Goal: Task Accomplishment & Management: Manage account settings

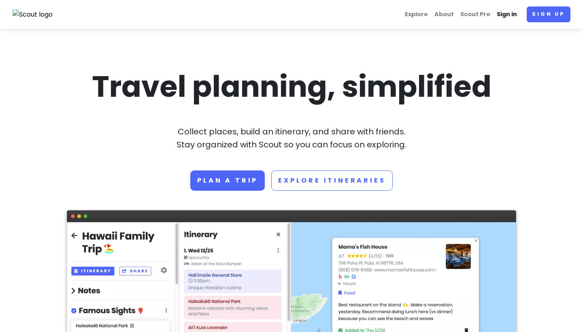
click at [506, 11] on link "Sign in" at bounding box center [507, 14] width 27 height 16
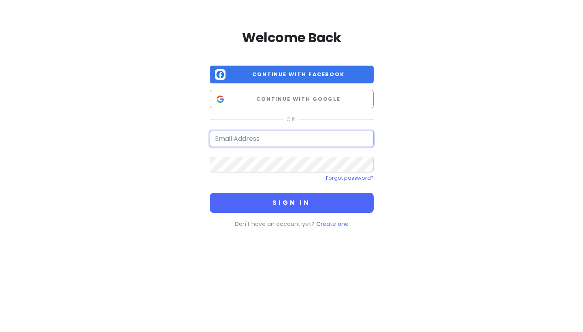
type input "[PERSON_NAME][EMAIL_ADDRESS][DOMAIN_NAME]"
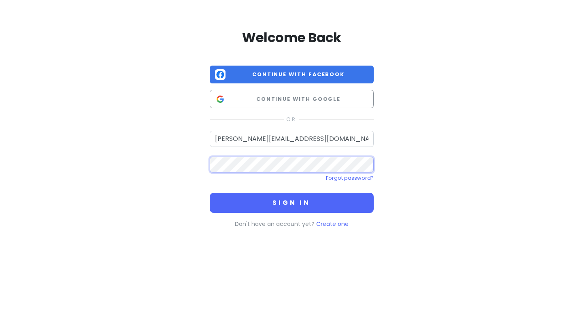
click at [292, 202] on button "Sign in" at bounding box center [292, 203] width 164 height 20
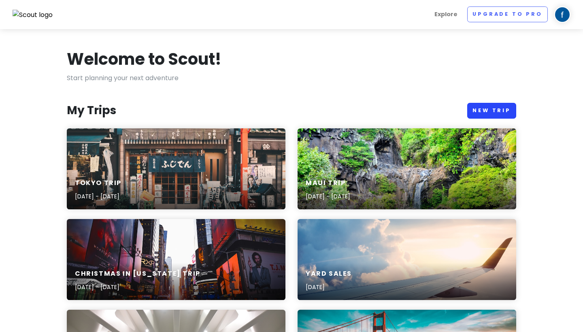
click at [484, 109] on link "New Trip" at bounding box center [491, 111] width 49 height 16
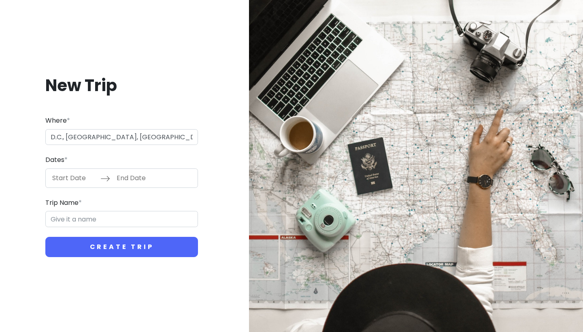
type input "[US_STATE], [GEOGRAPHIC_DATA], [GEOGRAPHIC_DATA]"
type input "[US_STATE] Trip"
click at [84, 179] on input "Start Date" at bounding box center [74, 178] width 53 height 19
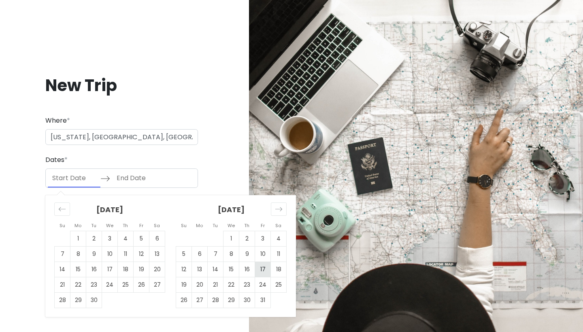
click at [260, 268] on td "17" at bounding box center [263, 269] width 16 height 15
type input "[DATE]"
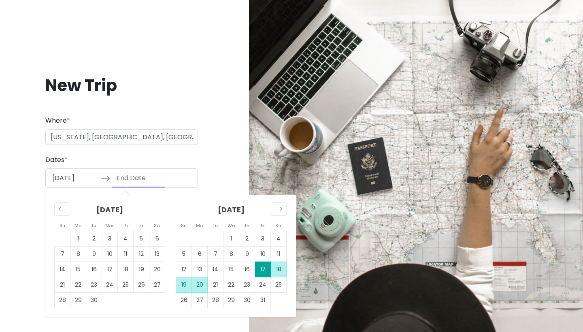
click at [196, 285] on td "20" at bounding box center [200, 284] width 16 height 15
type input "[DATE]"
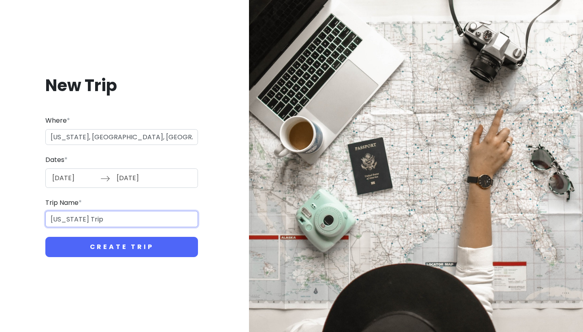
click at [114, 217] on input "[US_STATE] Trip" at bounding box center [121, 219] width 153 height 16
type input "[US_STATE] Trip"
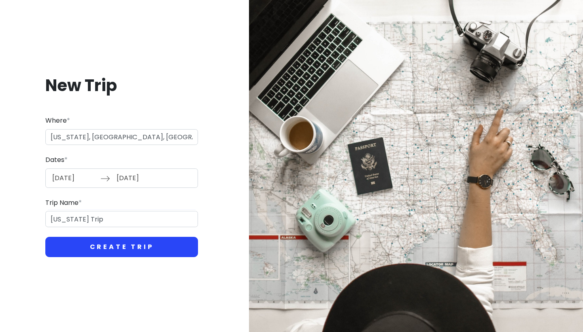
click at [116, 243] on button "Create Trip" at bounding box center [121, 247] width 153 height 20
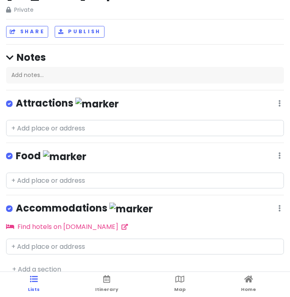
click at [113, 48] on div "[US_STATE] Trip Private Change Dates Make a Copy Delete Trip Go Pro ⚡️ Give Fee…" at bounding box center [145, 123] width 290 height 297
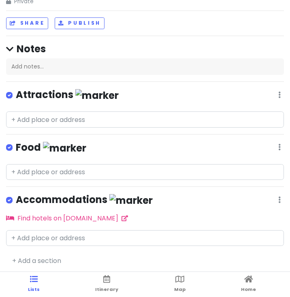
scroll to position [25, 0]
click at [49, 96] on h4 "Attractions" at bounding box center [67, 94] width 103 height 13
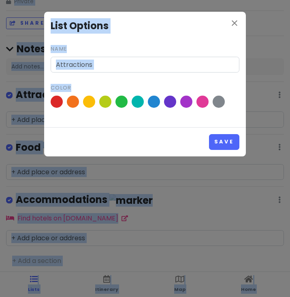
click at [103, 64] on input "Attractions" at bounding box center [145, 65] width 189 height 16
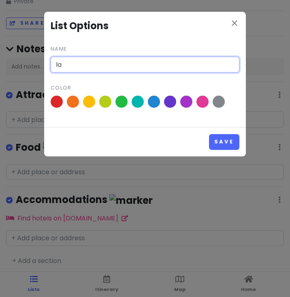
type input "l"
type input "Landmarks and Monuments"
click at [224, 141] on button "Save" at bounding box center [224, 142] width 30 height 16
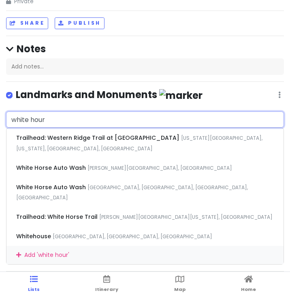
type input "white hou"
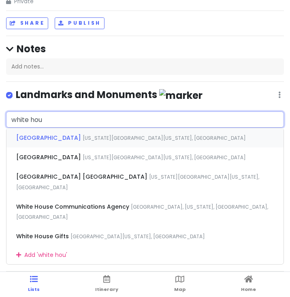
click at [83, 137] on span "[US_STATE][GEOGRAPHIC_DATA][US_STATE], [GEOGRAPHIC_DATA]" at bounding box center [164, 137] width 163 height 7
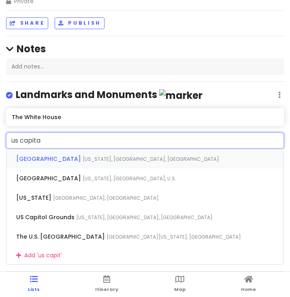
type input "us capital"
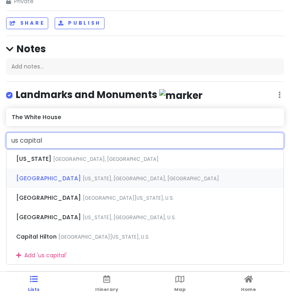
click at [83, 179] on span "[US_STATE], [GEOGRAPHIC_DATA], [GEOGRAPHIC_DATA]" at bounding box center [151, 178] width 136 height 7
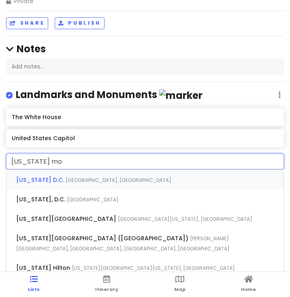
type input "[US_STATE] mon"
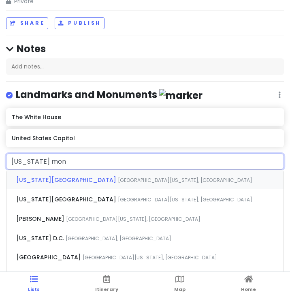
click at [76, 179] on span "[US_STATE][GEOGRAPHIC_DATA]" at bounding box center [67, 180] width 102 height 8
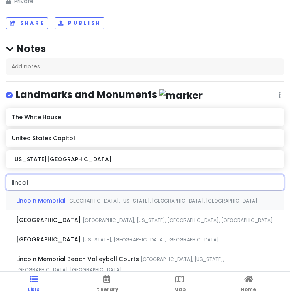
type input "lincoln"
click at [77, 194] on div "[GEOGRAPHIC_DATA], [US_STATE], [GEOGRAPHIC_DATA], [GEOGRAPHIC_DATA]" at bounding box center [144, 200] width 277 height 19
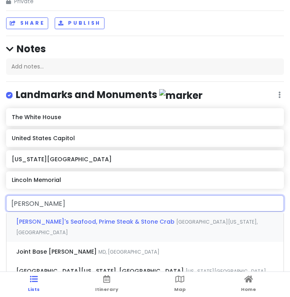
type input "[PERSON_NAME]"
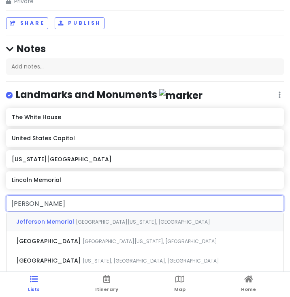
click at [76, 222] on span "[GEOGRAPHIC_DATA][US_STATE], [GEOGRAPHIC_DATA]" at bounding box center [143, 221] width 134 height 7
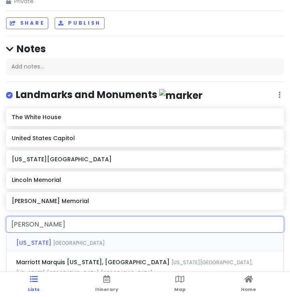
type input "[PERSON_NAME]"
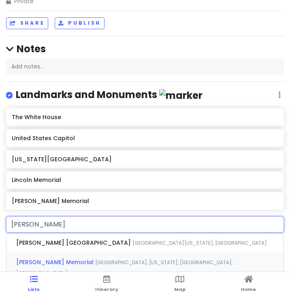
click at [77, 258] on span "[PERSON_NAME] Memorial" at bounding box center [55, 262] width 79 height 8
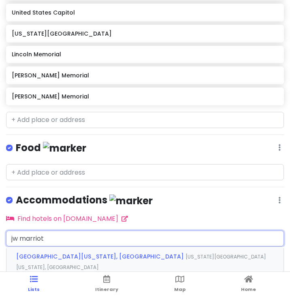
type input "jw marriot"
click at [100, 254] on span "[US_STATE][GEOGRAPHIC_DATA][US_STATE], [GEOGRAPHIC_DATA]" at bounding box center [141, 261] width 250 height 17
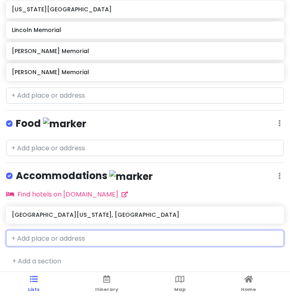
scroll to position [158, 0]
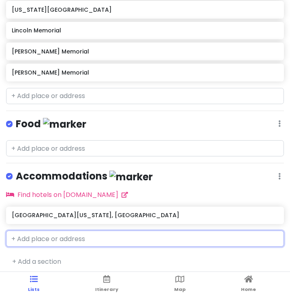
click at [80, 236] on input "text" at bounding box center [145, 238] width 278 height 16
click at [39, 1] on div "[US_STATE][GEOGRAPHIC_DATA]" at bounding box center [145, 10] width 278 height 18
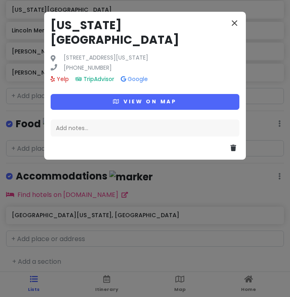
click at [236, 21] on icon "close" at bounding box center [235, 23] width 10 height 10
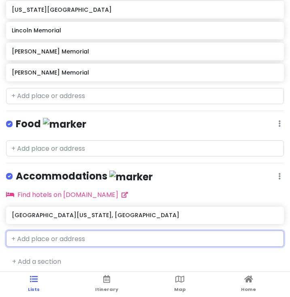
click at [53, 237] on input "text" at bounding box center [145, 238] width 278 height 16
type input "dca"
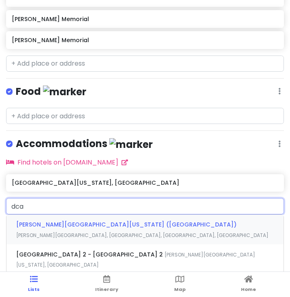
scroll to position [192, 0]
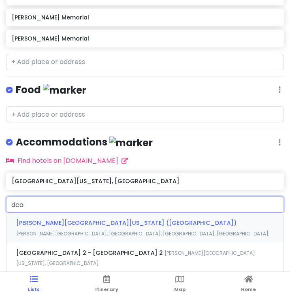
click at [68, 221] on span "[PERSON_NAME][GEOGRAPHIC_DATA][US_STATE] ([GEOGRAPHIC_DATA])" at bounding box center [126, 223] width 220 height 8
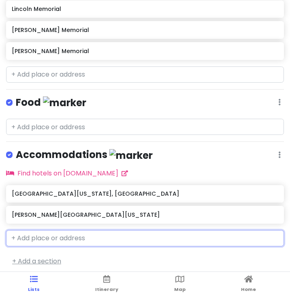
scroll to position [179, 0]
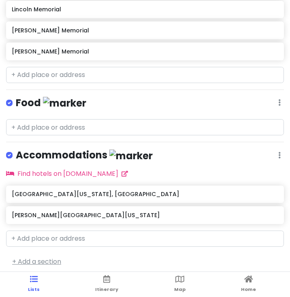
click at [50, 257] on link "+ Add a section" at bounding box center [36, 261] width 49 height 9
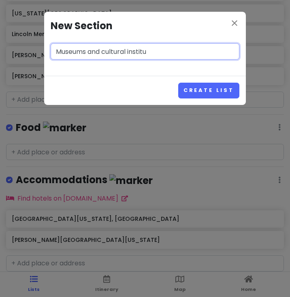
type input "Museums and cultural institu"
click at [209, 90] on button "Create List" at bounding box center [208, 91] width 61 height 16
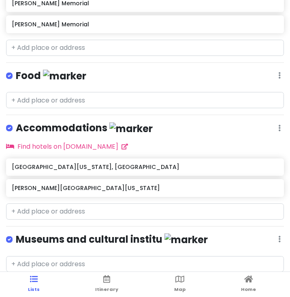
scroll to position [230, 0]
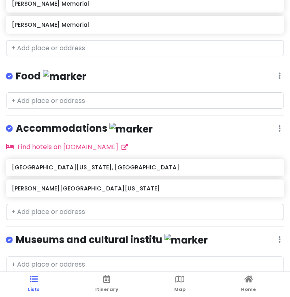
click at [279, 236] on icon at bounding box center [279, 239] width 2 height 6
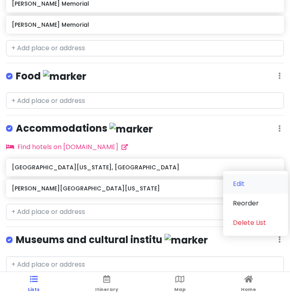
click at [245, 177] on link "Edit" at bounding box center [255, 183] width 65 height 19
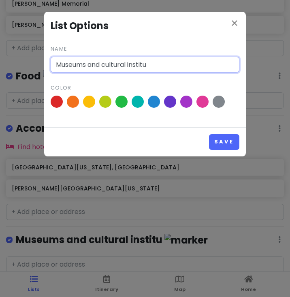
click at [154, 64] on input "Museums and cultural institu" at bounding box center [145, 65] width 189 height 16
type input "Museums and cultural institutions"
click at [224, 141] on button "Save" at bounding box center [224, 142] width 30 height 16
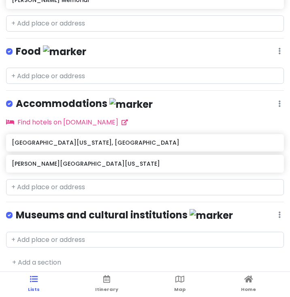
scroll to position [25, 0]
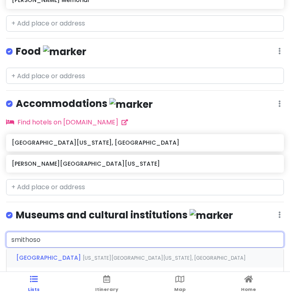
type input "smithoson"
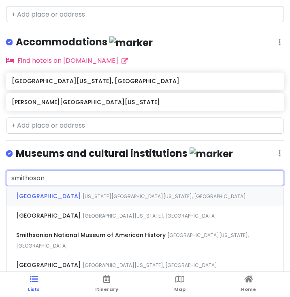
scroll to position [302, 0]
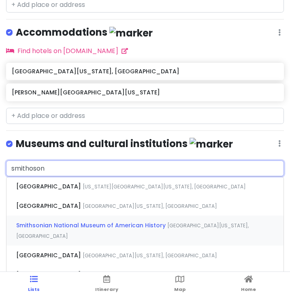
click at [57, 226] on div "[GEOGRAPHIC_DATA], [US_STATE], [GEOGRAPHIC_DATA], [GEOGRAPHIC_DATA]" at bounding box center [144, 230] width 277 height 30
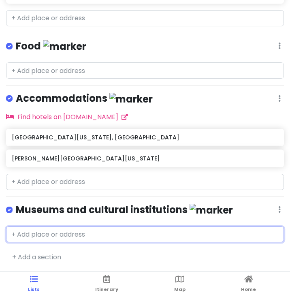
scroll to position [230, 0]
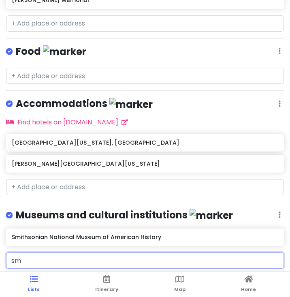
type input "s"
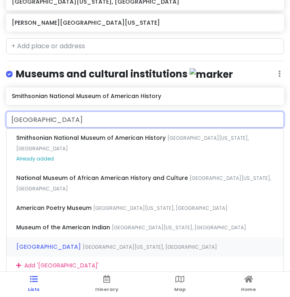
scroll to position [377, 0]
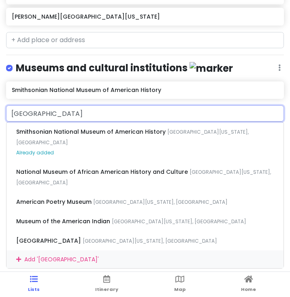
click at [51, 110] on input "[GEOGRAPHIC_DATA]" at bounding box center [145, 113] width 278 height 16
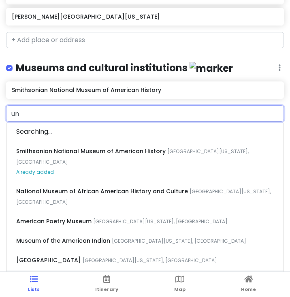
scroll to position [376, 0]
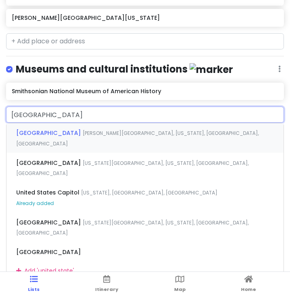
type input "[GEOGRAPHIC_DATA]"
click at [65, 129] on span "[GEOGRAPHIC_DATA]" at bounding box center [49, 133] width 66 height 8
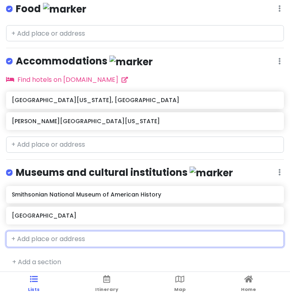
scroll to position [273, 0]
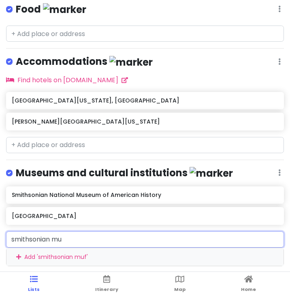
type input "smithsonian mus"
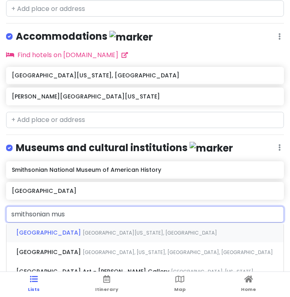
scroll to position [300, 0]
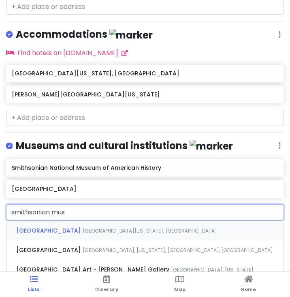
click at [77, 230] on div "[GEOGRAPHIC_DATA], [US_STATE], [GEOGRAPHIC_DATA], [GEOGRAPHIC_DATA]" at bounding box center [144, 230] width 277 height 19
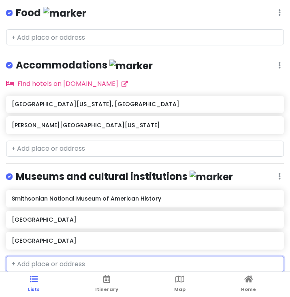
scroll to position [293, 0]
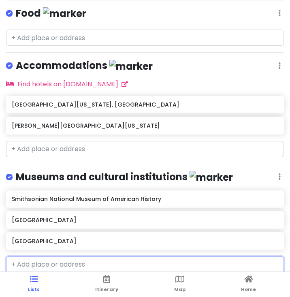
click at [59, 257] on input "text" at bounding box center [145, 264] width 278 height 16
type input "national mall"
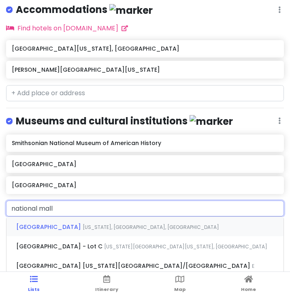
scroll to position [354, 0]
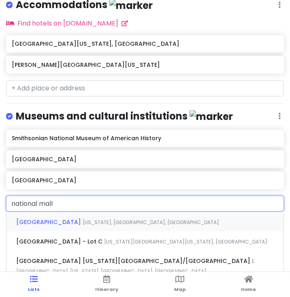
click at [68, 221] on div "[GEOGRAPHIC_DATA][US_STATE], [GEOGRAPHIC_DATA], [GEOGRAPHIC_DATA]" at bounding box center [144, 221] width 277 height 19
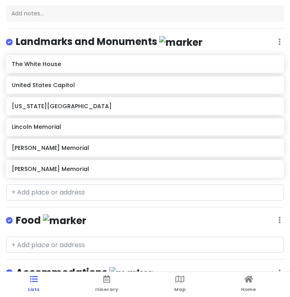
scroll to position [84, 0]
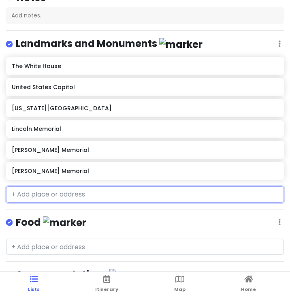
click at [62, 194] on input "text" at bounding box center [145, 194] width 278 height 16
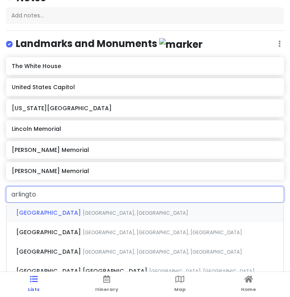
type input "[GEOGRAPHIC_DATA]"
click at [73, 231] on span "[GEOGRAPHIC_DATA]" at bounding box center [49, 232] width 66 height 8
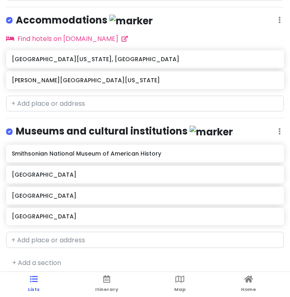
scroll to position [25, 0]
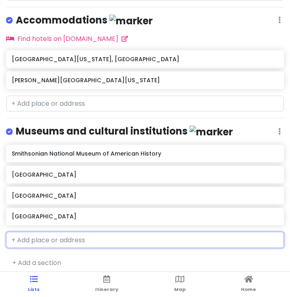
click at [49, 236] on input "text" at bounding box center [145, 240] width 278 height 16
type input "national air"
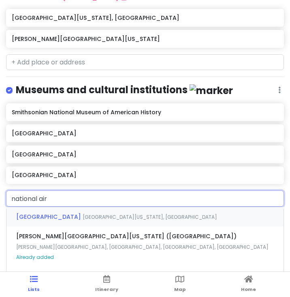
scroll to position [378, 0]
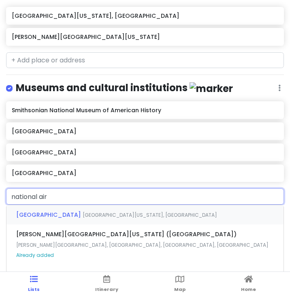
click at [56, 211] on span "[GEOGRAPHIC_DATA]" at bounding box center [49, 215] width 66 height 8
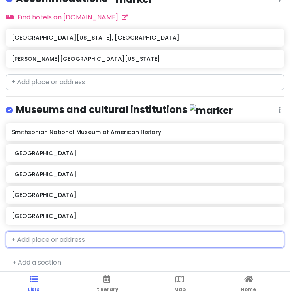
scroll to position [356, 0]
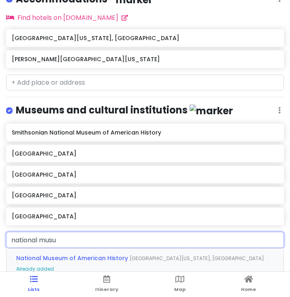
type input "national mus"
click at [90, 256] on span "National Museum of African American History and Culture" at bounding box center [102, 258] width 173 height 8
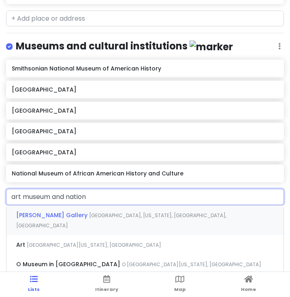
scroll to position [421, 0]
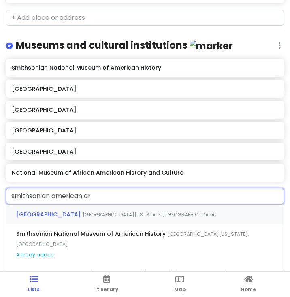
type input "smithsonian american art"
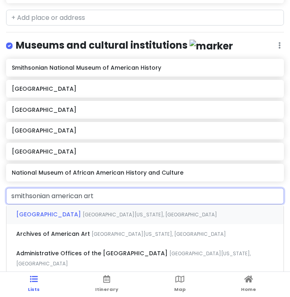
click at [83, 211] on span "[GEOGRAPHIC_DATA]" at bounding box center [49, 214] width 66 height 8
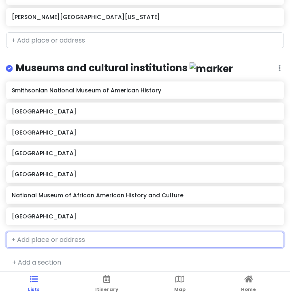
scroll to position [398, 0]
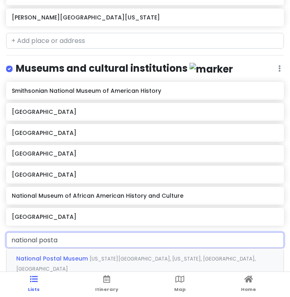
type input "national postal"
click at [102, 255] on span "[US_STATE][GEOGRAPHIC_DATA], [US_STATE], [GEOGRAPHIC_DATA], [GEOGRAPHIC_DATA]" at bounding box center [135, 263] width 239 height 17
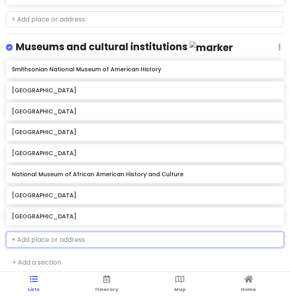
scroll to position [419, 0]
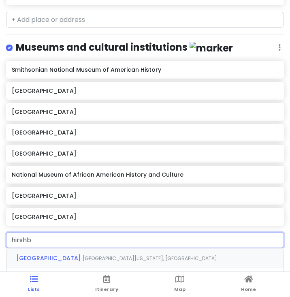
type input "hirshbo"
click at [92, 255] on span "[GEOGRAPHIC_DATA][US_STATE], [GEOGRAPHIC_DATA]" at bounding box center [150, 258] width 134 height 7
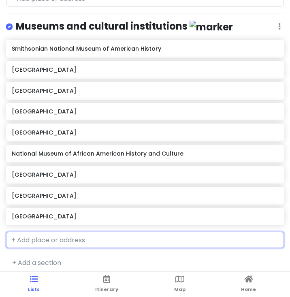
scroll to position [439, 0]
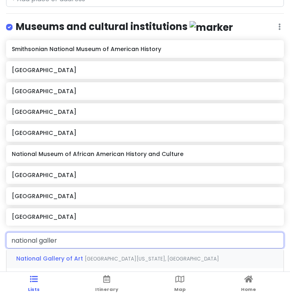
type input "national gallery"
click at [78, 254] on span "National Gallery of Art" at bounding box center [50, 258] width 68 height 8
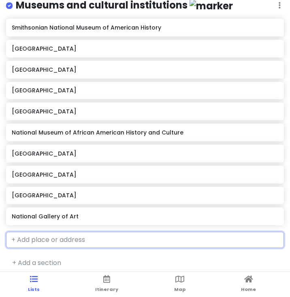
scroll to position [460, 0]
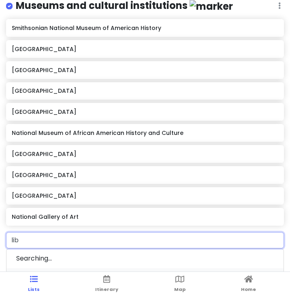
type input "libr"
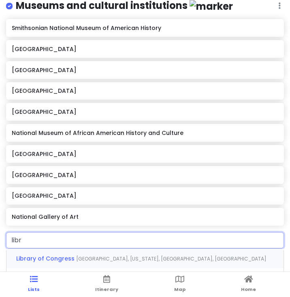
click at [77, 255] on span "[GEOGRAPHIC_DATA], [US_STATE], [GEOGRAPHIC_DATA], [GEOGRAPHIC_DATA]" at bounding box center [171, 258] width 190 height 7
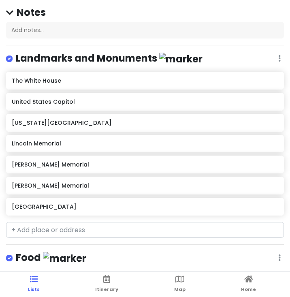
scroll to position [46, 0]
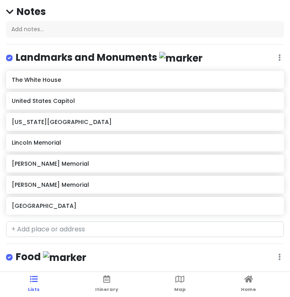
click at [251, 122] on h6 "[US_STATE][GEOGRAPHIC_DATA]" at bounding box center [145, 121] width 266 height 7
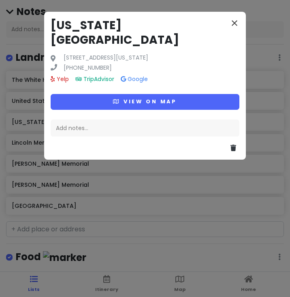
click at [237, 23] on icon "close" at bounding box center [235, 23] width 10 height 10
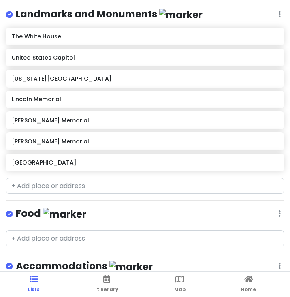
scroll to position [62, 0]
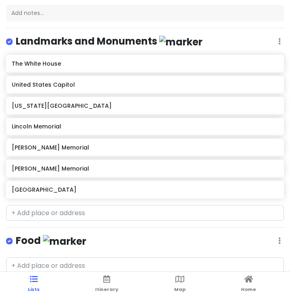
click at [58, 109] on div "[US_STATE][GEOGRAPHIC_DATA]" at bounding box center [145, 105] width 266 height 11
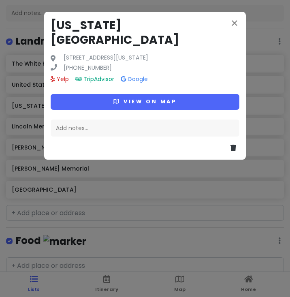
click at [138, 22] on h3 "[US_STATE][GEOGRAPHIC_DATA]" at bounding box center [145, 33] width 189 height 30
click at [235, 26] on icon "close" at bounding box center [235, 23] width 10 height 10
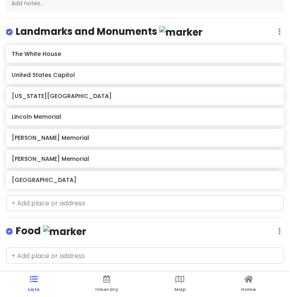
scroll to position [71, 0]
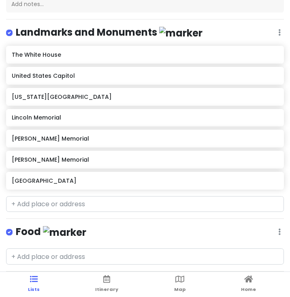
click at [61, 97] on h6 "[US_STATE][GEOGRAPHIC_DATA]" at bounding box center [145, 96] width 266 height 7
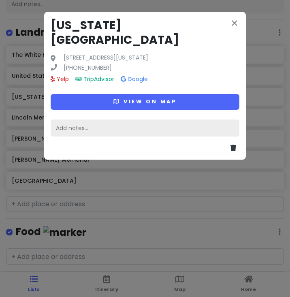
click at [73, 119] on div "Add notes..." at bounding box center [145, 127] width 189 height 17
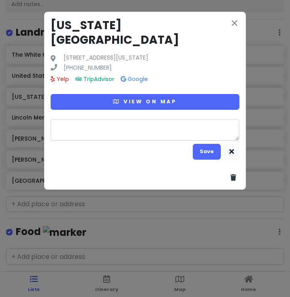
type textarea "x"
type textarea "*"
type textarea "x"
type textarea "**"
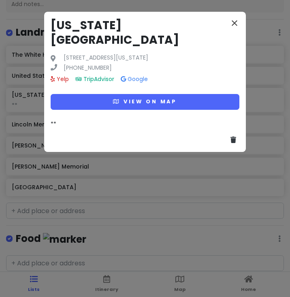
click at [234, 23] on icon "close" at bounding box center [235, 23] width 10 height 10
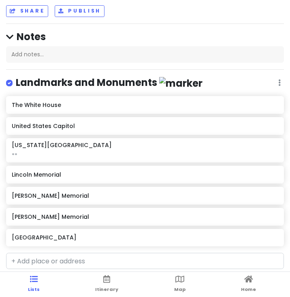
scroll to position [24, 0]
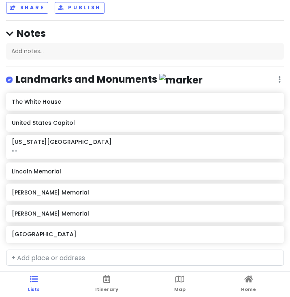
click at [59, 171] on h6 "Lincoln Memorial" at bounding box center [145, 171] width 266 height 7
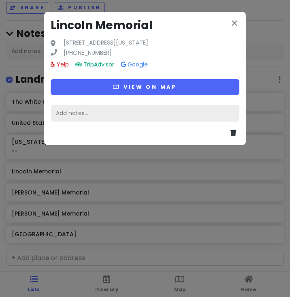
click at [87, 114] on div "Add notes..." at bounding box center [145, 113] width 189 height 17
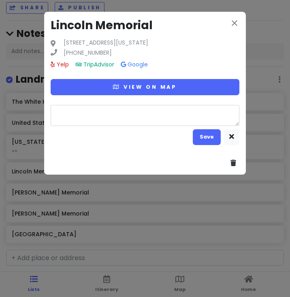
type textarea "x"
type textarea "*"
type textarea "x"
type textarea "**"
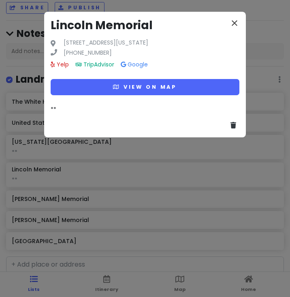
click at [234, 23] on icon "close" at bounding box center [235, 23] width 10 height 10
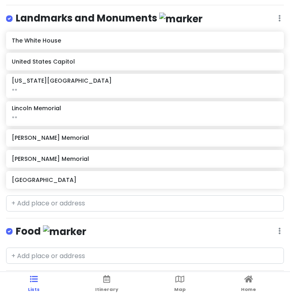
scroll to position [91, 0]
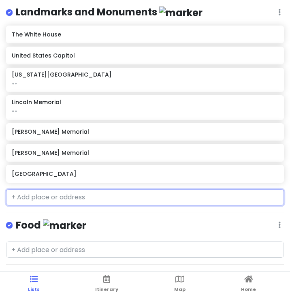
click at [83, 198] on input "text" at bounding box center [145, 197] width 278 height 16
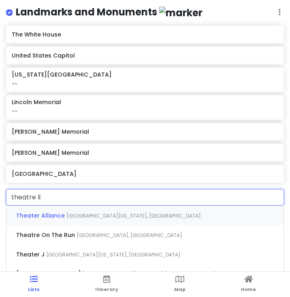
type input "theatre lin"
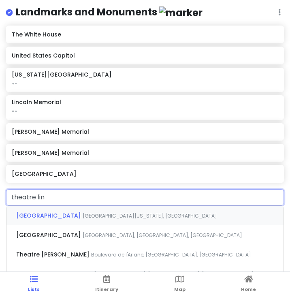
click at [89, 213] on span "[GEOGRAPHIC_DATA][US_STATE], [GEOGRAPHIC_DATA]" at bounding box center [150, 215] width 134 height 7
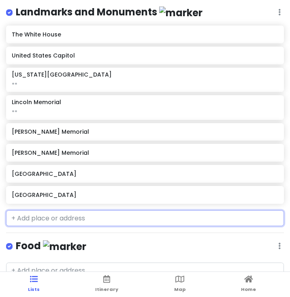
click at [208, 192] on h6 "[GEOGRAPHIC_DATA]" at bounding box center [145, 194] width 266 height 7
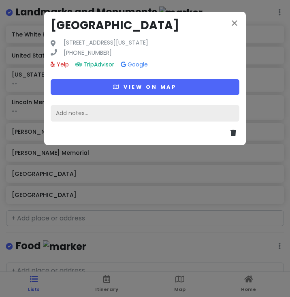
click at [162, 117] on div "Add notes..." at bounding box center [145, 113] width 189 height 17
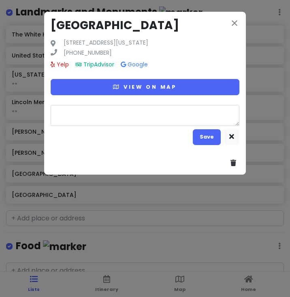
type textarea "x"
type textarea "t"
type textarea "x"
type textarea "th"
type textarea "x"
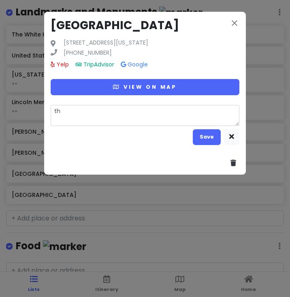
type textarea "the"
type textarea "x"
type textarea "thea"
type textarea "x"
type textarea "theat"
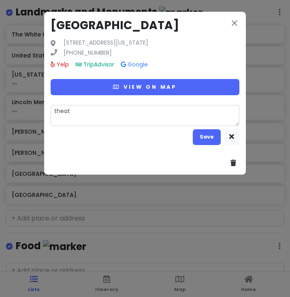
type textarea "x"
type textarea "theatr"
type textarea "x"
type textarea "theatre"
type textarea "x"
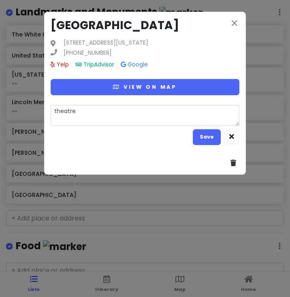
type textarea "theatre"
type textarea "x"
type textarea "theatre l"
type textarea "x"
type textarea "theatre li"
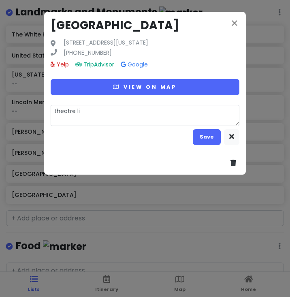
type textarea "x"
type textarea "theatre lin"
type textarea "x"
type textarea "theatre linc"
type textarea "x"
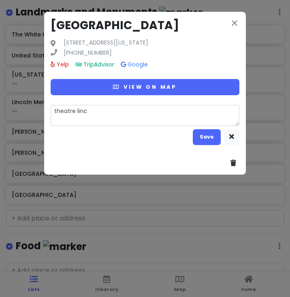
type textarea "theatre linco"
type textarea "x"
type textarea "theatre lincol"
type textarea "x"
type textarea "theatre lincoln"
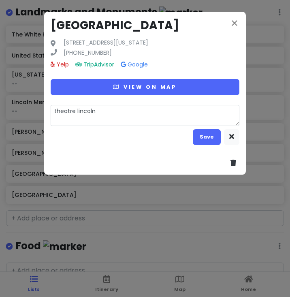
type textarea "x"
type textarea "theatre [GEOGRAPHIC_DATA]"
type textarea "x"
type textarea "theatre Lincoln w"
type textarea "x"
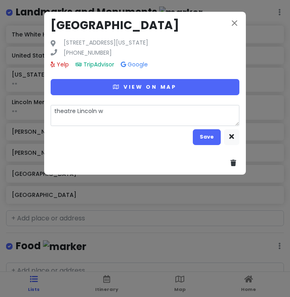
type textarea "theatre [GEOGRAPHIC_DATA]"
type textarea "x"
type textarea "theatre Lincoln was"
type textarea "x"
type textarea "theatre Lincoln was"
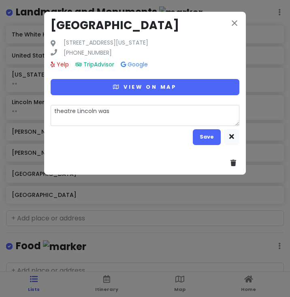
type textarea "x"
type textarea "theatre Lincoln was s"
type textarea "x"
type textarea "theatre Lincoln was sh"
type textarea "x"
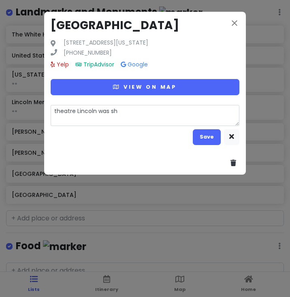
type textarea "theatre Lincoln was sho"
type textarea "x"
type textarea "theatre Lincoln was shot"
type textarea "x"
type textarea "*theatre Lincoln was shot"
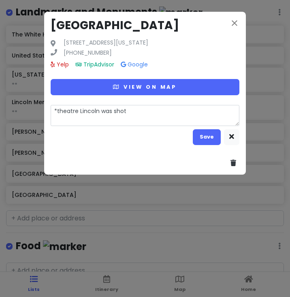
type textarea "x"
type textarea "**theatre Lincoln was shot"
type textarea "x"
type textarea "** theatre Lincoln was shot"
type textarea "x"
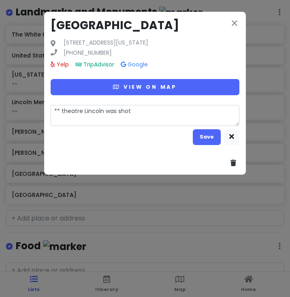
type textarea "** theatre Lincoln was shot"
type textarea "x"
type textarea "** theatre Lincoln was shot"
type textarea "x"
type textarea "** theatre Lincoln was shot"
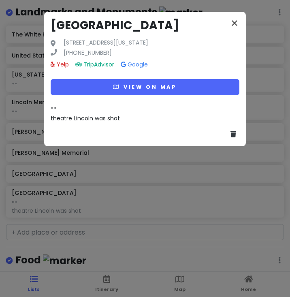
click at [238, 24] on icon "close" at bounding box center [235, 23] width 10 height 10
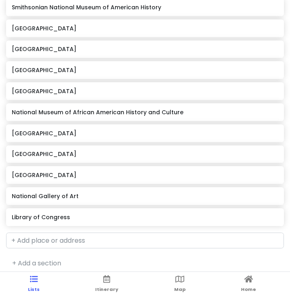
scroll to position [529, 0]
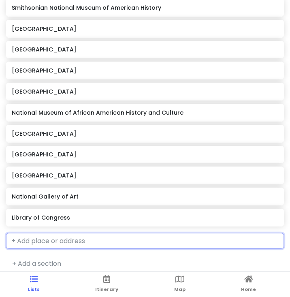
click at [81, 236] on input "text" at bounding box center [145, 241] width 278 height 16
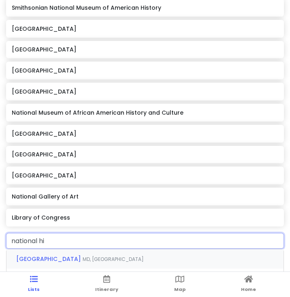
type input "national his"
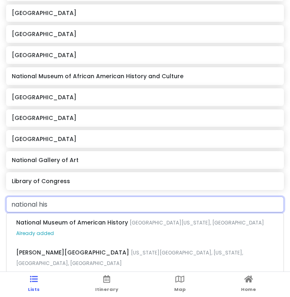
scroll to position [572, 0]
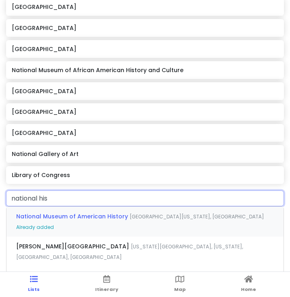
click at [125, 219] on div "National Museum of [GEOGRAPHIC_DATA], [US_STATE], [GEOGRAPHIC_DATA], [GEOGRAPHI…" at bounding box center [144, 222] width 277 height 30
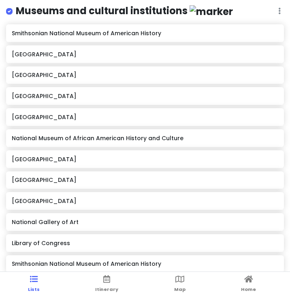
scroll to position [504, 0]
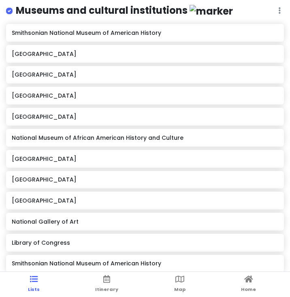
click at [272, 261] on div "Smithsonian National Museum of American History" at bounding box center [145, 263] width 266 height 11
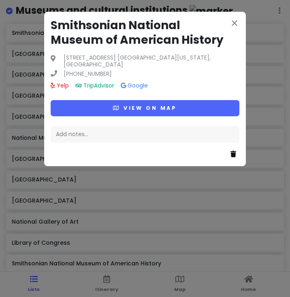
click at [235, 151] on icon at bounding box center [233, 154] width 6 height 6
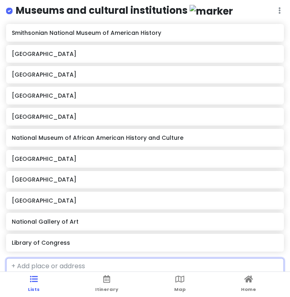
click at [241, 29] on h6 "Smithsonian National Museum of American History" at bounding box center [145, 32] width 266 height 7
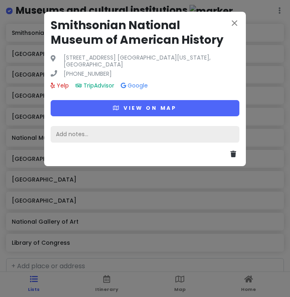
click at [165, 131] on div "Add notes..." at bounding box center [145, 134] width 189 height 17
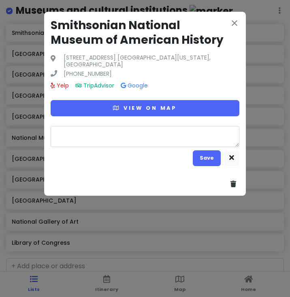
type textarea "x"
type textarea "*"
type textarea "x"
type textarea "**"
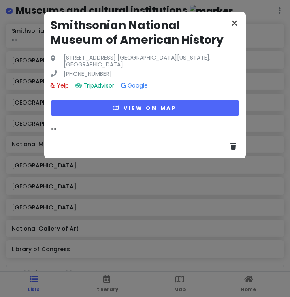
click at [238, 22] on icon "close" at bounding box center [235, 23] width 10 height 10
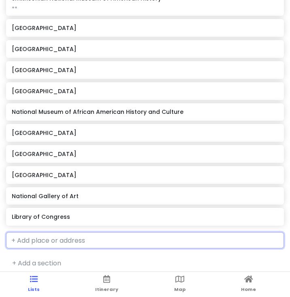
scroll to position [536, 0]
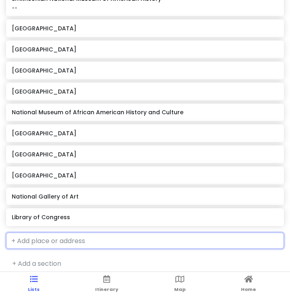
click at [230, 213] on h6 "Library of Congress" at bounding box center [145, 216] width 266 height 7
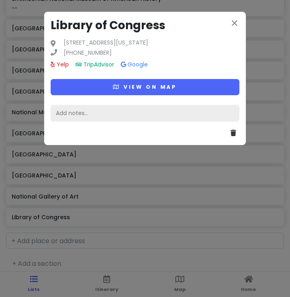
click at [153, 115] on div "Add notes..." at bounding box center [145, 113] width 189 height 17
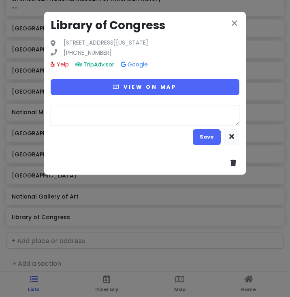
type textarea "x"
type textarea "*"
type textarea "x"
type textarea "**"
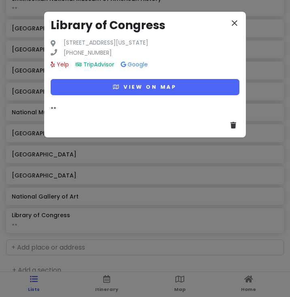
click at [235, 20] on icon "close" at bounding box center [235, 23] width 10 height 10
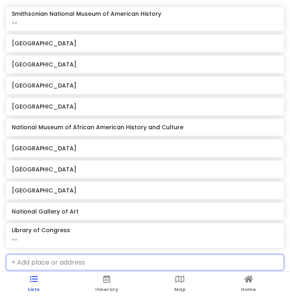
scroll to position [506, 0]
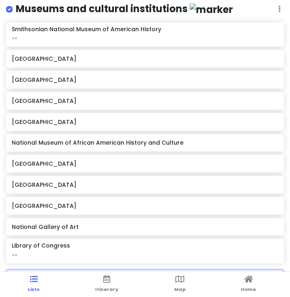
click at [160, 58] on div "[GEOGRAPHIC_DATA]" at bounding box center [145, 58] width 266 height 11
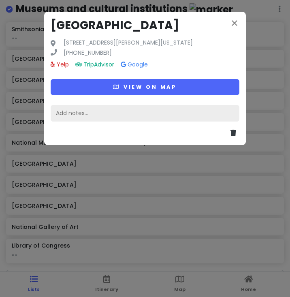
click at [165, 122] on div "Add notes..." at bounding box center [145, 113] width 189 height 17
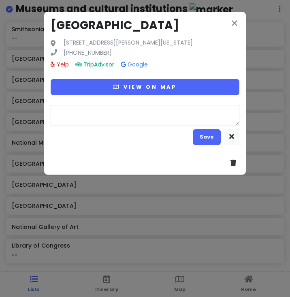
type textarea "x"
type textarea "*"
type textarea "x"
type textarea "**"
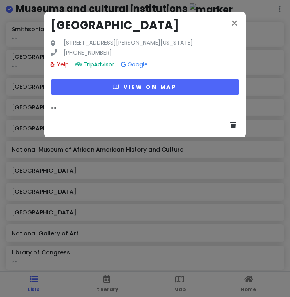
click at [258, 42] on div "close [GEOGRAPHIC_DATA] [STREET_ADDRESS][PERSON_NAME][US_STATE] [PHONE_NUMBER] …" at bounding box center [145, 148] width 290 height 297
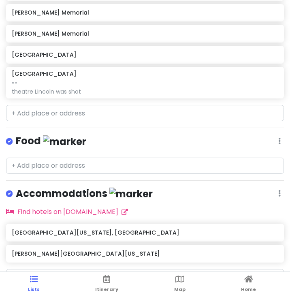
scroll to position [196, 0]
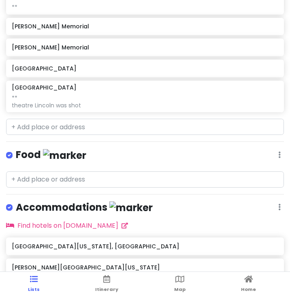
click at [141, 66] on h6 "[GEOGRAPHIC_DATA]" at bounding box center [145, 68] width 266 height 7
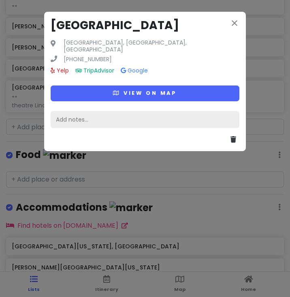
click at [145, 111] on div "Add notes..." at bounding box center [145, 119] width 189 height 17
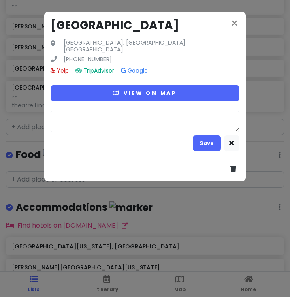
type textarea "x"
type textarea "*"
type textarea "x"
type textarea "**"
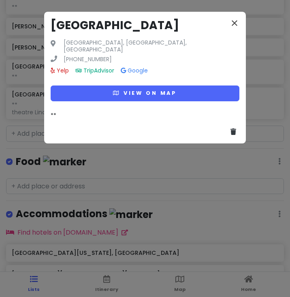
click at [234, 23] on icon "close" at bounding box center [235, 23] width 10 height 10
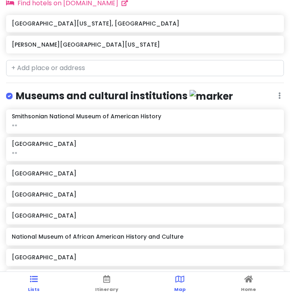
scroll to position [556, 0]
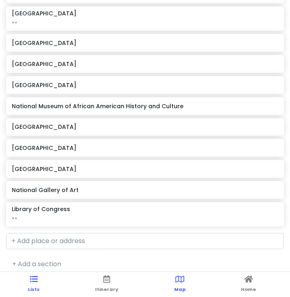
click at [181, 281] on icon at bounding box center [179, 279] width 9 height 6
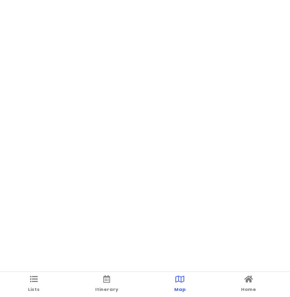
scroll to position [0, 0]
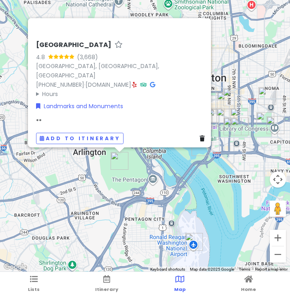
click at [187, 176] on div "[GEOGRAPHIC_DATA] 4.8 (3,668) [GEOGRAPHIC_DATA], [GEOGRAPHIC_DATA], [GEOGRAPHIC…" at bounding box center [145, 136] width 290 height 272
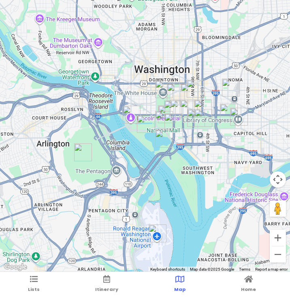
drag, startPoint x: 188, startPoint y: 173, endPoint x: 151, endPoint y: 165, distance: 38.2
click at [151, 165] on div at bounding box center [145, 136] width 290 height 272
click at [173, 93] on img "JW Marriott Washington, DC" at bounding box center [176, 92] width 18 height 18
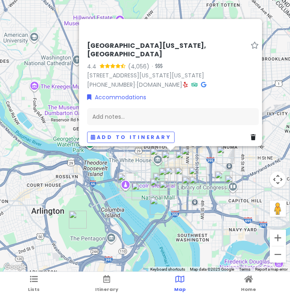
click at [112, 188] on div "[PERSON_NAME][GEOGRAPHIC_DATA][US_STATE], [GEOGRAPHIC_DATA] 4.4 (4,056) · [STRE…" at bounding box center [145, 136] width 290 height 272
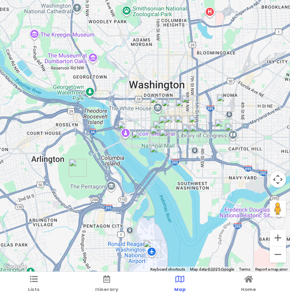
drag, startPoint x: 108, startPoint y: 173, endPoint x: 108, endPoint y: 121, distance: 52.2
click at [108, 121] on div at bounding box center [145, 136] width 290 height 272
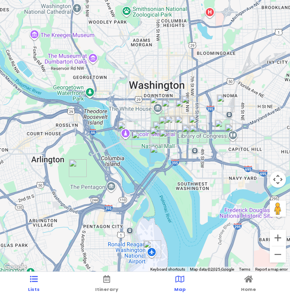
click at [31, 280] on icon at bounding box center [34, 279] width 8 height 6
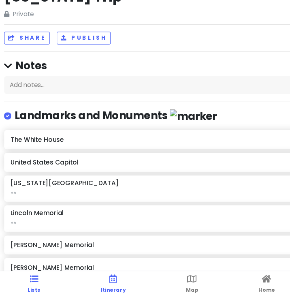
click at [105, 276] on icon at bounding box center [106, 279] width 7 height 6
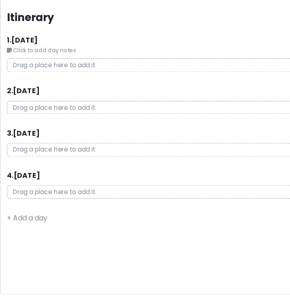
click at [79, 61] on p "Drag a place here to add it" at bounding box center [144, 60] width 277 height 13
click at [38, 45] on small "Click to add day notes" at bounding box center [144, 47] width 277 height 8
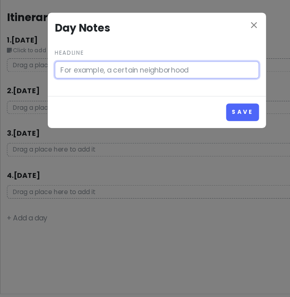
type input "Click to add day notes"
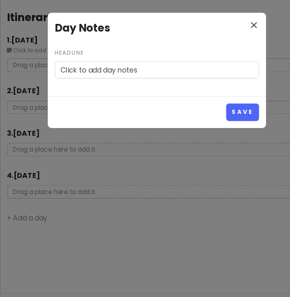
click at [237, 25] on icon "close" at bounding box center [235, 23] width 10 height 10
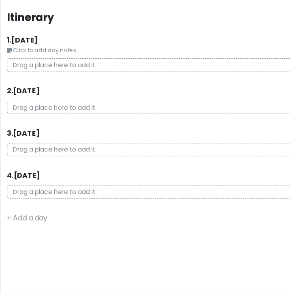
click at [78, 59] on p "Drag a place here to add it" at bounding box center [144, 60] width 277 height 13
click at [52, 55] on p "Drag a place here to add it" at bounding box center [144, 60] width 277 height 13
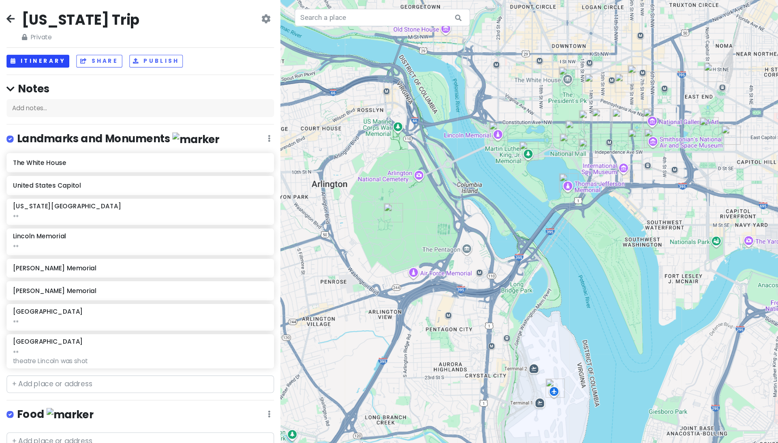
click at [53, 59] on button "Itinerary" at bounding box center [35, 57] width 58 height 12
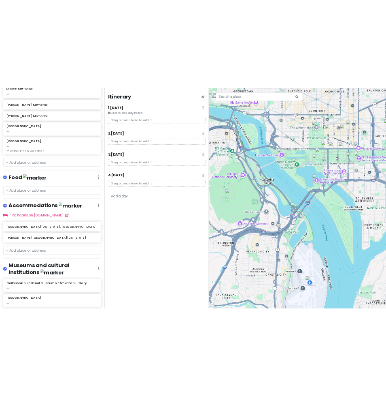
scroll to position [235, 0]
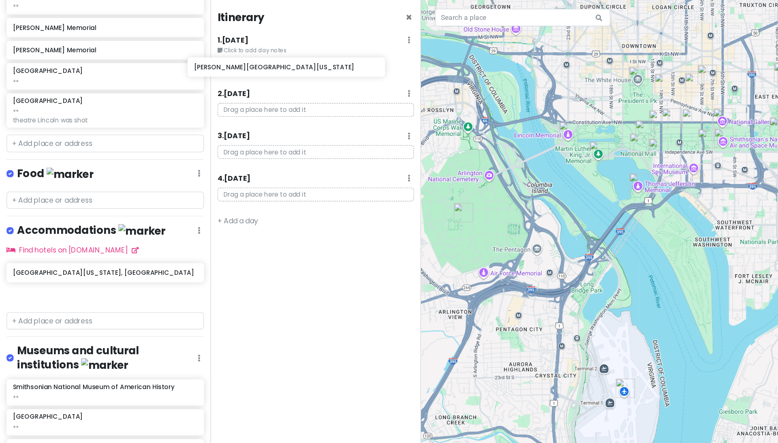
drag, startPoint x: 107, startPoint y: 263, endPoint x: 275, endPoint y: 65, distance: 259.8
click at [275, 65] on div "[US_STATE] Trip Private Change Dates Make a Copy Delete Trip Go Pro ⚡️ Give Fee…" at bounding box center [389, 221] width 778 height 443
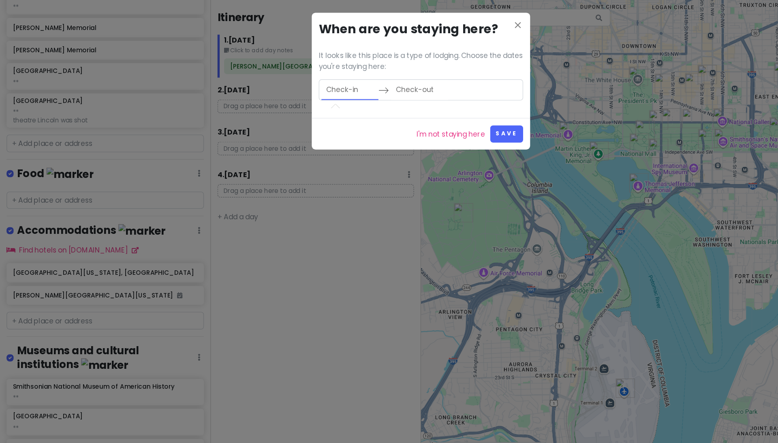
click at [329, 82] on input "Check-in" at bounding box center [323, 83] width 53 height 19
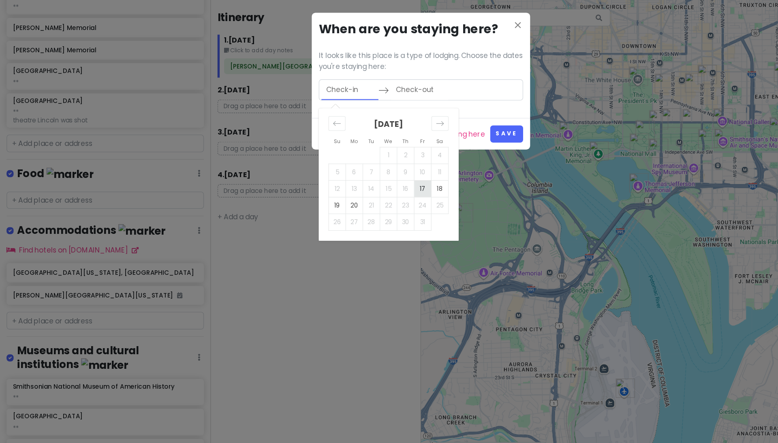
click at [392, 170] on td "17" at bounding box center [391, 173] width 16 height 15
type input "[DATE]"
click at [326, 187] on td "20" at bounding box center [328, 189] width 16 height 15
type input "[DATE]"
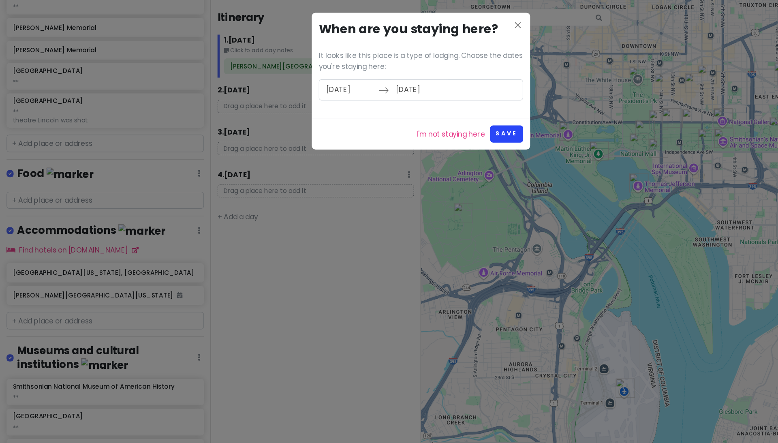
click at [467, 125] on button "Save" at bounding box center [468, 124] width 30 height 16
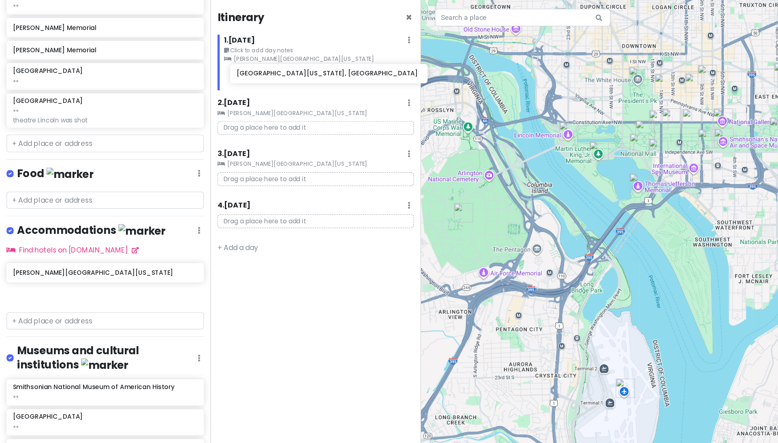
drag, startPoint x: 83, startPoint y: 245, endPoint x: 290, endPoint y: 73, distance: 268.3
click at [290, 73] on div "[US_STATE] Trip Private Change Dates Make a Copy Delete Trip Go Pro ⚡️ Give Fee…" at bounding box center [389, 221] width 778 height 443
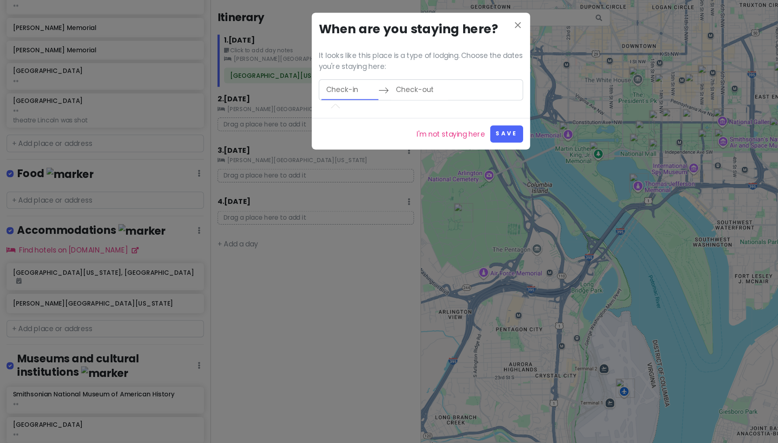
click at [316, 84] on input "Check-in" at bounding box center [323, 83] width 53 height 19
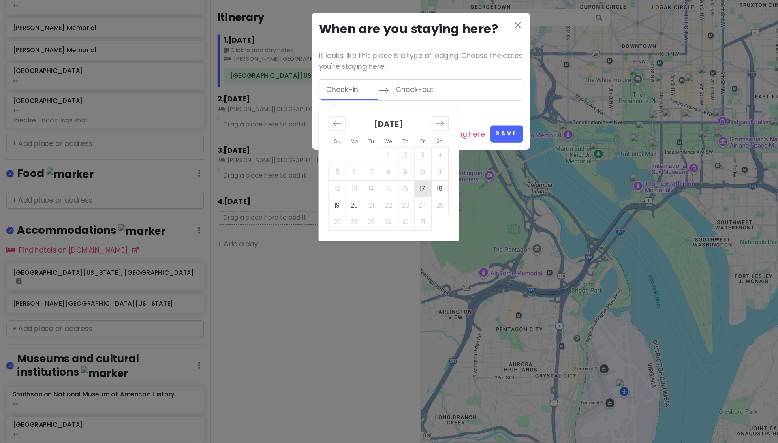
click at [388, 174] on td "17" at bounding box center [391, 173] width 16 height 15
type input "[DATE]"
click at [327, 187] on td "20" at bounding box center [328, 189] width 16 height 15
type input "[DATE]"
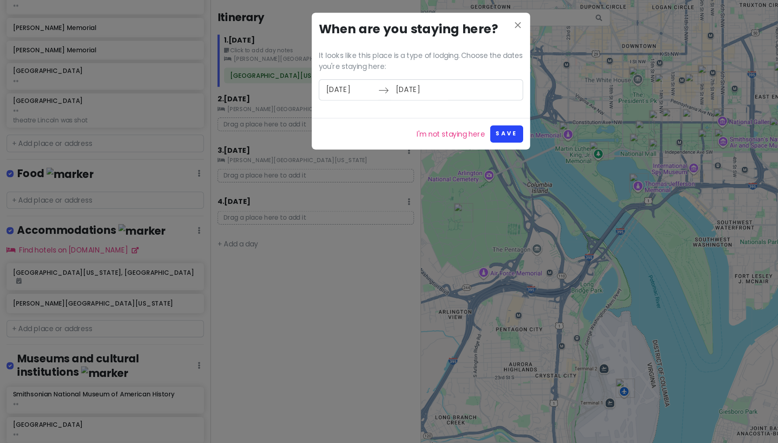
click at [464, 125] on button "Save" at bounding box center [468, 124] width 30 height 16
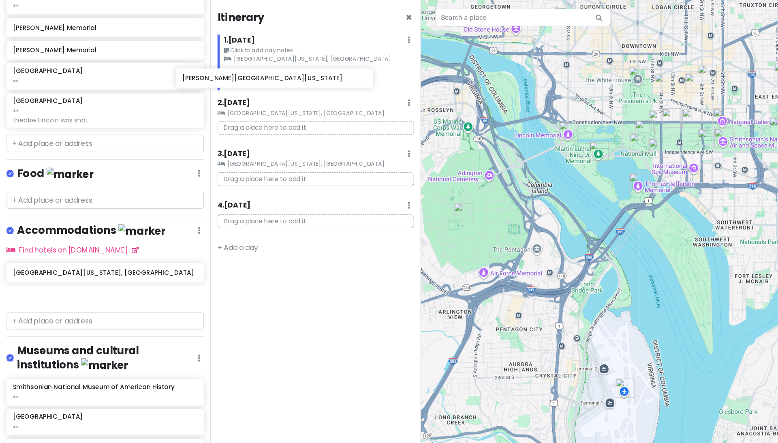
drag, startPoint x: 123, startPoint y: 265, endPoint x: 279, endPoint y: 77, distance: 244.7
click at [279, 77] on div "[US_STATE] Trip Private Change Dates Make a Copy Delete Trip Go Pro ⚡️ Give Fee…" at bounding box center [389, 221] width 778 height 443
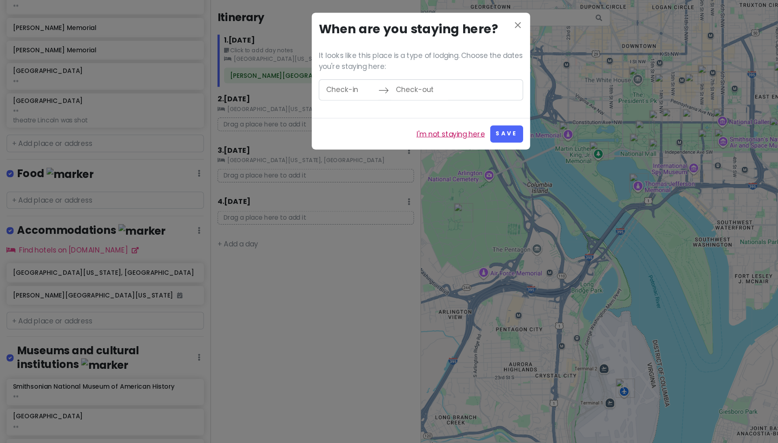
click at [424, 126] on link "I'm not staying here" at bounding box center [416, 124] width 63 height 11
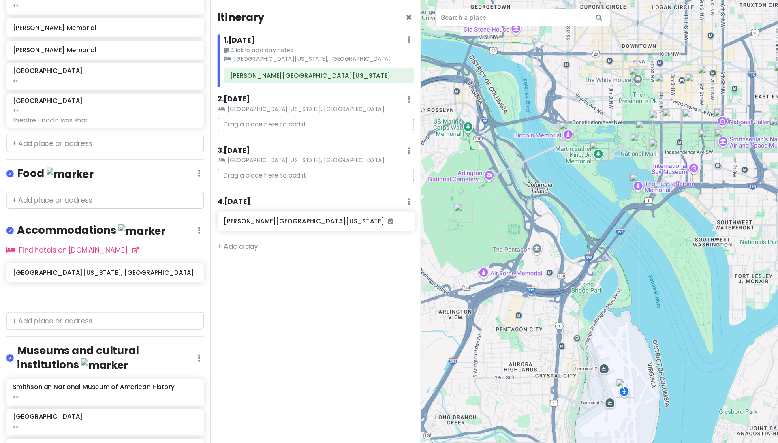
drag, startPoint x: 64, startPoint y: 263, endPoint x: 258, endPoint y: 207, distance: 202.8
click at [258, 207] on div "[US_STATE] Trip Private Change Dates Make a Copy Delete Trip Go Pro ⚡️ Give Fee…" at bounding box center [389, 221] width 778 height 443
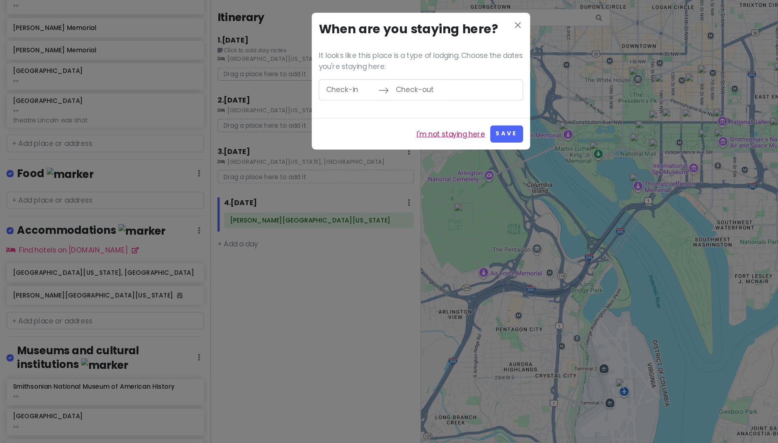
click at [424, 121] on link "I'm not staying here" at bounding box center [416, 124] width 63 height 11
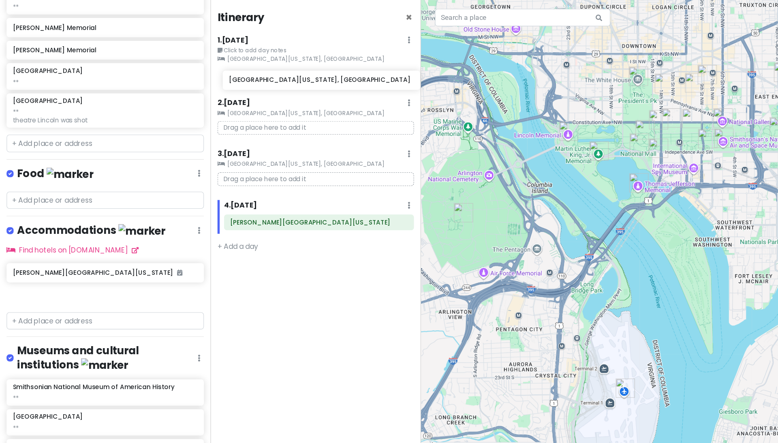
drag, startPoint x: 72, startPoint y: 241, endPoint x: 271, endPoint y: 76, distance: 259.1
click at [271, 76] on div "[US_STATE] Trip Private Change Dates Make a Copy Delete Trip Go Pro ⚡️ Give Fee…" at bounding box center [389, 221] width 778 height 443
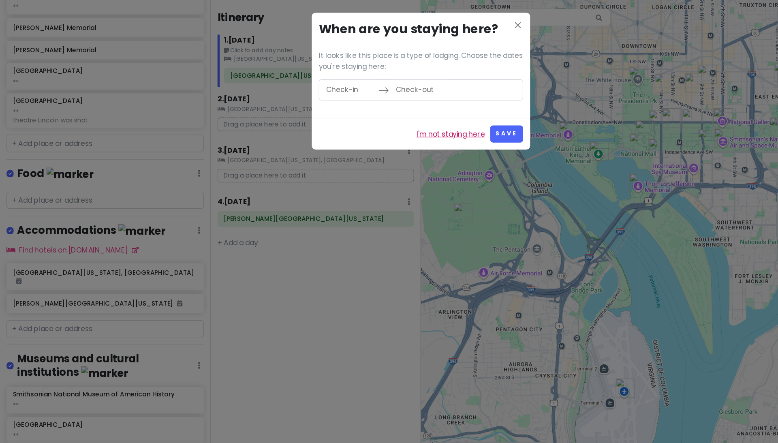
click at [414, 123] on link "I'm not staying here" at bounding box center [416, 124] width 63 height 11
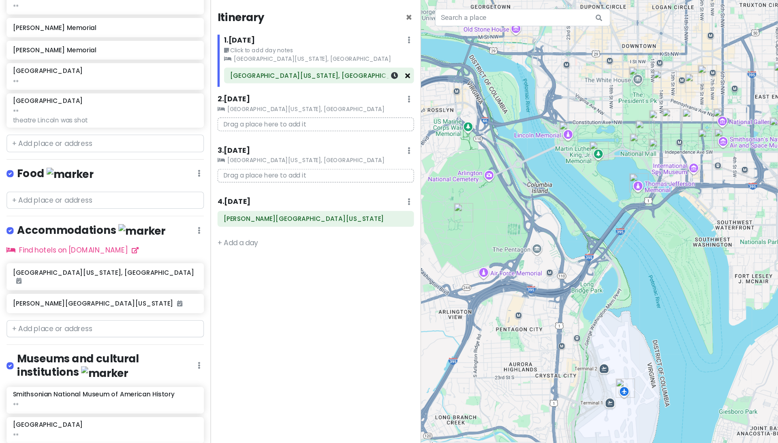
click at [376, 72] on icon at bounding box center [376, 69] width 4 height 6
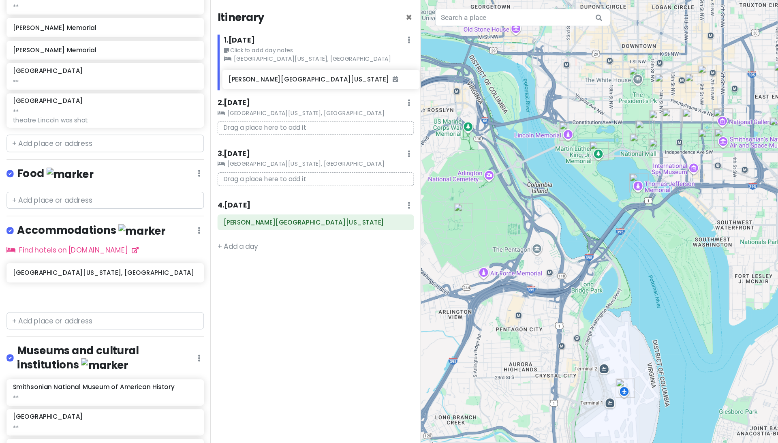
drag, startPoint x: 83, startPoint y: 262, endPoint x: 282, endPoint y: 75, distance: 273.3
click at [282, 75] on div "[US_STATE] Trip Private Change Dates Make a Copy Delete Trip Go Pro ⚡️ Give Fee…" at bounding box center [389, 221] width 778 height 443
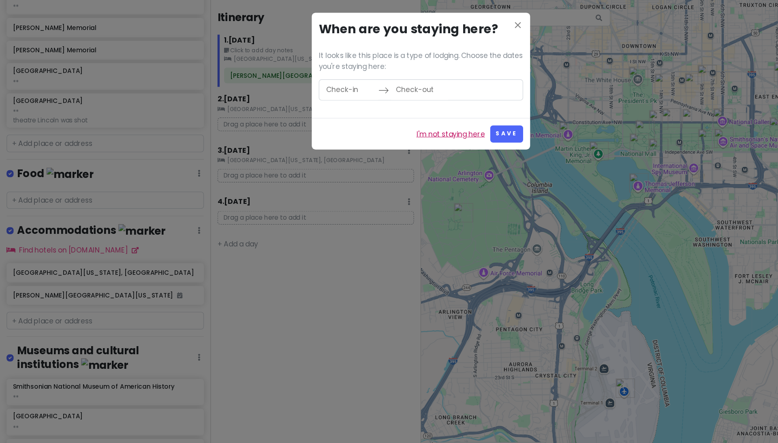
click at [407, 121] on link "I'm not staying here" at bounding box center [416, 124] width 63 height 11
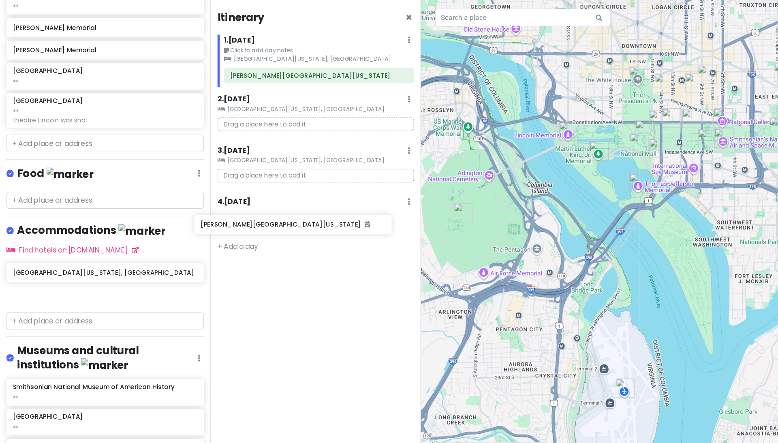
drag, startPoint x: 83, startPoint y: 263, endPoint x: 256, endPoint y: 210, distance: 181.3
click at [256, 210] on div "[US_STATE] Trip Private Change Dates Make a Copy Delete Trip Go Pro ⚡️ Give Fee…" at bounding box center [389, 221] width 778 height 443
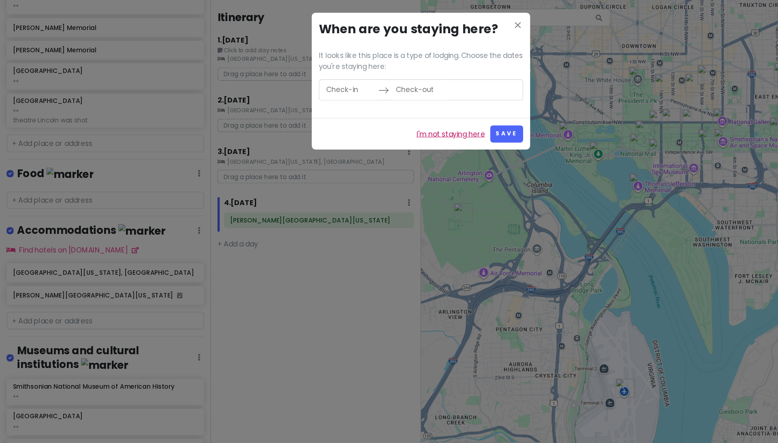
click at [411, 126] on link "I'm not staying here" at bounding box center [416, 124] width 63 height 11
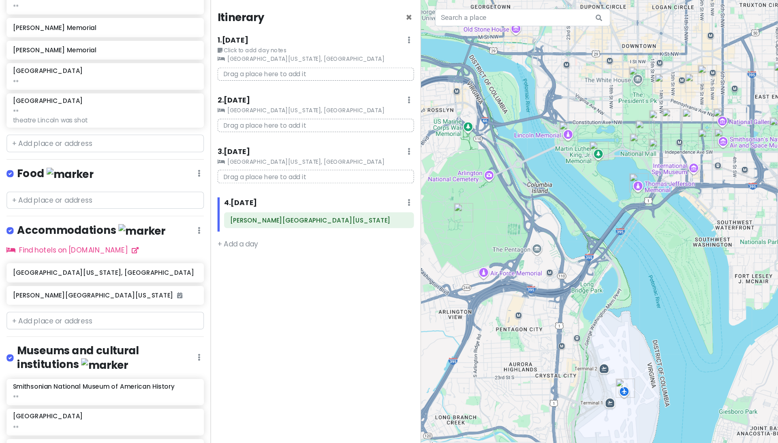
click at [579, 332] on img "Ronald Reagan Washington National Airport" at bounding box center [578, 358] width 18 height 18
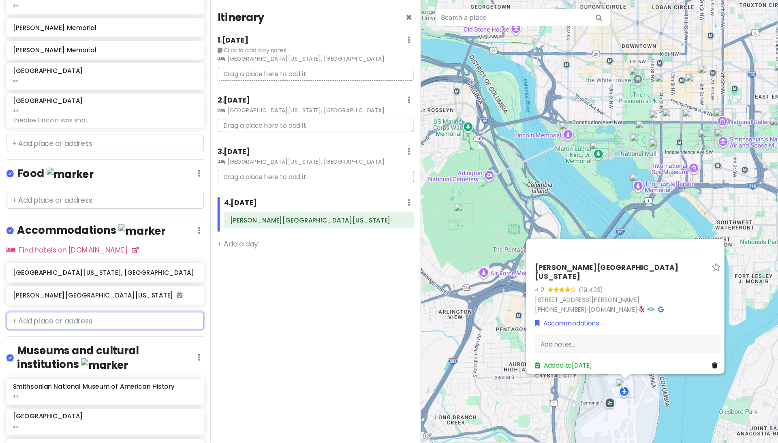
click at [68, 290] on input "text" at bounding box center [97, 296] width 182 height 16
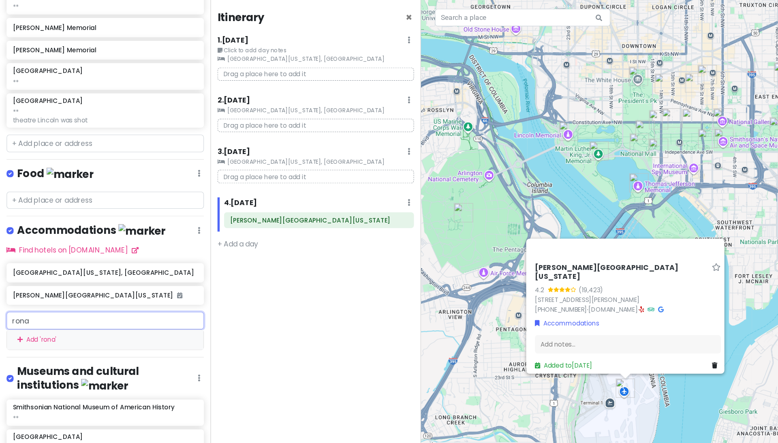
type input "[PERSON_NAME]"
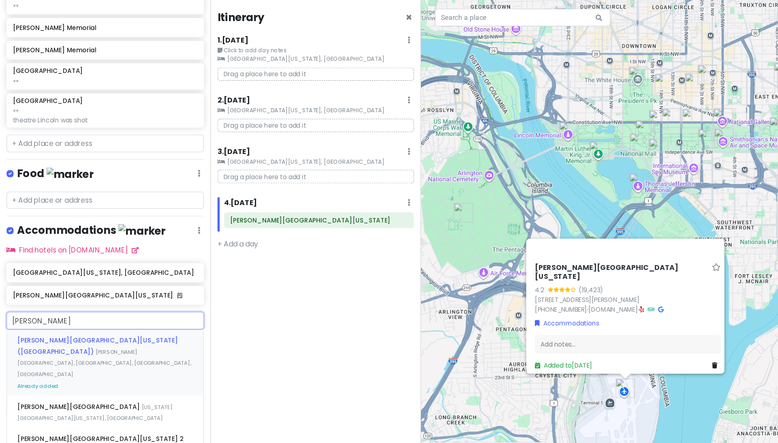
click at [118, 309] on div "[PERSON_NAME][GEOGRAPHIC_DATA][US_STATE] (DCA) [PERSON_NAME][GEOGRAPHIC_DATA], …" at bounding box center [96, 335] width 181 height 61
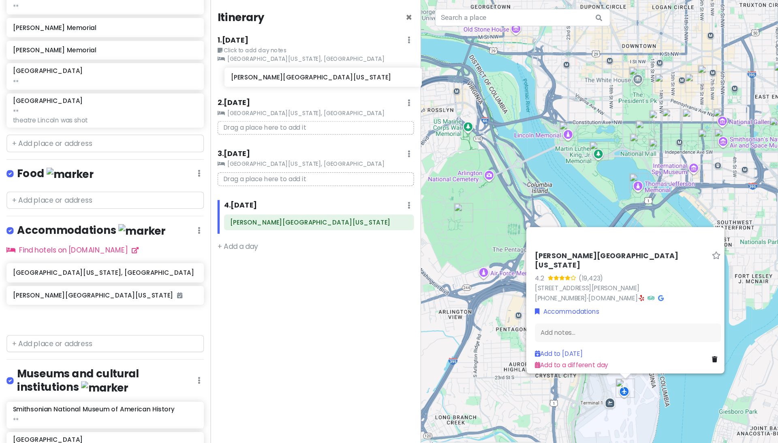
drag, startPoint x: 120, startPoint y: 287, endPoint x: 321, endPoint y: 77, distance: 290.7
click at [321, 77] on div "[US_STATE] Trip Private Change Dates Make a Copy Delete Trip Go Pro ⚡️ Give Fee…" at bounding box center [389, 221] width 778 height 443
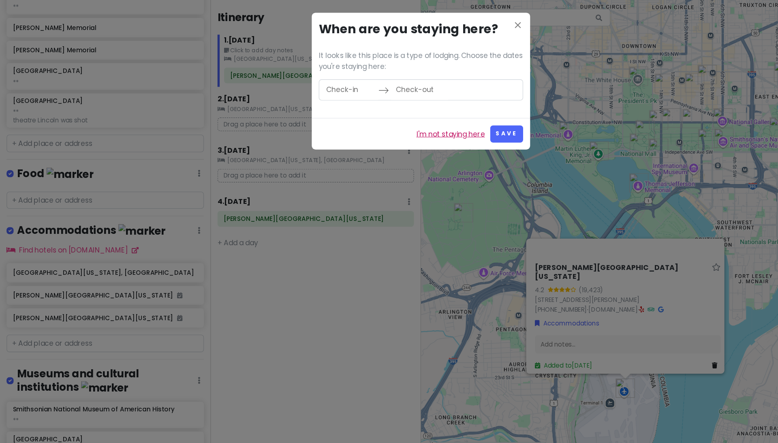
click at [426, 119] on link "I'm not staying here" at bounding box center [416, 124] width 63 height 11
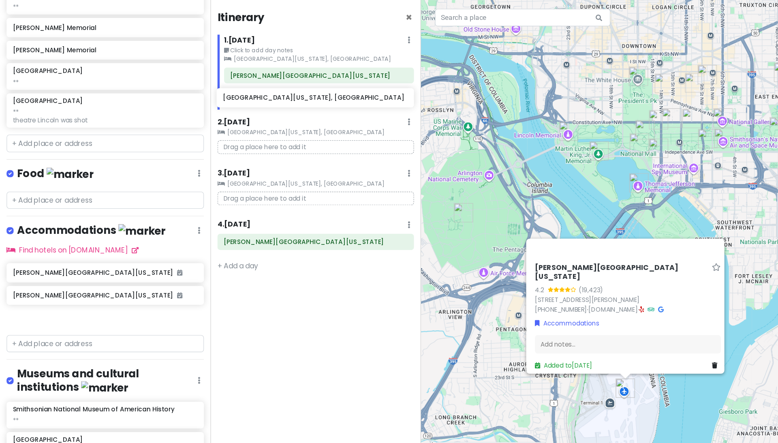
drag, startPoint x: 85, startPoint y: 241, endPoint x: 279, endPoint y: 92, distance: 244.6
click at [279, 92] on div "[US_STATE] Trip Private Change Dates Make a Copy Delete Trip Go Pro ⚡️ Give Fee…" at bounding box center [389, 221] width 778 height 443
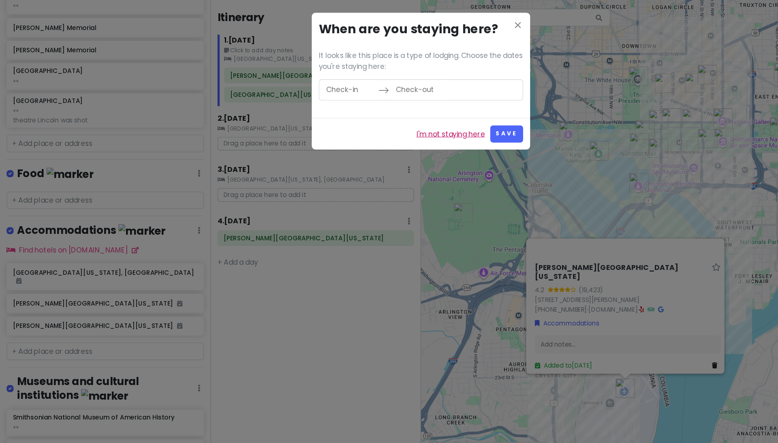
click at [401, 126] on link "I'm not staying here" at bounding box center [416, 124] width 63 height 11
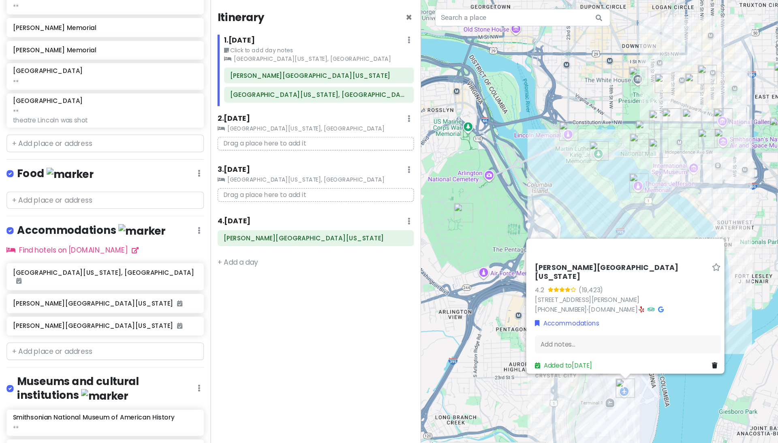
click at [337, 297] on div "Itinerary × 1 . [DATE] Edit Day Notes Clear Lodging Delete Day Click to add day…" at bounding box center [291, 221] width 194 height 443
click at [583, 205] on div "[PERSON_NAME][GEOGRAPHIC_DATA][US_STATE] 4.2 (19,423) [STREET_ADDRESS][PERSON_N…" at bounding box center [583, 221] width 389 height 443
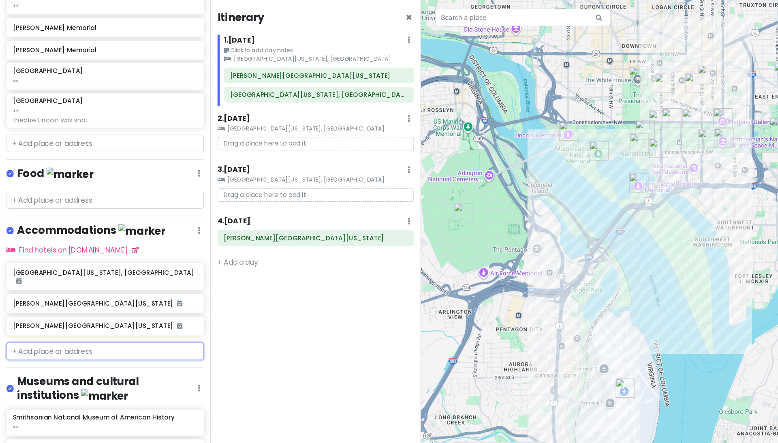
click at [85, 316] on input "text" at bounding box center [97, 324] width 182 height 16
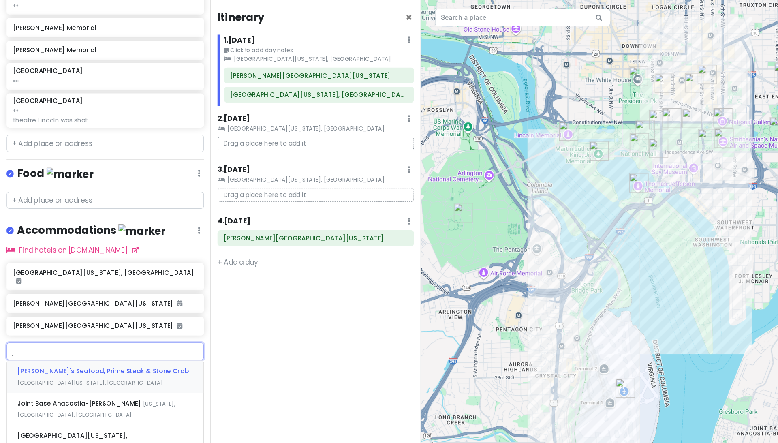
type input "jw"
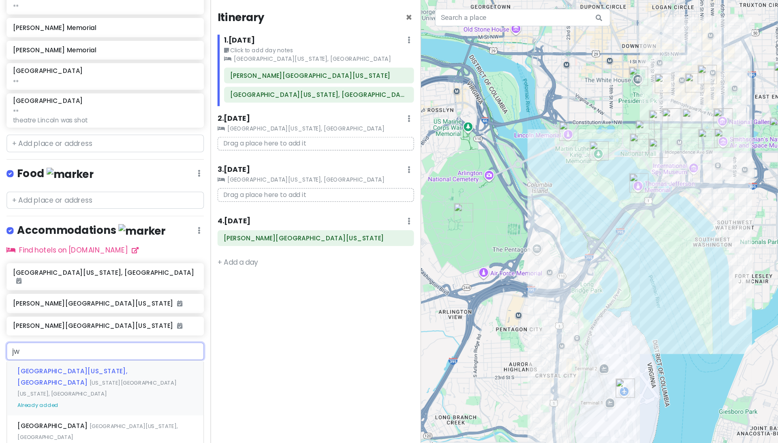
click at [90, 332] on span "[US_STATE][GEOGRAPHIC_DATA][US_STATE], [GEOGRAPHIC_DATA]" at bounding box center [89, 358] width 147 height 17
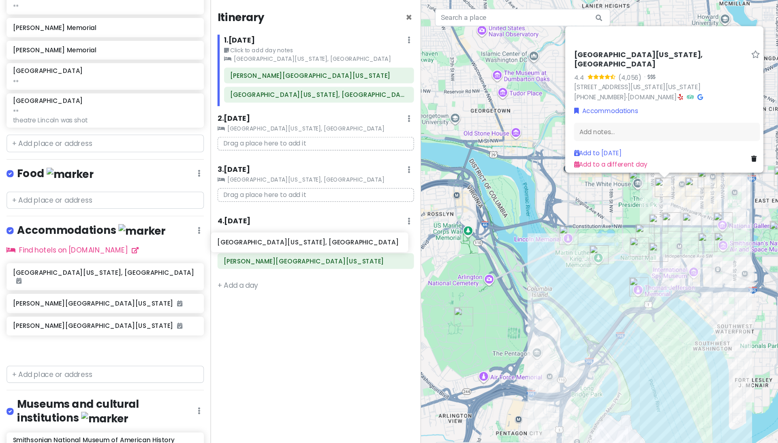
drag, startPoint x: 110, startPoint y: 302, endPoint x: 299, endPoint y: 223, distance: 204.6
click at [299, 223] on div "[US_STATE] Trip Private Change Dates Make a Copy Delete Trip Go Pro ⚡️ Give Fee…" at bounding box center [389, 221] width 778 height 443
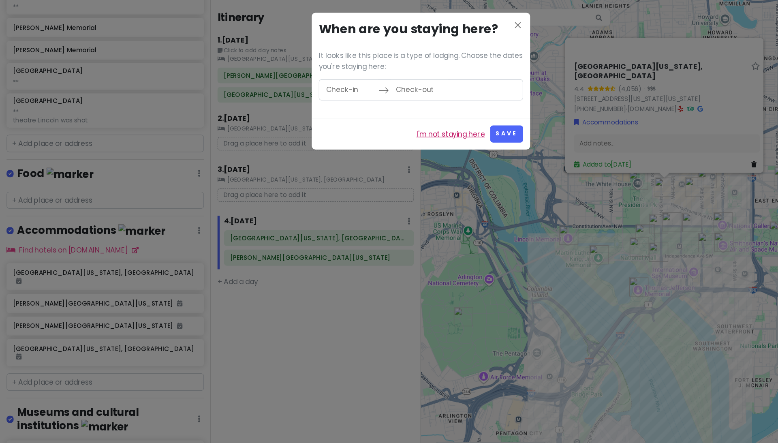
click at [428, 122] on link "I'm not staying here" at bounding box center [416, 124] width 63 height 11
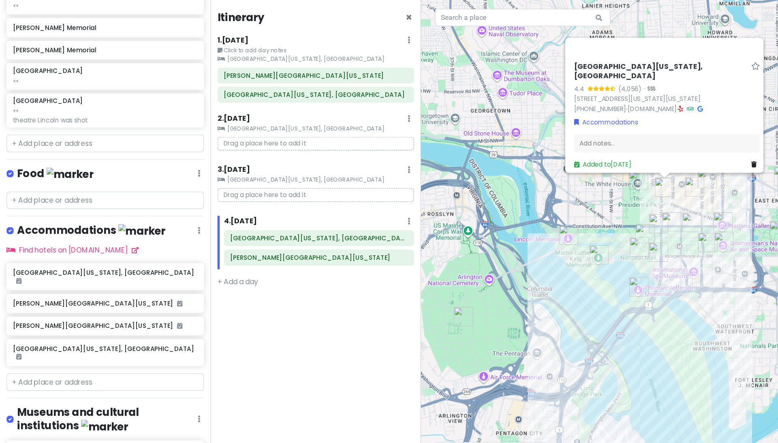
click at [304, 320] on div "Itinerary × 1 . [DATE] Edit Day Notes Clear Lodging Delete Day Click to add day…" at bounding box center [291, 221] width 194 height 443
click at [305, 315] on div "Itinerary × 1 . [DATE] Edit Day Notes Clear Lodging Delete Day Click to add day…" at bounding box center [291, 221] width 194 height 443
click at [512, 230] on div "[PERSON_NAME][GEOGRAPHIC_DATA][US_STATE], [GEOGRAPHIC_DATA] 4.4 (4,056) · [STRE…" at bounding box center [583, 221] width 389 height 443
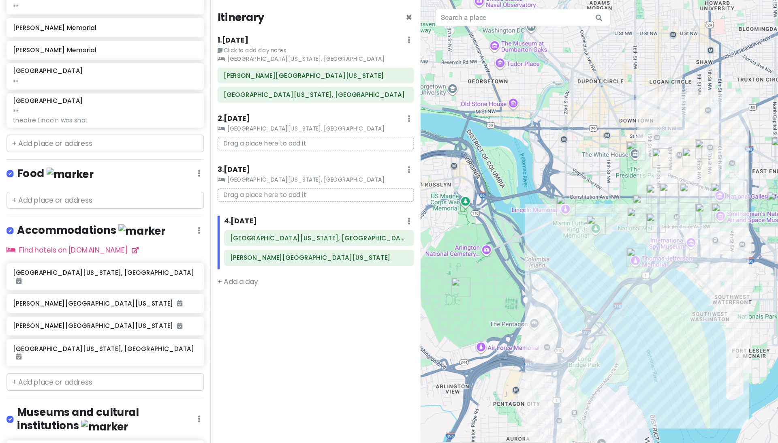
drag, startPoint x: 532, startPoint y: 265, endPoint x: 530, endPoint y: 237, distance: 27.6
click at [530, 237] on div at bounding box center [583, 221] width 389 height 443
click at [475, 327] on div at bounding box center [583, 221] width 389 height 443
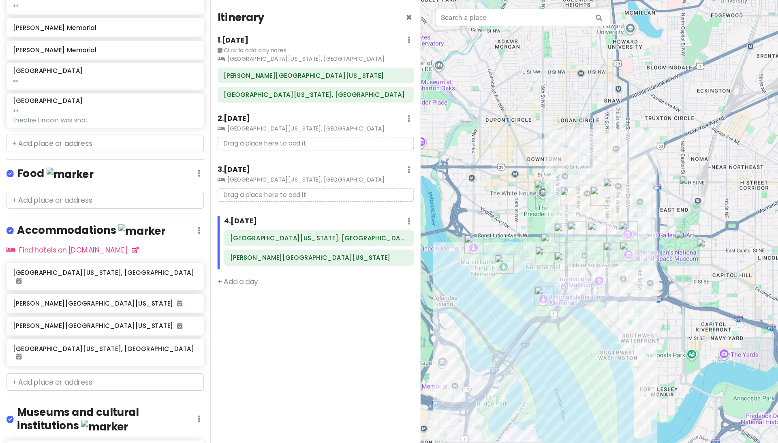
drag, startPoint x: 555, startPoint y: 257, endPoint x: 471, endPoint y: 293, distance: 91.4
click at [471, 293] on div at bounding box center [583, 221] width 389 height 443
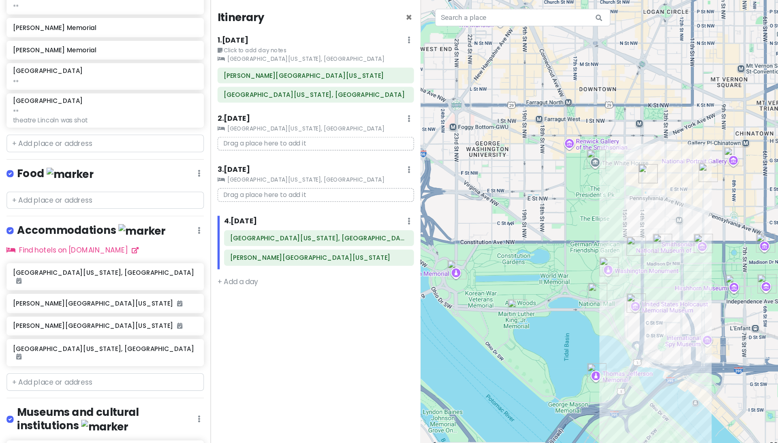
drag, startPoint x: 480, startPoint y: 201, endPoint x: 524, endPoint y: 244, distance: 61.3
click at [524, 244] on div at bounding box center [583, 221] width 389 height 443
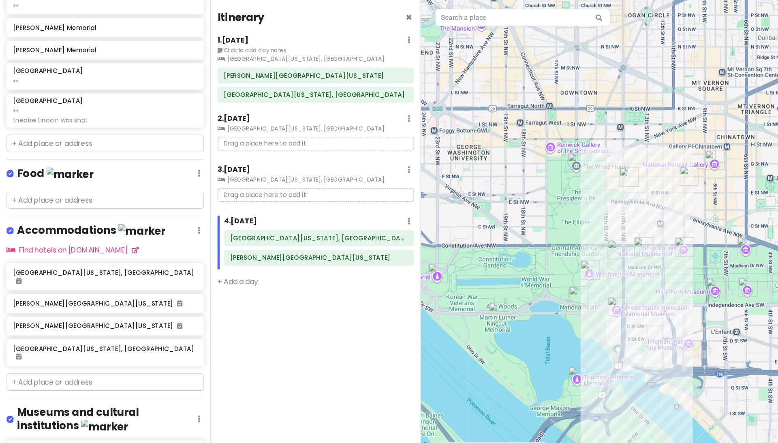
drag, startPoint x: 557, startPoint y: 186, endPoint x: 538, endPoint y: 190, distance: 18.9
click at [538, 190] on div at bounding box center [583, 221] width 389 height 443
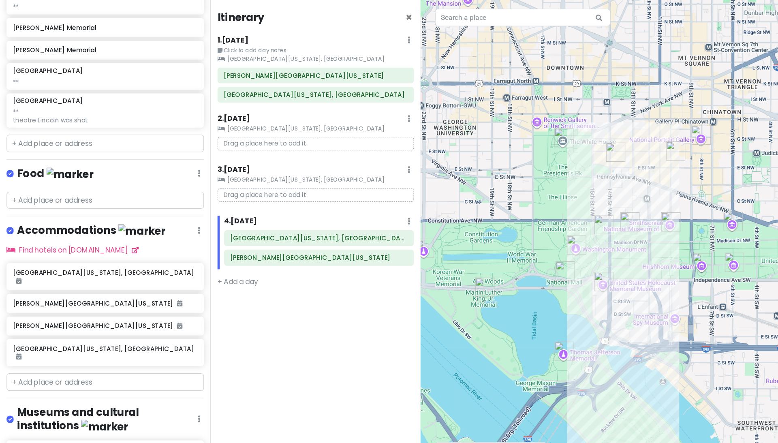
drag, startPoint x: 578, startPoint y: 182, endPoint x: 566, endPoint y: 159, distance: 26.3
click at [566, 159] on div at bounding box center [583, 221] width 389 height 443
click at [521, 244] on img "National Mall" at bounding box center [522, 250] width 18 height 18
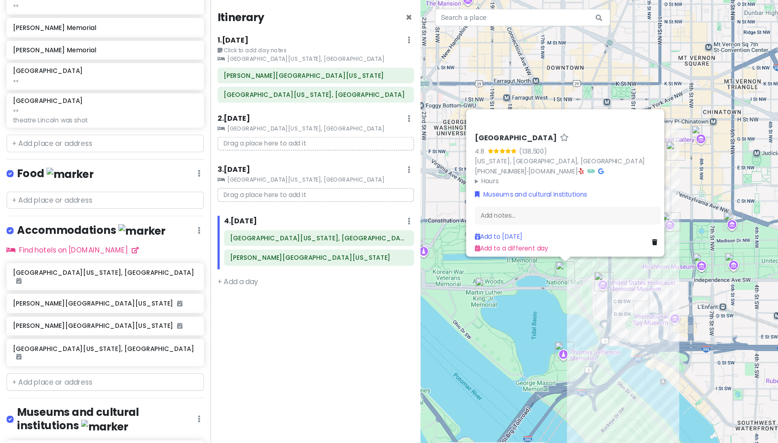
click at [486, 253] on div "National Mall 4.8 (138,500) [US_STATE], [GEOGRAPHIC_DATA], [GEOGRAPHIC_DATA] [P…" at bounding box center [583, 221] width 389 height 443
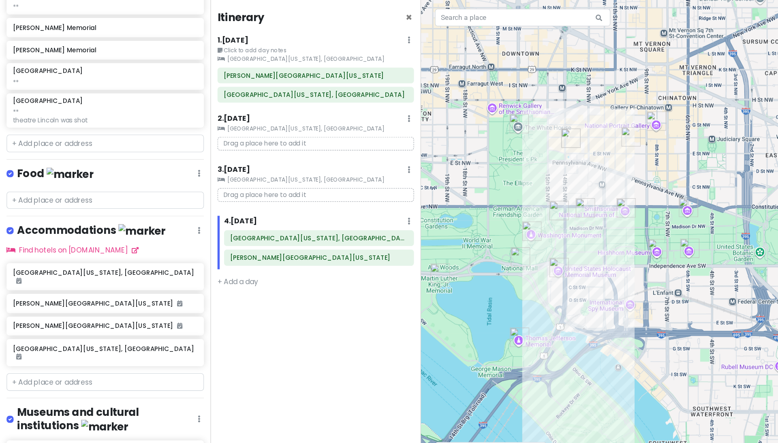
drag, startPoint x: 481, startPoint y: 236, endPoint x: 440, endPoint y: 223, distance: 43.3
click at [440, 223] on div at bounding box center [583, 221] width 389 height 443
click at [583, 283] on div at bounding box center [583, 221] width 389 height 443
click at [568, 282] on div at bounding box center [583, 221] width 389 height 443
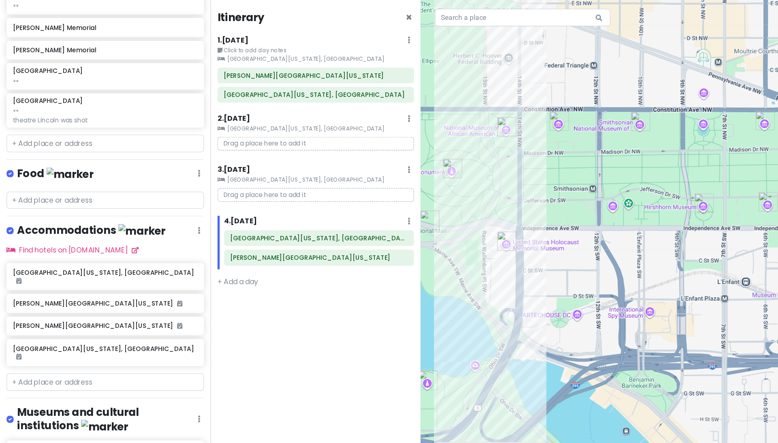
click at [583, 292] on div at bounding box center [583, 221] width 389 height 443
click at [583, 290] on div at bounding box center [583, 221] width 389 height 443
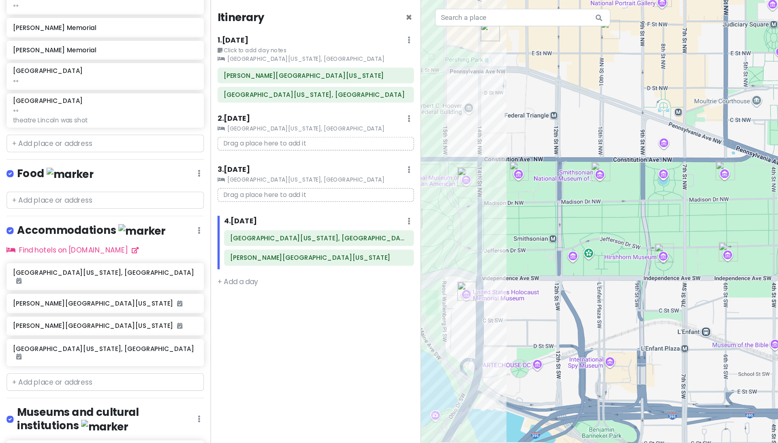
drag, startPoint x: 573, startPoint y: 255, endPoint x: 537, endPoint y: 302, distance: 59.7
click at [537, 302] on div at bounding box center [583, 221] width 389 height 443
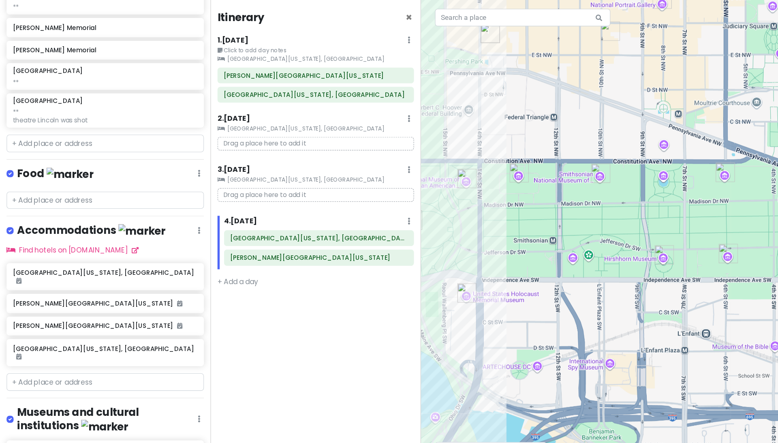
click at [522, 290] on div at bounding box center [583, 221] width 389 height 443
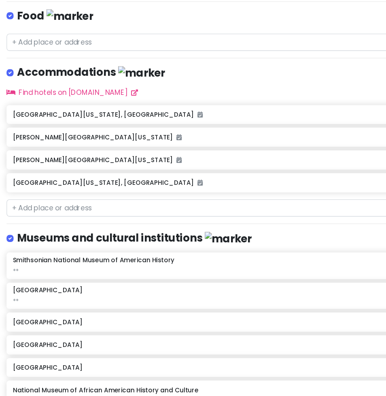
scroll to position [375, 0]
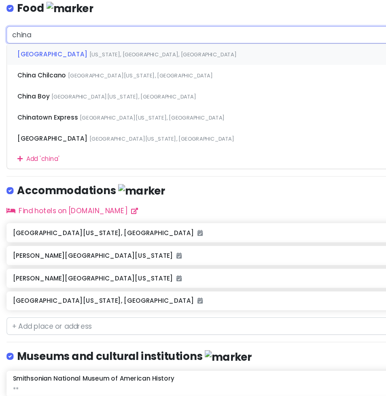
type input "chinat"
click at [83, 48] on span "[US_STATE], [GEOGRAPHIC_DATA], [GEOGRAPHIC_DATA]" at bounding box center [151, 50] width 136 height 7
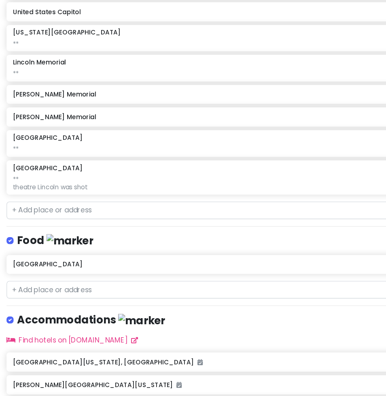
scroll to position [156, 0]
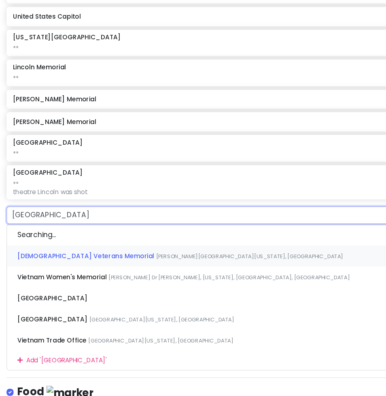
type input "vietnam m"
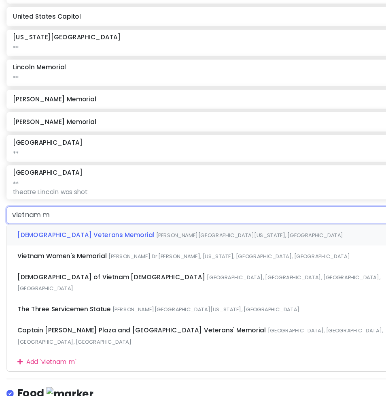
click at [70, 218] on span "[DEMOGRAPHIC_DATA] Veterans Memorial" at bounding box center [80, 217] width 128 height 8
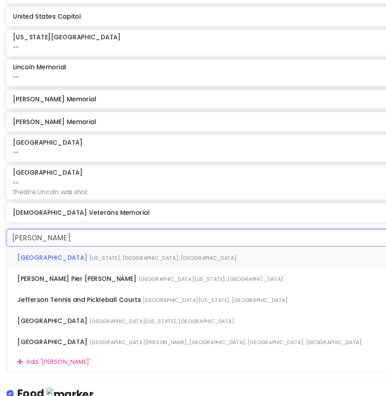
type input "jefferson pie"
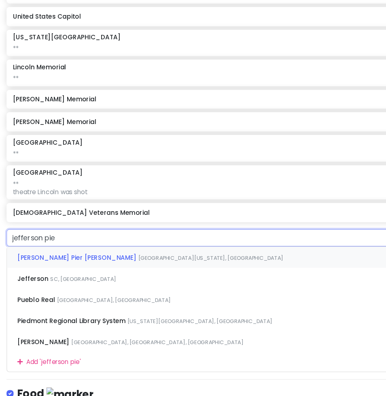
click at [145, 241] on span "[GEOGRAPHIC_DATA][US_STATE], [GEOGRAPHIC_DATA]" at bounding box center [195, 238] width 134 height 7
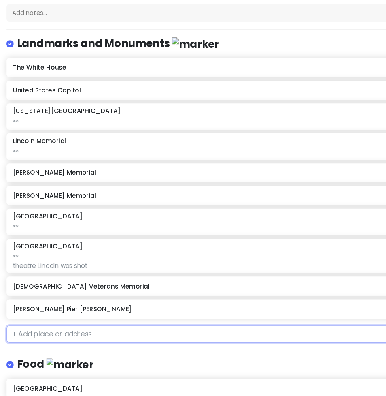
scroll to position [108, 0]
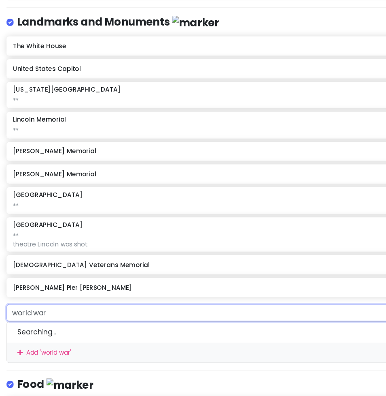
type input "world war"
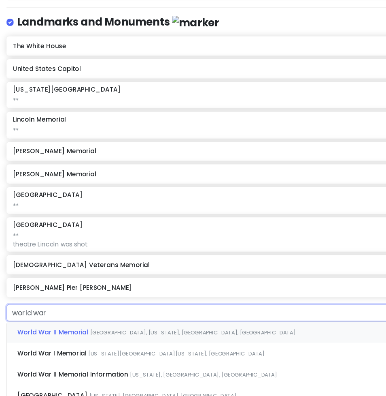
click at [85, 309] on span "[GEOGRAPHIC_DATA], [US_STATE], [GEOGRAPHIC_DATA], [GEOGRAPHIC_DATA]" at bounding box center [178, 307] width 190 height 7
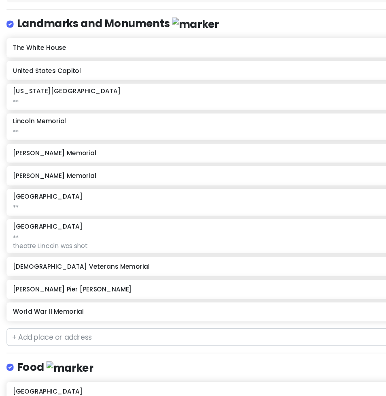
scroll to position [117, 0]
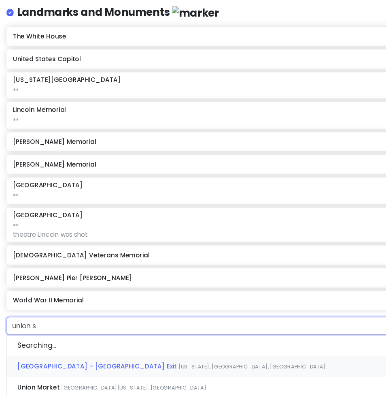
type input "union st"
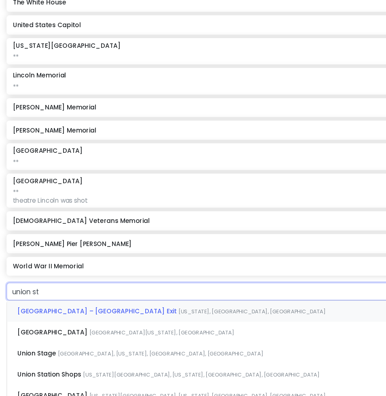
scroll to position [151, 0]
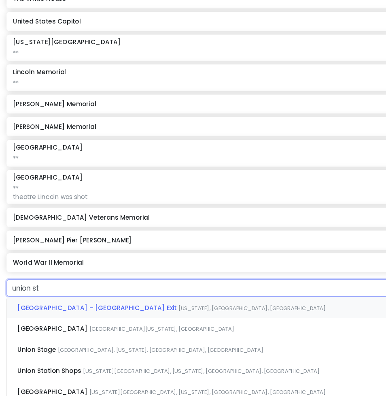
click at [81, 288] on span "[GEOGRAPHIC_DATA] – [GEOGRAPHIC_DATA] Exit" at bounding box center [90, 284] width 149 height 8
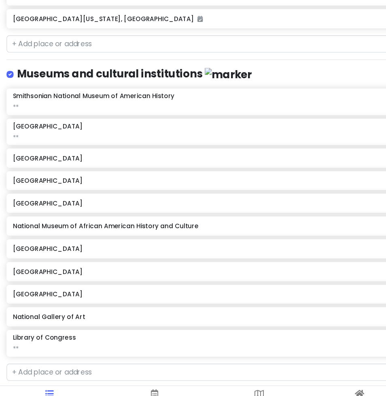
scroll to position [243, 0]
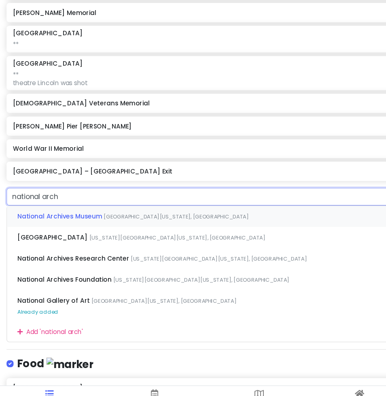
type input "national archi"
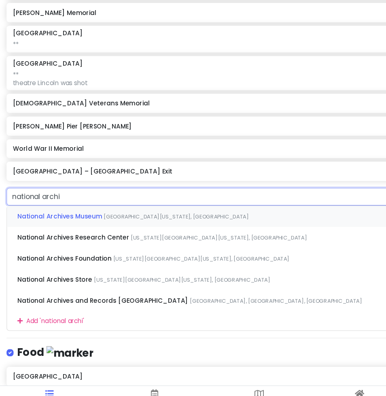
click at [68, 210] on span "National Archives Museum" at bounding box center [56, 214] width 80 height 8
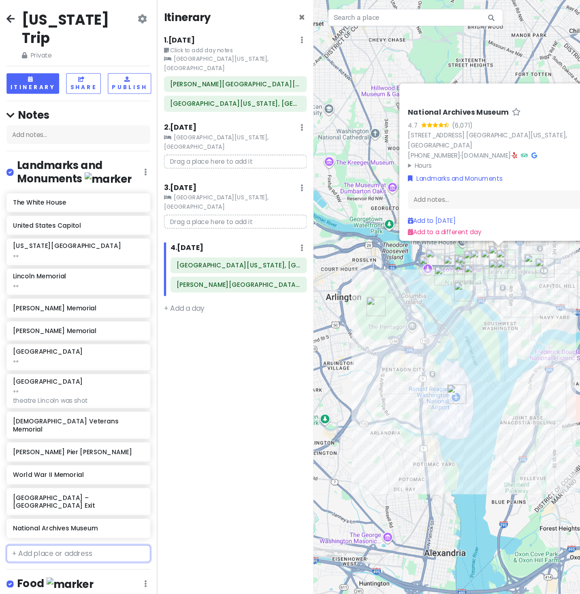
scroll to position [0, 0]
click at [281, 16] on span "×" at bounding box center [279, 15] width 6 height 13
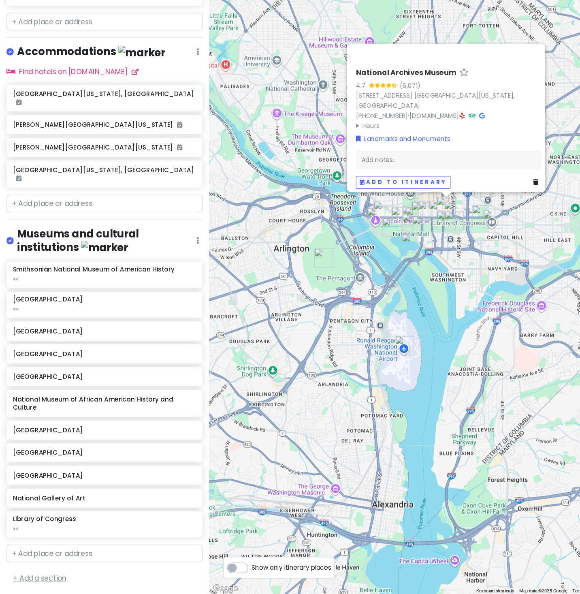
click at [48, 332] on link "+ Add a section" at bounding box center [36, 578] width 49 height 9
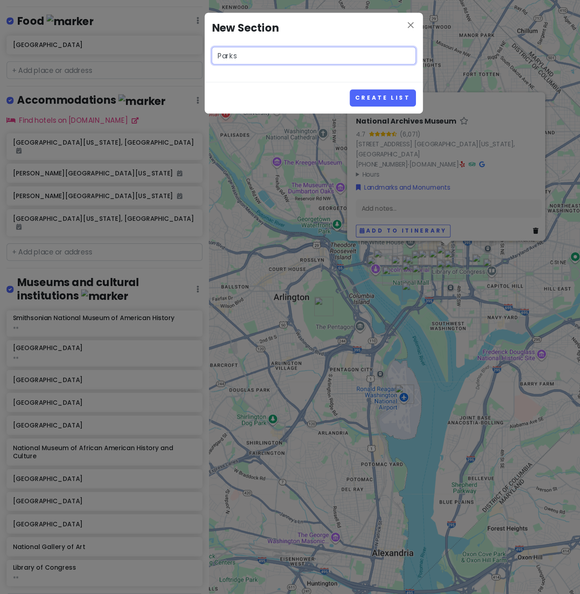
type input "Parks"
click at [343, 98] on button "Create List" at bounding box center [353, 91] width 61 height 16
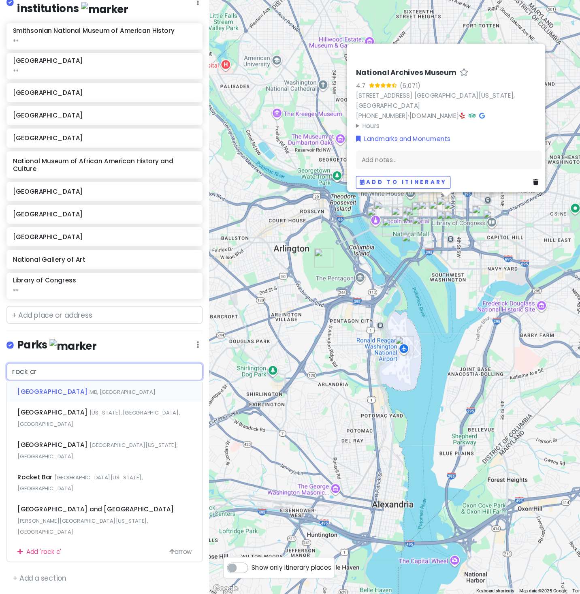
type input "rock cre"
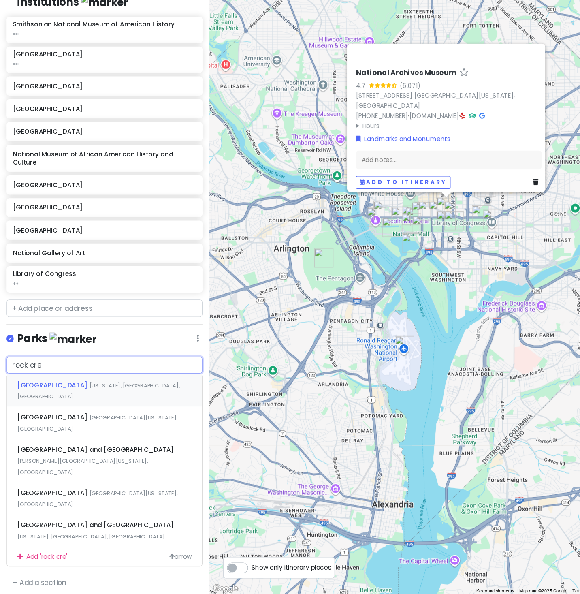
click at [62, 332] on span "[GEOGRAPHIC_DATA]" at bounding box center [49, 400] width 66 height 8
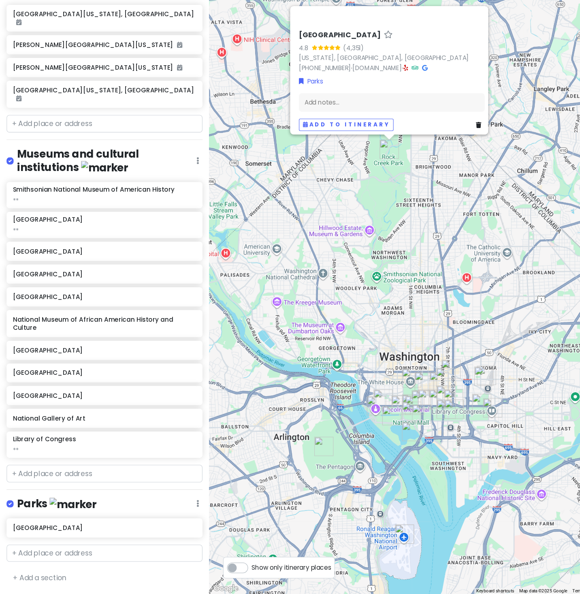
scroll to position [692, 0]
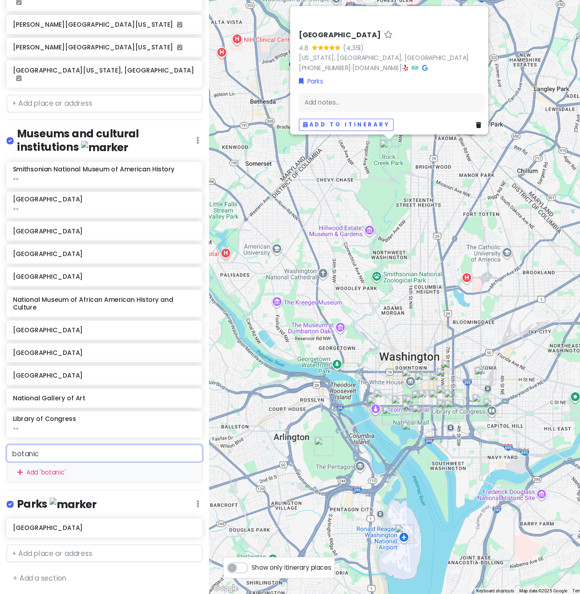
type input "botanic"
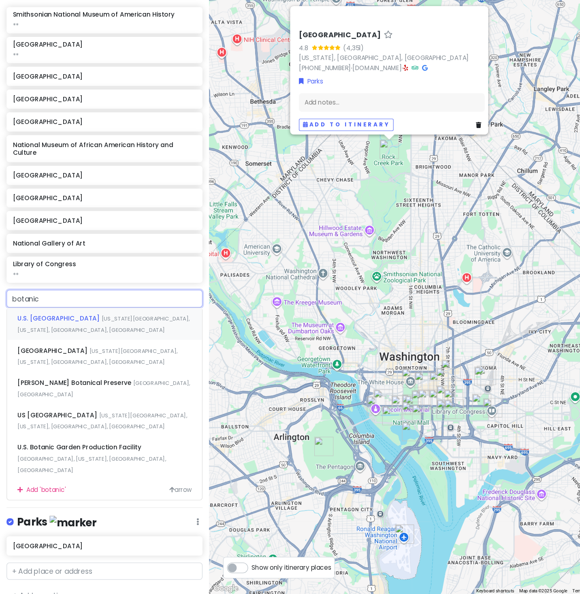
scroll to position [717, 0]
click at [119, 332] on span "[US_STATE][GEOGRAPHIC_DATA], [US_STATE], [GEOGRAPHIC_DATA], [GEOGRAPHIC_DATA]" at bounding box center [95, 343] width 159 height 17
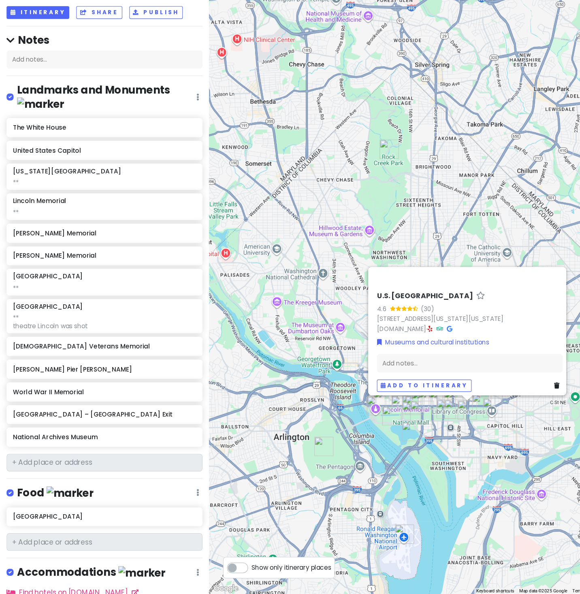
scroll to position [17, 0]
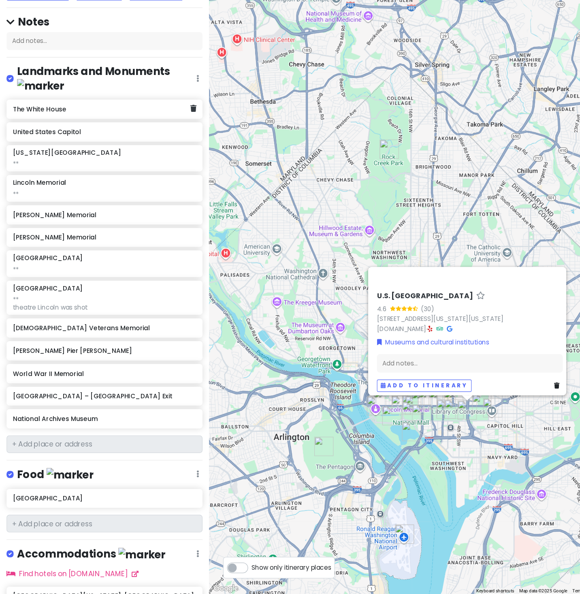
click at [98, 140] on div "The White House" at bounding box center [94, 145] width 164 height 11
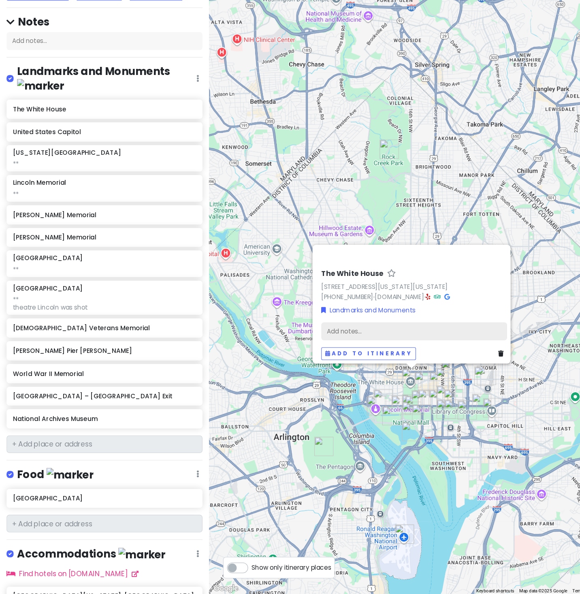
click at [356, 332] on div "Add notes..." at bounding box center [383, 351] width 172 height 17
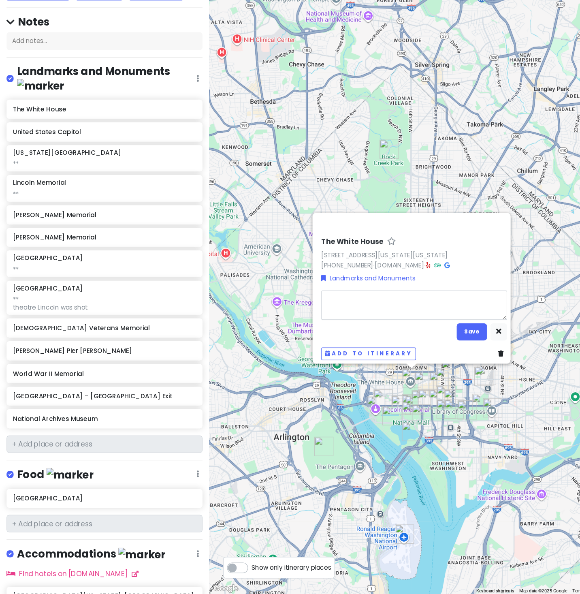
scroll to position [0, 0]
type textarea "x"
type textarea "l"
type textarea "x"
type textarea "la"
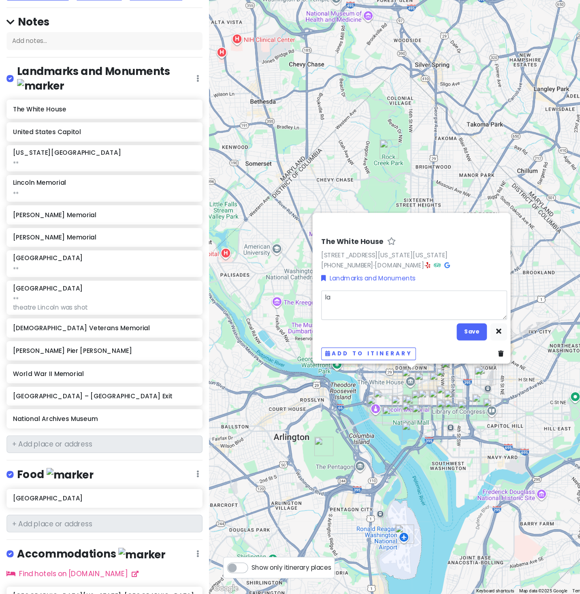
type textarea "x"
type textarea "laf"
type textarea "x"
type textarea "lafa"
type textarea "x"
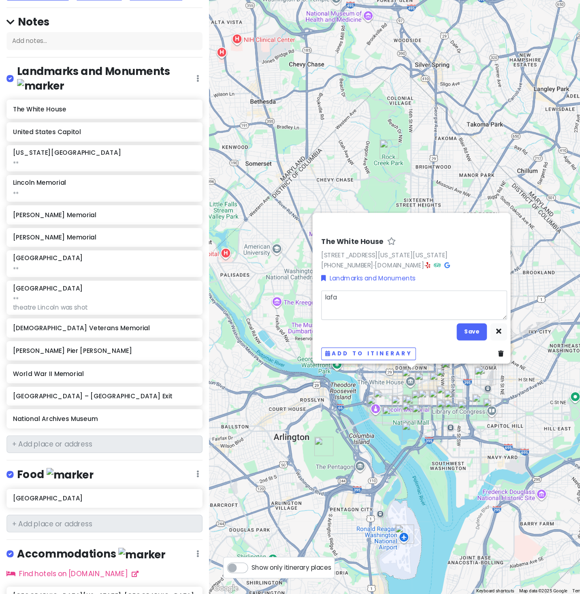
type textarea "lafay"
type textarea "x"
type textarea "[PERSON_NAME]"
type textarea "x"
type textarea "lafayet"
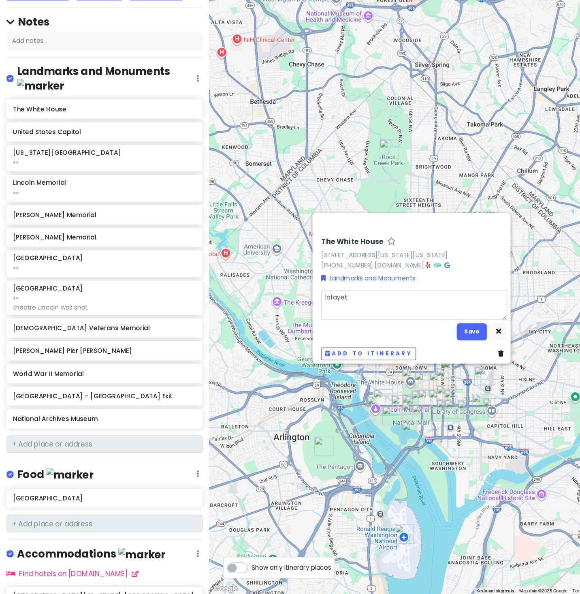
type textarea "x"
type textarea "[PERSON_NAME]"
type textarea "x"
type textarea "lafayette"
type textarea "x"
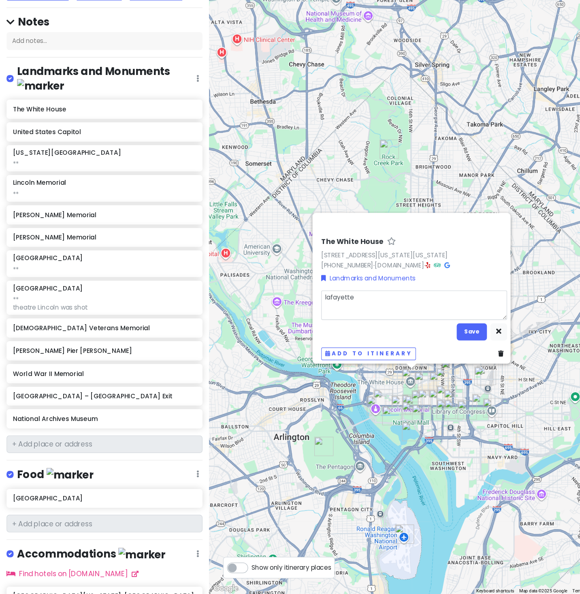
type textarea "lafayette"
type textarea "x"
type textarea "lafayette s"
type textarea "x"
type textarea "lafayette sq"
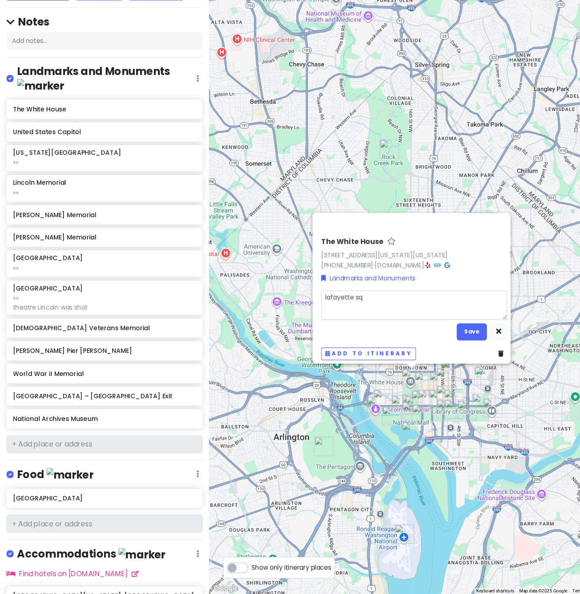
type textarea "x"
type textarea "lafayette squ"
type textarea "x"
type textarea "lafayette squr"
type textarea "x"
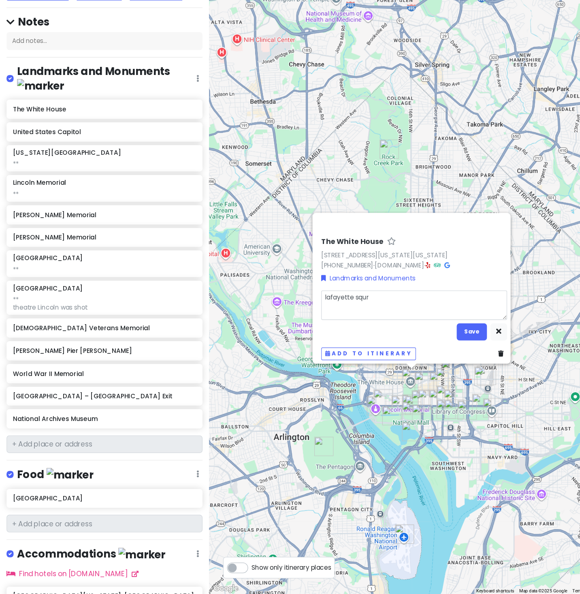
type textarea "lafayette squre"
type textarea "x"
type textarea "lafayette squr"
type textarea "x"
type textarea "lafayette squ"
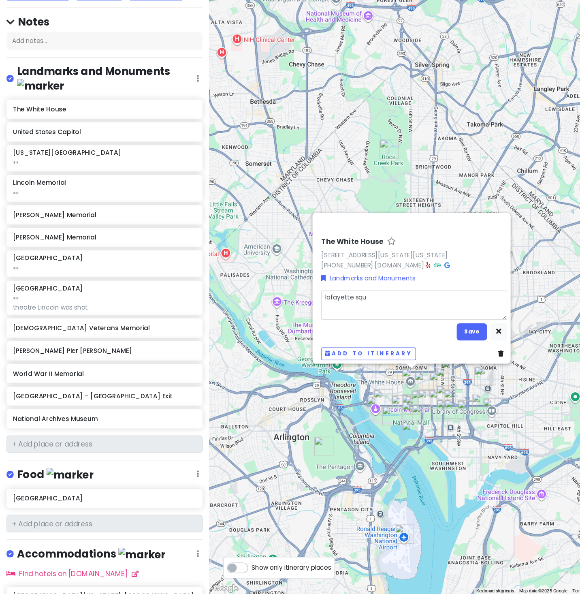
type textarea "x"
type textarea "lafayette squa"
type textarea "x"
type textarea "lafayette squar"
type textarea "x"
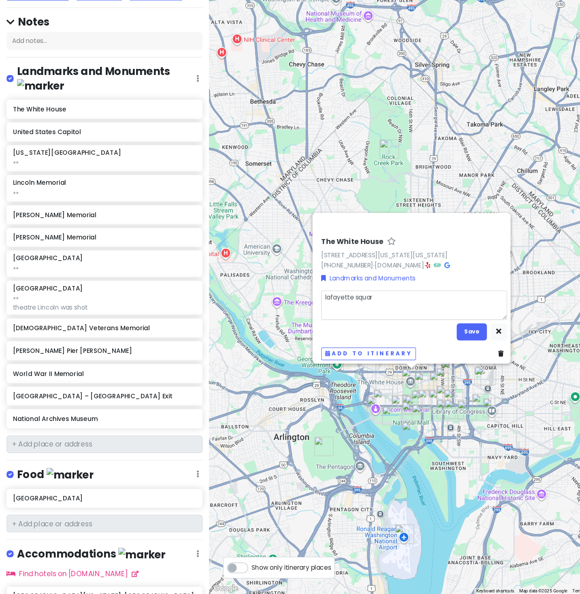
type textarea "[GEOGRAPHIC_DATA]"
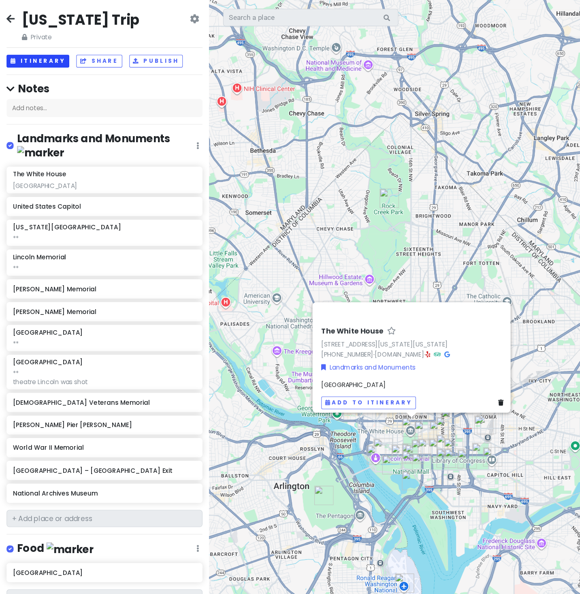
click at [51, 62] on button "Itinerary" at bounding box center [35, 57] width 58 height 12
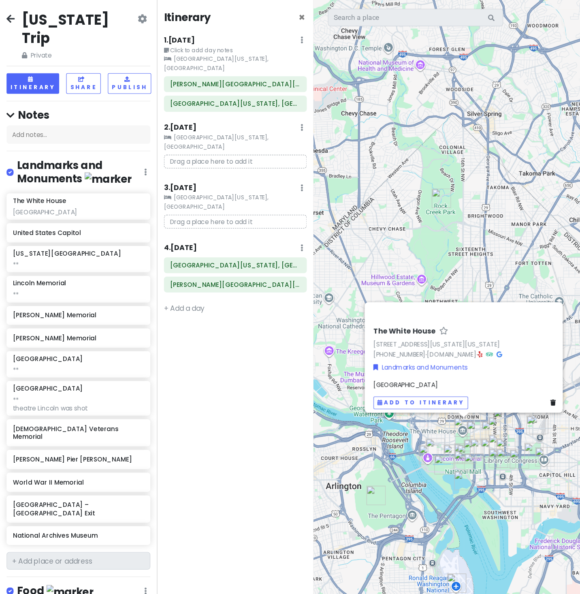
click at [217, 156] on p "Drag a place here to add it" at bounding box center [217, 149] width 132 height 13
click at [188, 156] on p "Drag a place here to add it" at bounding box center [217, 149] width 132 height 13
click at [364, 194] on div "The [GEOGRAPHIC_DATA] [STREET_ADDRESS][US_STATE][US_STATE] [PHONE_NUMBER] · [DO…" at bounding box center [435, 297] width 290 height 594
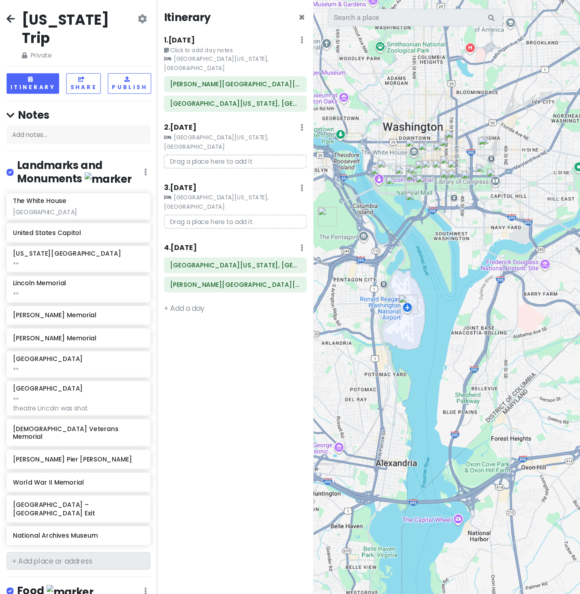
drag, startPoint x: 433, startPoint y: 349, endPoint x: 388, endPoint y: 91, distance: 262.2
click at [388, 91] on div at bounding box center [435, 297] width 290 height 594
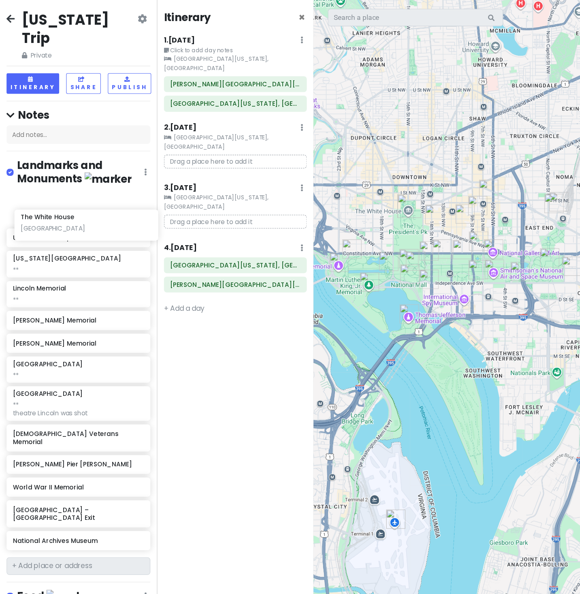
scroll to position [0, 32]
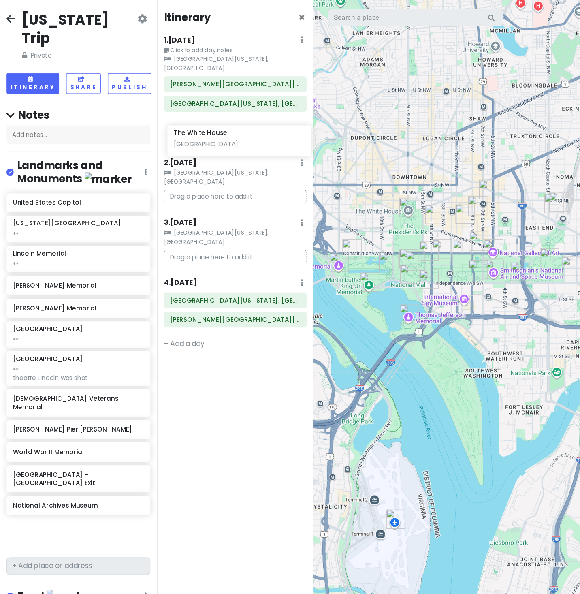
drag, startPoint x: 54, startPoint y: 212, endPoint x: 202, endPoint y: 132, distance: 169.1
click at [202, 132] on div "[US_STATE] Trip Private Change Dates Make a Copy Delete Trip Go Pro ⚡️ Give Fee…" at bounding box center [290, 297] width 580 height 594
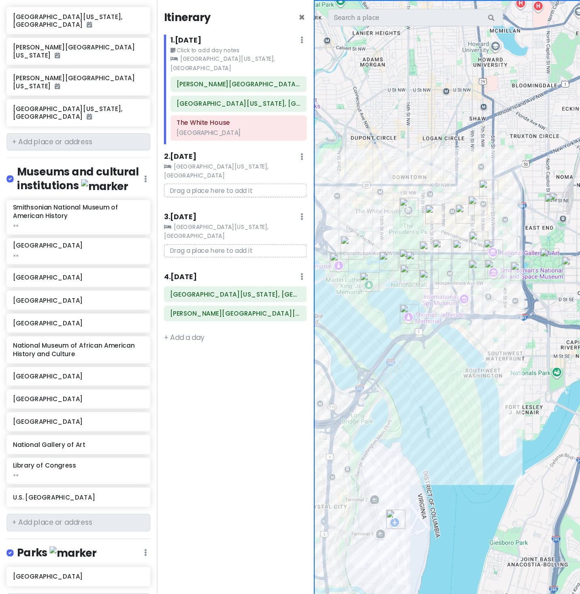
scroll to position [837, 0]
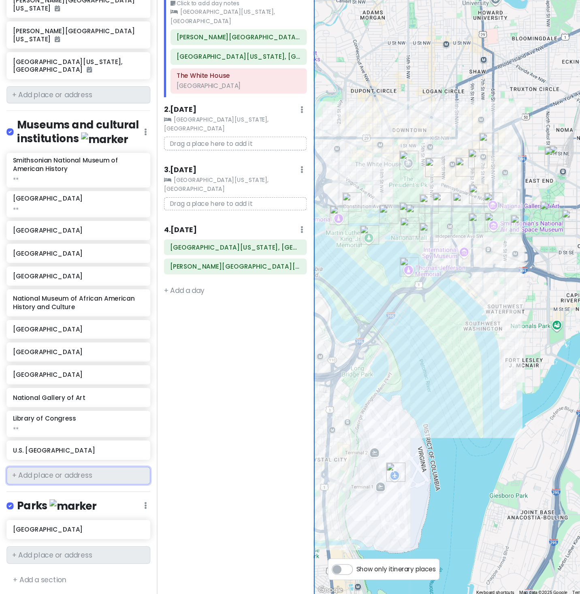
click at [69, 332] on input "text" at bounding box center [72, 483] width 133 height 16
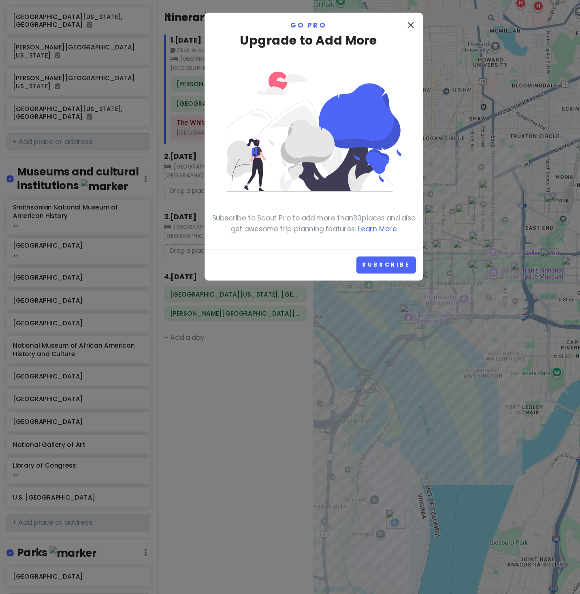
click at [378, 24] on icon "close" at bounding box center [380, 23] width 10 height 10
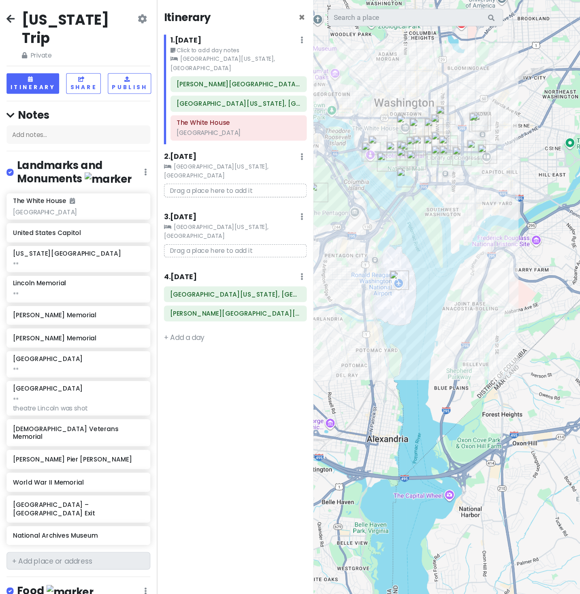
scroll to position [0, 0]
click at [10, 21] on icon at bounding box center [10, 17] width 8 height 6
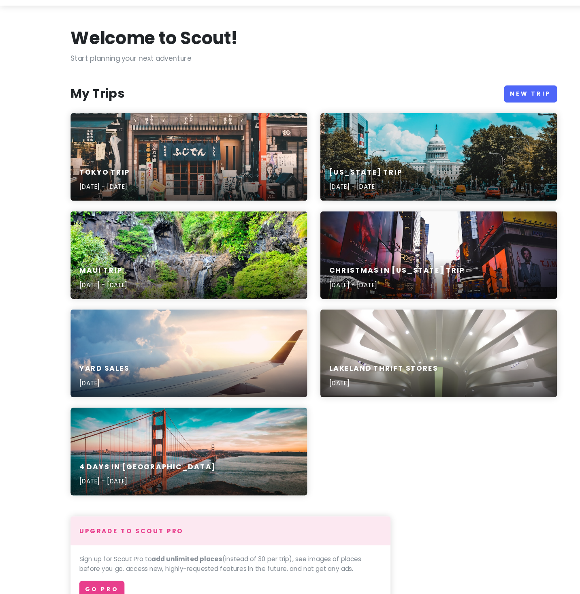
click at [308, 73] on p "Start planning your next adventure" at bounding box center [290, 78] width 450 height 11
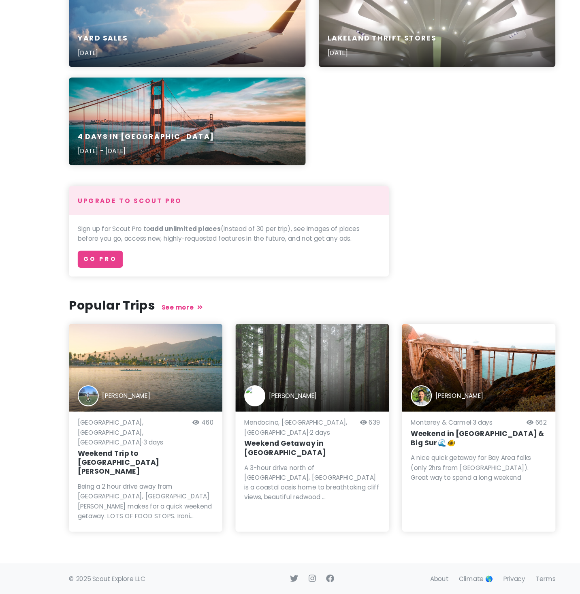
scroll to position [292, 0]
click at [111, 281] on link "Go Pro" at bounding box center [94, 285] width 42 height 16
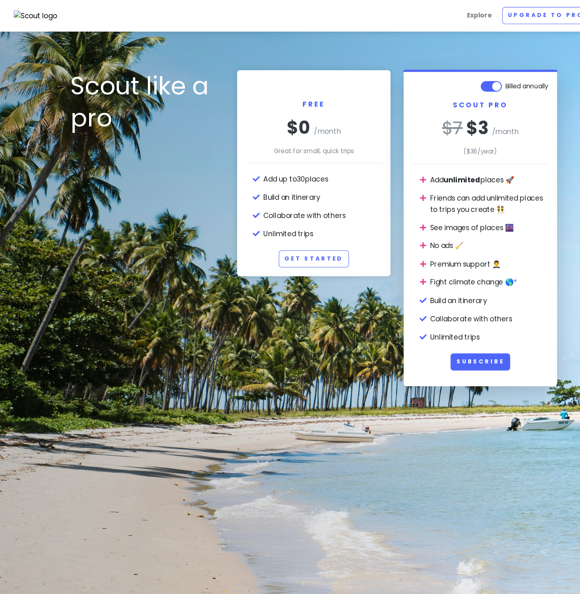
click at [32, 17] on img at bounding box center [33, 15] width 40 height 11
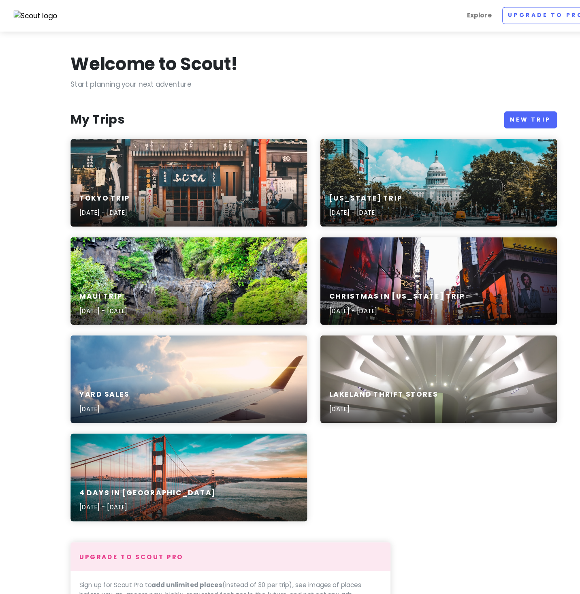
click at [36, 17] on img at bounding box center [33, 15] width 40 height 11
click at [464, 22] on link "Upgrade to Pro" at bounding box center [504, 14] width 81 height 16
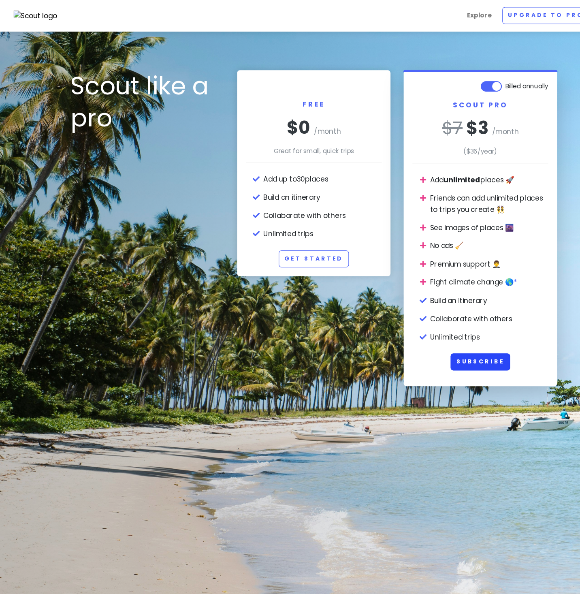
click at [441, 332] on button "Subscribe" at bounding box center [443, 334] width 55 height 16
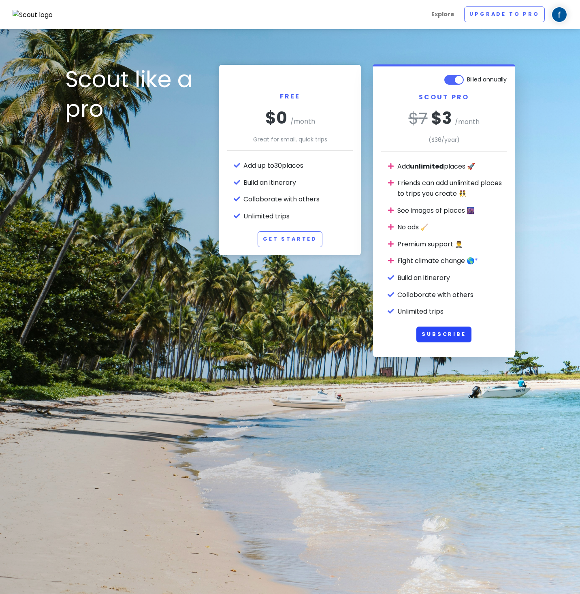
click at [437, 342] on button "Subscribe" at bounding box center [443, 334] width 55 height 16
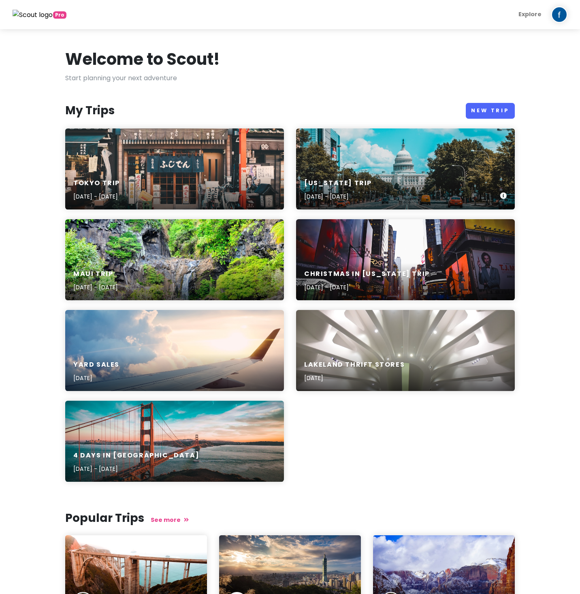
click at [424, 193] on div "Washington Trip Oct 17, 2025 - Oct 20, 2025" at bounding box center [405, 190] width 219 height 38
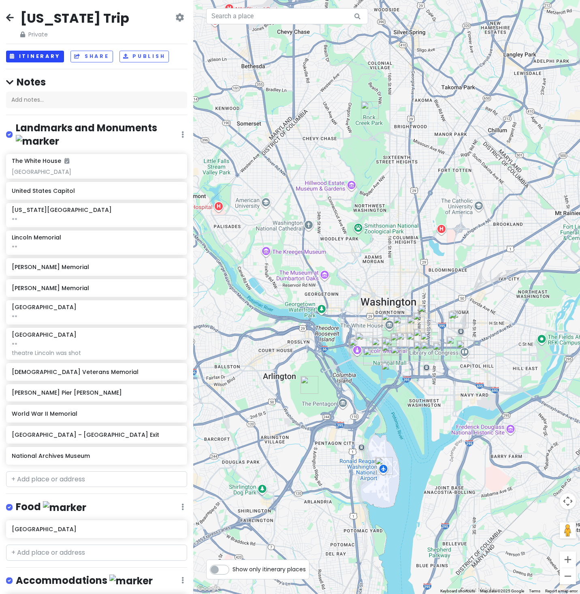
click at [52, 62] on button "Itinerary" at bounding box center [35, 57] width 58 height 12
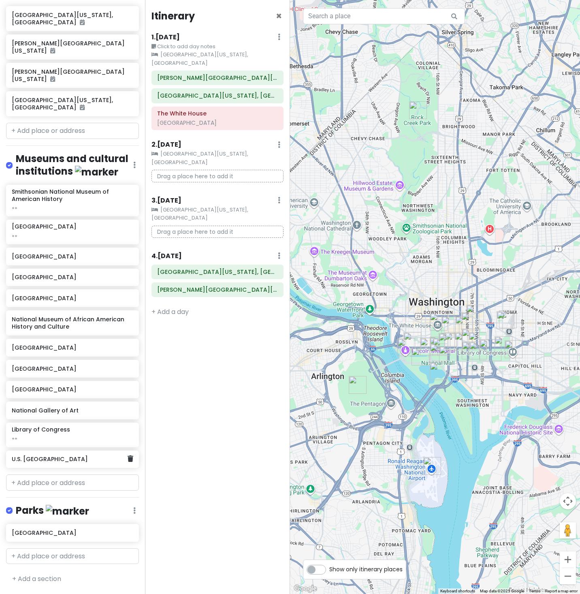
scroll to position [818, 0]
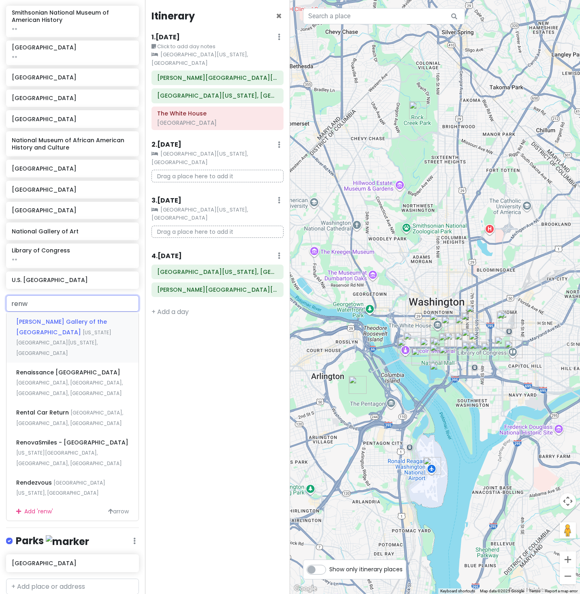
type input "renwi"
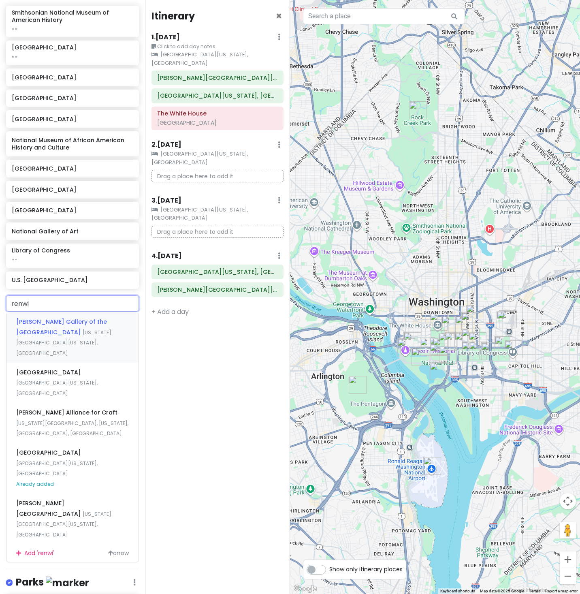
click at [71, 356] on span "[US_STATE][GEOGRAPHIC_DATA][US_STATE], [GEOGRAPHIC_DATA]" at bounding box center [63, 343] width 95 height 28
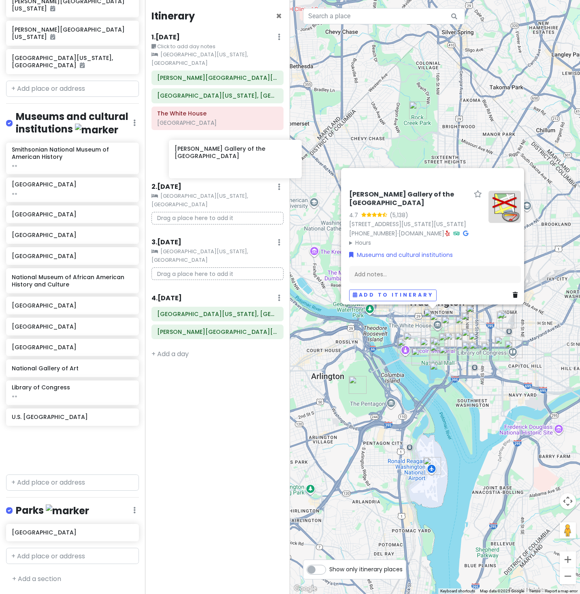
drag, startPoint x: 64, startPoint y: 478, endPoint x: 226, endPoint y: 160, distance: 357.1
click at [226, 160] on div "Washington Trip Private Change Dates Make a Copy Delete Trip Give Feedback 💡 Su…" at bounding box center [290, 297] width 580 height 594
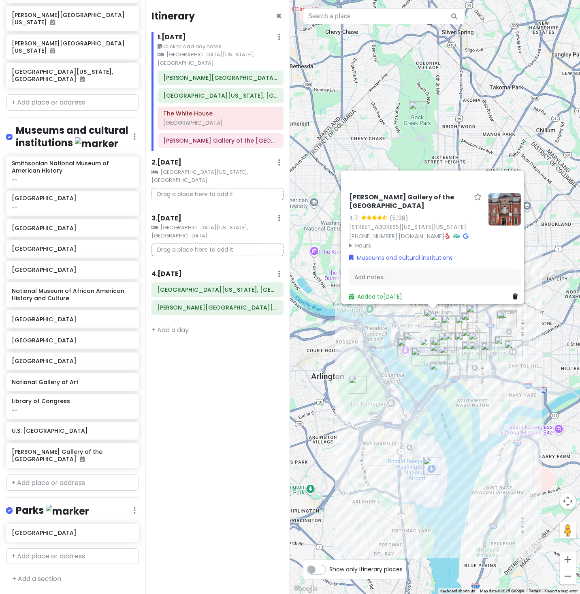
click at [220, 437] on div "Itinerary × 1 . Fri 10/17 Edit Day Notes Clear Lodging Delete Day Click to add …" at bounding box center [217, 297] width 145 height 594
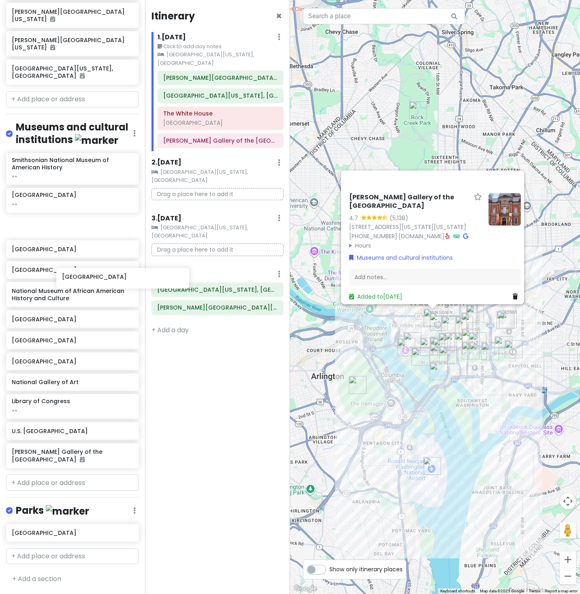
scroll to position [709, 2]
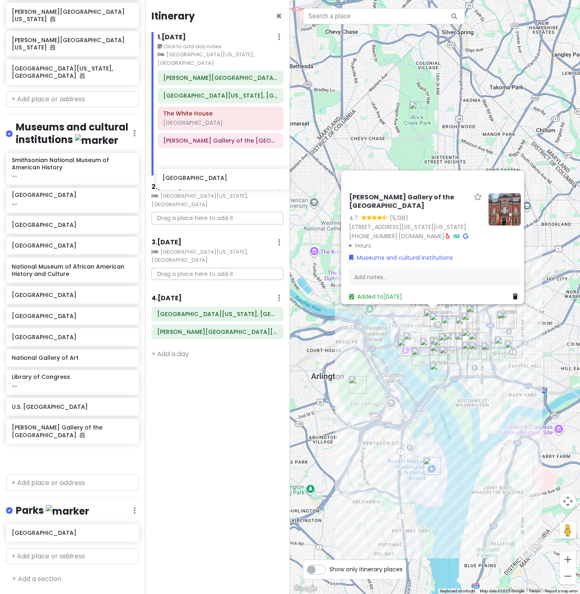
drag, startPoint x: 69, startPoint y: 305, endPoint x: 219, endPoint y: 177, distance: 197.1
click at [219, 177] on div "Washington Trip Private Change Dates Make a Copy Delete Trip Give Feedback 💡 Su…" at bounding box center [290, 297] width 580 height 594
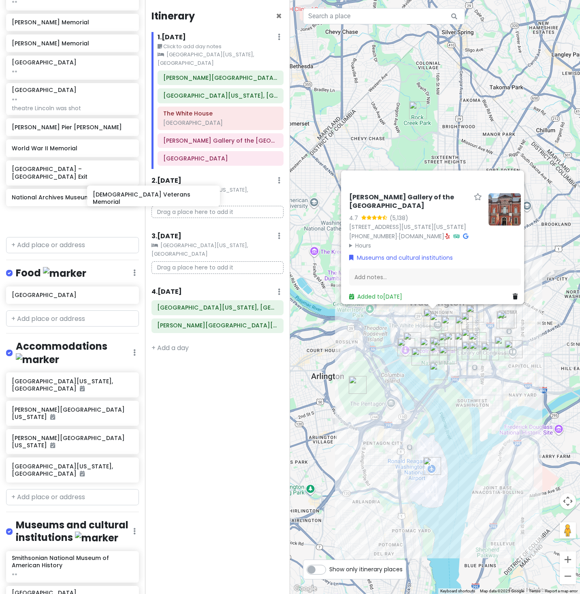
scroll to position [269, 17]
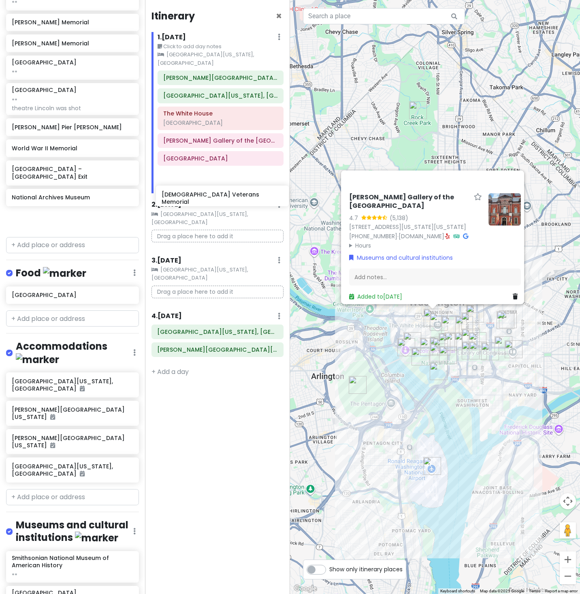
drag, startPoint x: 81, startPoint y: 185, endPoint x: 232, endPoint y: 199, distance: 152.2
click at [232, 199] on div "Washington Trip Private Change Dates Make a Copy Delete Trip Give Feedback 💡 Su…" at bounding box center [290, 297] width 580 height 594
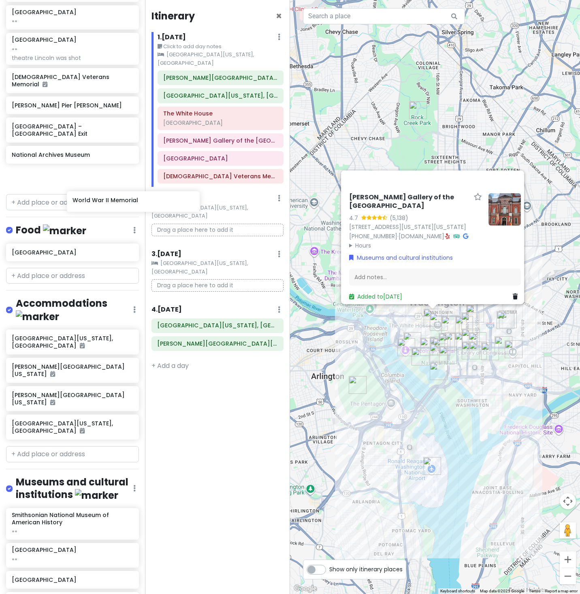
scroll to position [319, 40]
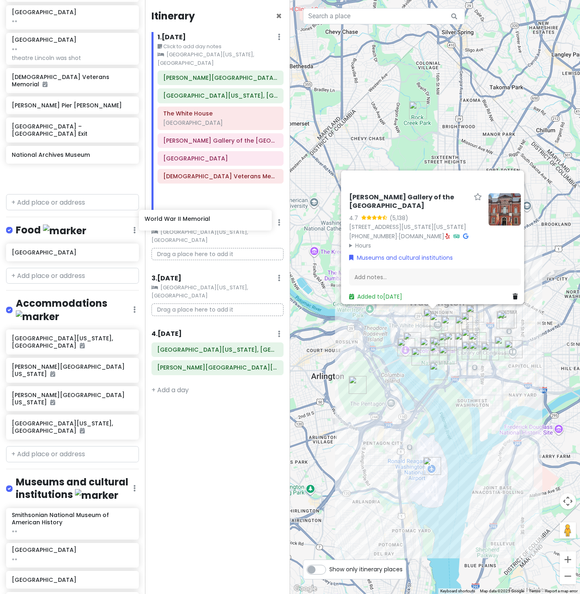
drag, startPoint x: 84, startPoint y: 179, endPoint x: 220, endPoint y: 219, distance: 142.0
click at [220, 219] on div "Washington Trip Private Change Dates Make a Copy Delete Trip Give Feedback 💡 Su…" at bounding box center [290, 297] width 580 height 594
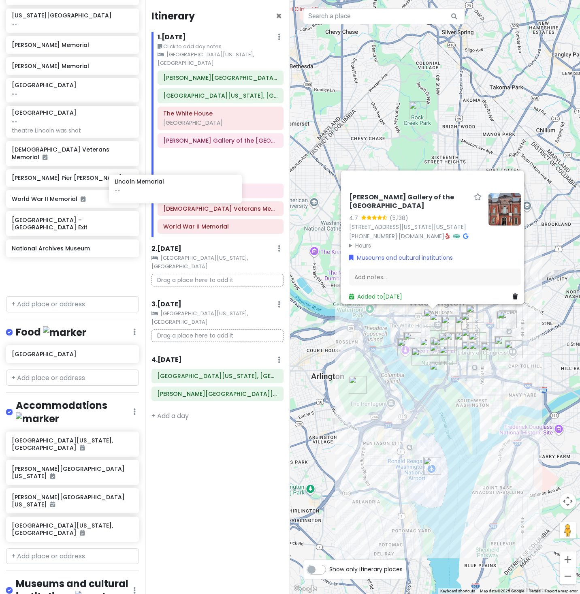
scroll to position [216, 0]
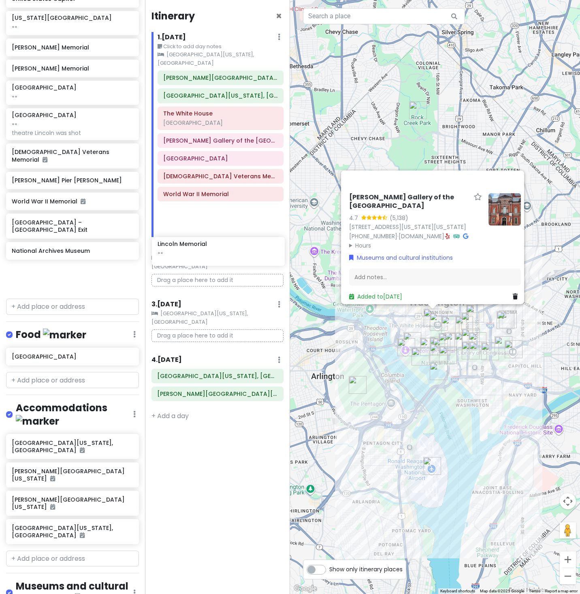
drag, startPoint x: 66, startPoint y: 88, endPoint x: 215, endPoint y: 255, distance: 223.7
click at [215, 255] on div "Washington Trip Private Change Dates Make a Copy Delete Trip Give Feedback 💡 Su…" at bounding box center [290, 297] width 580 height 594
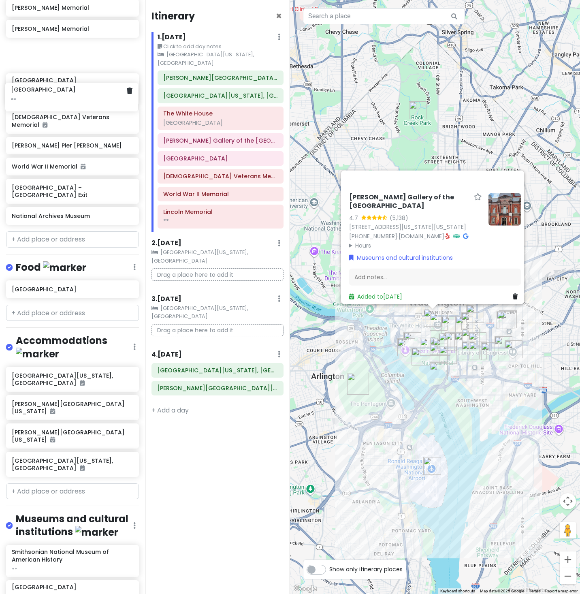
scroll to position [280, 1]
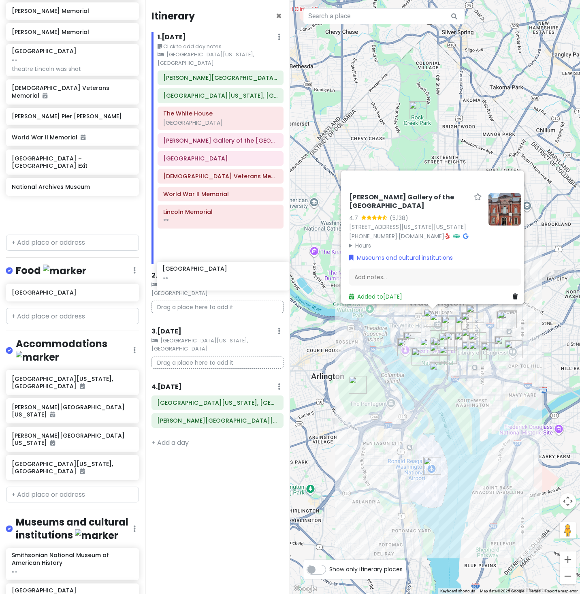
drag, startPoint x: 70, startPoint y: 102, endPoint x: 221, endPoint y: 281, distance: 234.5
click at [221, 281] on div "Washington Trip Private Change Dates Make a Copy Delete Trip Give Feedback 💡 Su…" at bounding box center [290, 297] width 580 height 594
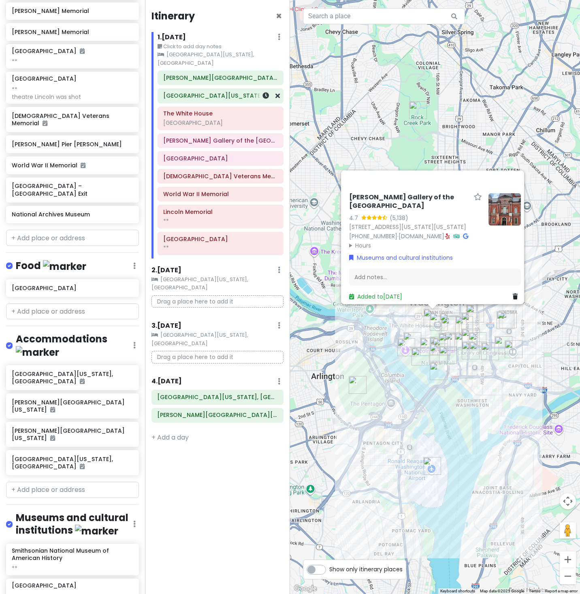
click at [221, 99] on h6 "[GEOGRAPHIC_DATA][US_STATE], [GEOGRAPHIC_DATA]" at bounding box center [220, 95] width 115 height 7
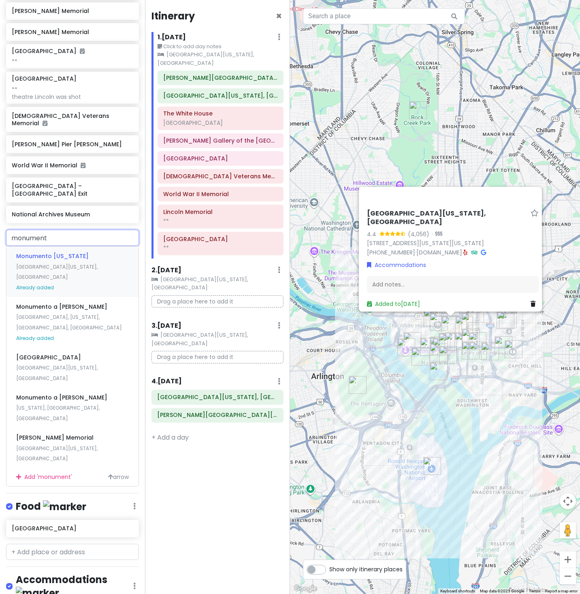
type input "monuments"
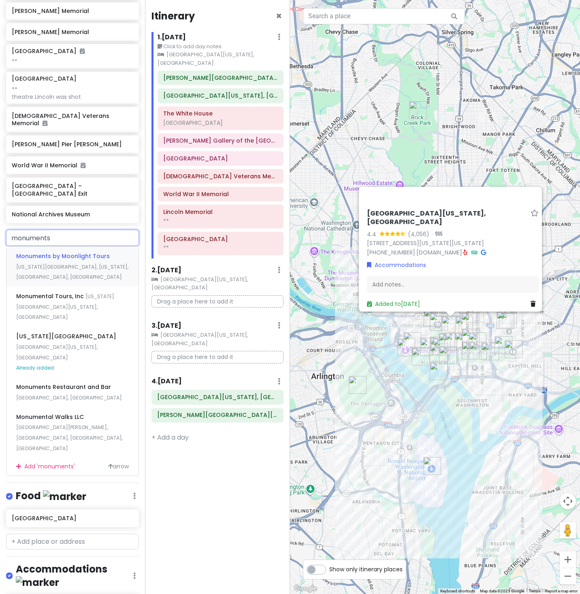
click at [64, 281] on span "[US_STATE][GEOGRAPHIC_DATA], [US_STATE], [GEOGRAPHIC_DATA], [GEOGRAPHIC_DATA]" at bounding box center [72, 271] width 112 height 17
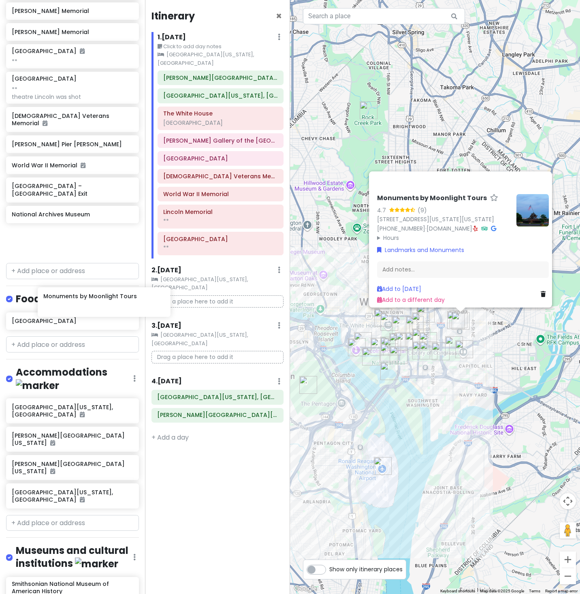
scroll to position [280, 22]
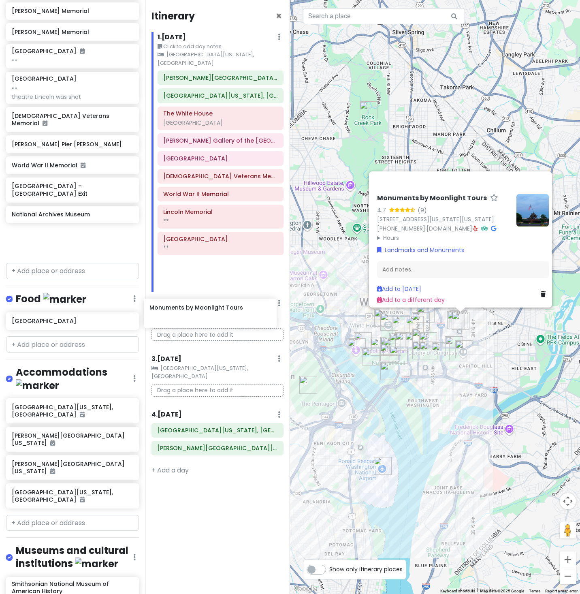
drag, startPoint x: 79, startPoint y: 306, endPoint x: 217, endPoint y: 315, distance: 138.8
click at [217, 315] on div "Washington Trip Private Change Dates Make a Copy Delete Trip Give Feedback 💡 Su…" at bounding box center [290, 297] width 580 height 594
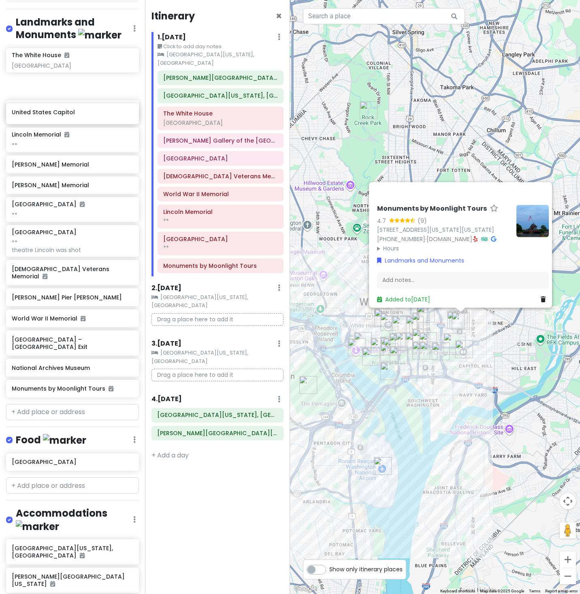
scroll to position [129, 0]
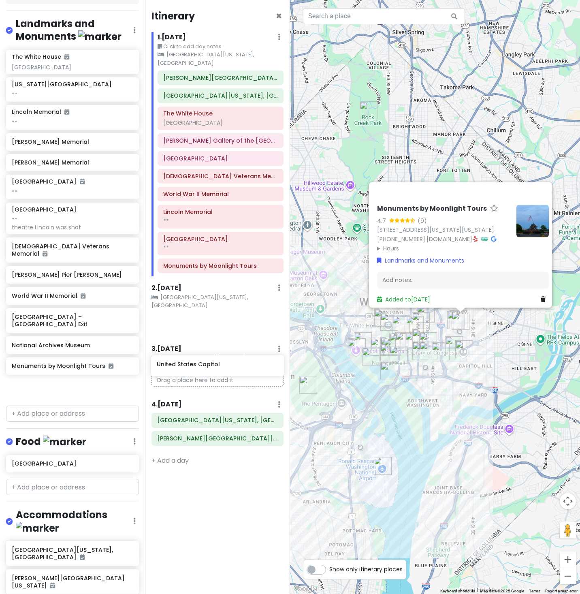
drag, startPoint x: 65, startPoint y: 114, endPoint x: 210, endPoint y: 372, distance: 295.6
click at [210, 372] on div "Washington Trip Private Change Dates Make a Copy Delete Trip Give Feedback 💡 Su…" at bounding box center [290, 297] width 580 height 594
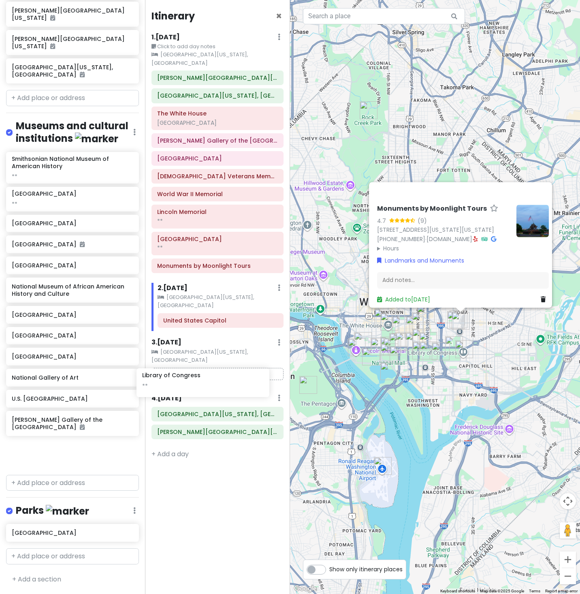
scroll to position [839, 18]
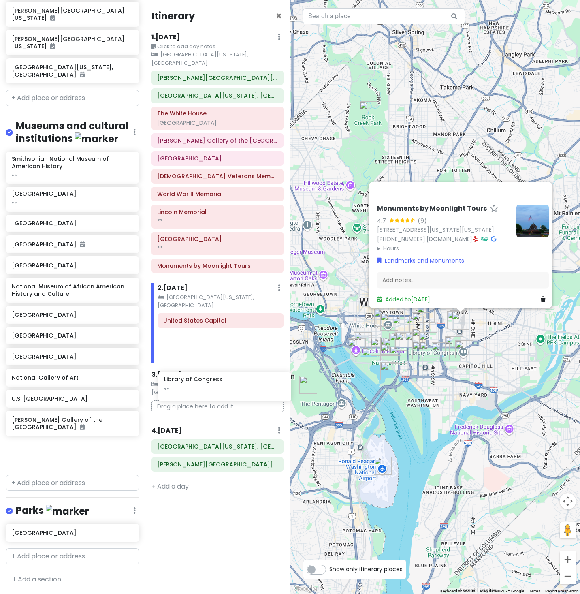
drag, startPoint x: 76, startPoint y: 420, endPoint x: 228, endPoint y: 387, distance: 155.7
click at [228, 387] on div "Washington Trip Private Change Dates Make a Copy Delete Trip Give Feedback 💡 Su…" at bounding box center [290, 297] width 580 height 594
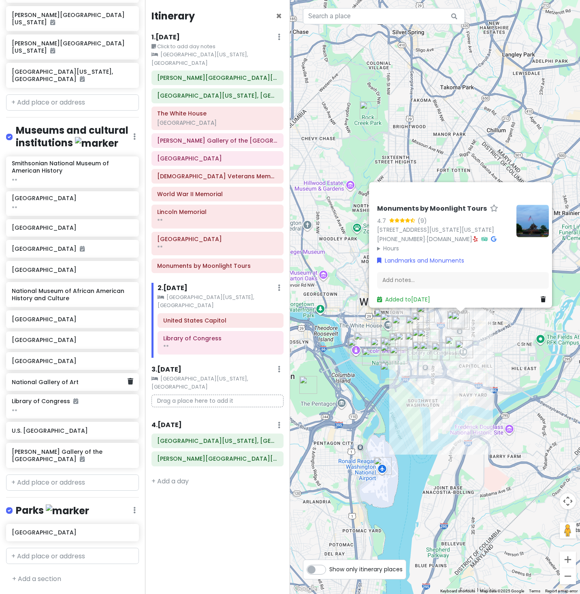
scroll to position [843, 0]
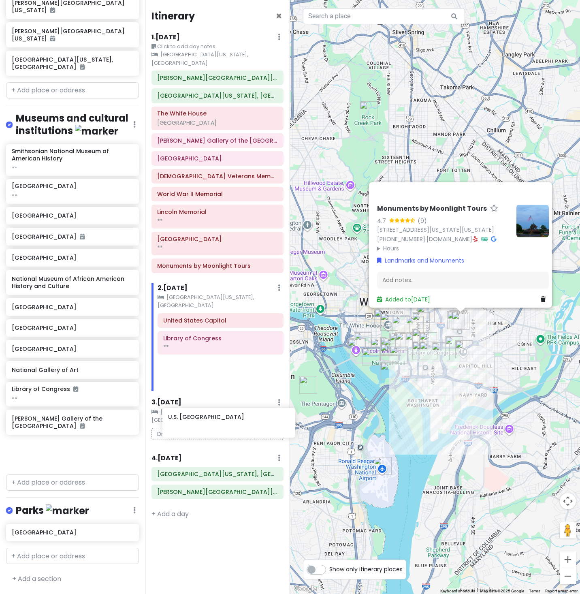
drag, startPoint x: 58, startPoint y: 446, endPoint x: 214, endPoint y: 420, distance: 158.4
click at [214, 420] on div "Washington Trip Private Change Dates Make a Copy Delete Trip Give Feedback 💡 Su…" at bounding box center [290, 297] width 580 height 594
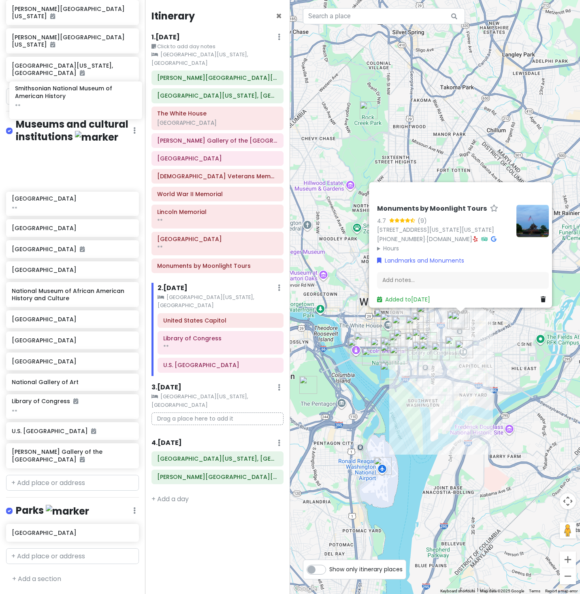
scroll to position [839, 0]
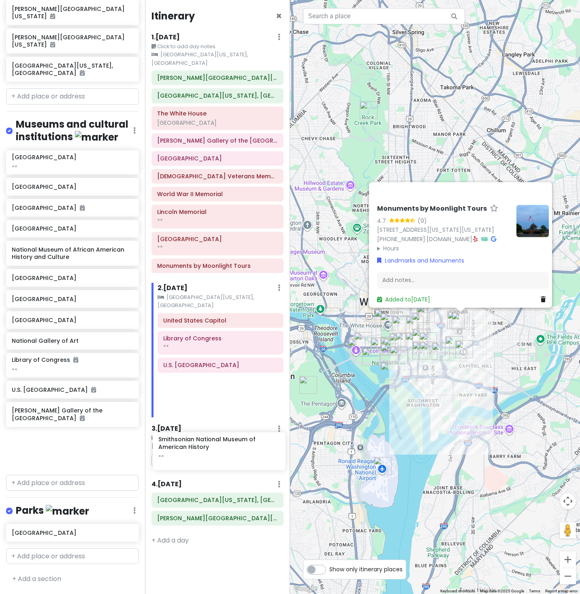
drag, startPoint x: 81, startPoint y: 103, endPoint x: 229, endPoint y: 454, distance: 380.7
click at [229, 454] on div "Washington Trip Private Change Dates Make a Copy Delete Trip Give Feedback 💡 Su…" at bounding box center [290, 297] width 580 height 594
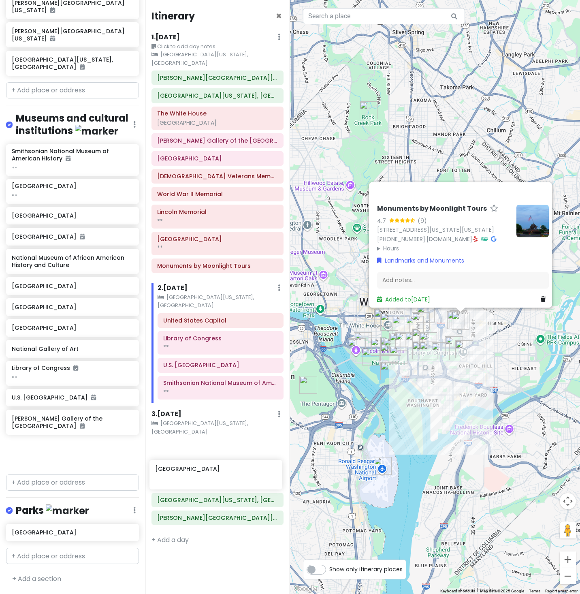
scroll to position [17, 0]
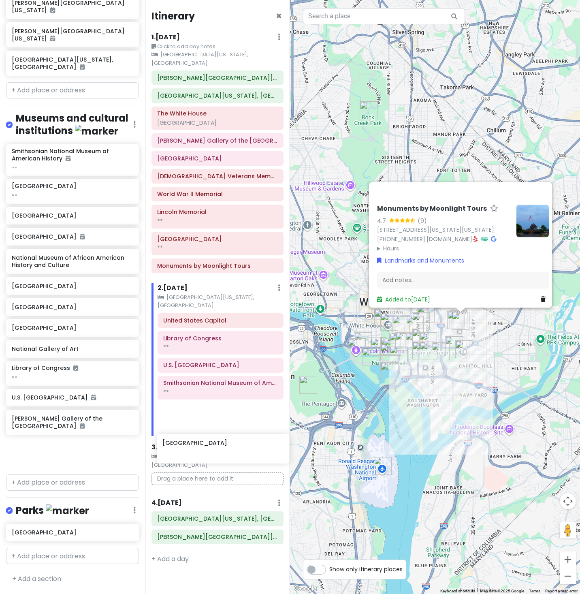
drag, startPoint x: 92, startPoint y: 239, endPoint x: 243, endPoint y: 450, distance: 258.9
click at [243, 450] on div "Washington Trip Private Change Dates Make a Copy Delete Trip Give Feedback 💡 Su…" at bounding box center [290, 297] width 580 height 594
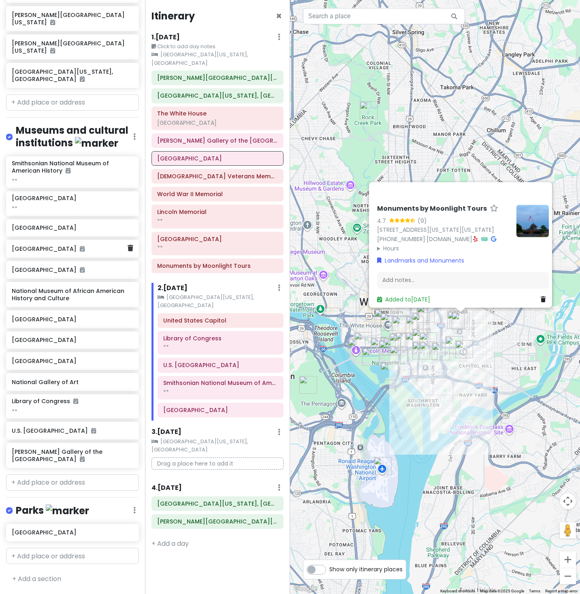
scroll to position [773, 0]
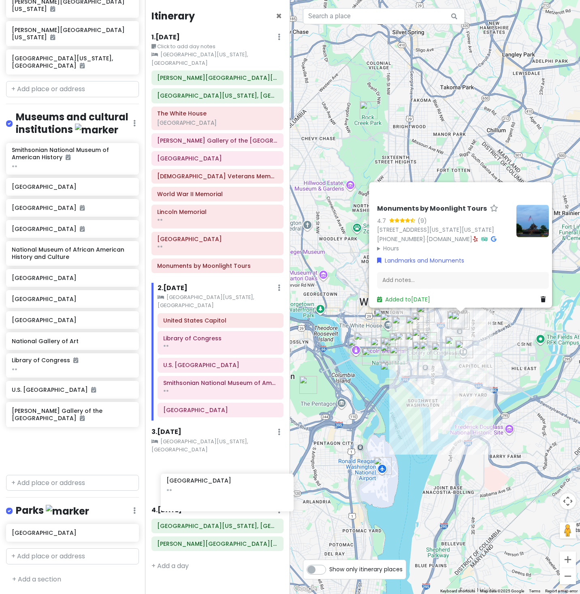
drag, startPoint x: 99, startPoint y: 207, endPoint x: 254, endPoint y: 488, distance: 321.5
click at [254, 488] on div "Washington Trip Private Change Dates Make a Copy Delete Trip Give Feedback 💡 Su…" at bounding box center [290, 297] width 580 height 594
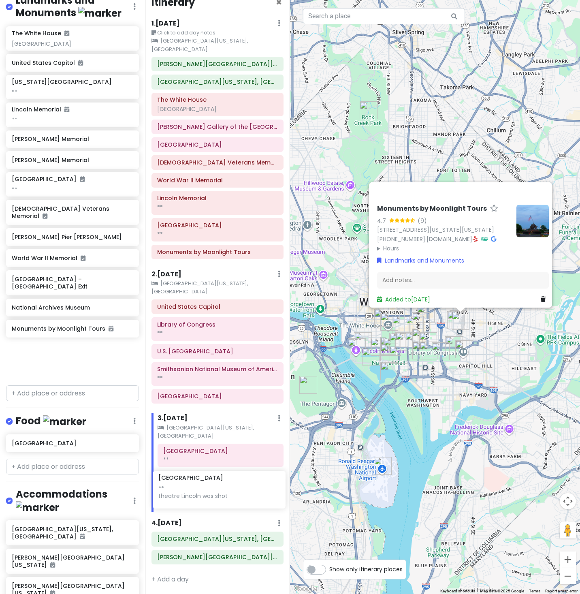
scroll to position [88, 0]
drag, startPoint x: 58, startPoint y: 269, endPoint x: 205, endPoint y: 490, distance: 265.7
click at [205, 490] on div "Washington Trip Private Change Dates Make a Copy Delete Trip Give Feedback 💡 Su…" at bounding box center [290, 297] width 580 height 594
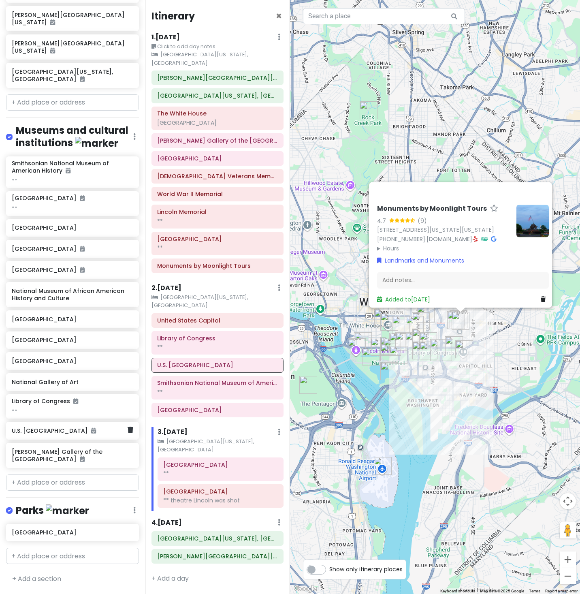
scroll to position [0, 0]
click at [49, 578] on link "+ Add a section" at bounding box center [36, 578] width 49 height 9
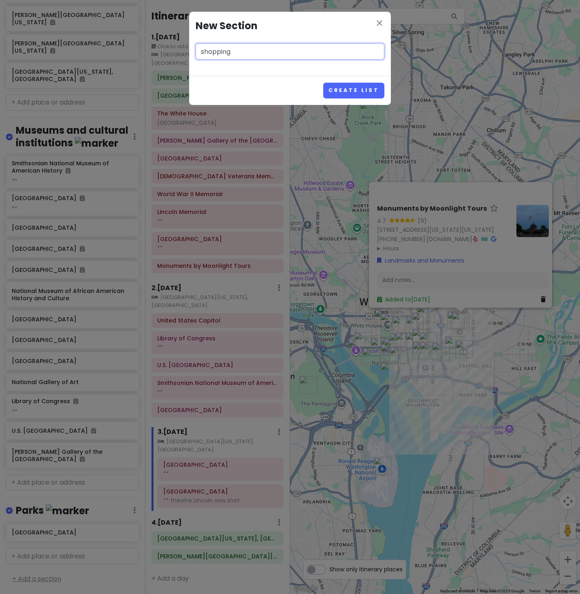
type input "shopping"
click at [343, 98] on button "Create List" at bounding box center [353, 91] width 61 height 16
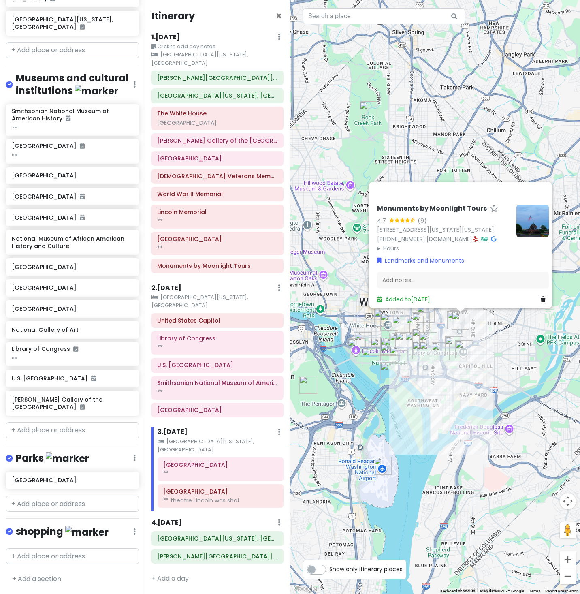
scroll to position [949, 0]
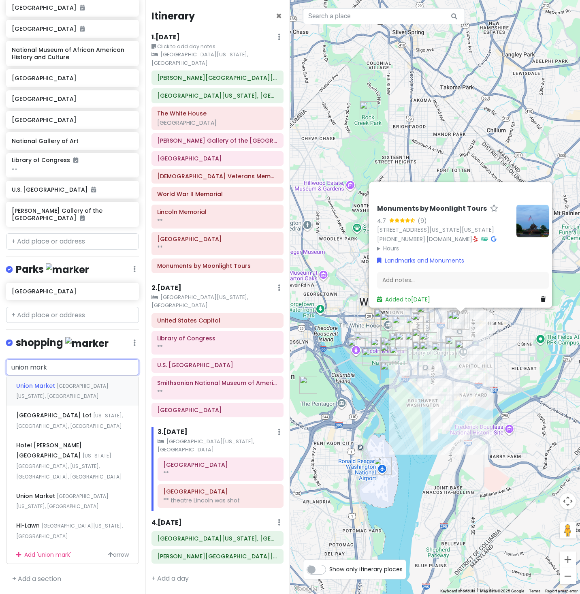
type input "union mar"
click at [109, 400] on span "[GEOGRAPHIC_DATA][US_STATE], [GEOGRAPHIC_DATA]" at bounding box center [62, 390] width 92 height 17
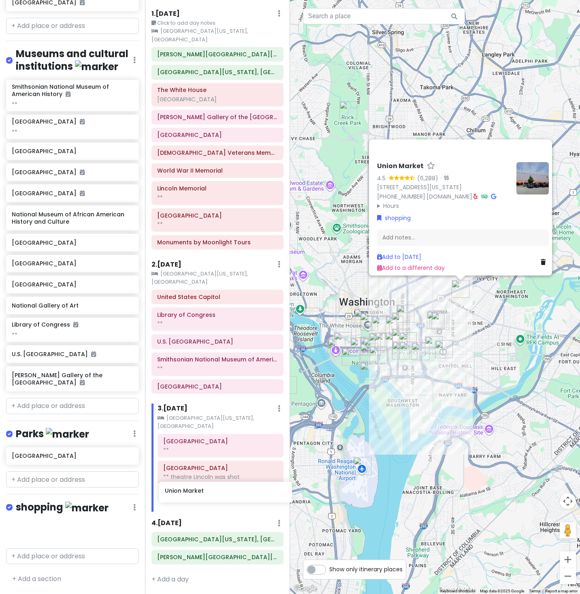
scroll to position [104, 0]
drag, startPoint x: 61, startPoint y: 529, endPoint x: 214, endPoint y: 487, distance: 158.8
click at [214, 487] on div "Washington Trip Private Change Dates Make a Copy Delete Trip Give Feedback 💡 Su…" at bounding box center [290, 297] width 580 height 594
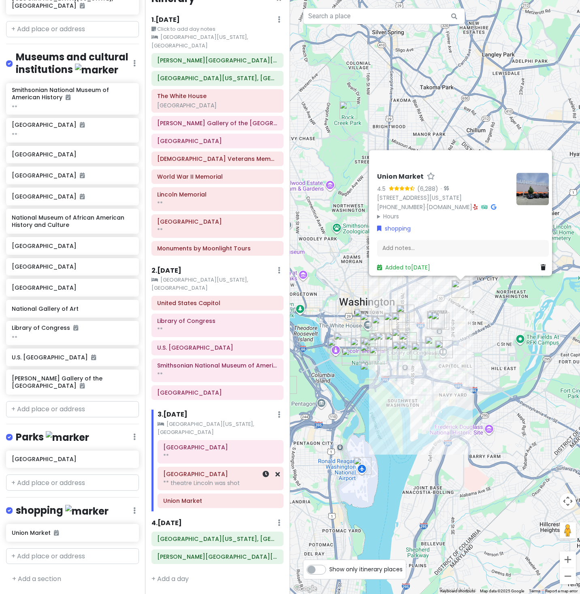
scroll to position [79, 0]
click at [51, 556] on input "text" at bounding box center [72, 556] width 133 height 16
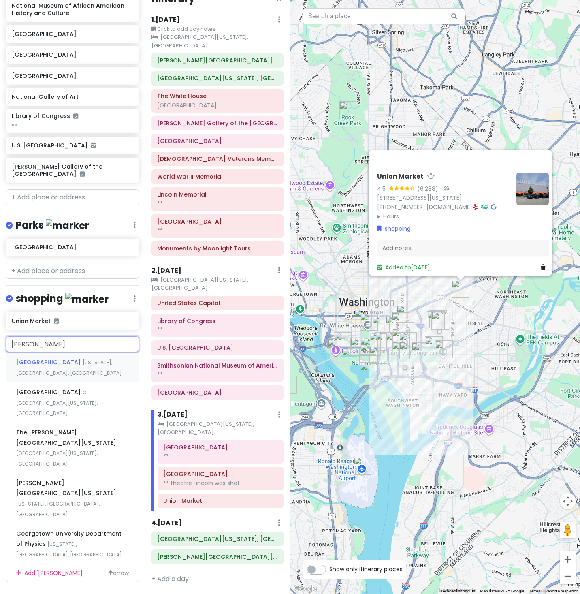
type input "goerget"
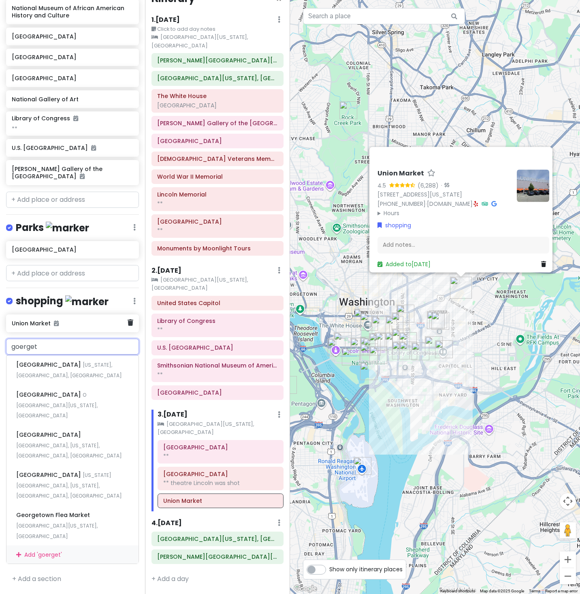
scroll to position [1101, 0]
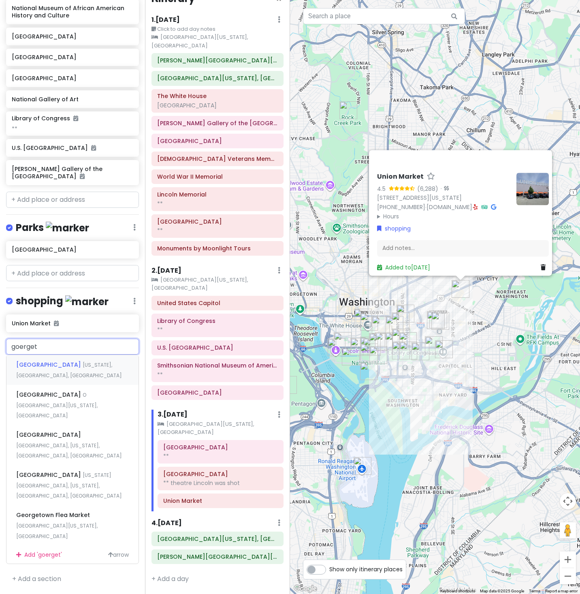
click at [93, 385] on div "Georgetown Washington, DC, USA" at bounding box center [72, 370] width 132 height 30
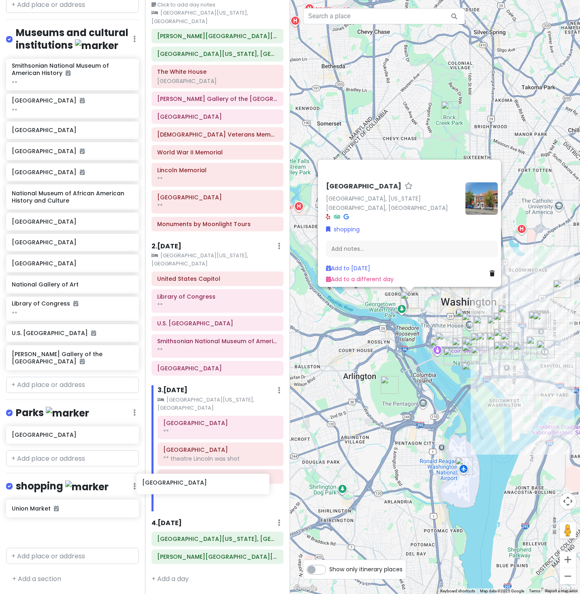
scroll to position [126, 0]
drag, startPoint x: 61, startPoint y: 552, endPoint x: 207, endPoint y: 483, distance: 162.0
click at [207, 483] on div "Washington Trip Private Change Dates Make a Copy Delete Trip Give Feedback 💡 Su…" at bounding box center [290, 297] width 580 height 594
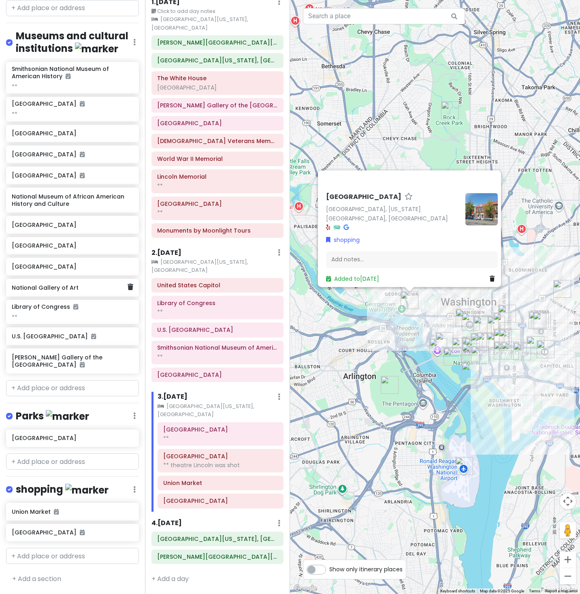
scroll to position [883, 0]
click at [74, 396] on input "text" at bounding box center [72, 388] width 133 height 16
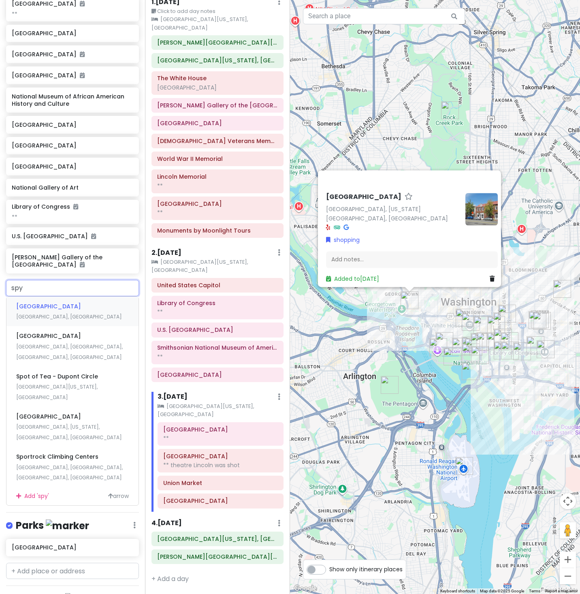
type input "spy"
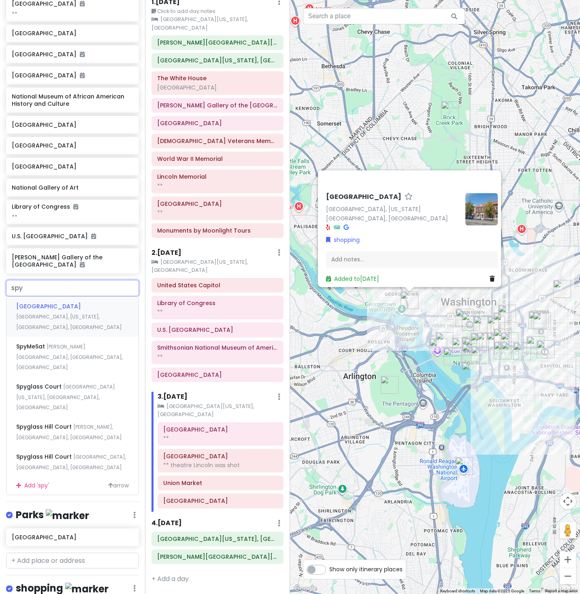
click at [81, 310] on span "International Spy Museum" at bounding box center [48, 306] width 65 height 8
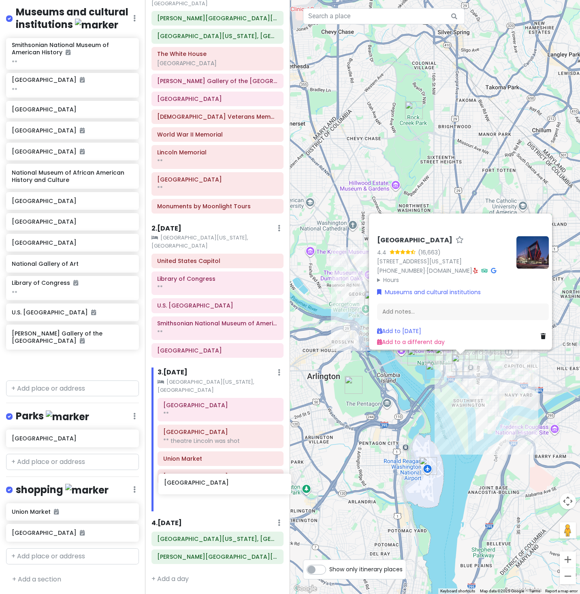
scroll to position [147, 0]
drag, startPoint x: 74, startPoint y: 485, endPoint x: 226, endPoint y: 492, distance: 152.4
click at [226, 492] on div "Washington Trip Private Change Dates Make a Copy Delete Trip Give Feedback 💡 Su…" at bounding box center [290, 297] width 580 height 594
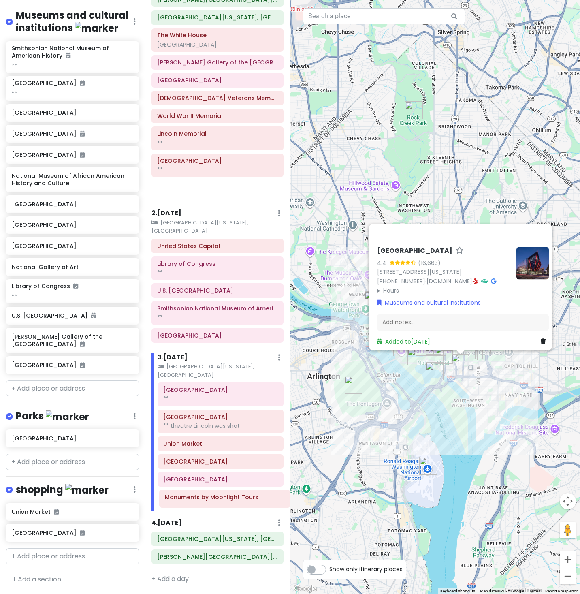
scroll to position [165, 0]
drag, startPoint x: 205, startPoint y: 186, endPoint x: 211, endPoint y: 488, distance: 302.1
click at [211, 488] on div "Itinerary × 1 . Fri 10/17 Edit Day Notes Clear Lodging Delete Day Click to add …" at bounding box center [217, 297] width 145 height 594
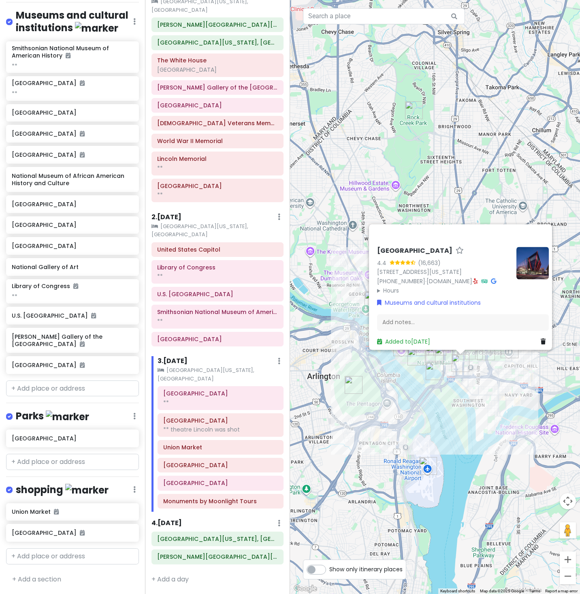
scroll to position [972, 0]
click at [70, 396] on input "text" at bounding box center [72, 388] width 133 height 16
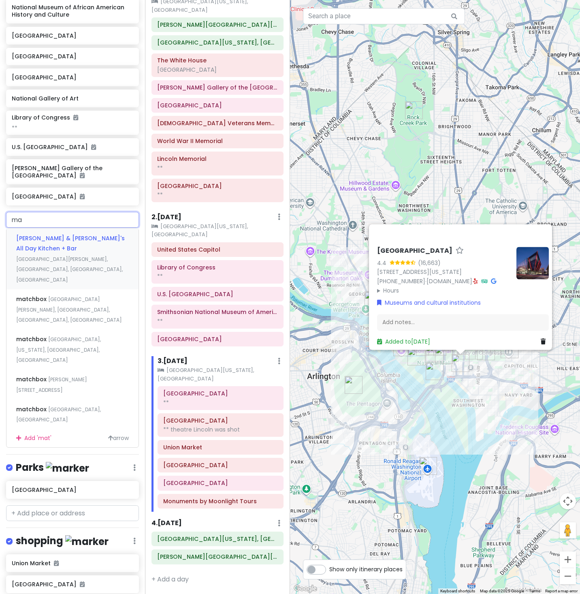
type input "m"
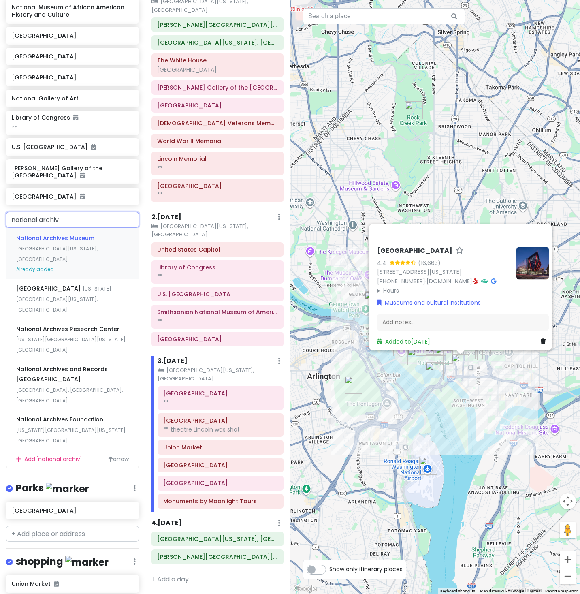
type input "national archive"
click at [74, 262] on span "[GEOGRAPHIC_DATA][US_STATE], [GEOGRAPHIC_DATA]" at bounding box center [56, 253] width 81 height 17
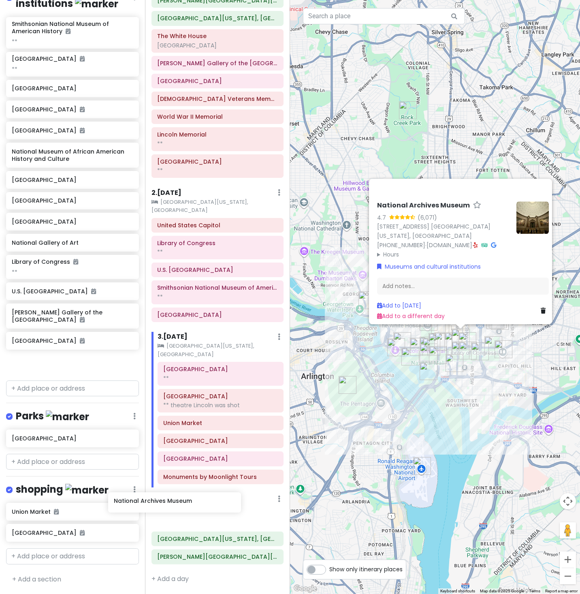
scroll to position [168, 0]
drag, startPoint x: 74, startPoint y: 435, endPoint x: 221, endPoint y: 515, distance: 167.8
click at [221, 515] on div "Washington Trip Private Change Dates Make a Copy Delete Trip Give Feedback 💡 Su…" at bounding box center [290, 297] width 580 height 594
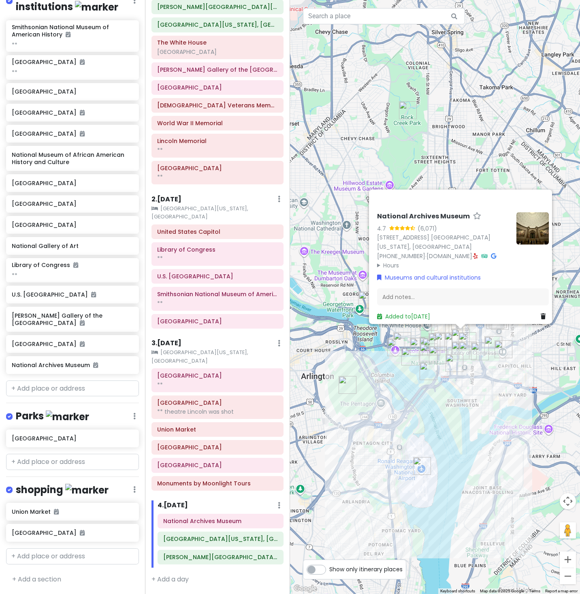
scroll to position [144, 0]
click at [356, 436] on div "National Archives Museum 4.7 (6,071) 701 Constitution Ave. NW, Washington, DC 2…" at bounding box center [435, 297] width 290 height 594
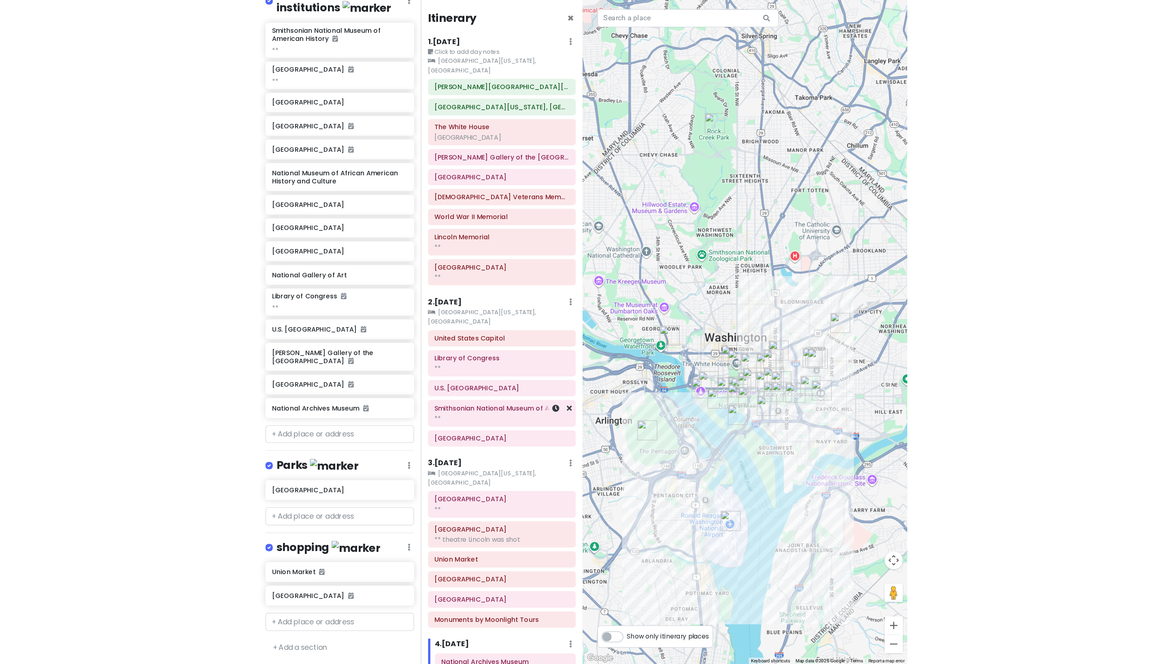
scroll to position [0, 0]
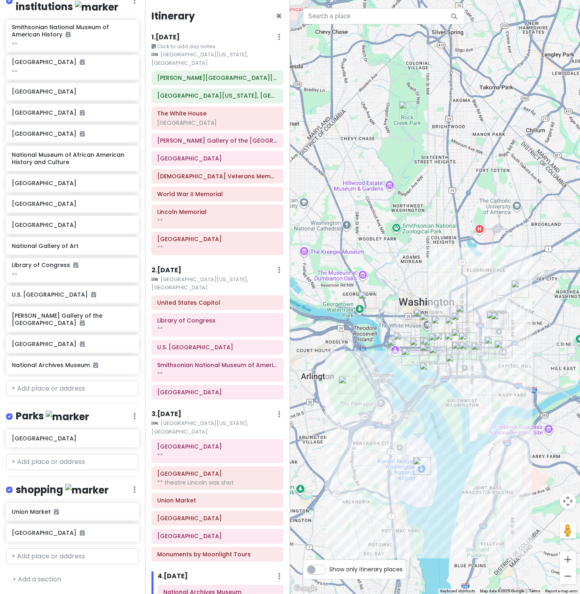
click at [199, 38] on div "1 . Fri 10/17 Edit Day Notes Clear Lodging Delete Day" at bounding box center [217, 39] width 132 height 14
click at [175, 39] on h6 "1 . Fri 10/17" at bounding box center [165, 37] width 28 height 9
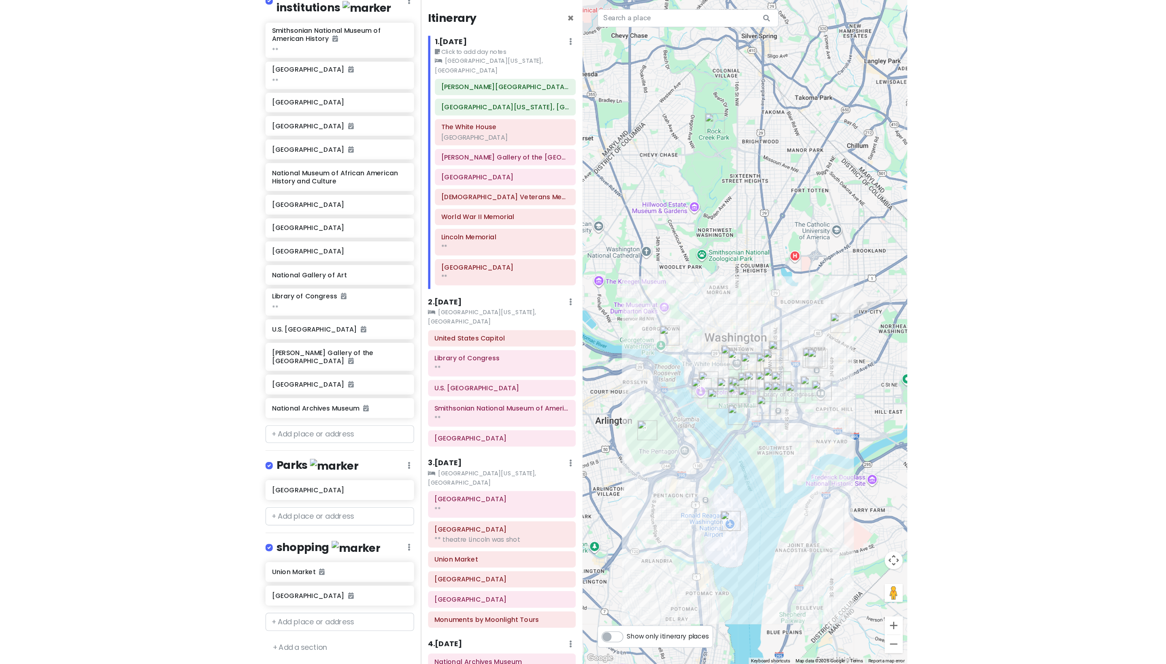
scroll to position [800, 0]
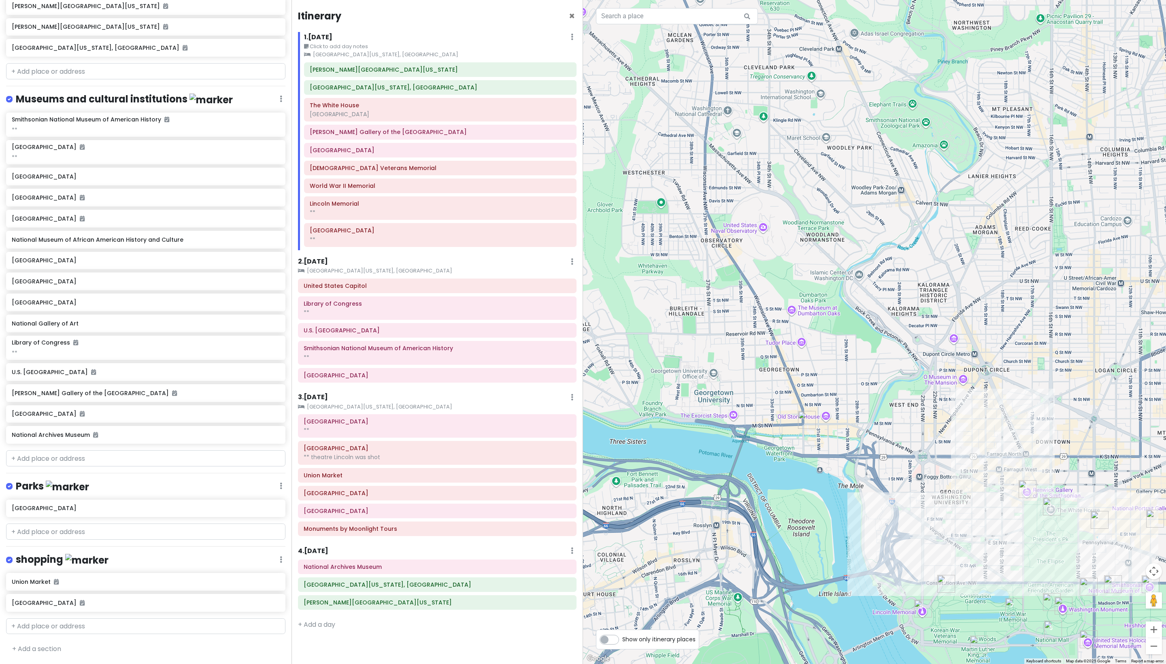
drag, startPoint x: 863, startPoint y: 254, endPoint x: 867, endPoint y: 162, distance: 92.4
click at [579, 162] on div at bounding box center [874, 332] width 583 height 664
click at [579, 593] on label "Show only itinerary places" at bounding box center [658, 638] width 73 height 10
click at [579, 593] on input "Show only itinerary places" at bounding box center [624, 635] width 5 height 5
checkbox input "true"
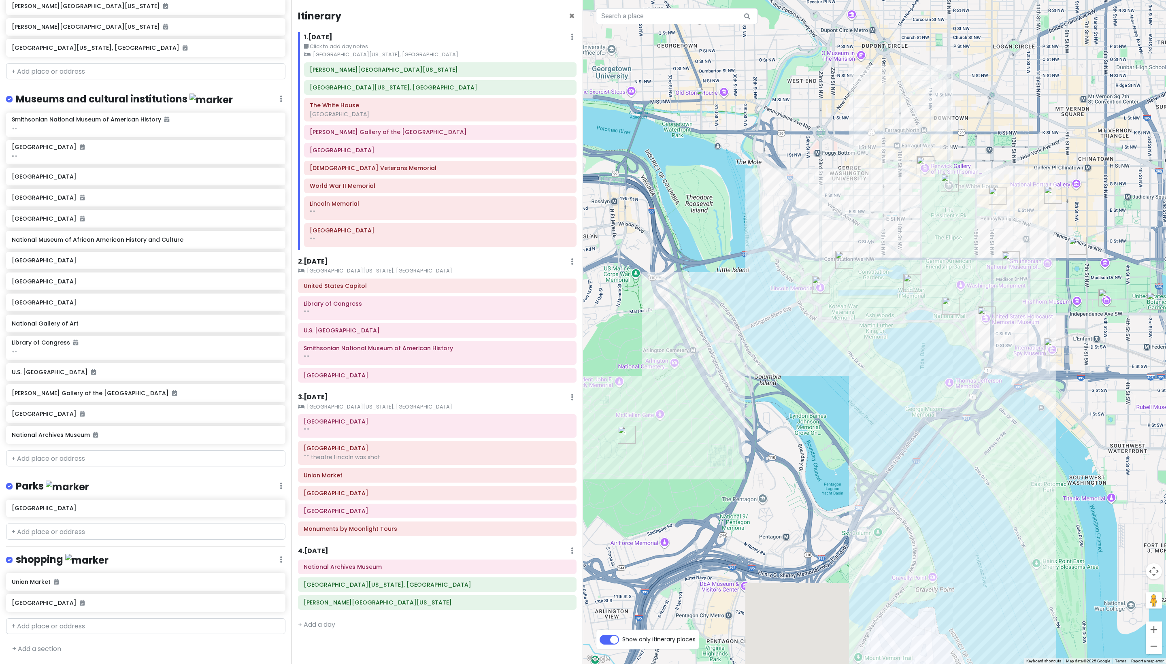
drag, startPoint x: 974, startPoint y: 426, endPoint x: 871, endPoint y: 76, distance: 364.5
click at [579, 76] on div at bounding box center [874, 332] width 583 height 664
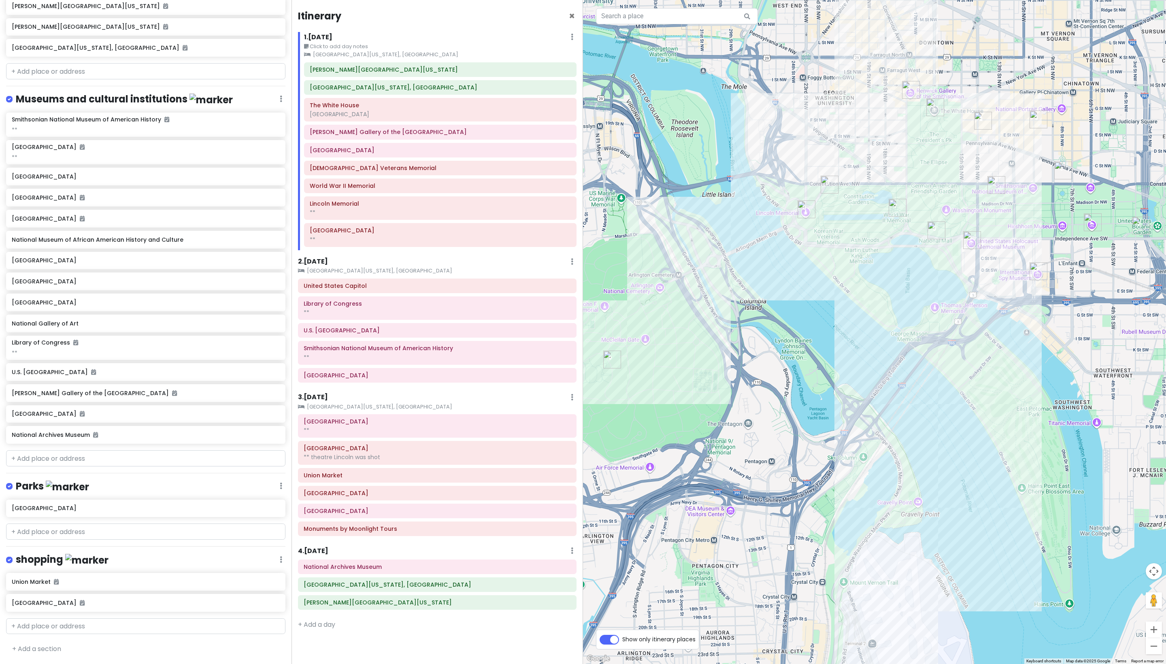
drag, startPoint x: 913, startPoint y: 467, endPoint x: 897, endPoint y: 428, distance: 41.4
click at [579, 428] on div at bounding box center [874, 332] width 583 height 664
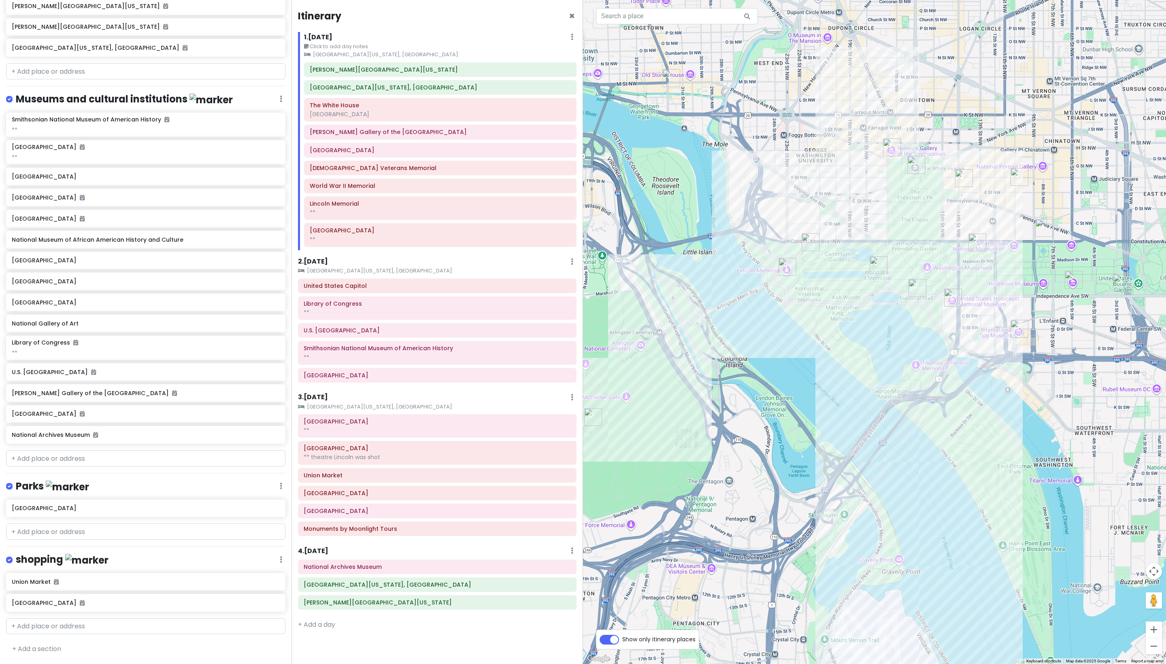
drag, startPoint x: 915, startPoint y: 293, endPoint x: 898, endPoint y: 340, distance: 50.0
click at [579, 340] on div at bounding box center [874, 332] width 583 height 664
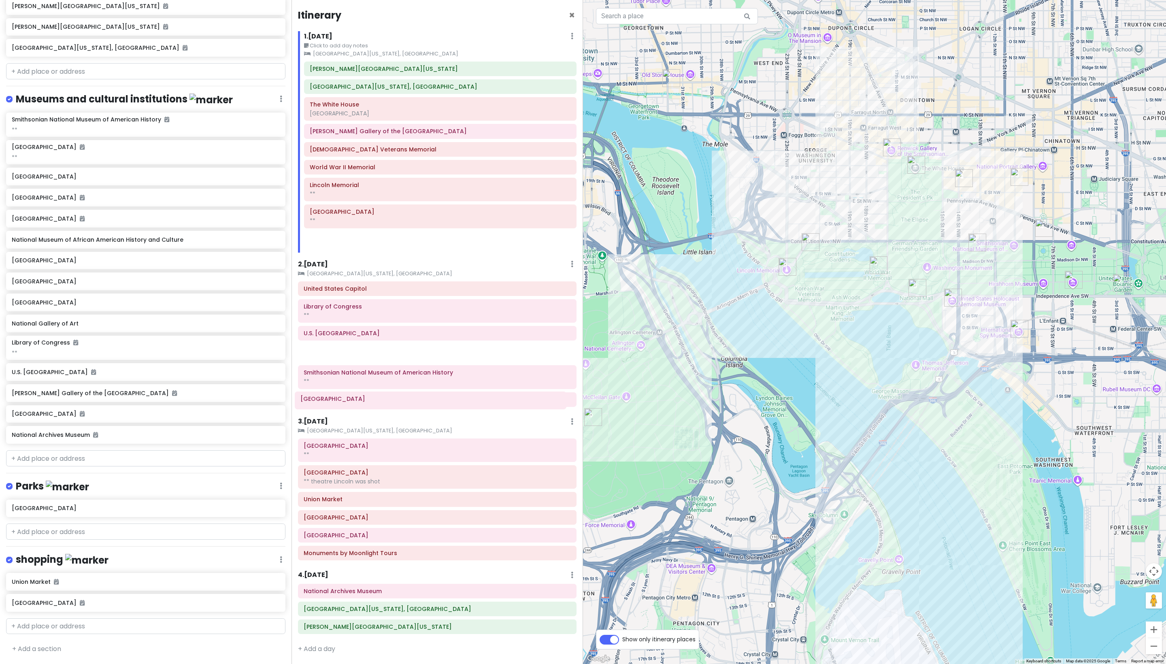
drag, startPoint x: 485, startPoint y: 168, endPoint x: 475, endPoint y: 401, distance: 232.6
click at [475, 401] on div "Itinerary × 1 . Fri 10/17 Edit Day Notes Clear Lodging Delete Day Click to add …" at bounding box center [438, 332] width 292 height 664
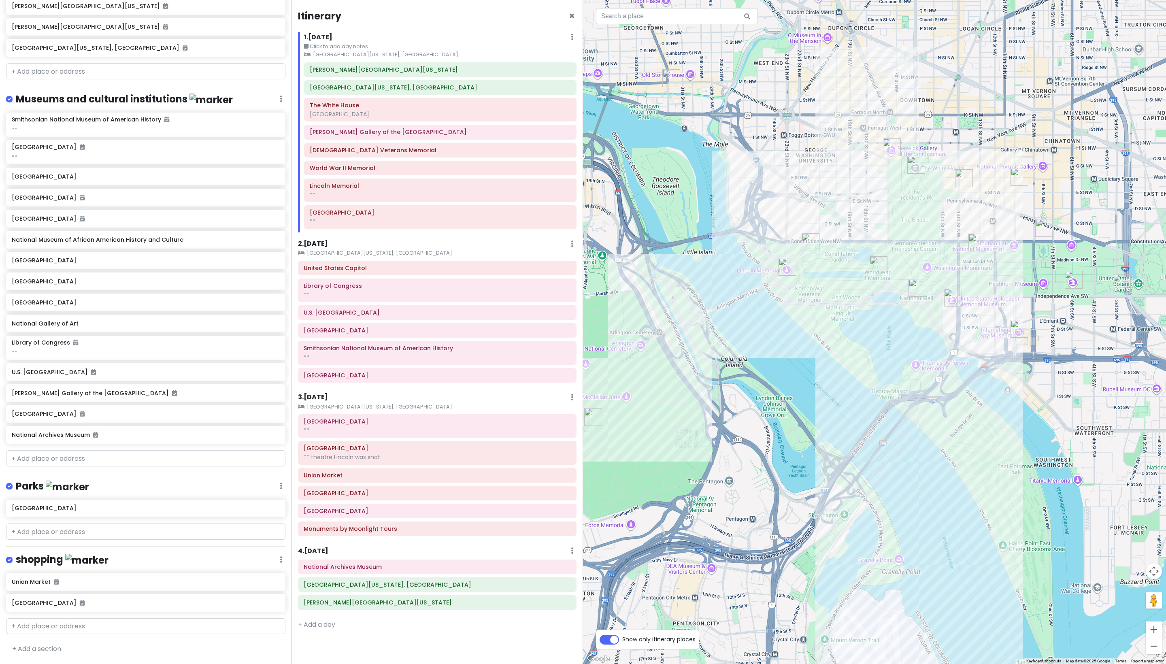
click at [579, 262] on img "World War II Memorial" at bounding box center [879, 265] width 18 height 18
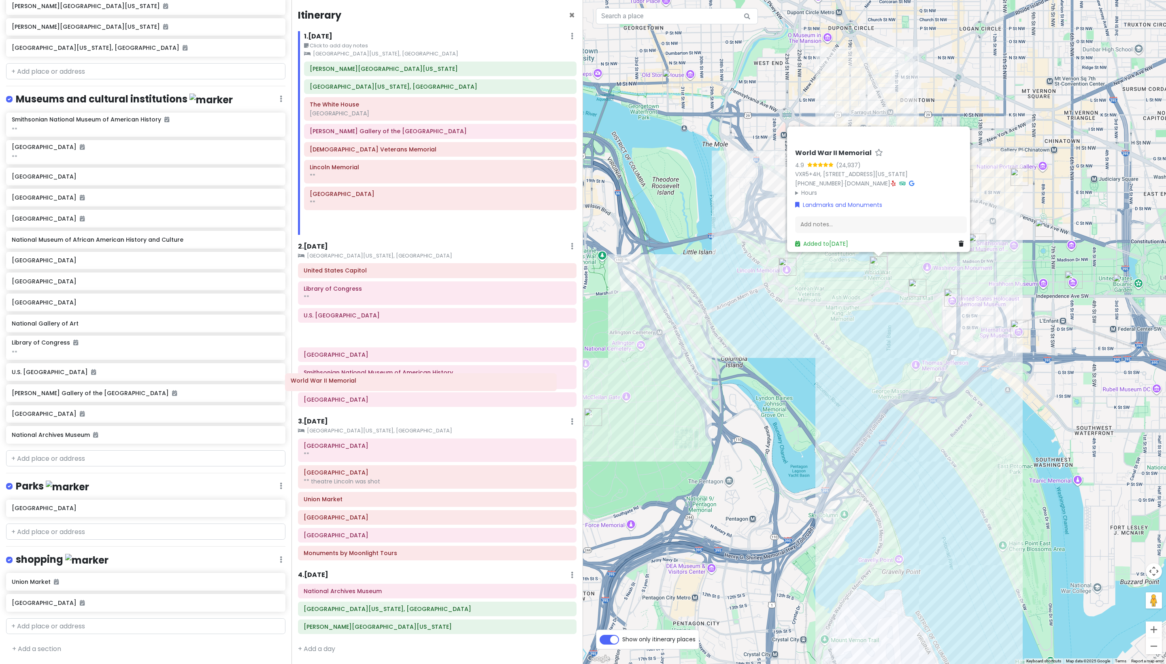
drag, startPoint x: 393, startPoint y: 190, endPoint x: 373, endPoint y: 383, distance: 193.7
click at [373, 383] on div "Itinerary × 1 . Fri 10/17 Edit Day Notes Clear Lodging Delete Day Click to add …" at bounding box center [438, 332] width 292 height 664
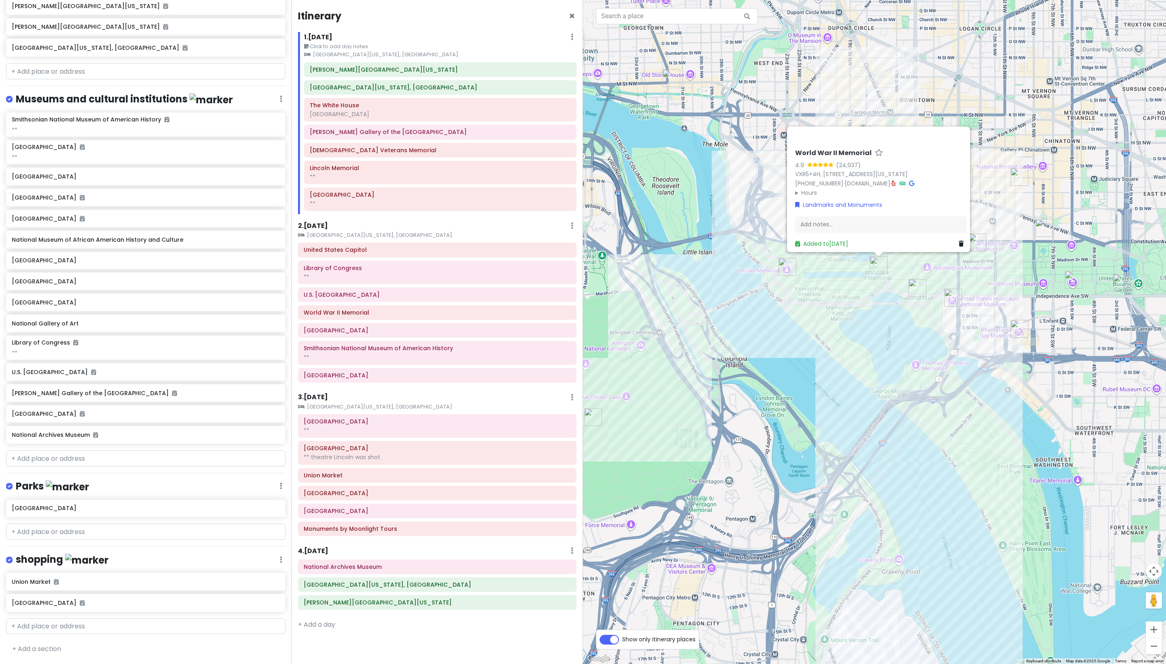
click at [579, 417] on div "World War II Memorial 4.9 (24,937) VXR5+4H, 1750 Independence Ave SW, Washingto…" at bounding box center [874, 332] width 583 height 664
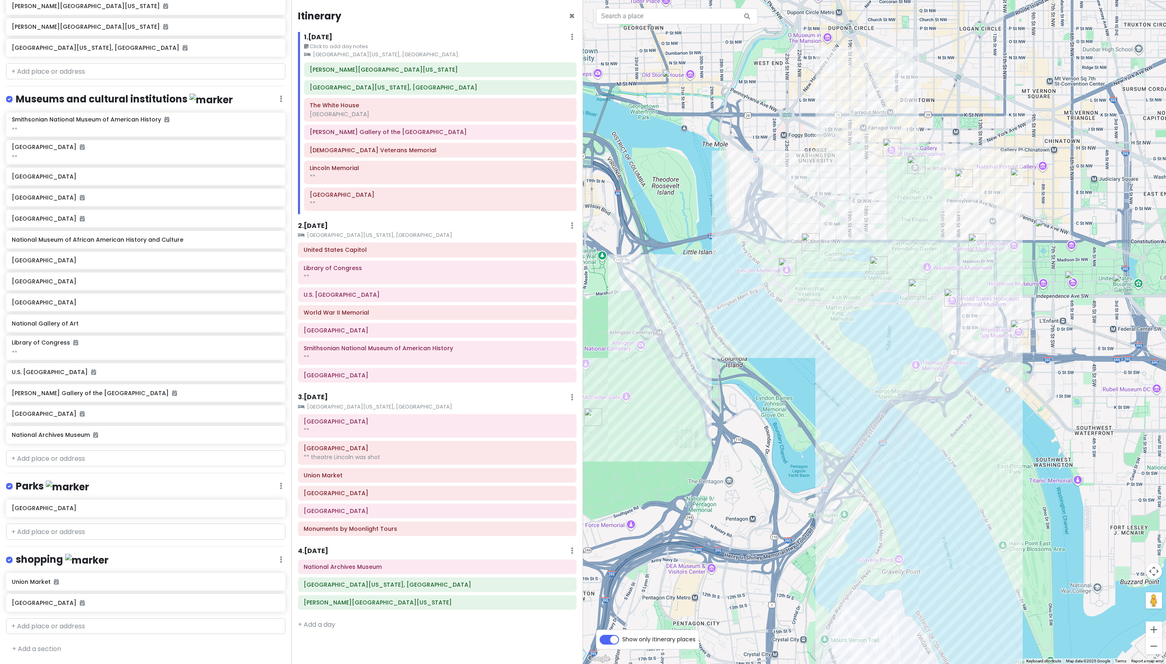
click at [579, 160] on img "The White House" at bounding box center [917, 165] width 18 height 18
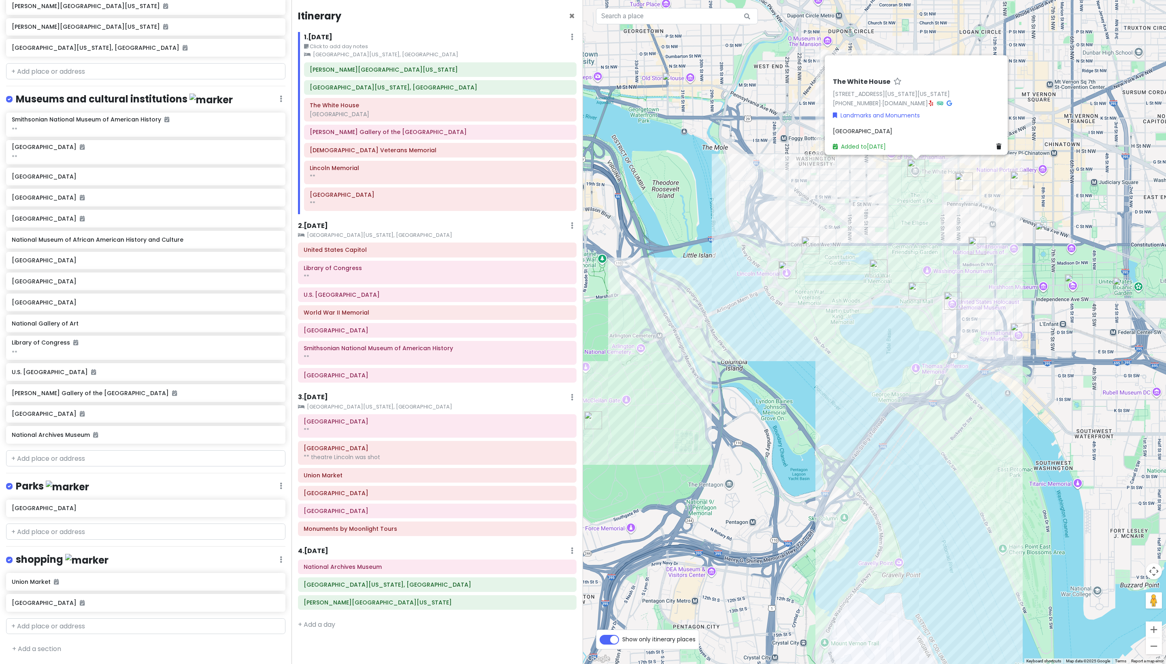
click at [579, 199] on div "The White House 1600 Pennsylvania Ave NW, Washington, DC 20500, USA (202) 456-7…" at bounding box center [874, 332] width 583 height 664
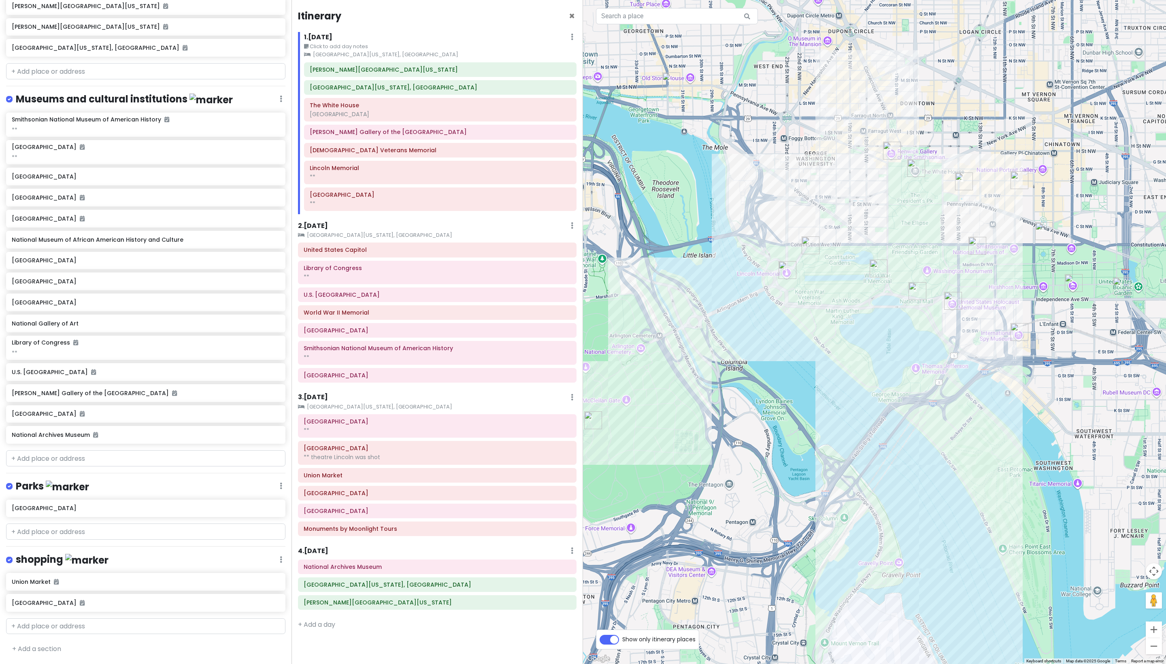
click at [579, 300] on img "United States Holocaust Memorial Museum" at bounding box center [953, 301] width 18 height 18
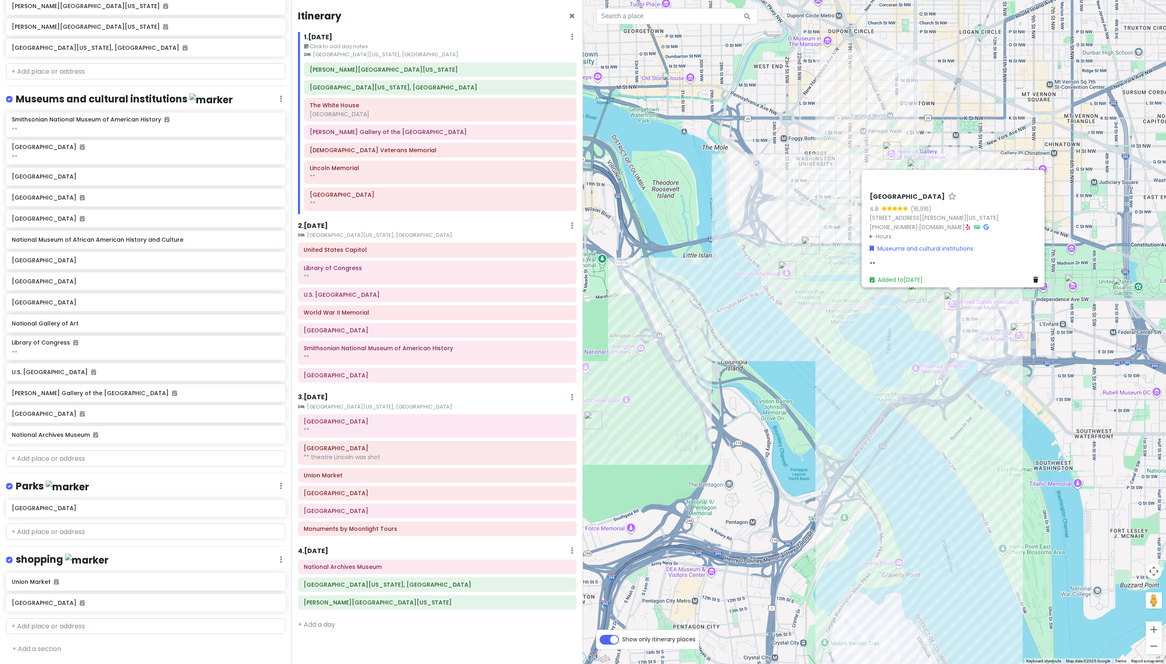
click at [579, 296] on div "United States Holocaust Memorial Museum 4.8 (16,916) 100 Raoul Wallenberg Pl SW…" at bounding box center [874, 332] width 583 height 664
click at [579, 337] on div "United States Holocaust Memorial Museum 4.8 (16,916) 100 Raoul Wallenberg Pl SW…" at bounding box center [874, 332] width 583 height 664
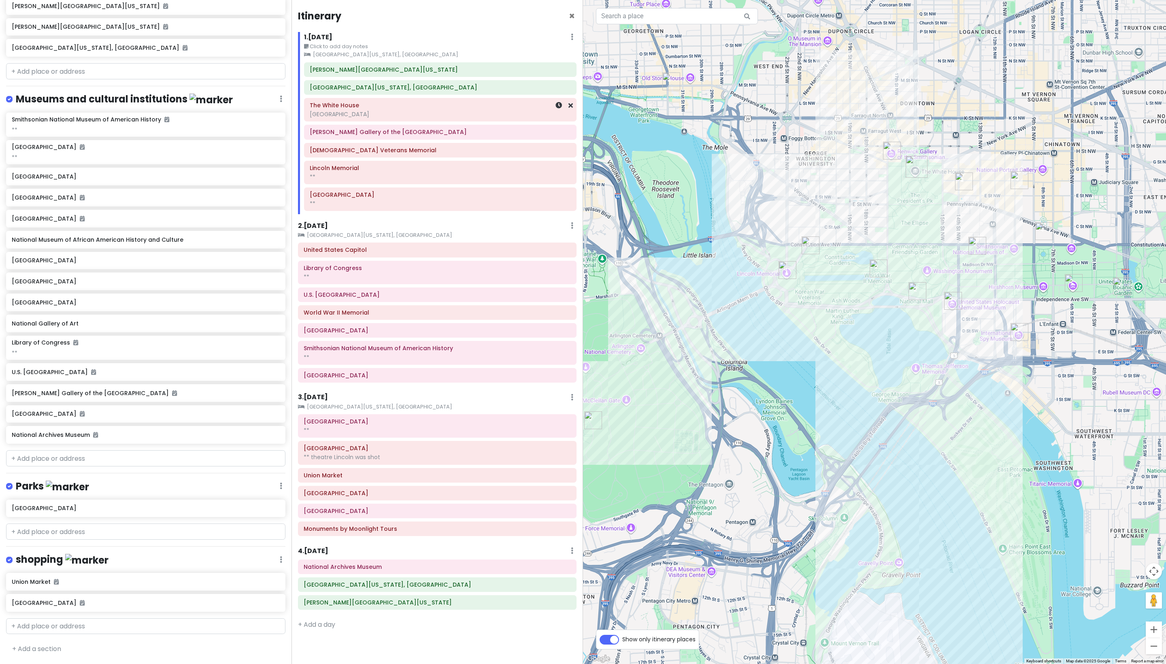
click at [434, 109] on h6 "The White House" at bounding box center [440, 105] width 261 height 7
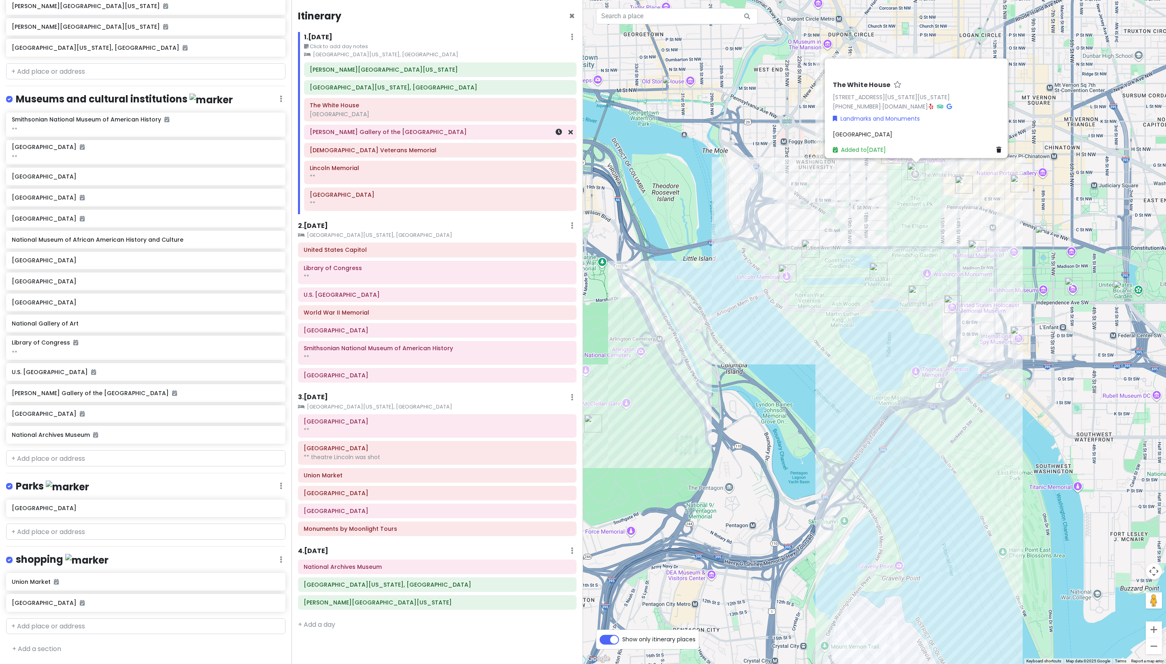
click at [424, 136] on h6 "[PERSON_NAME] Gallery of the [GEOGRAPHIC_DATA]" at bounding box center [440, 131] width 261 height 7
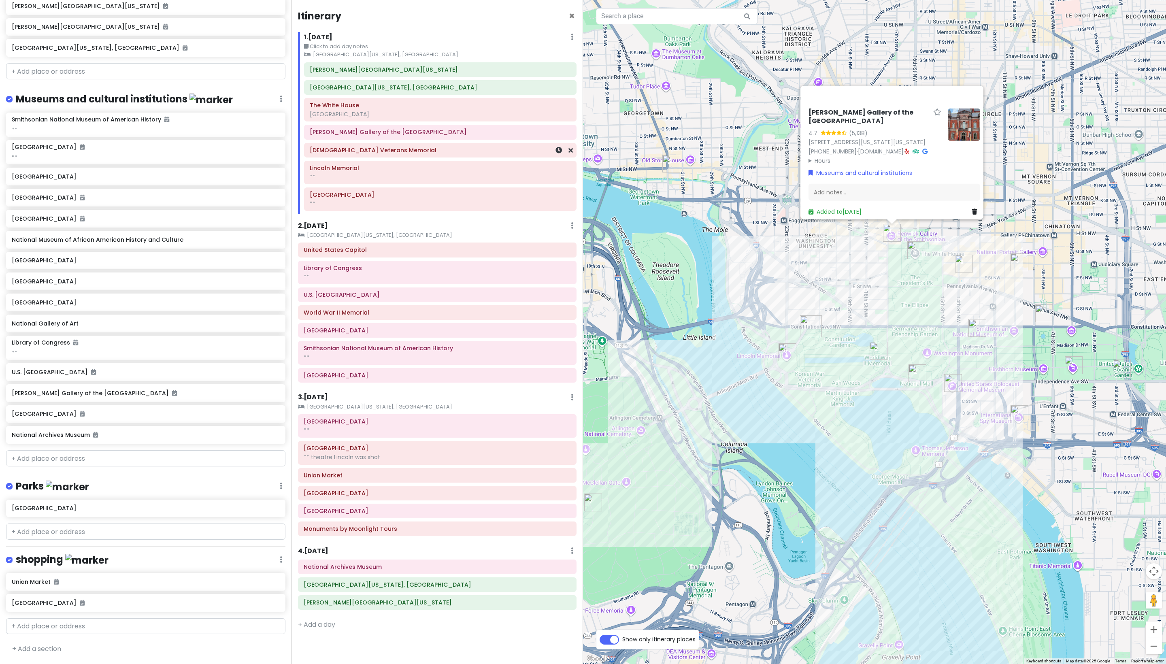
click at [423, 154] on h6 "[DEMOGRAPHIC_DATA] Veterans Memorial" at bounding box center [440, 150] width 261 height 7
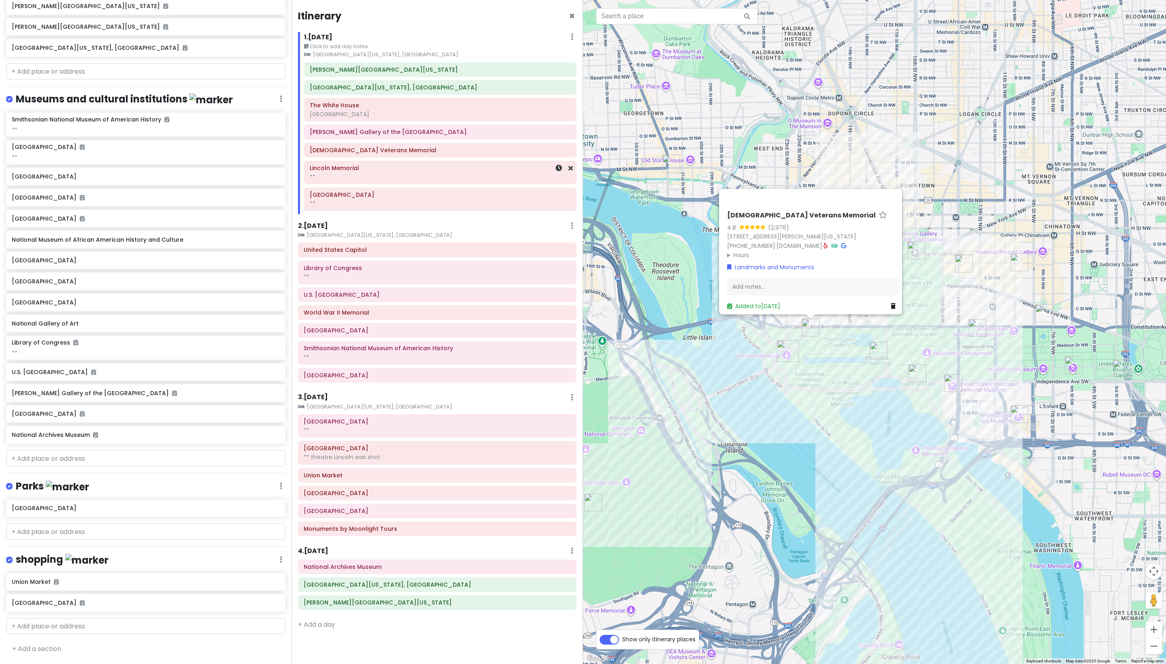
click at [422, 181] on div "**" at bounding box center [440, 176] width 261 height 7
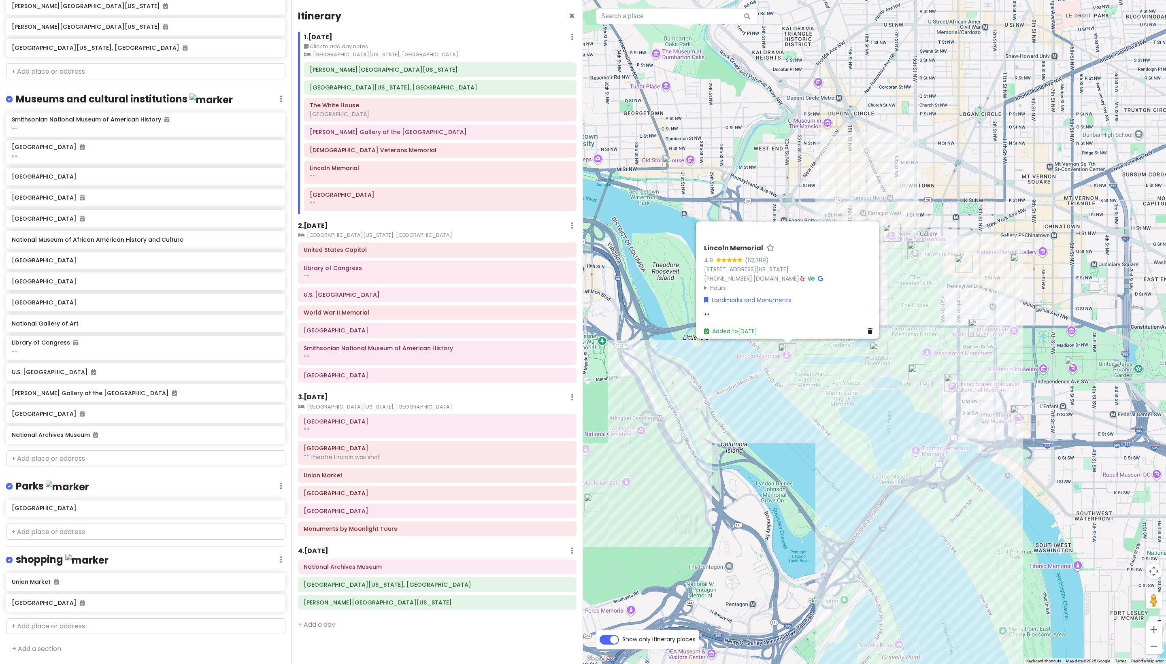
click at [317, 230] on h6 "2 . Sat 10/18" at bounding box center [313, 226] width 30 height 9
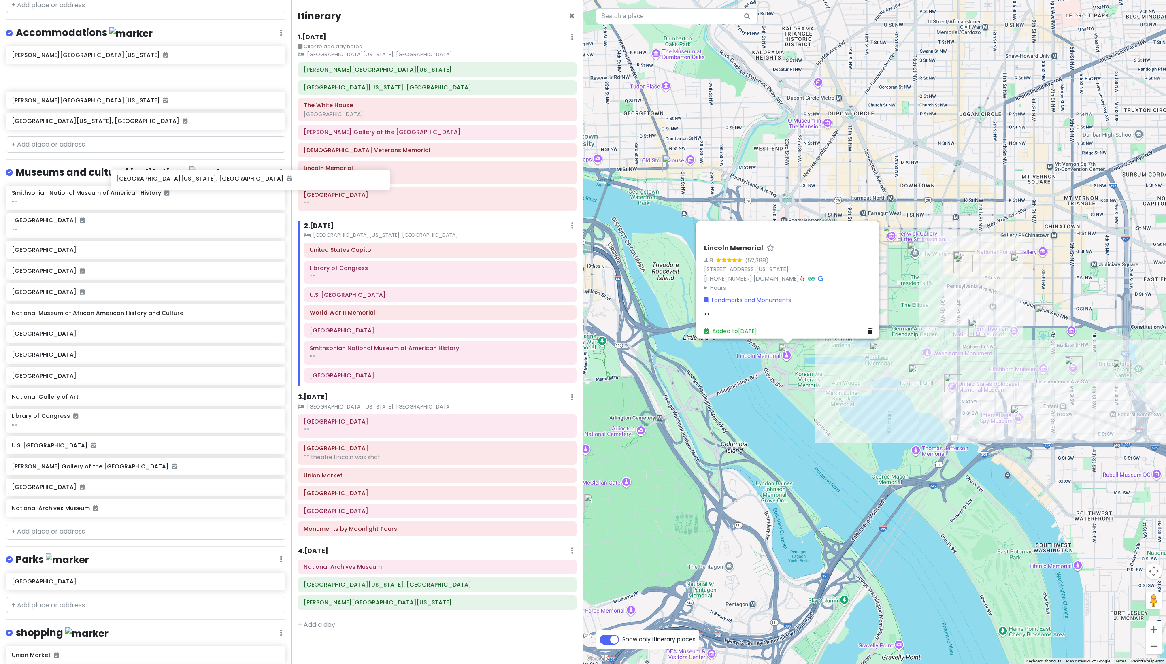
scroll to position [552, 0]
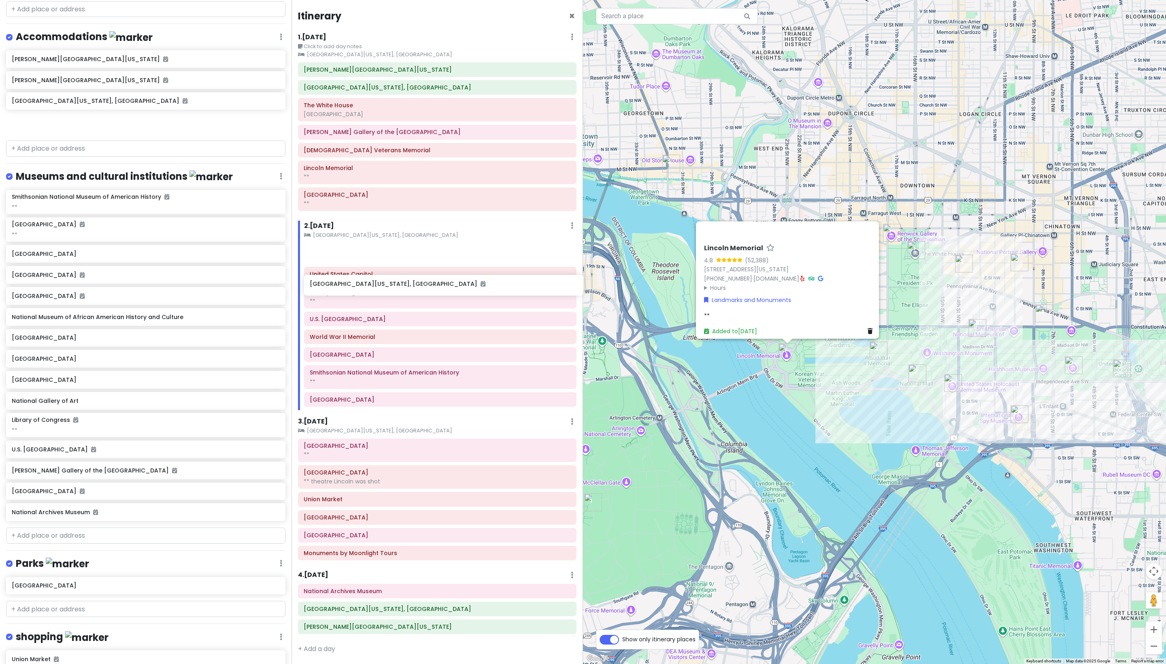
drag, startPoint x: 133, startPoint y: 147, endPoint x: 431, endPoint y: 295, distance: 332.9
click at [431, 295] on div "Washington Trip Private Change Dates Make a Copy Delete Trip Give Feedback 💡 Su…" at bounding box center [583, 332] width 1166 height 664
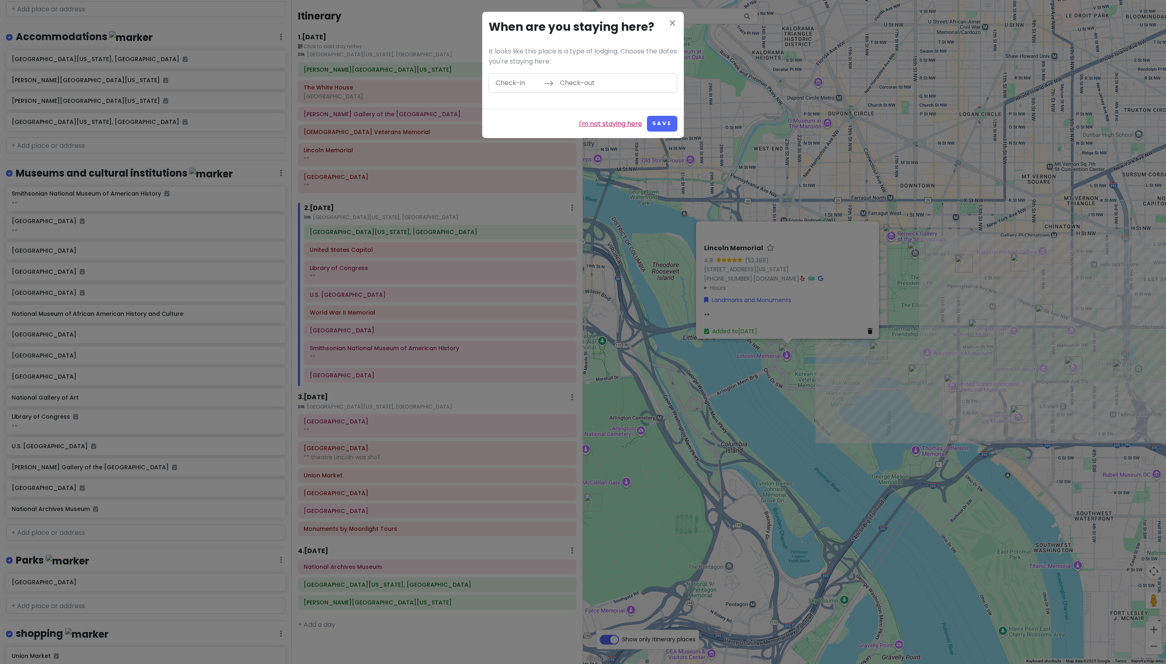
click at [579, 129] on link "I'm not staying here" at bounding box center [610, 124] width 63 height 11
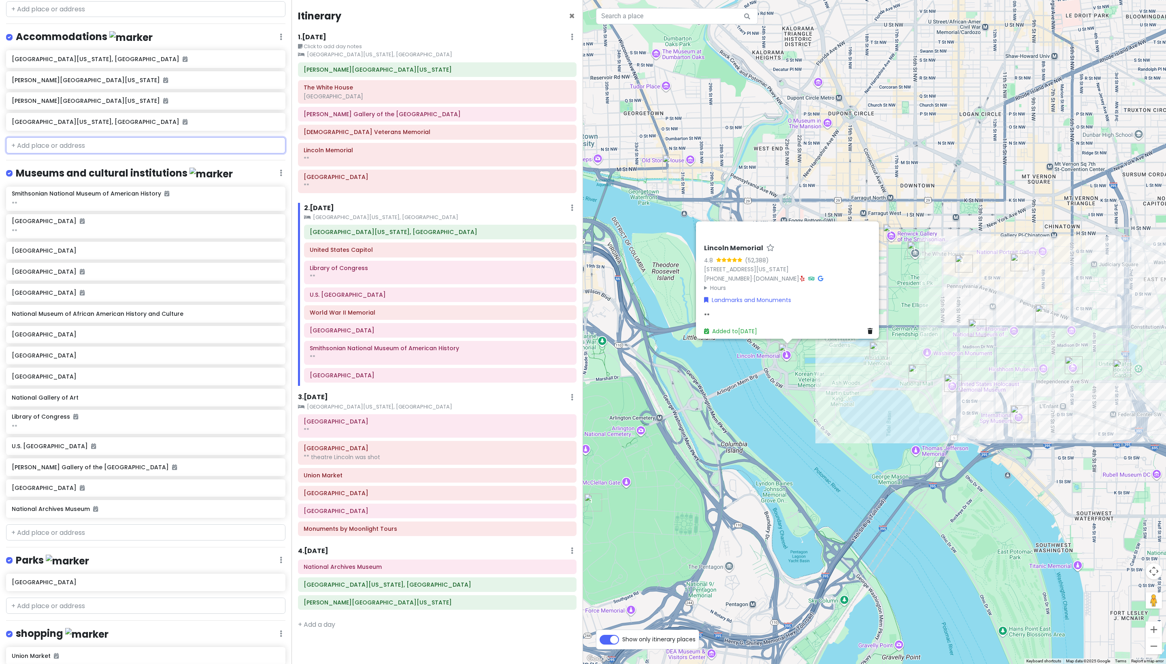
click at [143, 153] on input "text" at bounding box center [145, 145] width 279 height 16
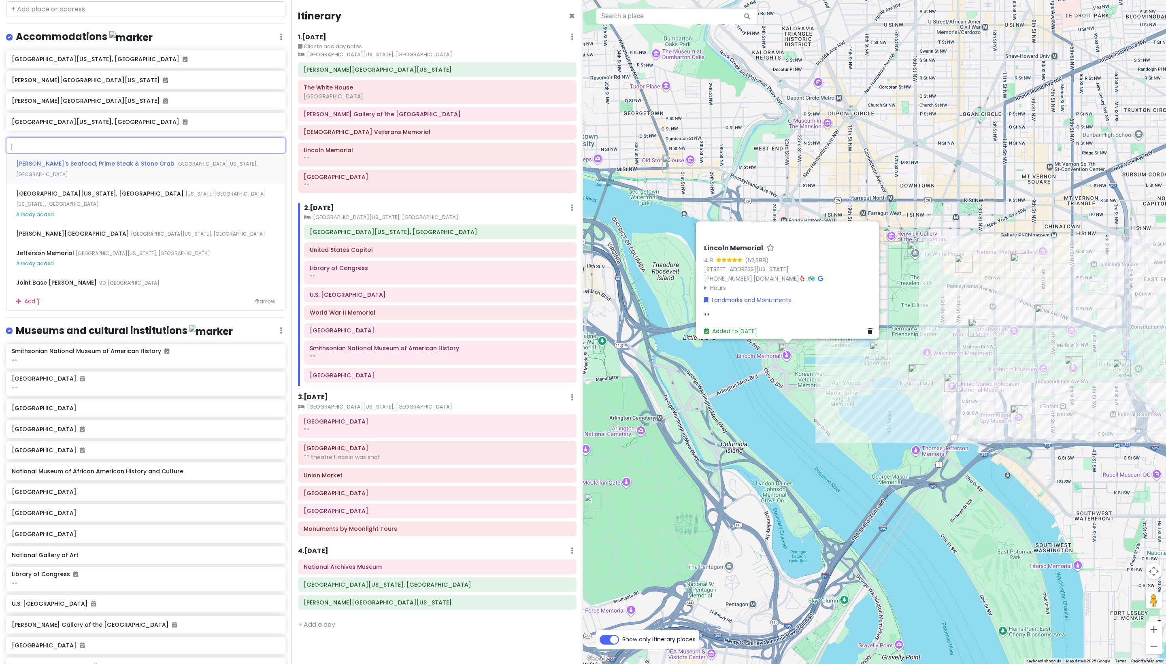
type input "jw"
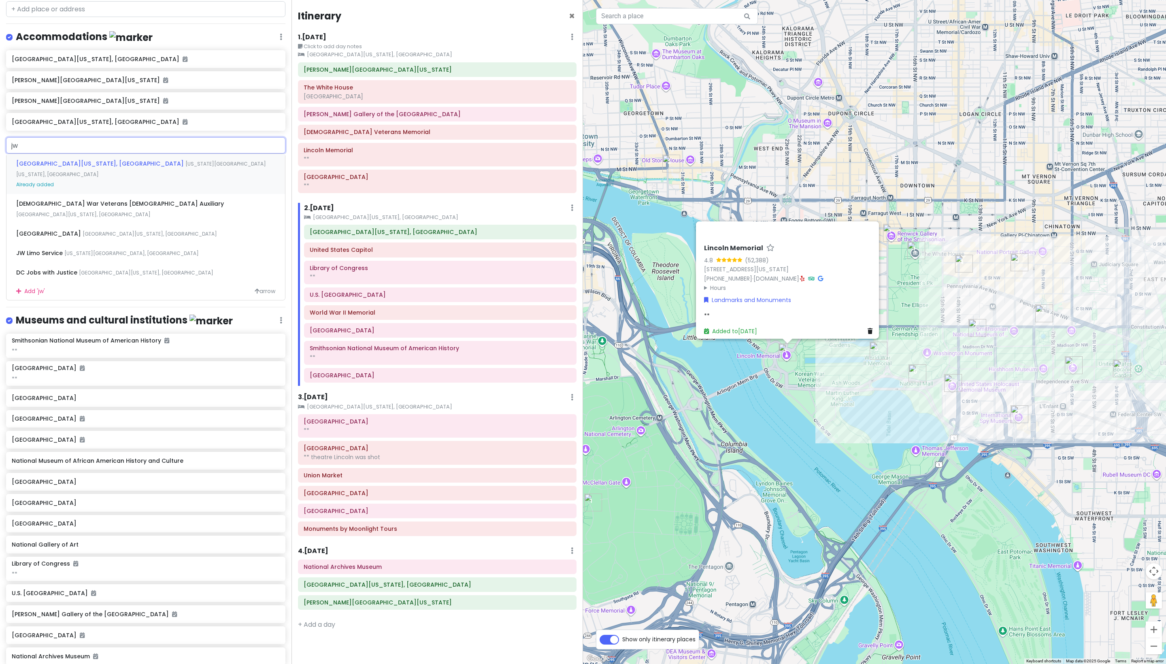
click at [152, 194] on div "JW Marriott Washington, DC Pennsylvania Avenue Northwest, Washington, DC, USA A…" at bounding box center [145, 174] width 279 height 40
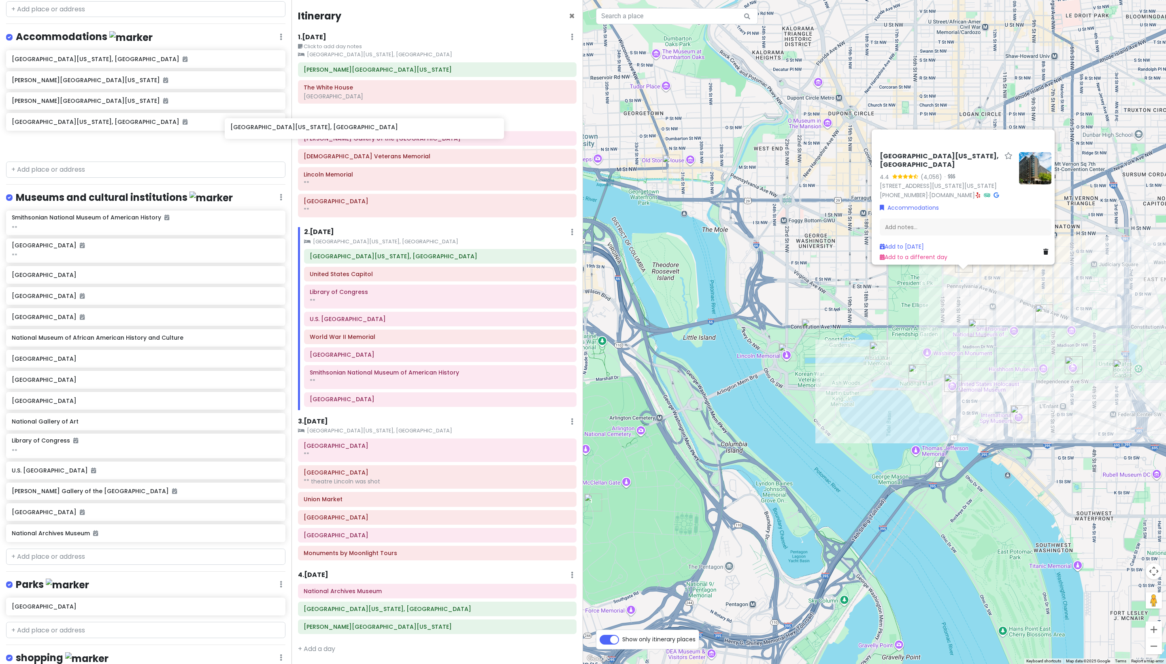
scroll to position [0, 0]
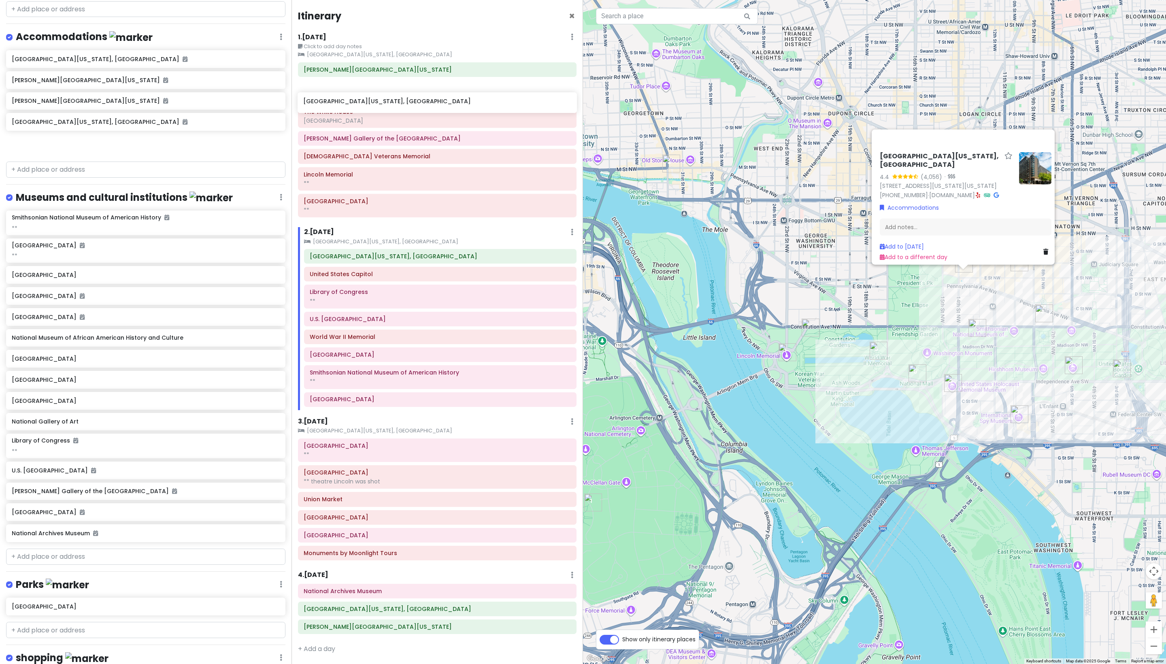
drag, startPoint x: 127, startPoint y: 237, endPoint x: 419, endPoint y: 101, distance: 321.8
click at [419, 101] on div "Washington Trip Private Change Dates Make a Copy Delete Trip Give Feedback 💡 Su…" at bounding box center [583, 332] width 1166 height 664
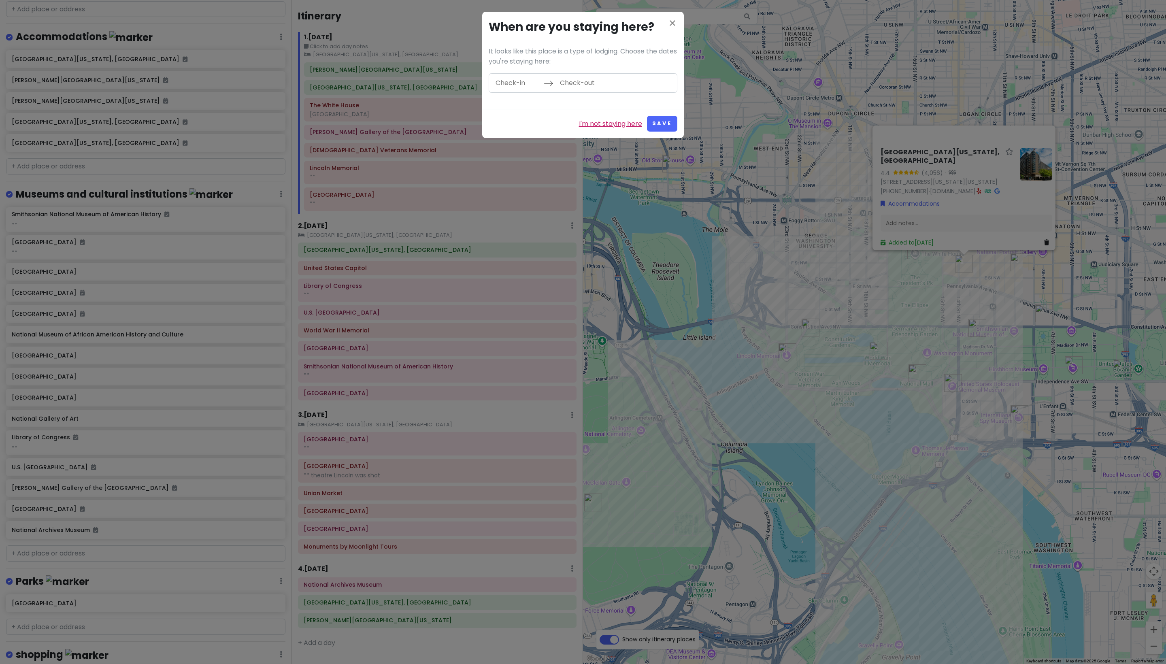
click at [579, 129] on link "I'm not staying here" at bounding box center [610, 124] width 63 height 11
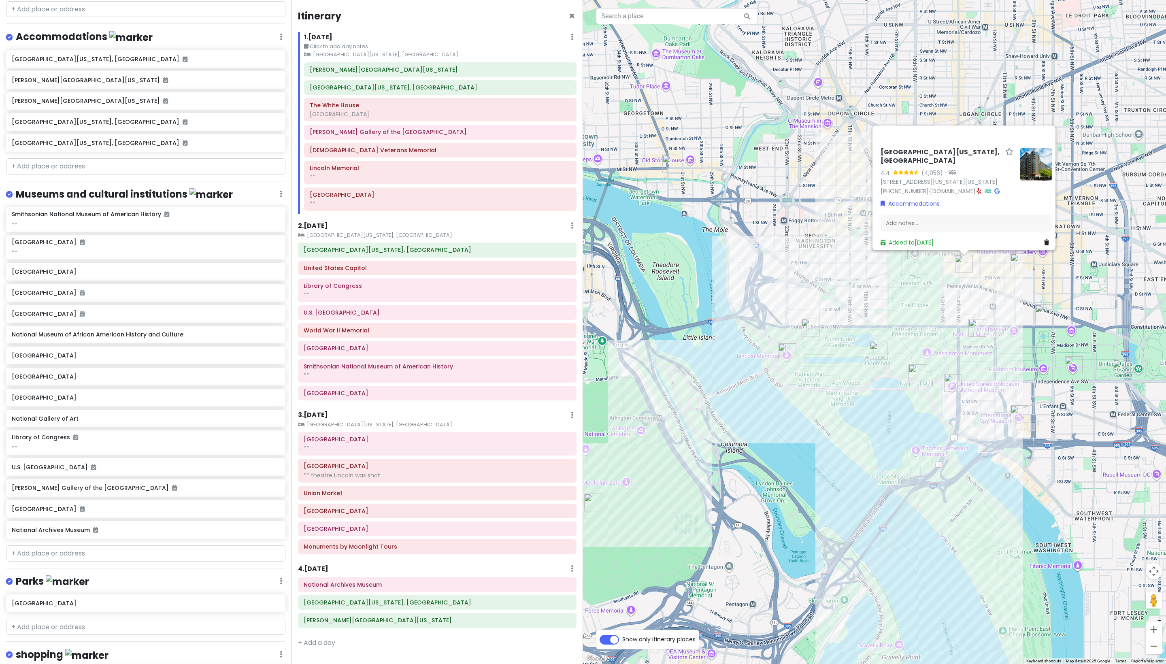
click at [373, 239] on small "[GEOGRAPHIC_DATA][US_STATE], [GEOGRAPHIC_DATA]" at bounding box center [437, 235] width 279 height 8
click at [328, 230] on h6 "2 . Sat 10/18" at bounding box center [313, 226] width 30 height 9
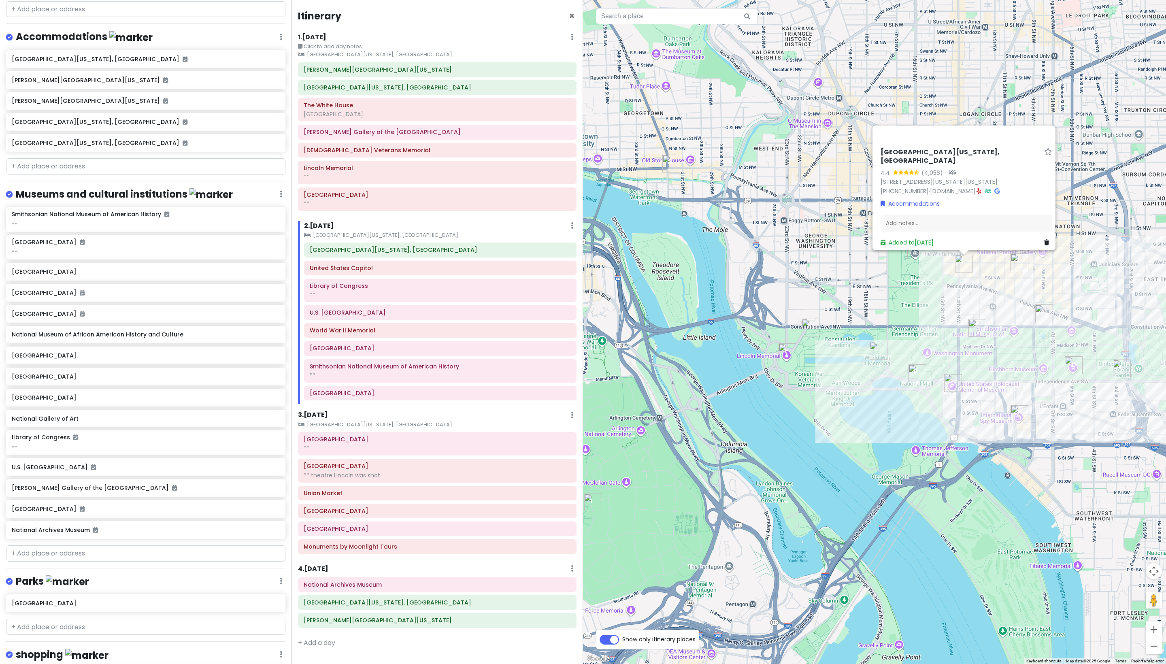
click at [579, 249] on div "JW Marriott Washington, DC 4.4 (4,056) · 1331 Pennsylvania Ave NW, Washington, …" at bounding box center [874, 332] width 583 height 664
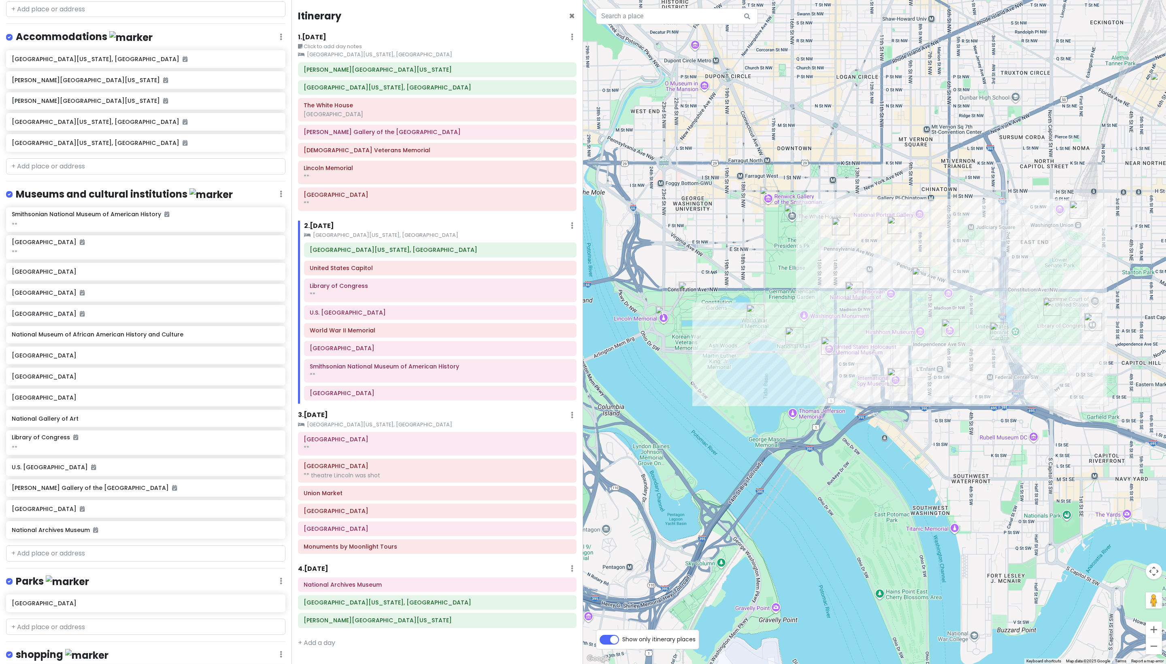
drag, startPoint x: 872, startPoint y: 262, endPoint x: 748, endPoint y: 224, distance: 129.4
click at [579, 224] on div at bounding box center [874, 332] width 583 height 664
click at [579, 226] on img "Ford's Theatre" at bounding box center [897, 225] width 18 height 18
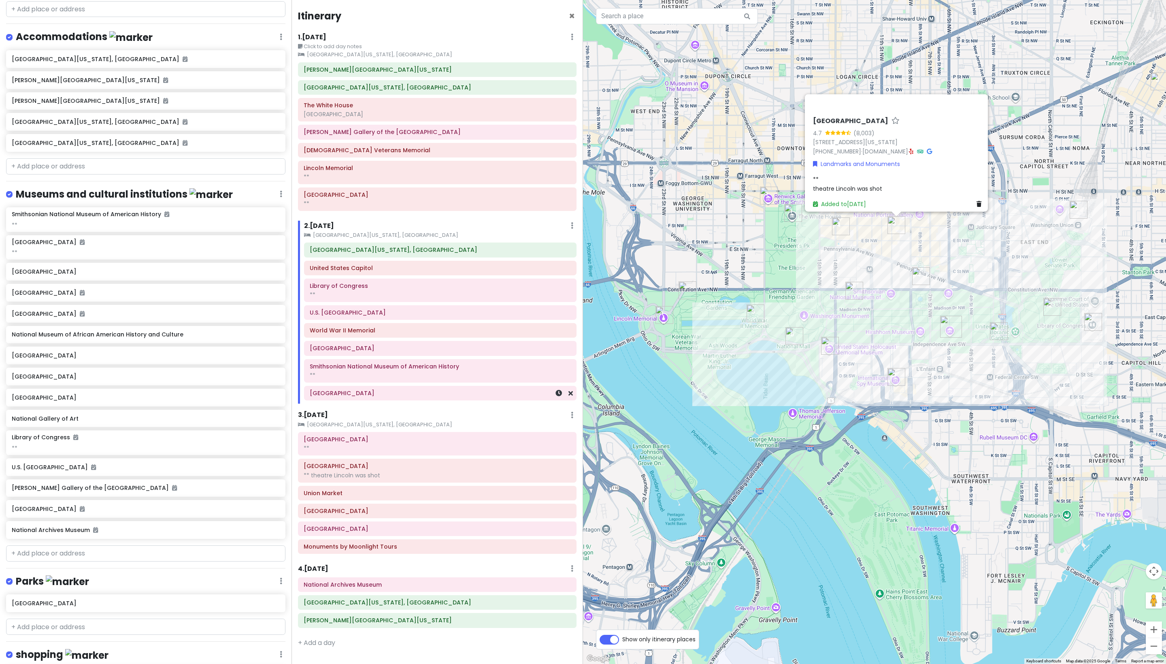
scroll to position [117, 0]
click at [328, 565] on h6 "4 . Mon 10/20" at bounding box center [313, 569] width 30 height 9
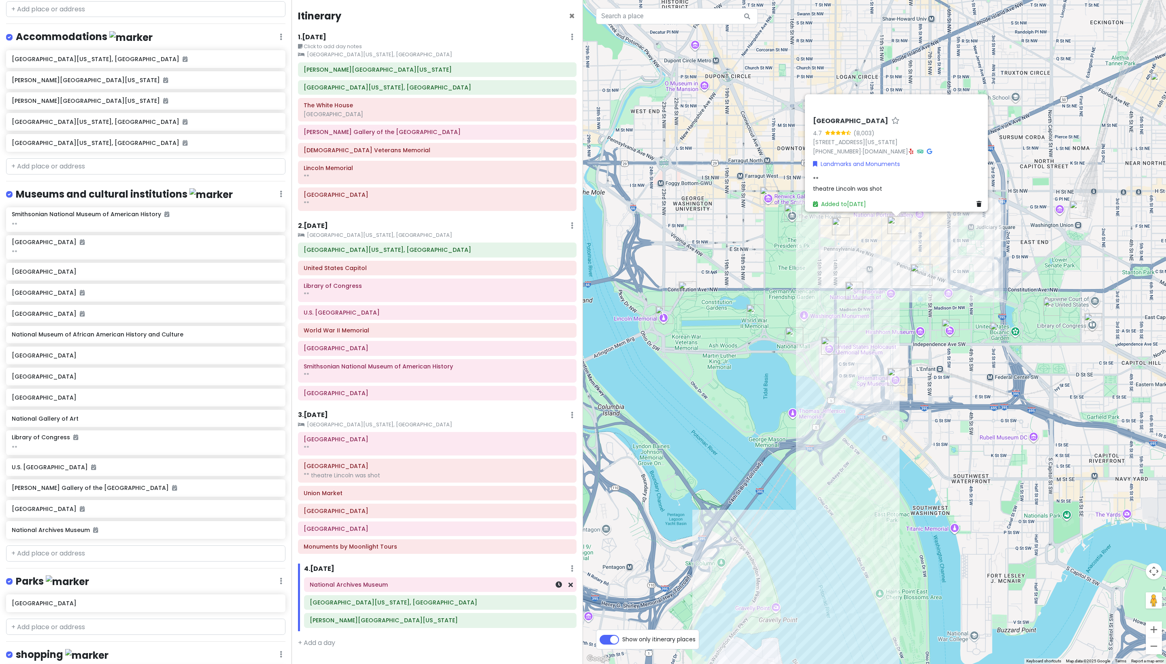
click at [334, 579] on div "National Archives Museum" at bounding box center [440, 584] width 261 height 11
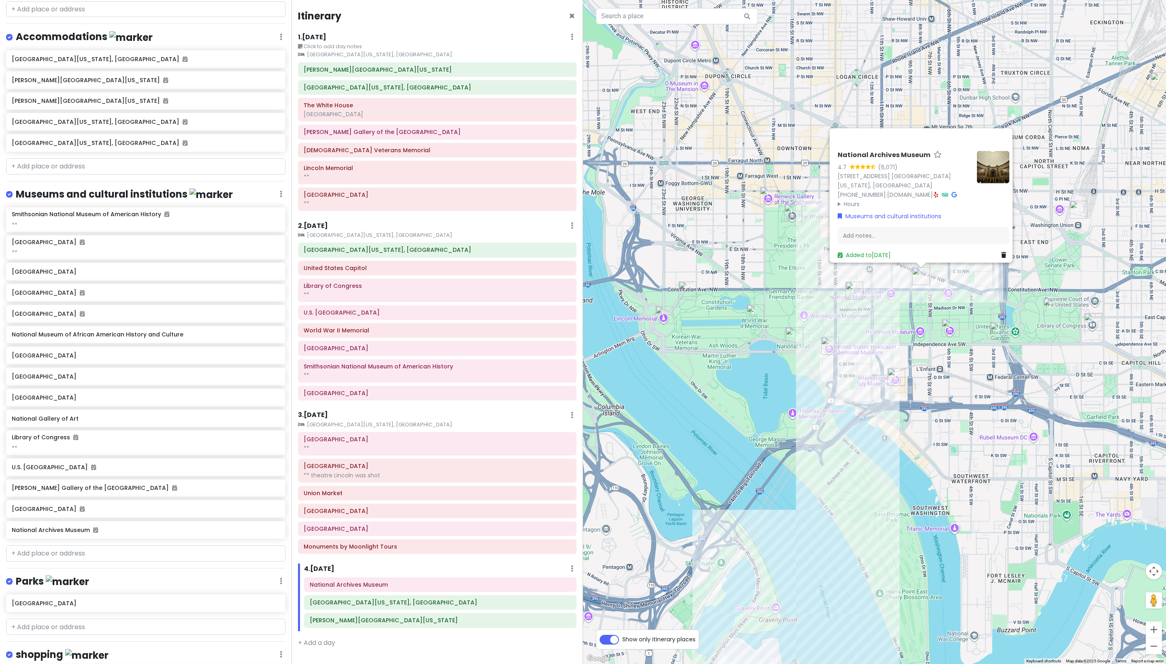
click at [579, 439] on div "National Archives Museum 4.7 (6,071) 701 Constitution Ave. NW, Washington, DC 2…" at bounding box center [874, 332] width 583 height 664
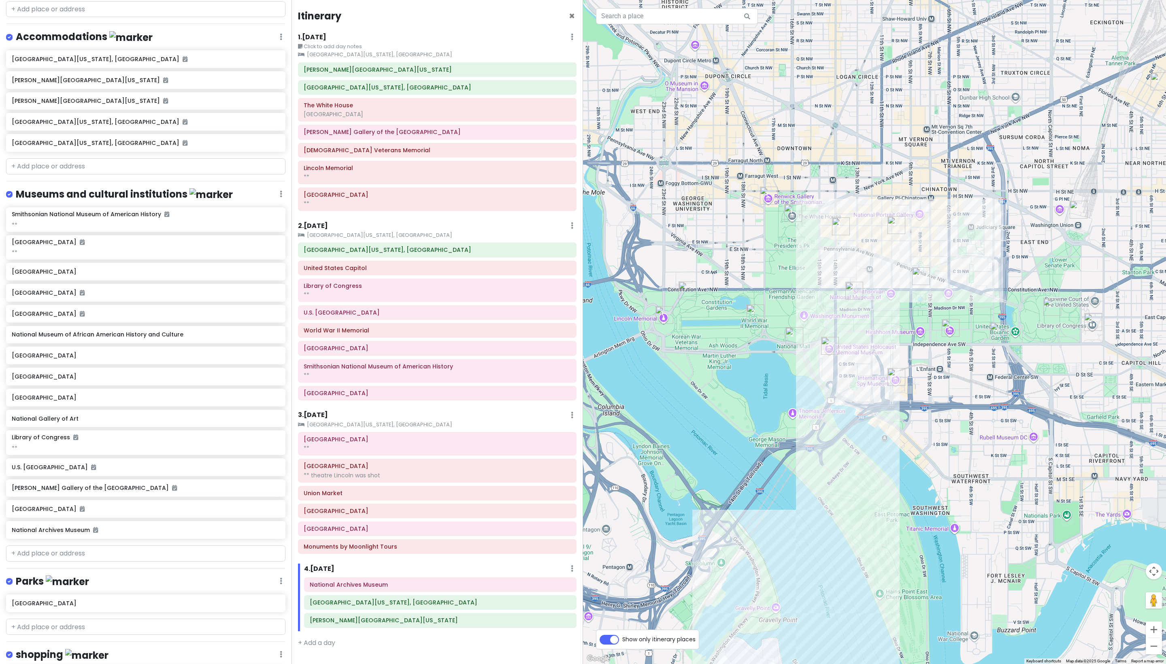
click at [579, 274] on img "National Archives Museum" at bounding box center [921, 276] width 18 height 18
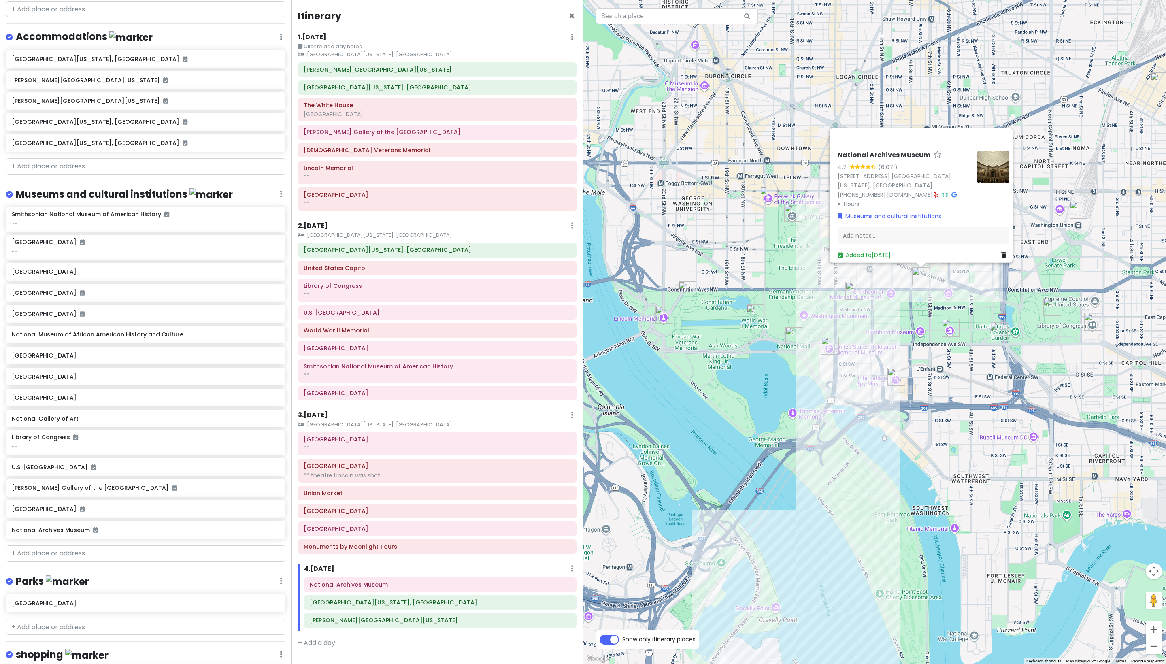
click at [579, 289] on div "National Archives Museum 4.7 (6,071) 701 Constitution Ave. NW, Washington, DC 2…" at bounding box center [874, 332] width 583 height 664
click at [579, 283] on div "National Archives Museum 4.7 (6,071) 701 Constitution Ave. NW, Washington, DC 2…" at bounding box center [874, 332] width 583 height 664
click at [579, 438] on div "National Archives Museum 4.7 (6,071) 701 Constitution Ave. NW, Washington, DC 2…" at bounding box center [874, 332] width 583 height 664
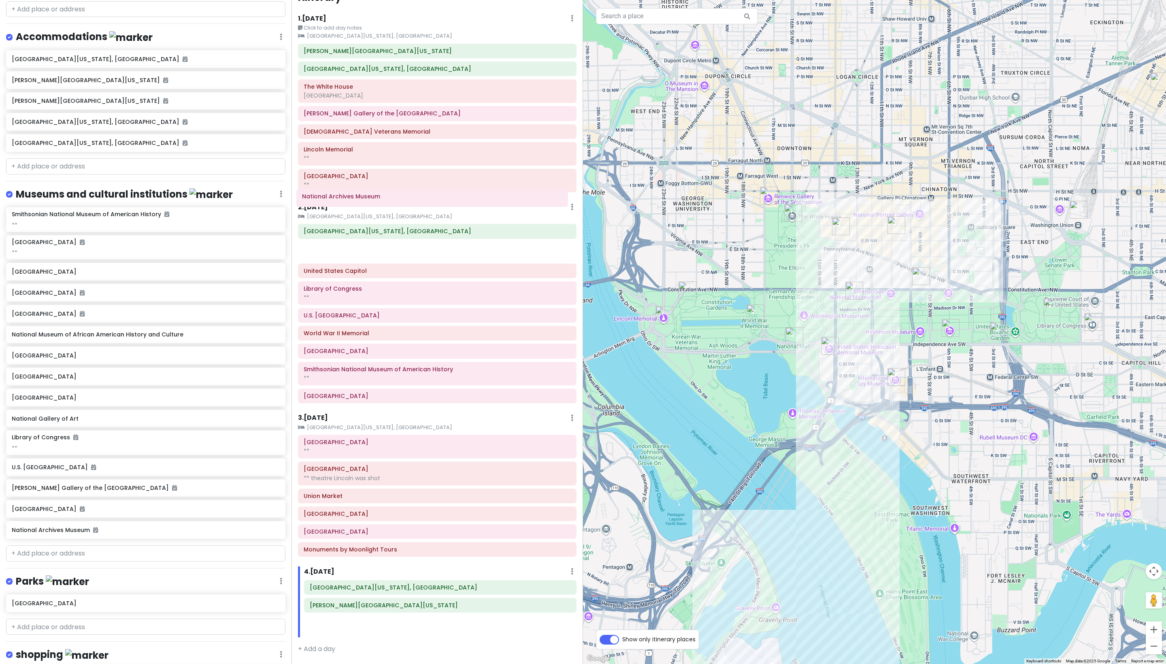
drag, startPoint x: 386, startPoint y: 582, endPoint x: 377, endPoint y: 201, distance: 380.7
click at [377, 201] on div "Itinerary × 1 . Fri 10/17 Edit Day Notes Clear Lodging Delete Day Click to add …" at bounding box center [438, 332] width 292 height 664
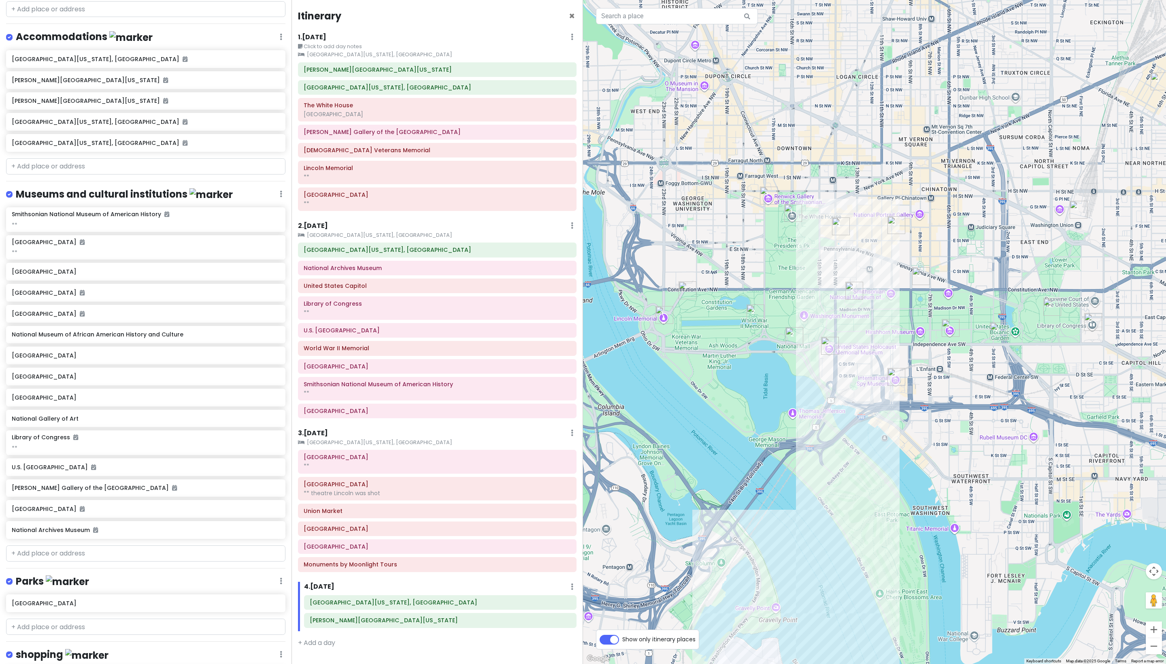
click at [318, 222] on h6 "2 . Sat 10/18" at bounding box center [313, 226] width 30 height 9
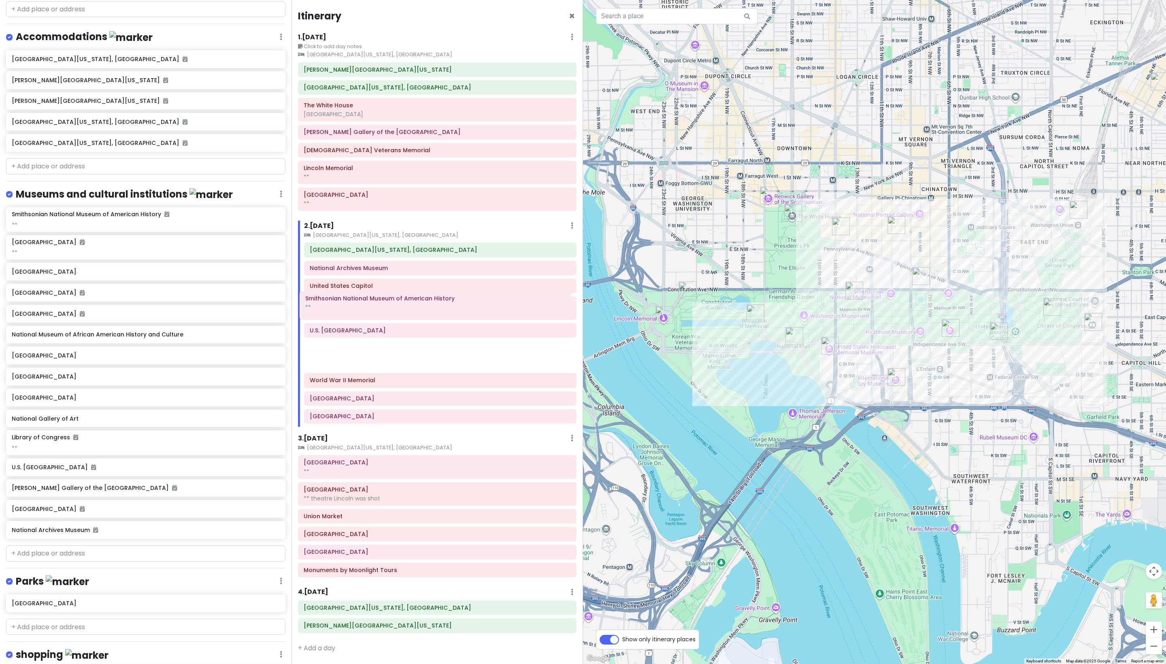
drag, startPoint x: 469, startPoint y: 342, endPoint x: 464, endPoint y: 301, distance: 40.8
click at [464, 301] on div "JW Marriott Washington, DC National Archives Museum United States Capitol Libra…" at bounding box center [440, 335] width 285 height 184
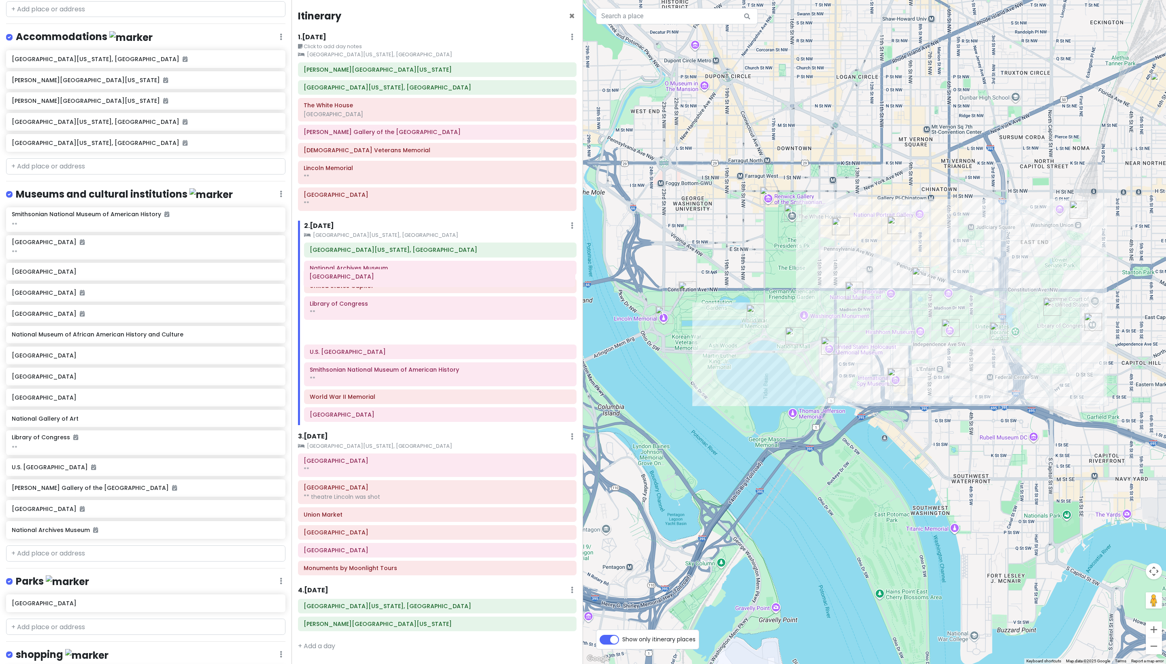
drag, startPoint x: 446, startPoint y: 375, endPoint x: 445, endPoint y: 280, distance: 94.8
click at [445, 280] on div "JW Marriott Washington, DC National Archives Museum United States Capitol Libra…" at bounding box center [440, 334] width 285 height 183
drag, startPoint x: 443, startPoint y: 280, endPoint x: 442, endPoint y: 296, distance: 15.4
click at [442, 296] on div "JW Marriott Washington, DC National Archives Museum United States Capitol Libra…" at bounding box center [440, 334] width 285 height 183
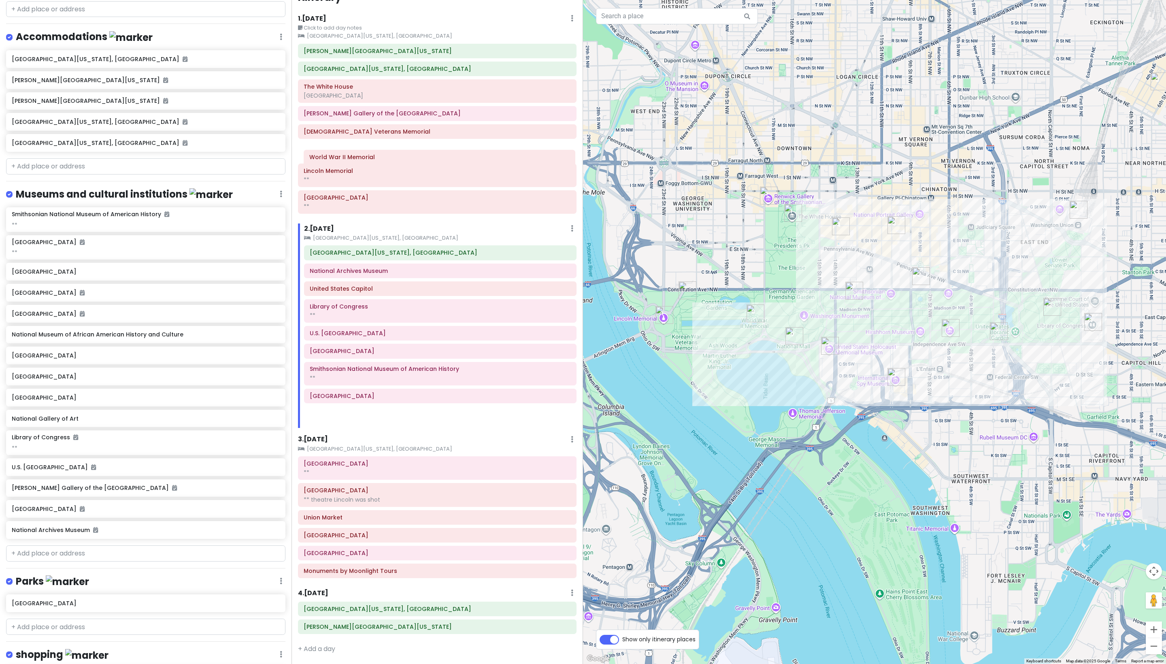
scroll to position [48, 0]
drag, startPoint x: 394, startPoint y: 355, endPoint x: 386, endPoint y: 217, distance: 137.9
click at [386, 217] on div "Itinerary × 1 . Fri 10/17 Edit Day Notes Clear Lodging Delete Day Click to add …" at bounding box center [438, 332] width 292 height 664
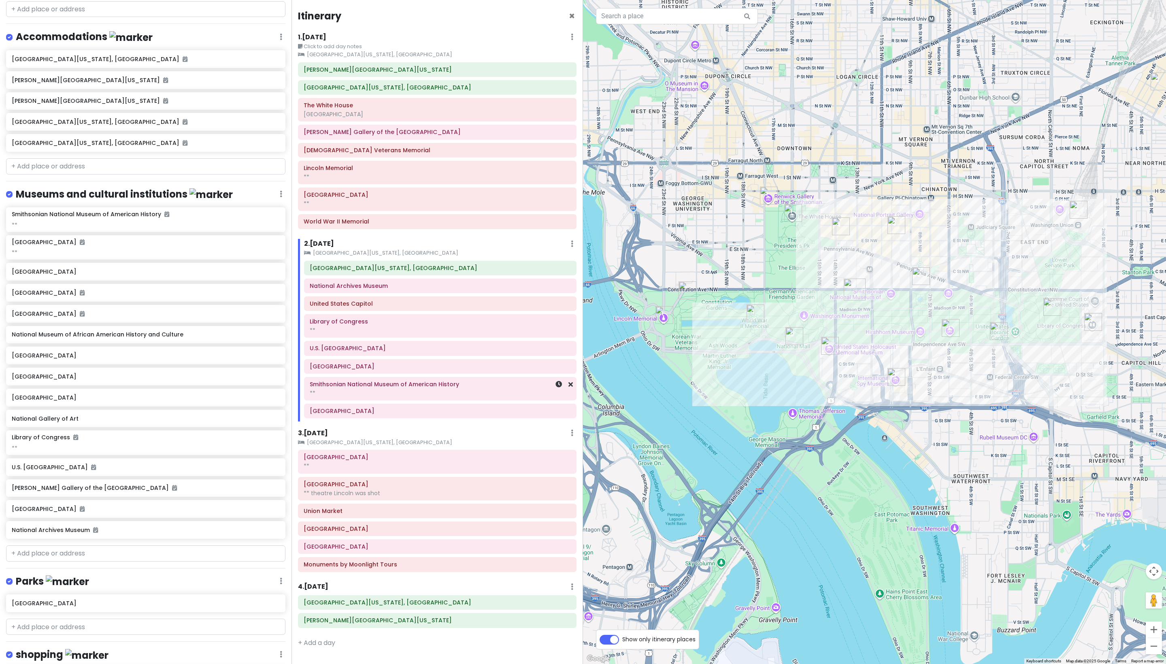
scroll to position [117, 0]
click at [328, 429] on h6 "3 . Sun 10/19" at bounding box center [313, 433] width 30 height 9
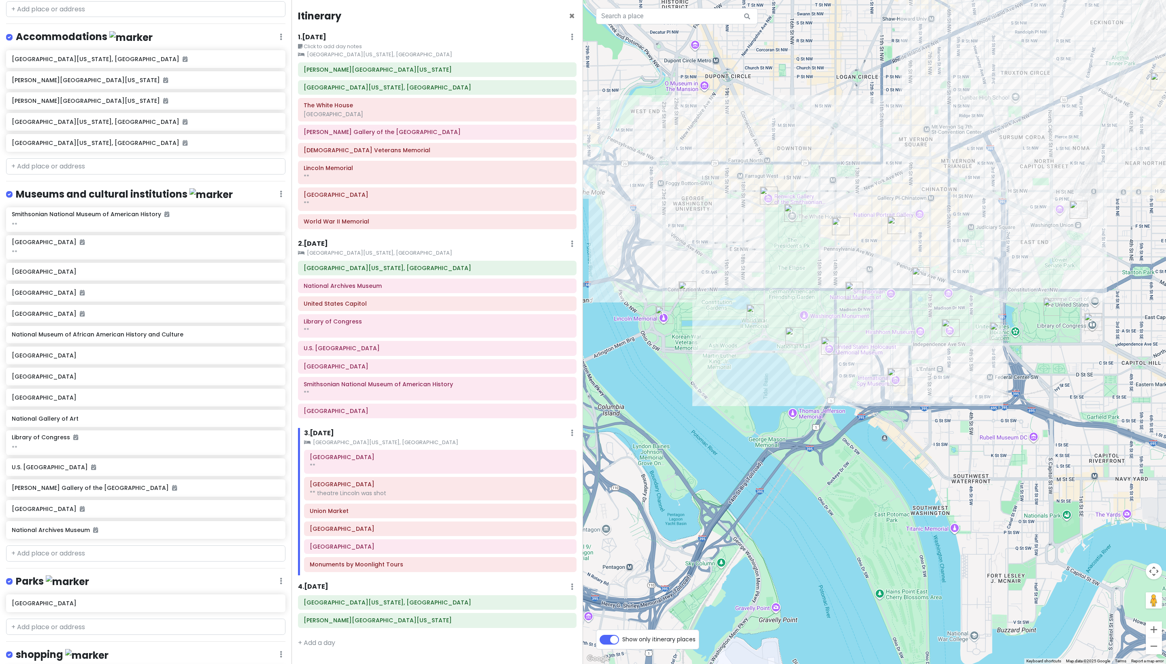
drag, startPoint x: 642, startPoint y: 254, endPoint x: 674, endPoint y: 272, distance: 36.7
click at [579, 272] on div at bounding box center [874, 332] width 583 height 664
click at [98, 175] on input "text" at bounding box center [145, 166] width 279 height 16
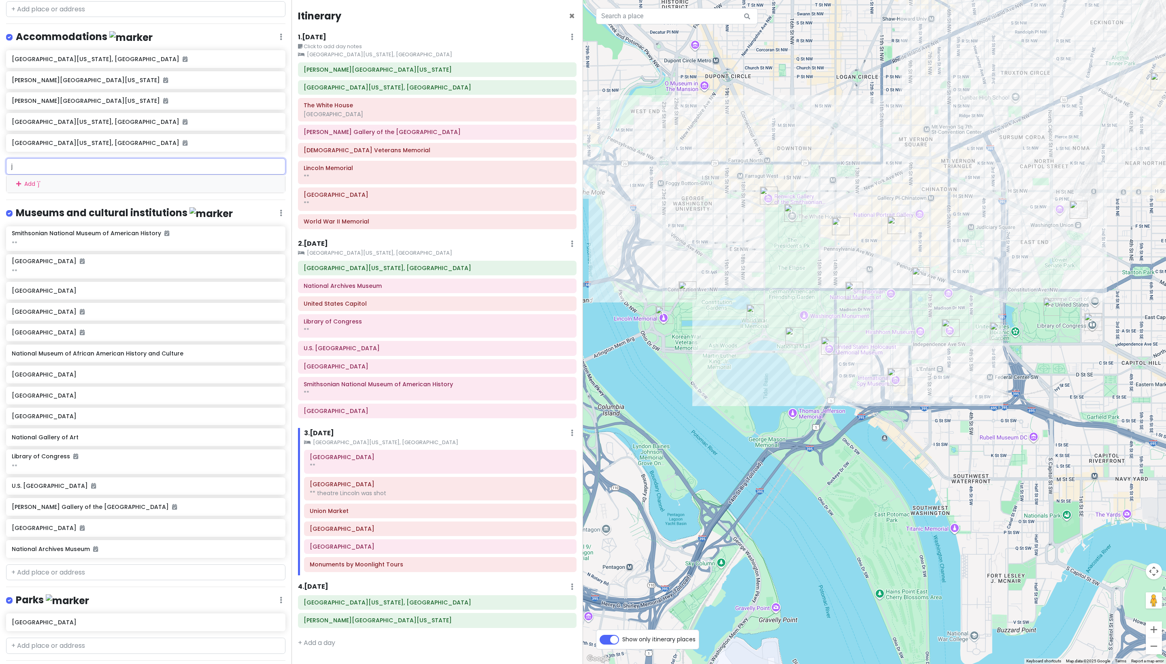
type input "jw"
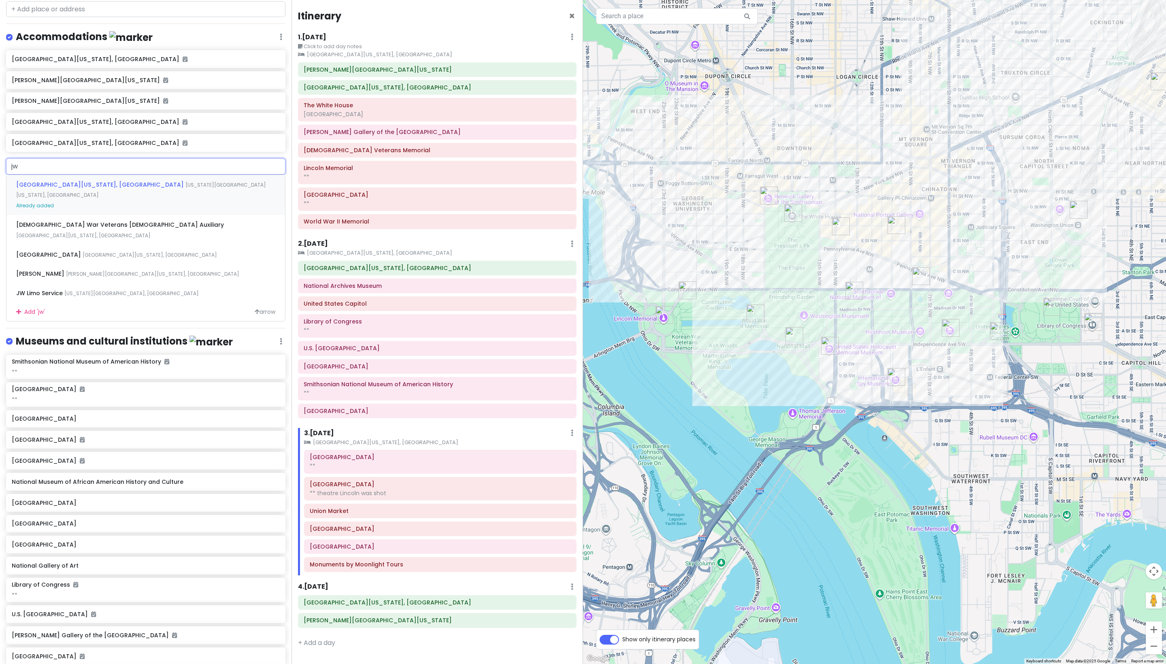
click at [76, 189] on span "[GEOGRAPHIC_DATA][US_STATE], [GEOGRAPHIC_DATA]" at bounding box center [100, 185] width 169 height 8
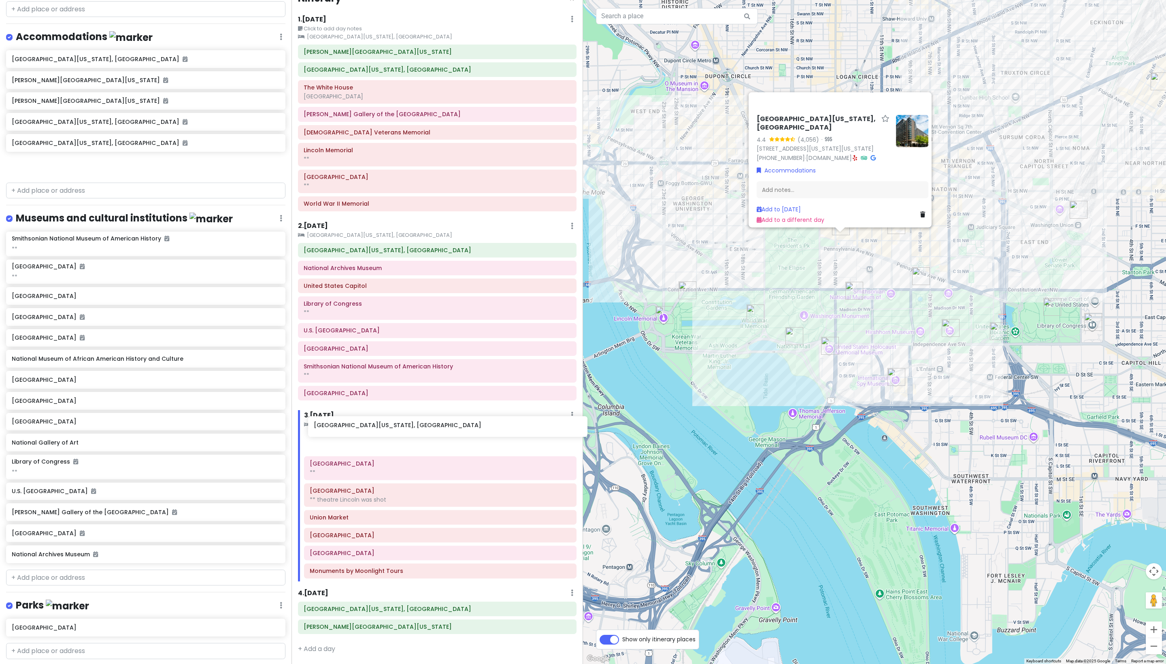
drag, startPoint x: 106, startPoint y: 264, endPoint x: 401, endPoint y: 429, distance: 337.9
click at [401, 429] on div "Washington Trip Private Change Dates Make a Copy Delete Trip Give Feedback 💡 Su…" at bounding box center [583, 332] width 1166 height 664
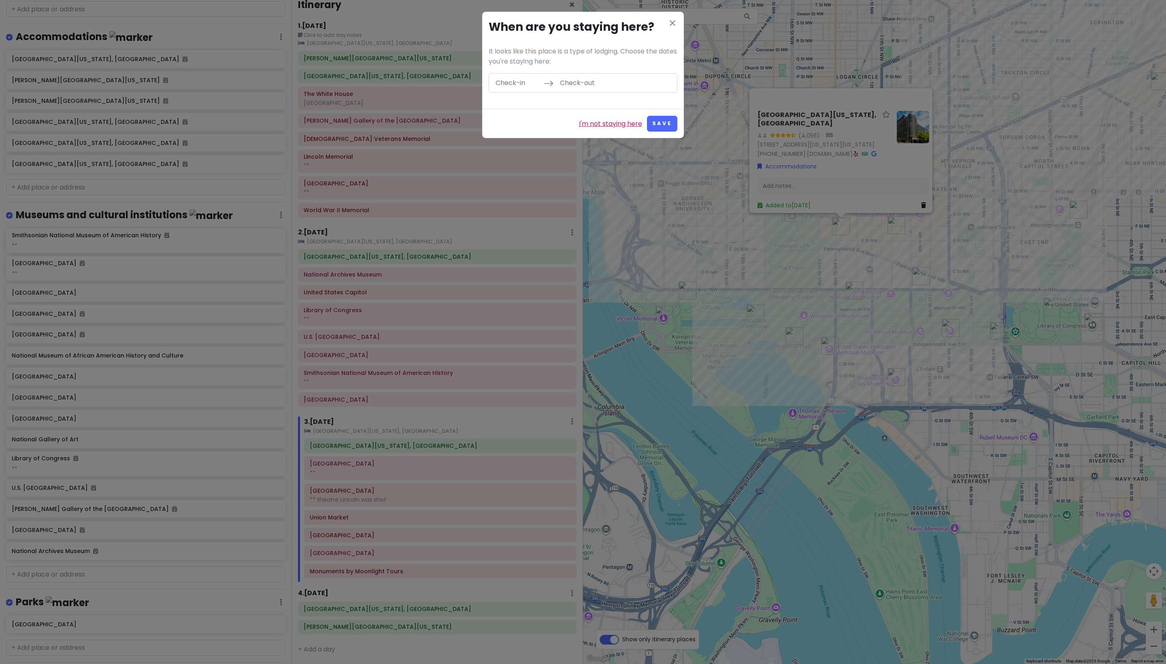
click at [579, 129] on link "I'm not staying here" at bounding box center [610, 124] width 63 height 11
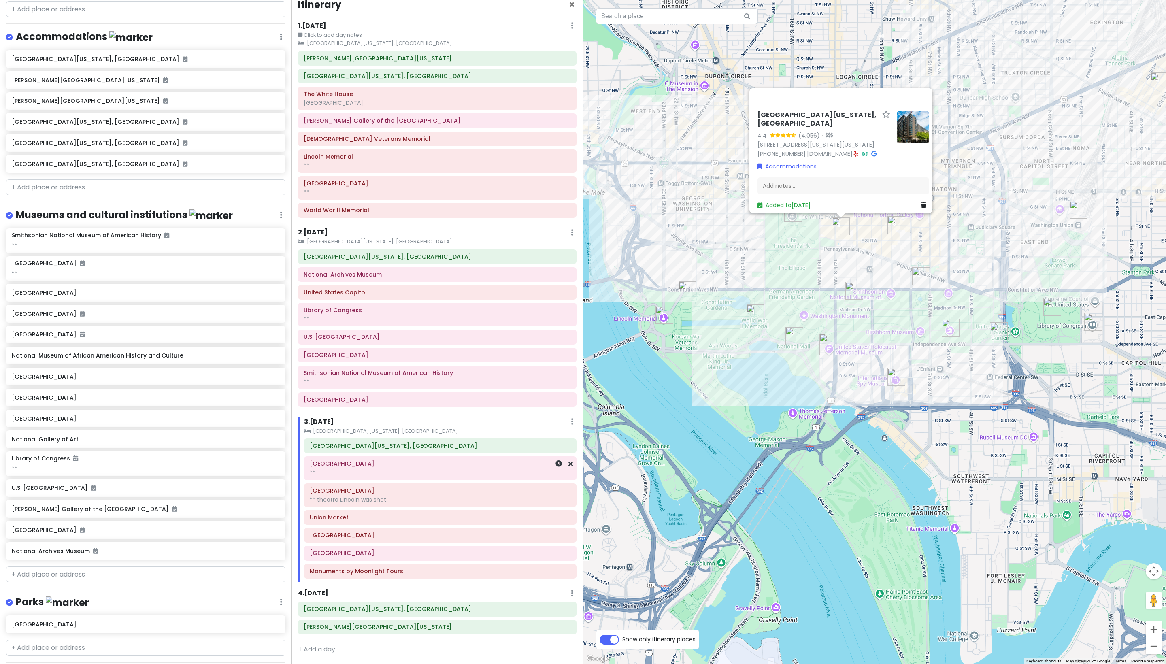
click at [403, 469] on div "**" at bounding box center [440, 472] width 261 height 7
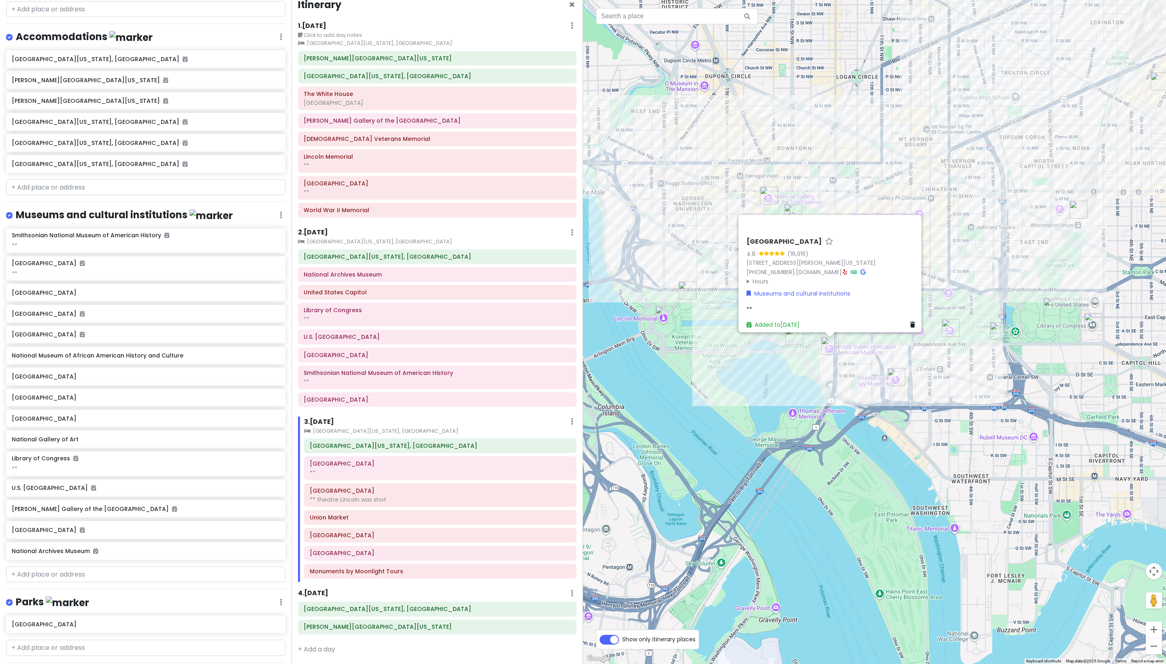
click at [579, 387] on div "United States Holocaust Memorial Museum 4.8 (16,916) 100 Raoul Wallenberg Pl SW…" at bounding box center [874, 332] width 583 height 664
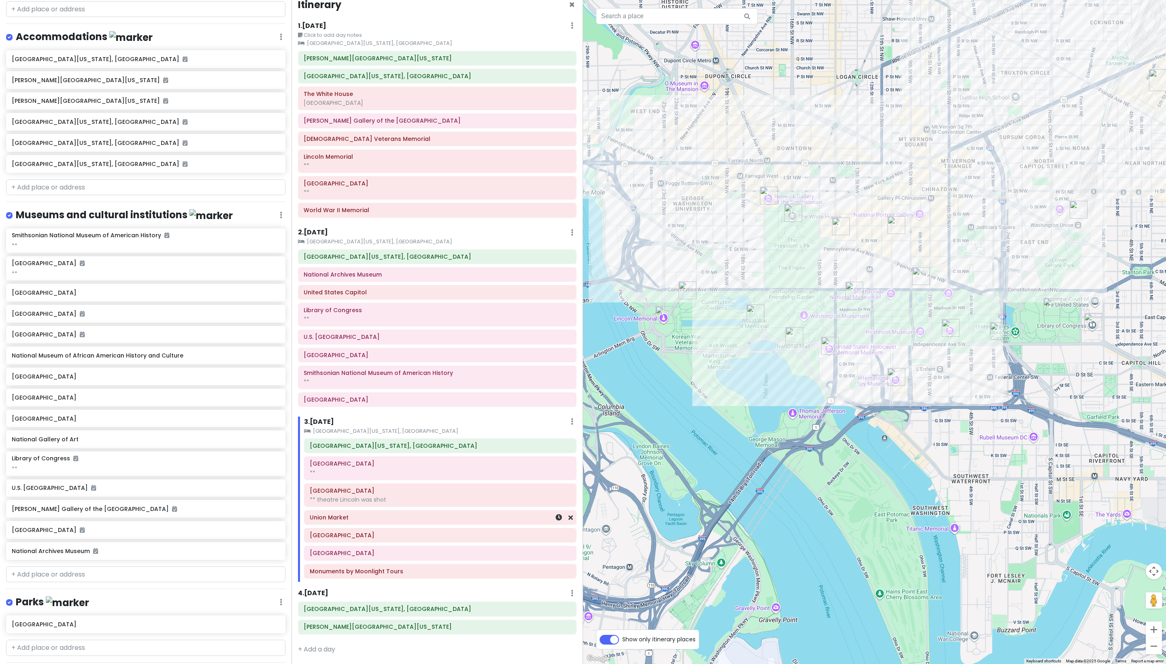
click at [401, 518] on h6 "Union Market" at bounding box center [440, 517] width 261 height 7
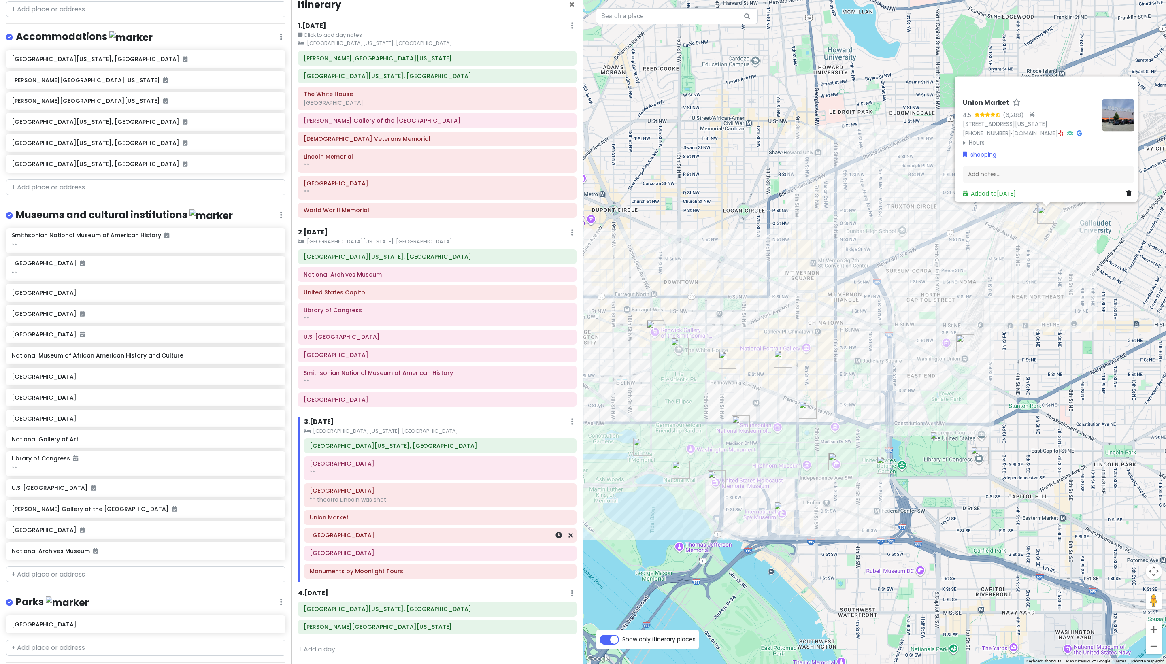
click at [386, 539] on h6 "Georgetown" at bounding box center [440, 535] width 261 height 7
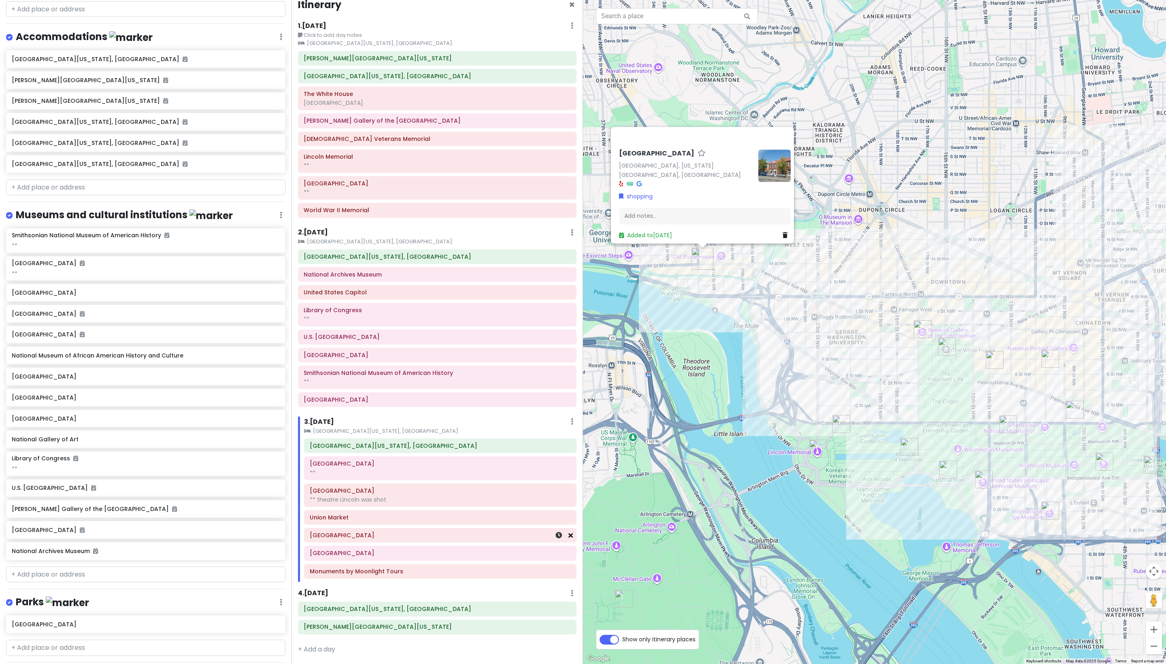
click at [569, 537] on icon at bounding box center [571, 535] width 4 height 6
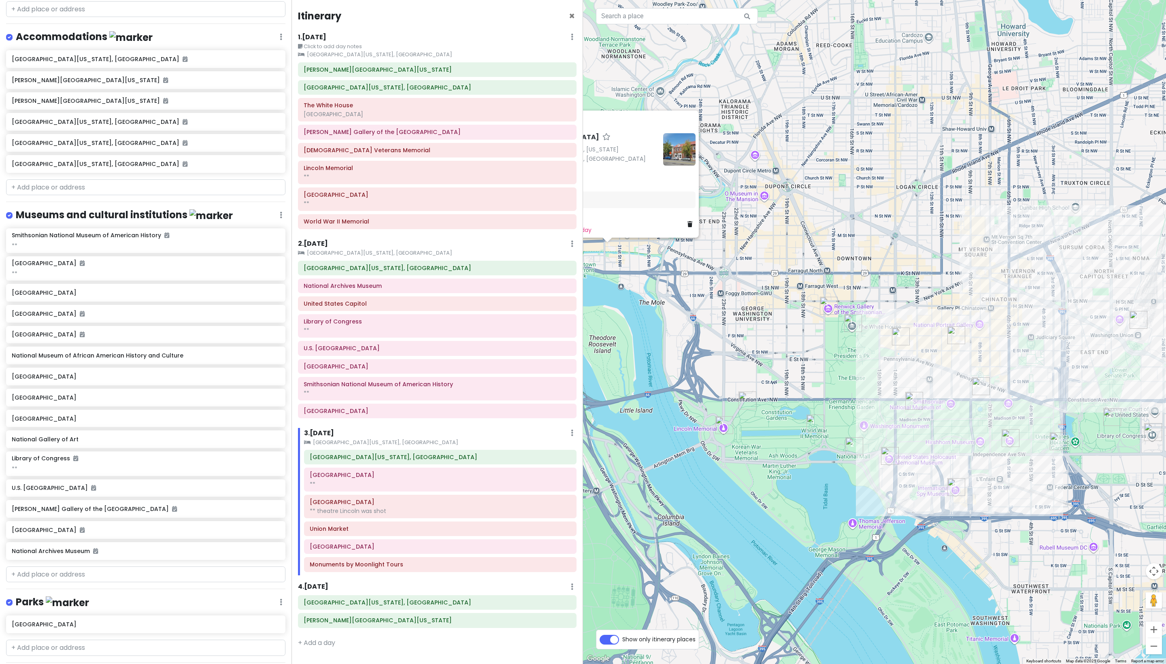
drag, startPoint x: 940, startPoint y: 384, endPoint x: 760, endPoint y: 356, distance: 182.7
click at [579, 357] on div "Georgetown Georgetown, Washington, DC 20007, USA shopping Add notes... Add to S…" at bounding box center [874, 332] width 583 height 664
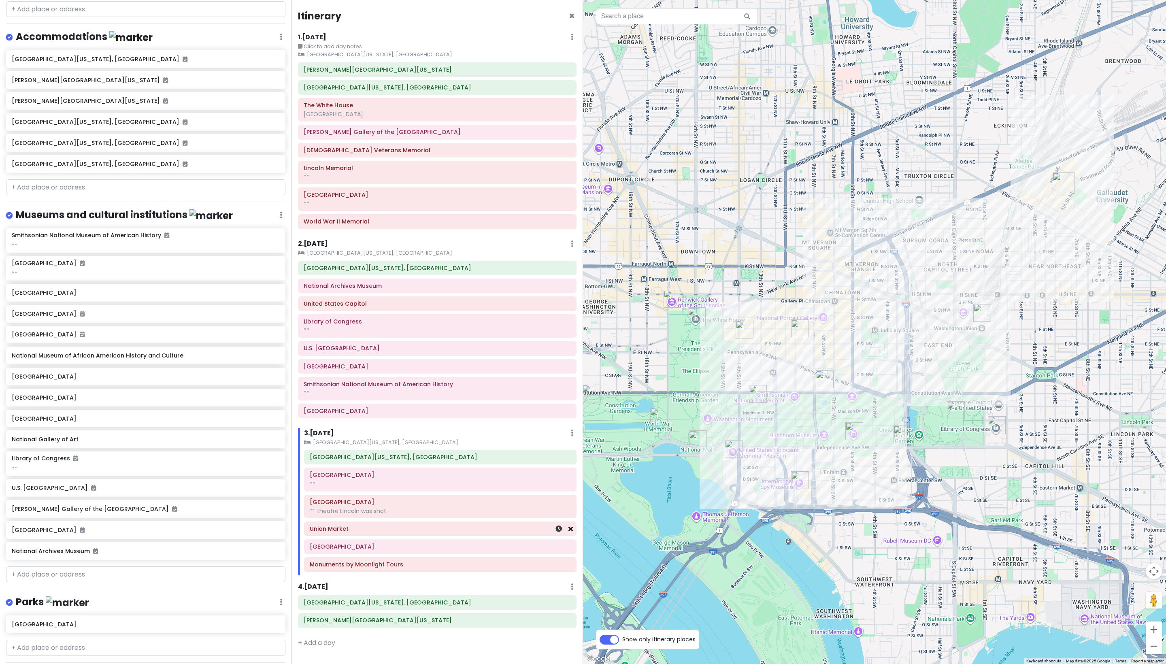
click at [571, 526] on icon at bounding box center [571, 529] width 4 height 6
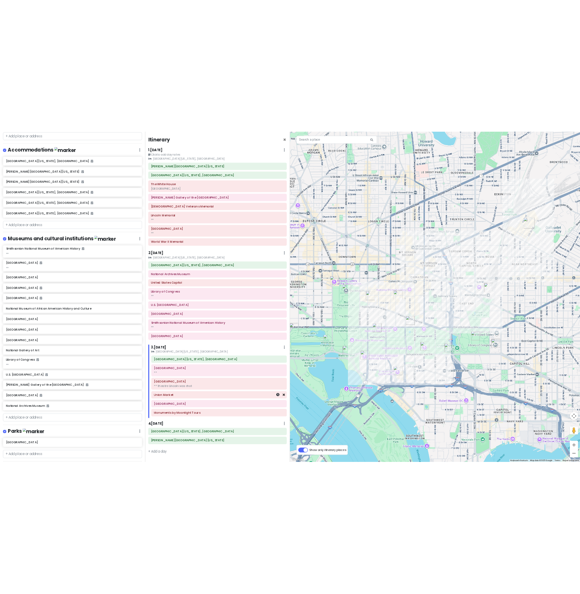
scroll to position [95, 0]
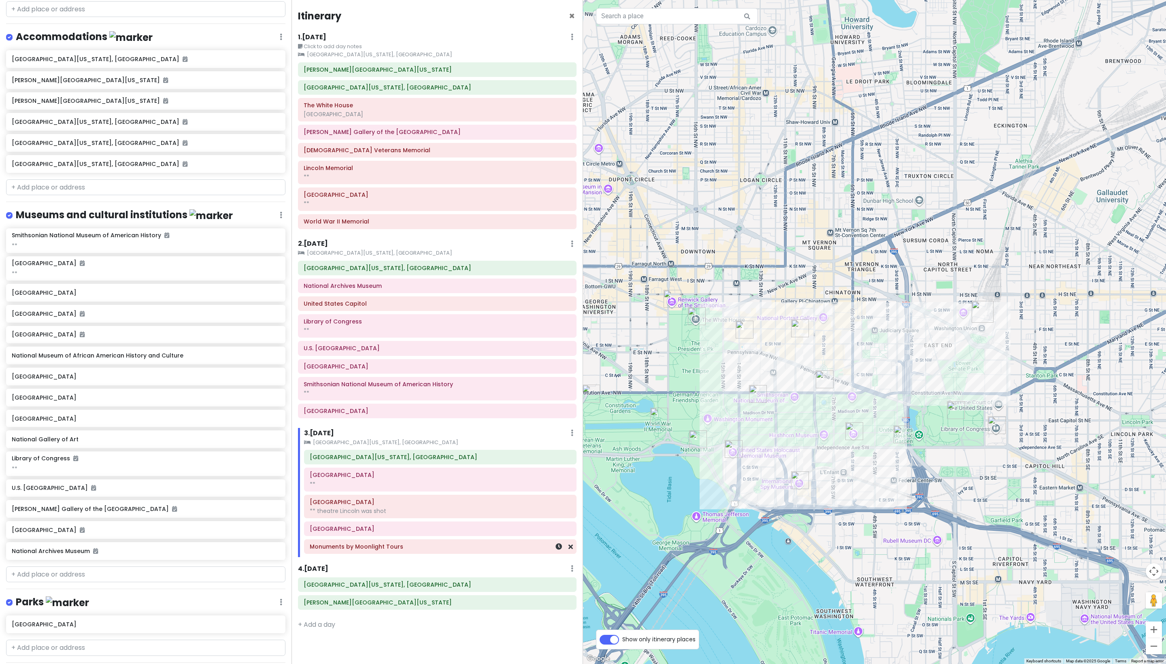
click at [426, 550] on h6 "Monuments by Moonlight Tours" at bounding box center [440, 546] width 261 height 7
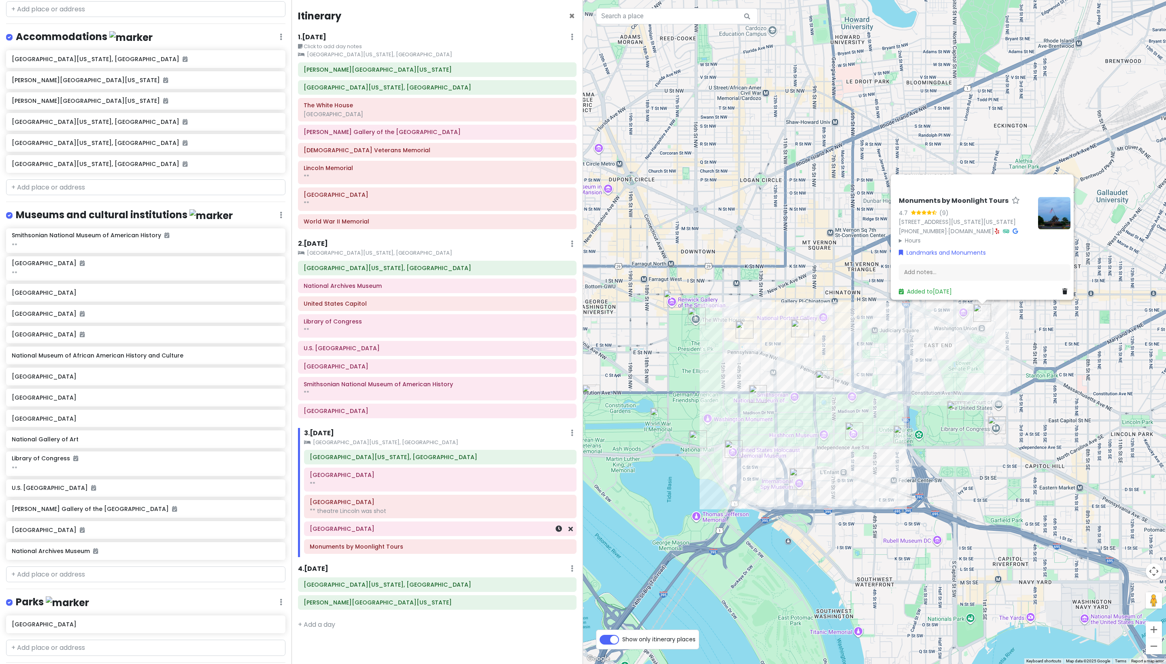
click at [398, 533] on h6 "International Spy Museum" at bounding box center [440, 528] width 261 height 7
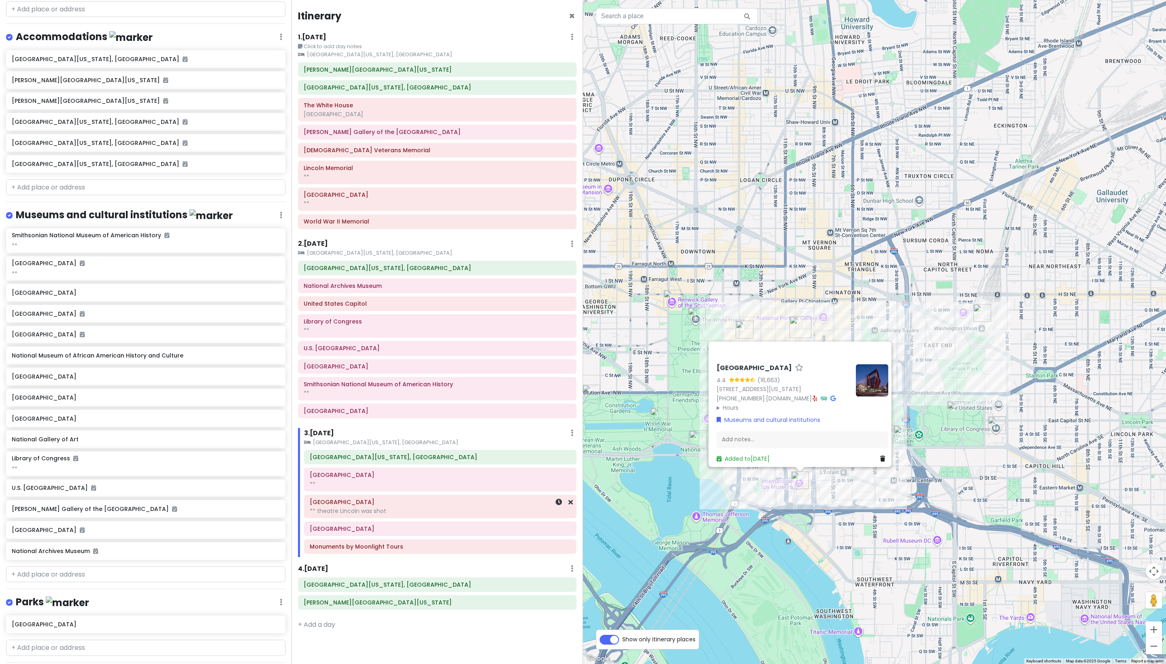
click at [423, 513] on div "** theatre Lincoln was shot" at bounding box center [440, 510] width 261 height 7
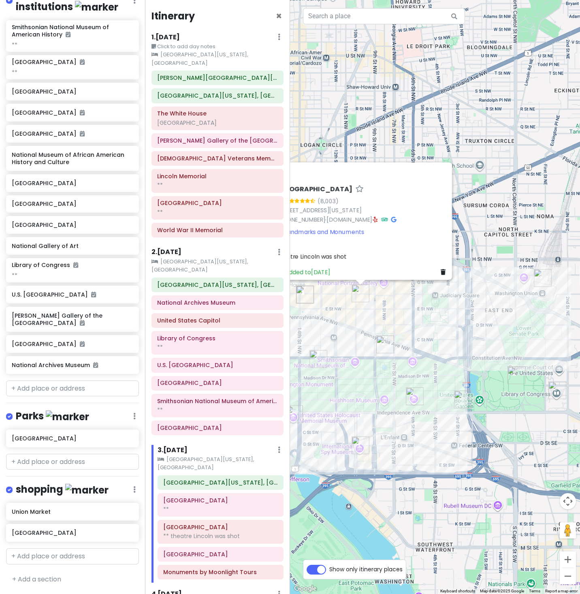
scroll to position [1095, 0]
click at [57, 380] on input "text" at bounding box center [72, 388] width 133 height 16
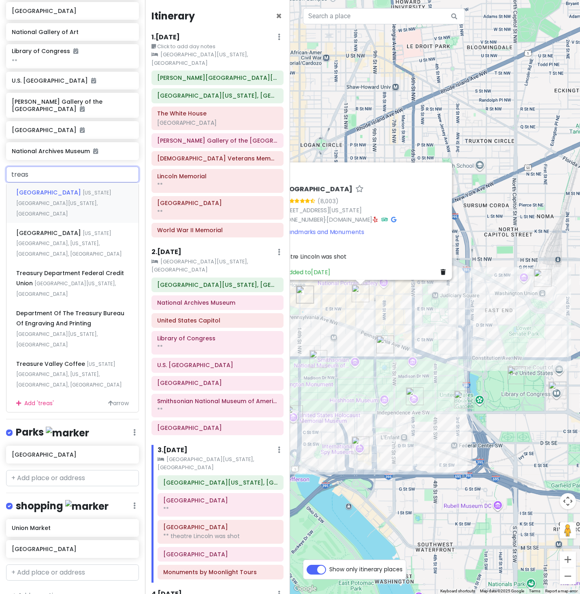
type input "treasu"
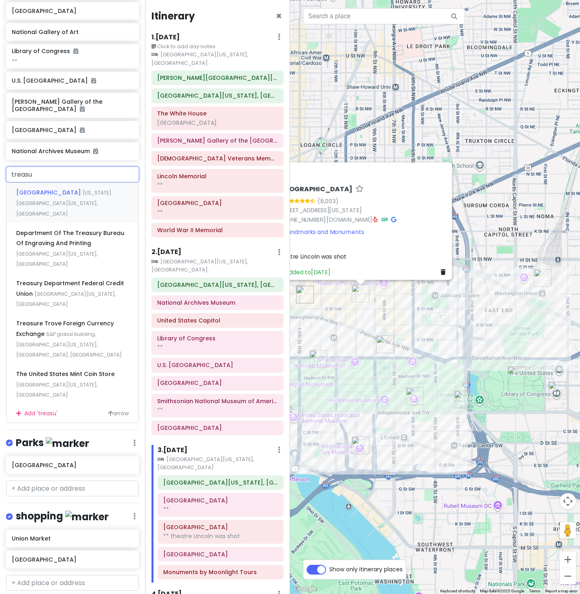
click at [66, 223] on div "Treasury Building Pennsylvania Avenue Northwest, Washington, DC, USA" at bounding box center [72, 203] width 132 height 40
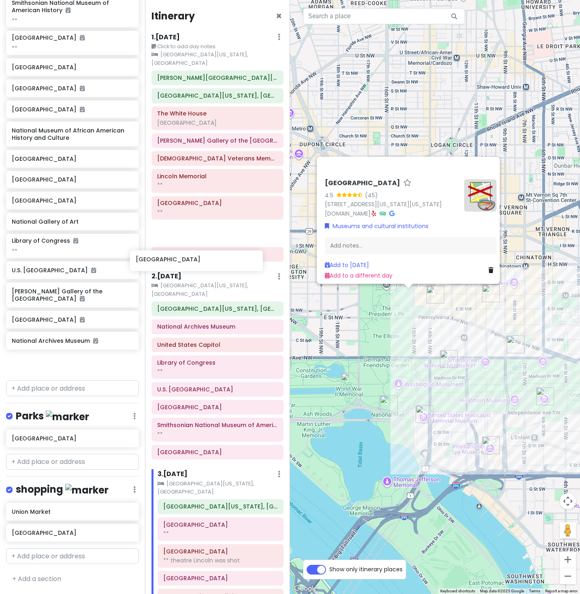
scroll to position [1095, 9]
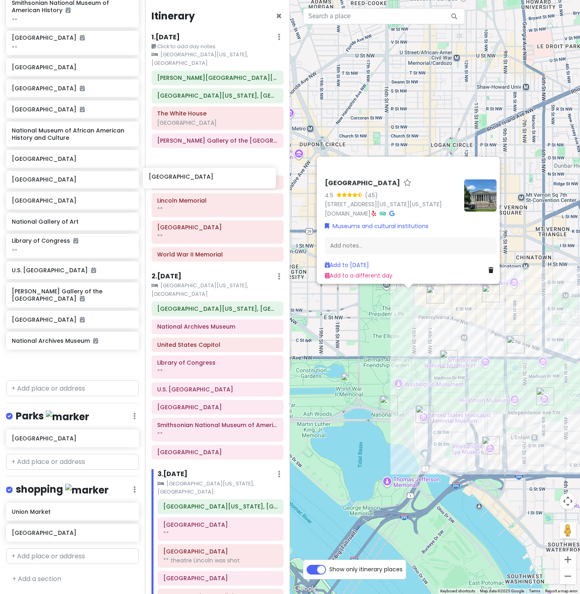
drag, startPoint x: 71, startPoint y: 361, endPoint x: 209, endPoint y: 175, distance: 231.6
click at [209, 175] on div "Washington Trip Private Change Dates Make a Copy Delete Trip Give Feedback 💡 Su…" at bounding box center [290, 297] width 580 height 594
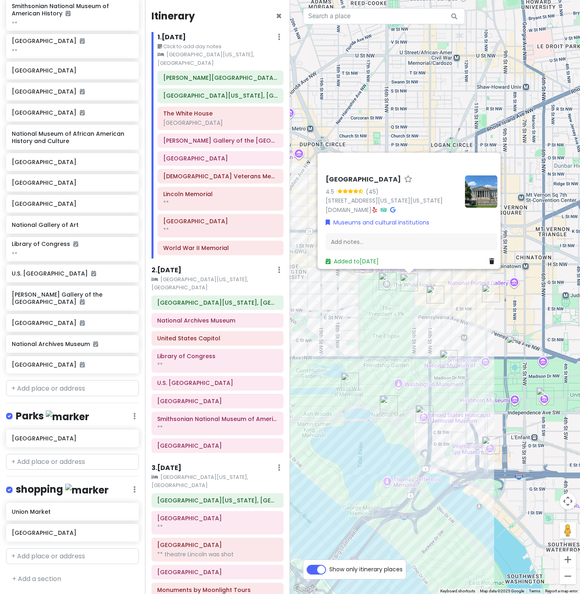
click at [407, 283] on img "Treasury Building" at bounding box center [409, 282] width 18 height 18
click at [484, 292] on img "Ford's Theatre" at bounding box center [491, 293] width 18 height 18
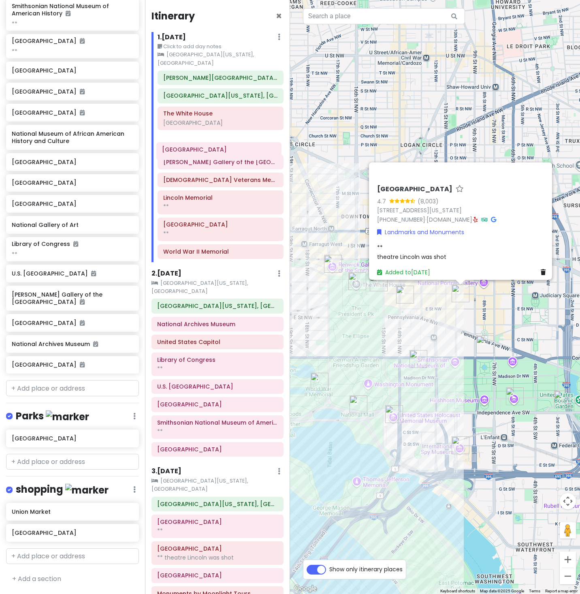
drag, startPoint x: 212, startPoint y: 182, endPoint x: 211, endPoint y: 156, distance: 26.0
click at [211, 156] on div "Ronald Reagan Washington National Airport JW Marriott Washington, DC The White …" at bounding box center [220, 166] width 138 height 192
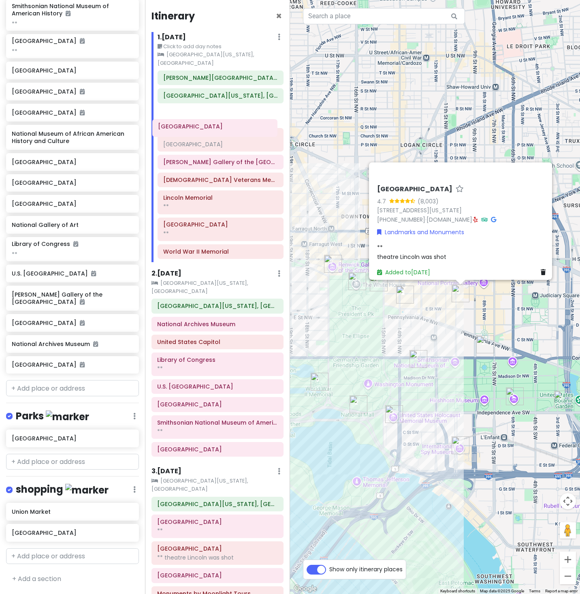
drag, startPoint x: 211, startPoint y: 156, endPoint x: 205, endPoint y: 129, distance: 28.1
click at [205, 129] on div "Ronald Reagan Washington National Airport JW Marriott Washington, DC The White …" at bounding box center [220, 166] width 138 height 192
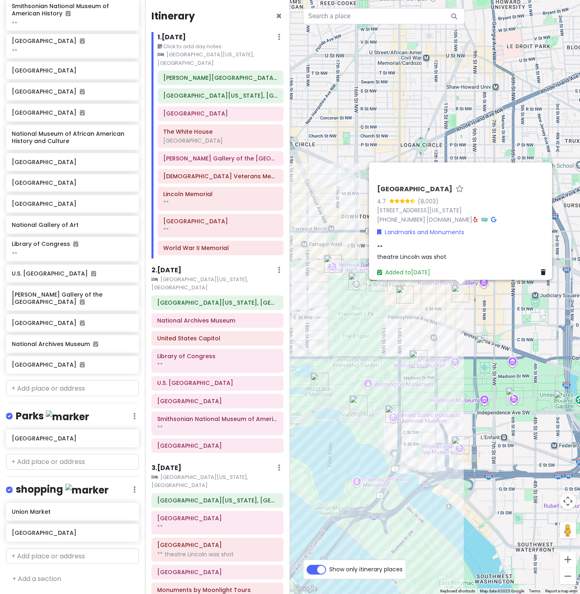
click at [337, 159] on div "Ford's Theatre 4.7 (8,003) 511 10th St NW, Washington, DC 20004, USA (202) 347-…" at bounding box center [435, 297] width 290 height 594
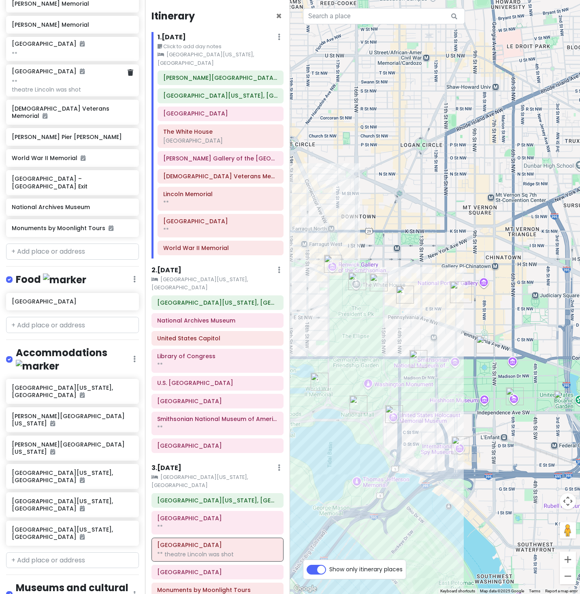
scroll to position [288, 8]
click at [70, 260] on input "text" at bounding box center [72, 251] width 133 height 16
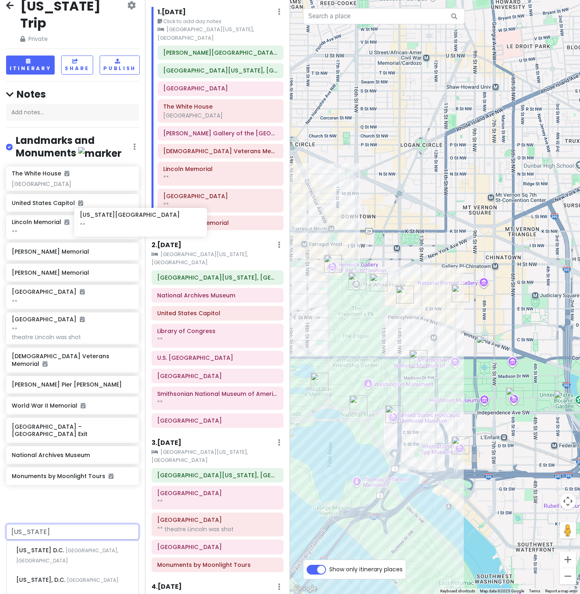
scroll to position [12, 40]
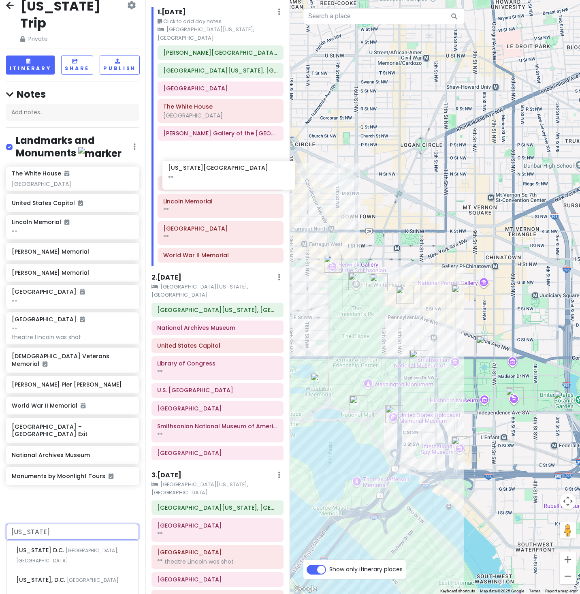
drag, startPoint x: 75, startPoint y: 260, endPoint x: 239, endPoint y: 180, distance: 182.9
click at [239, 180] on div "Washington Trip Private Change Dates Make a Copy Delete Trip Give Feedback 💡 Su…" at bounding box center [290, 297] width 580 height 594
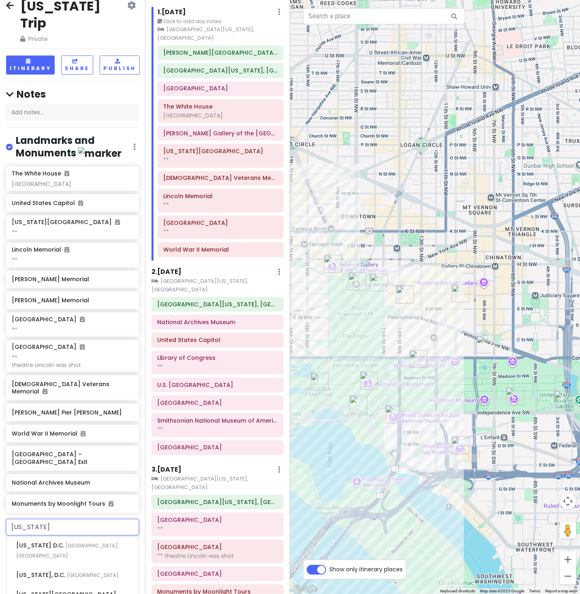
type input "[US_STATE]"
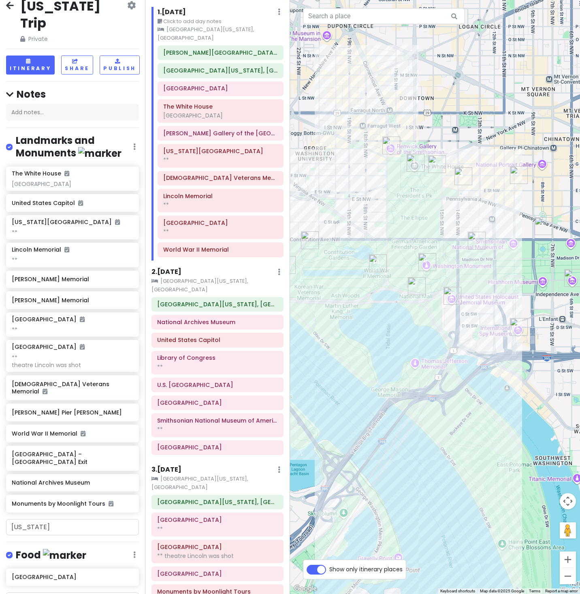
drag, startPoint x: 350, startPoint y: 339, endPoint x: 409, endPoint y: 211, distance: 141.0
click at [409, 211] on div at bounding box center [435, 297] width 290 height 594
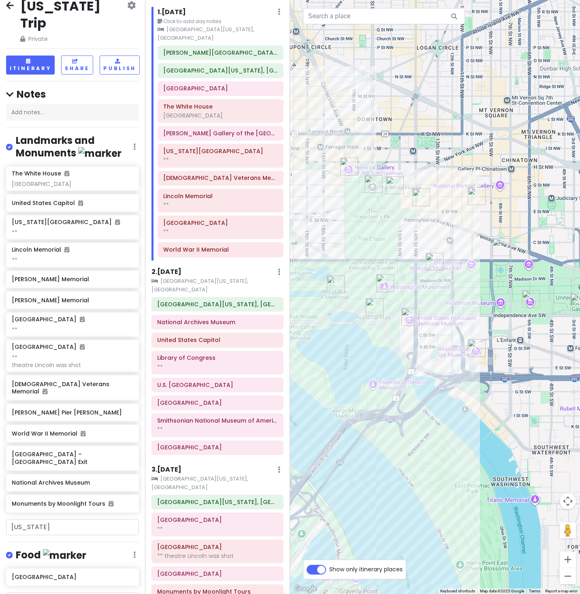
drag, startPoint x: 405, startPoint y: 212, endPoint x: 362, endPoint y: 234, distance: 48.2
click at [362, 234] on div at bounding box center [435, 297] width 290 height 594
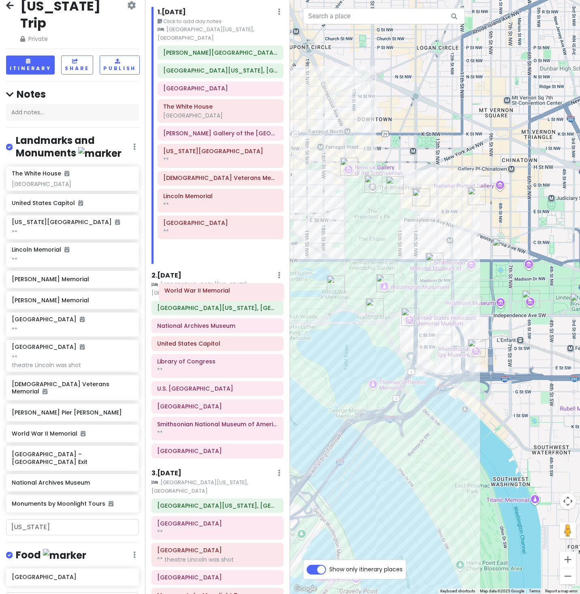
click at [235, 264] on div "Ronald Reagan Washington National Airport JW Marriott Washington, DC Treasury B…" at bounding box center [220, 154] width 138 height 218
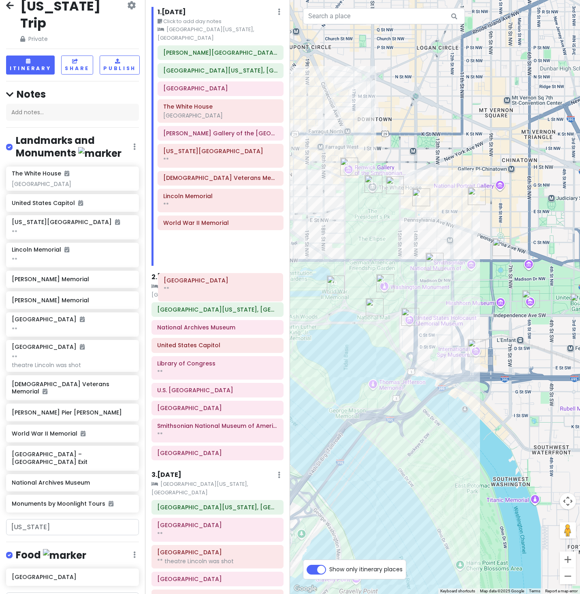
drag, startPoint x: 229, startPoint y: 269, endPoint x: 229, endPoint y: 292, distance: 22.7
click at [229, 265] on div "Ronald Reagan Washington National Airport JW Marriott Washington, DC Treasury B…" at bounding box center [220, 155] width 138 height 220
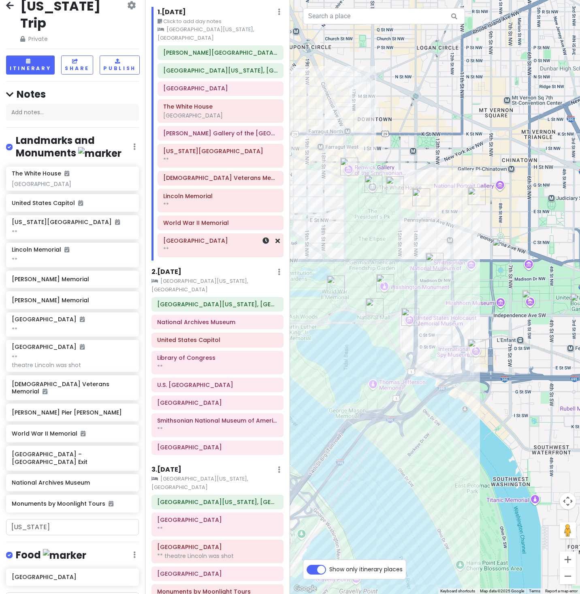
click at [226, 253] on div "**" at bounding box center [220, 249] width 115 height 7
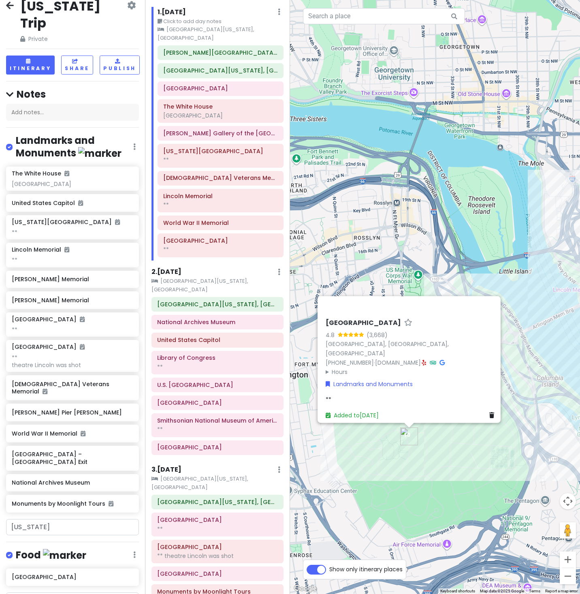
click at [346, 395] on div "**" at bounding box center [412, 399] width 172 height 9
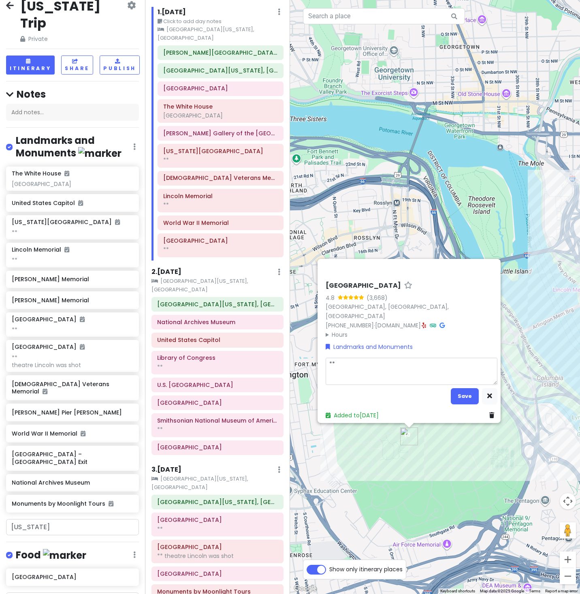
type textarea "x"
type textarea "**"
type textarea "x"
type textarea "**"
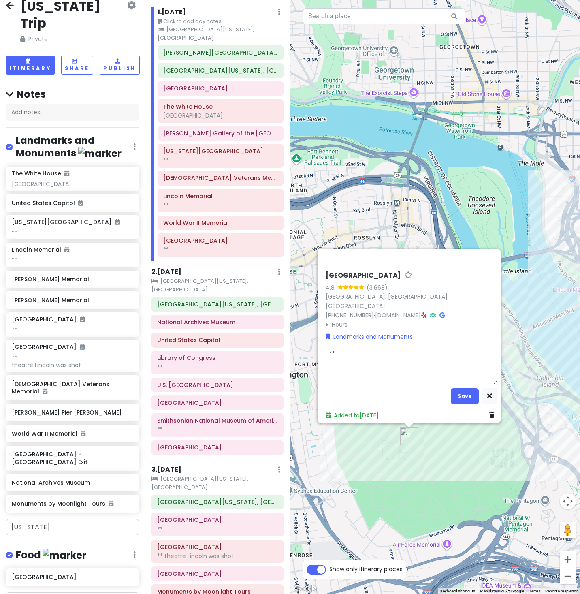
type textarea "x"
type textarea "** b"
type textarea "x"
type textarea "** by"
type textarea "x"
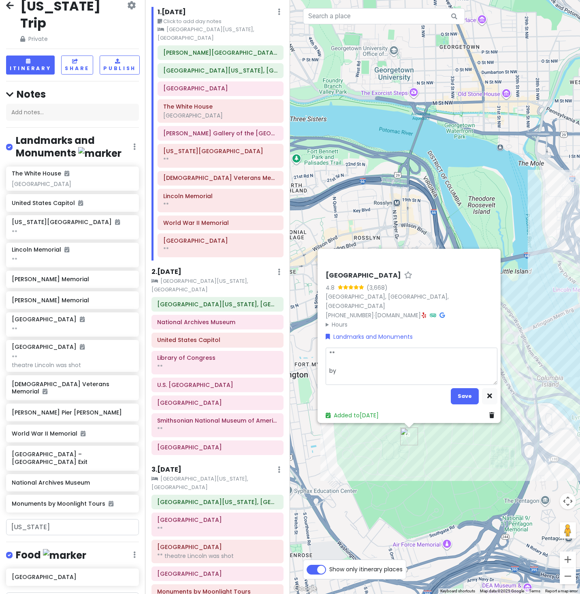
type textarea "** by"
type textarea "x"
type textarea "** by 4"
type textarea "x"
type textarea "** by 4p"
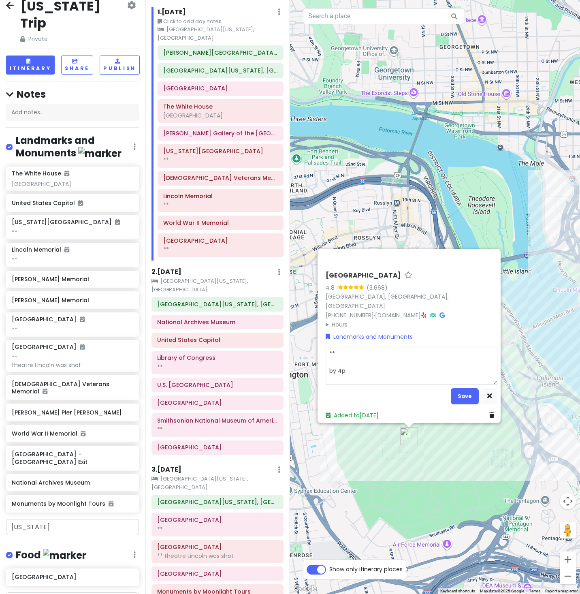
type textarea "x"
type textarea "** by 4pm"
type textarea "x"
type textarea "** by 4pm"
type textarea "x"
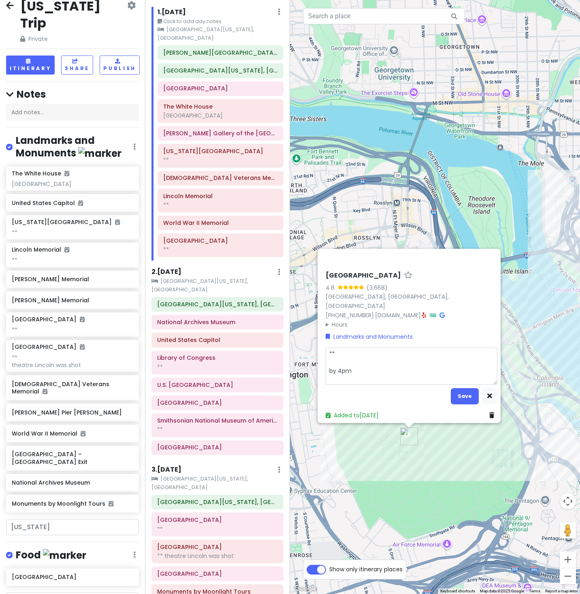
type textarea "** by 4pm t"
type textarea "x"
type textarea "** by 4pm to"
type textarea "x"
type textarea "** by 4pm to"
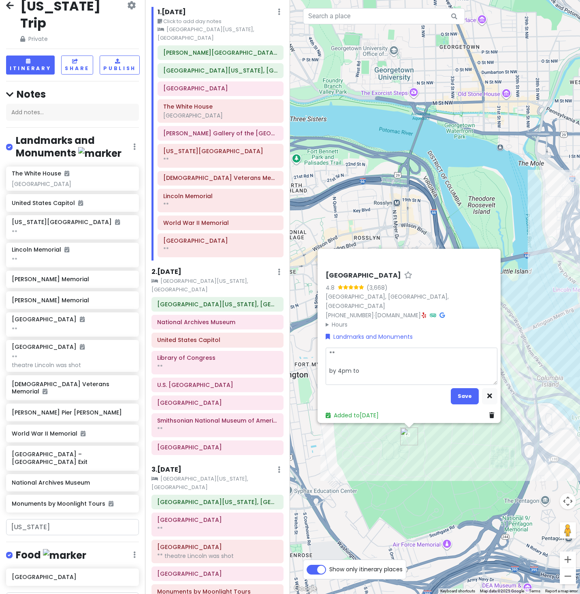
type textarea "x"
type textarea "** by 4pm to s"
type textarea "x"
type textarea "** by 4pm to se"
type textarea "x"
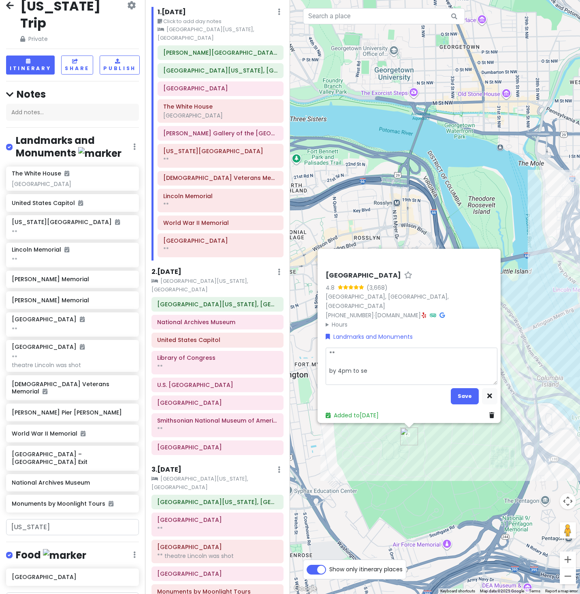
type textarea "** by 4pm to see"
type textarea "x"
type textarea "** by 4pm to see"
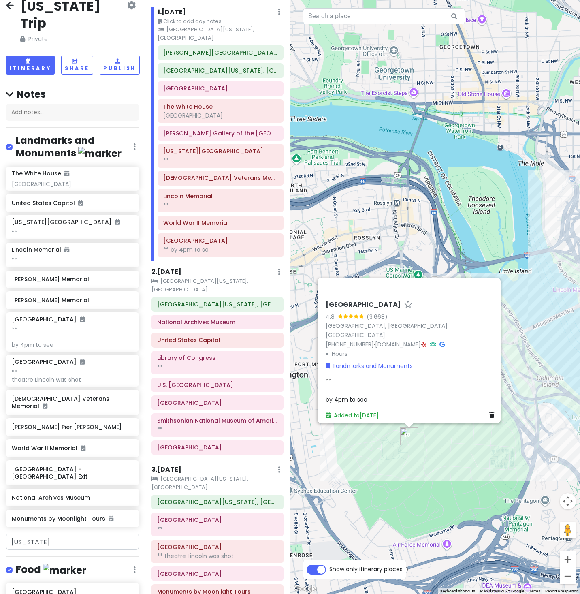
click at [359, 388] on span "** by 4pm to see" at bounding box center [347, 390] width 42 height 26
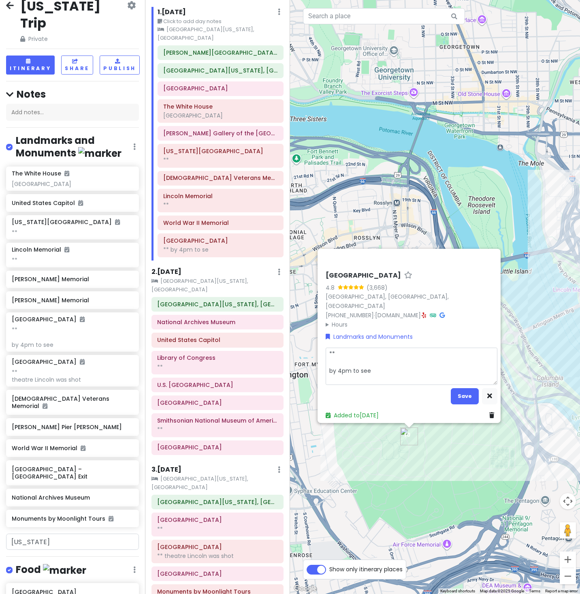
scroll to position [0, 0]
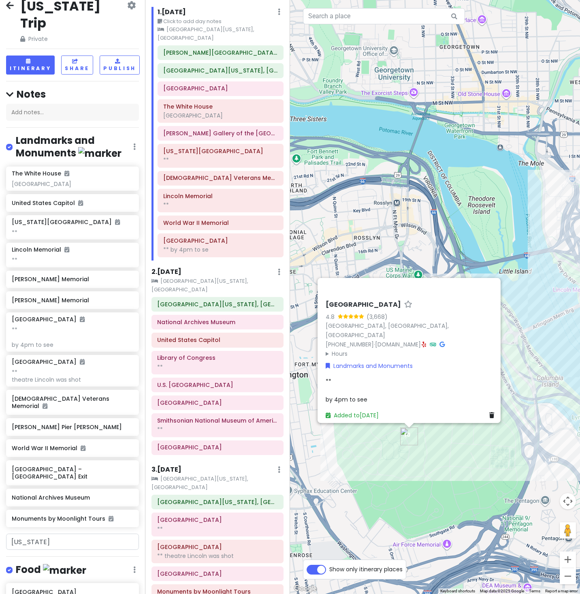
click at [359, 388] on span "** by 4pm to see" at bounding box center [347, 390] width 42 height 26
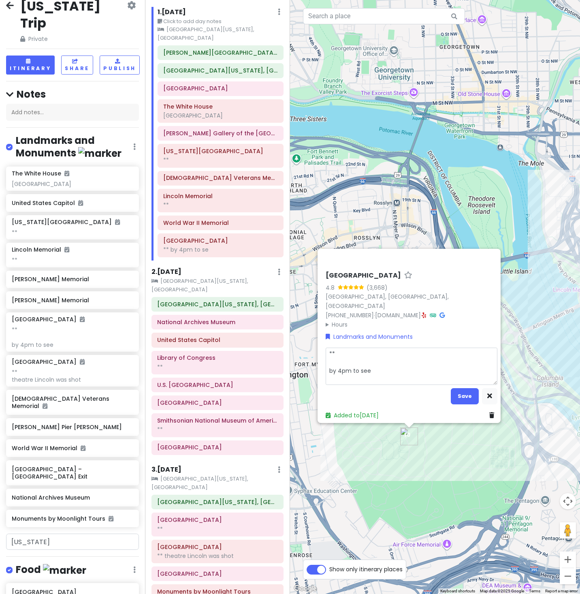
click at [352, 365] on textarea "** by 4pm to see" at bounding box center [412, 365] width 172 height 37
type textarea "x"
type textarea "** (try to get here by ~4 PM for JFK Eternal Flame + Changing of the Guard)."
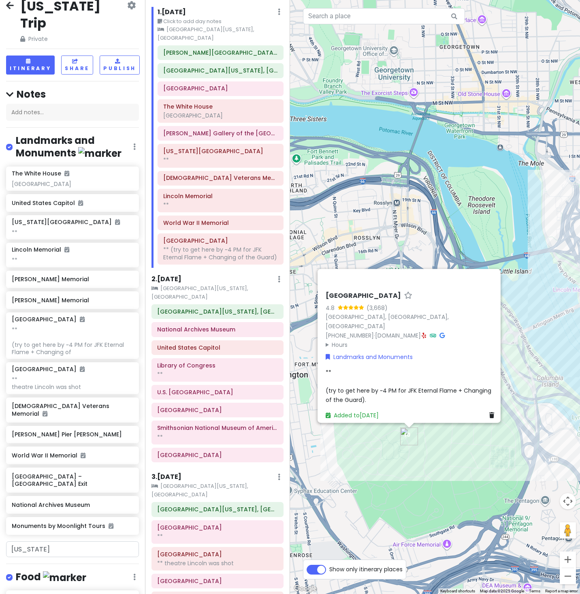
click at [407, 202] on div "Arlington National Cemetery 4.8 (3,668) Arlington, VA, USA (877) 907-8585 · www…" at bounding box center [435, 297] width 290 height 594
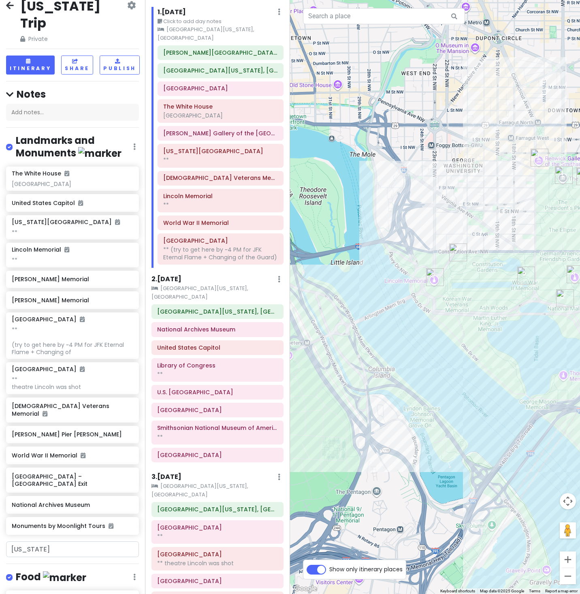
drag, startPoint x: 505, startPoint y: 264, endPoint x: 335, endPoint y: 254, distance: 169.6
click at [335, 255] on div at bounding box center [435, 297] width 290 height 594
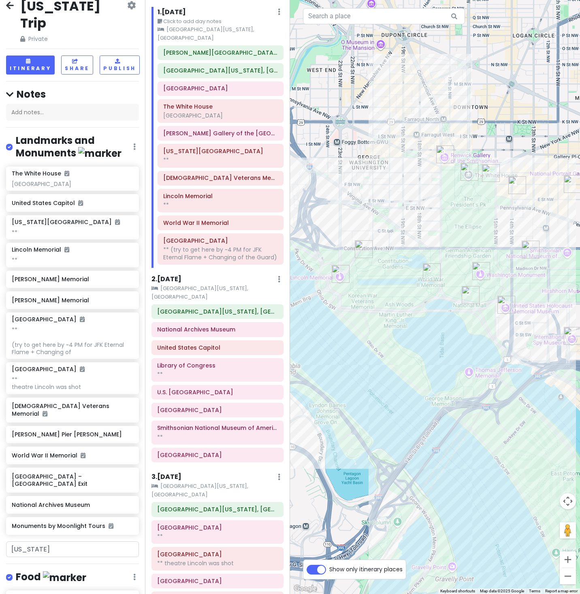
drag, startPoint x: 424, startPoint y: 280, endPoint x: 323, endPoint y: 277, distance: 101.3
click at [323, 277] on div "To navigate, press the arrow keys." at bounding box center [435, 297] width 290 height 594
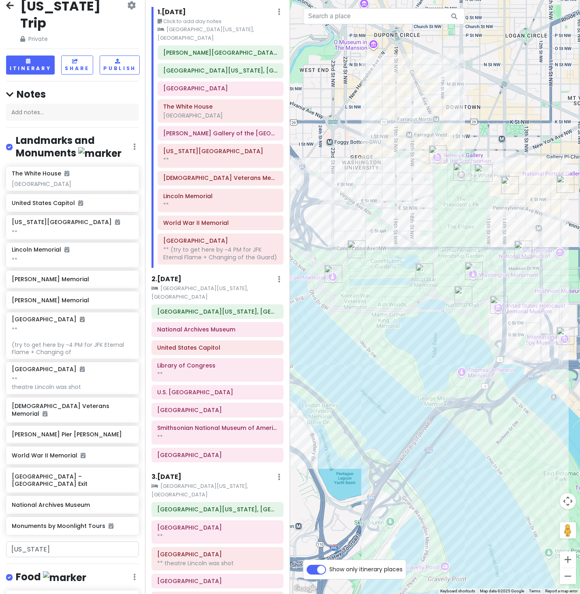
click at [426, 272] on img "World War II Memorial" at bounding box center [424, 272] width 18 height 18
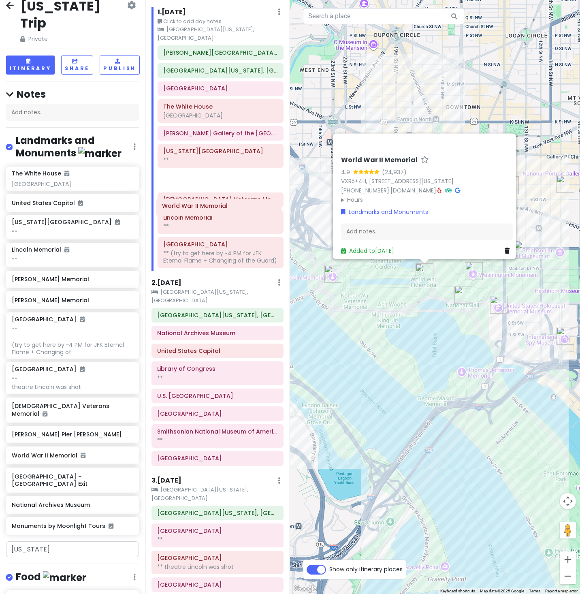
drag, startPoint x: 195, startPoint y: 258, endPoint x: 194, endPoint y: 206, distance: 51.9
click at [194, 206] on div "Ronald Reagan Washington National Airport JW Marriott Washington, DC Treasury B…" at bounding box center [220, 158] width 138 height 226
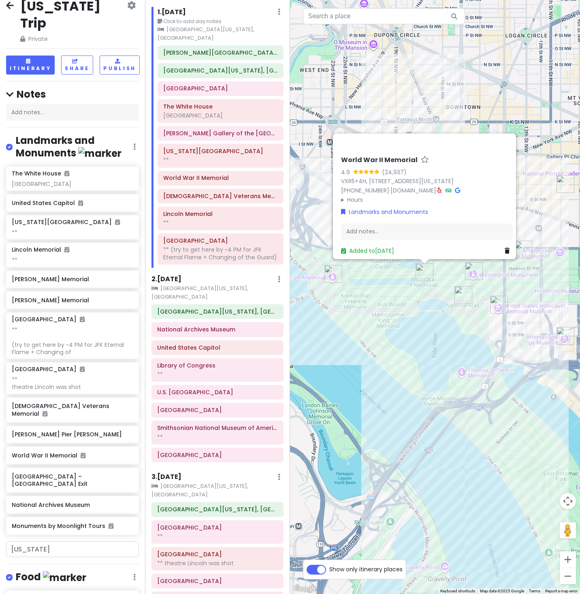
click at [357, 317] on div "World War II Memorial 4.9 (24,937) VXR5+4H, 1750 Independence Ave SW, Washingto…" at bounding box center [435, 297] width 290 height 594
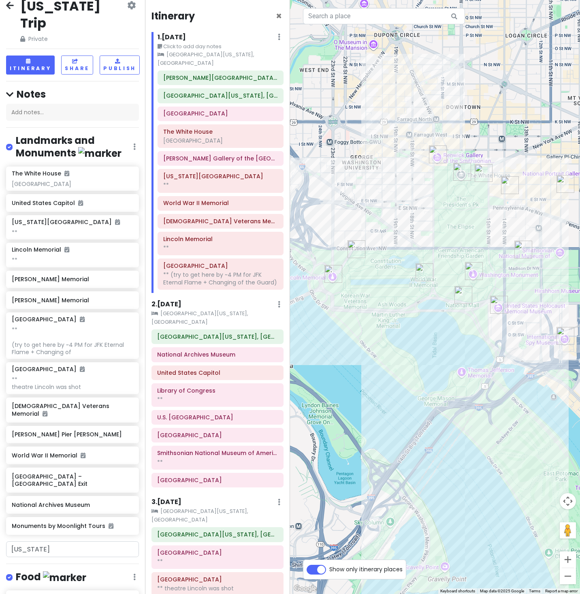
click at [186, 39] on h6 "1 . Fri 10/17" at bounding box center [172, 37] width 28 height 9
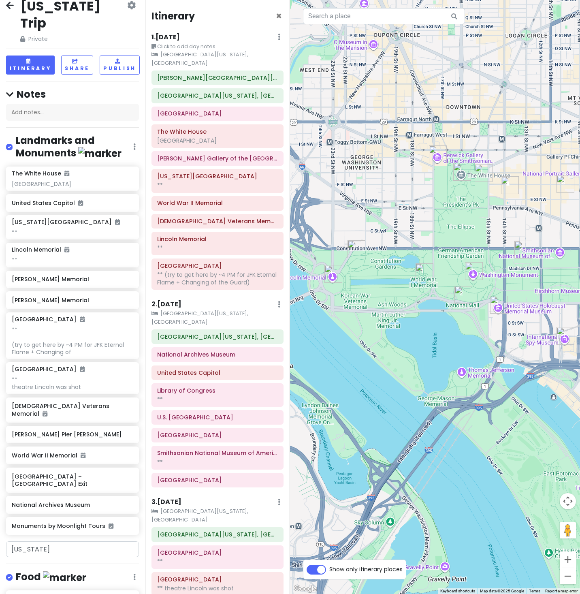
click at [180, 39] on h6 "1 . Fri 10/17" at bounding box center [165, 37] width 28 height 9
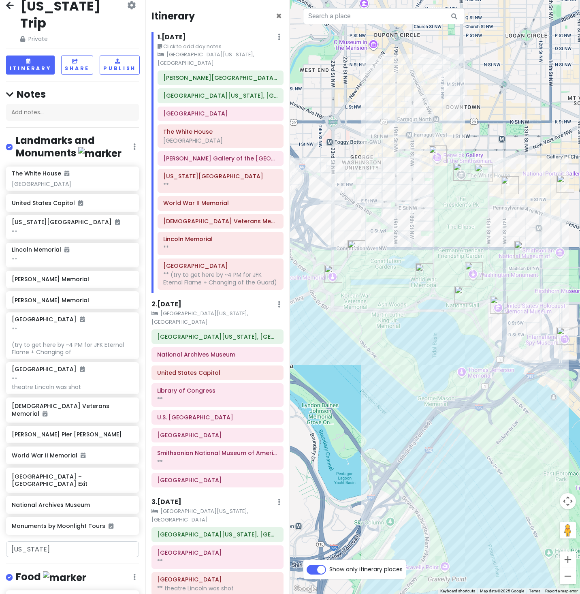
click at [186, 39] on h6 "1 . Fri 10/17" at bounding box center [172, 37] width 28 height 9
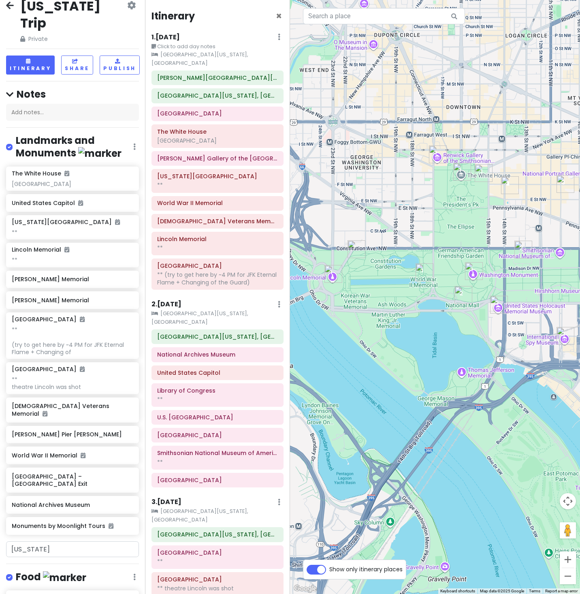
click at [279, 40] on icon at bounding box center [279, 37] width 2 height 6
click at [267, 64] on link "Edit Day Notes" at bounding box center [248, 61] width 66 height 19
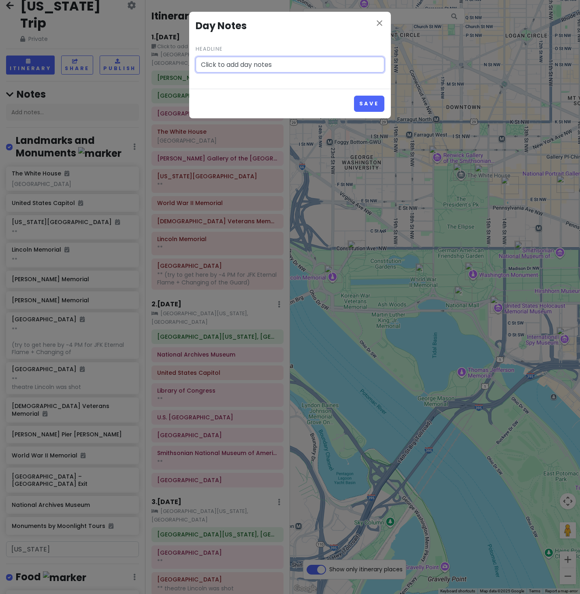
paste input "White House + Western Mall Monuments (Day & Night)"
type input "White House + Western Mall Monuments (Day & Night)"
click at [363, 111] on button "Save" at bounding box center [369, 104] width 30 height 16
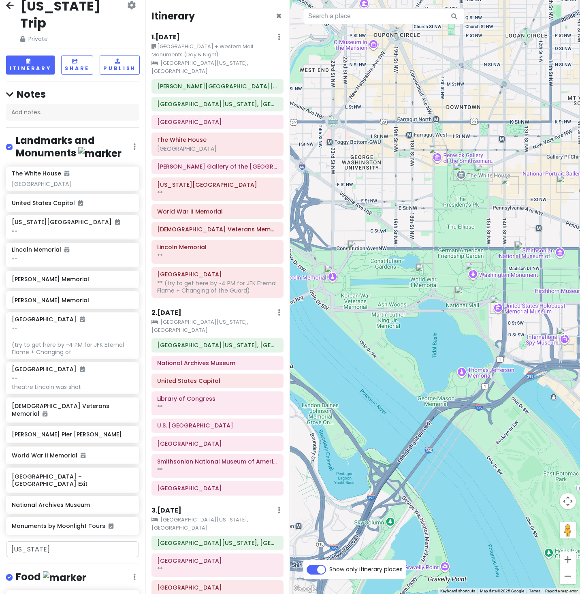
click at [278, 40] on icon at bounding box center [279, 37] width 2 height 6
click at [273, 65] on link "Edit Day Notes" at bounding box center [248, 61] width 66 height 19
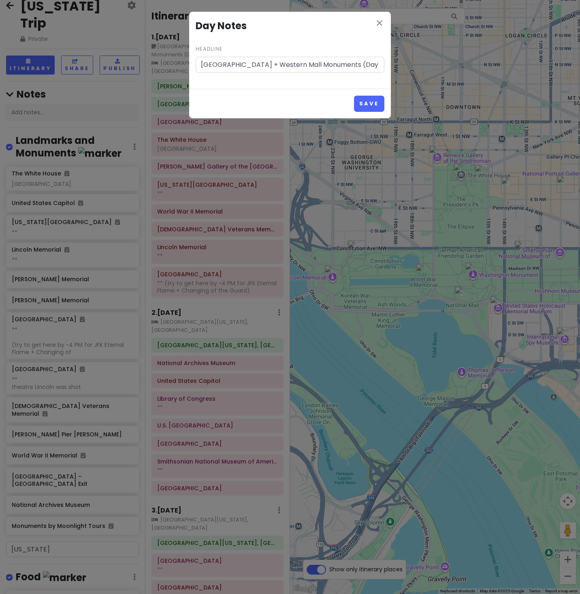
click at [346, 73] on input "White House + Western Mall Monuments (Day & Night)" at bounding box center [290, 65] width 189 height 16
click at [363, 111] on button "Save" at bounding box center [369, 104] width 30 height 16
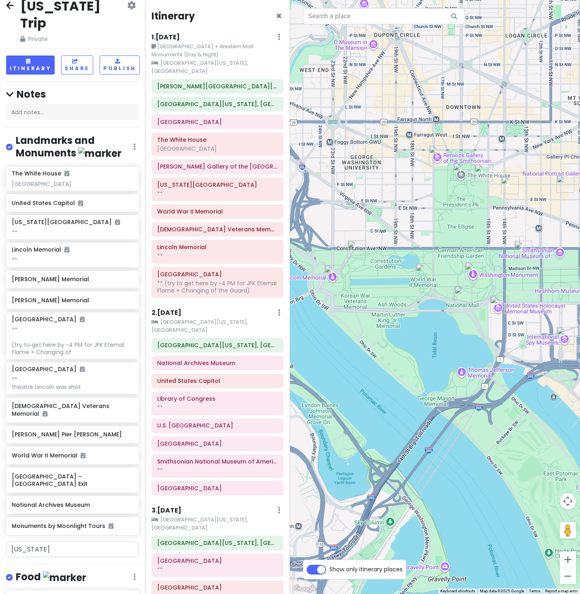
click at [278, 39] on icon at bounding box center [279, 37] width 2 height 6
click at [265, 67] on link "Edit Day Notes" at bounding box center [248, 61] width 66 height 19
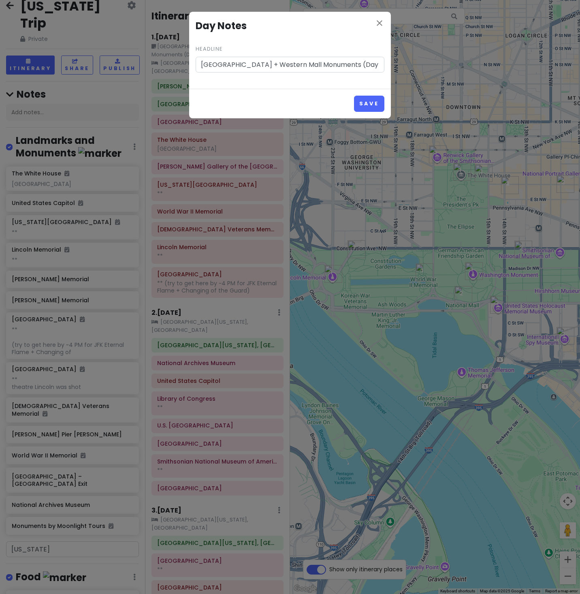
click at [372, 71] on input "White House + Western Mall Monuments (Day & Night)" at bounding box center [290, 65] width 189 height 16
type input "White House + Western Mall Monuments (Day & Night)Morning Land at DCA (9:24 AM)…"
click at [368, 110] on button "Save" at bounding box center [369, 104] width 30 height 16
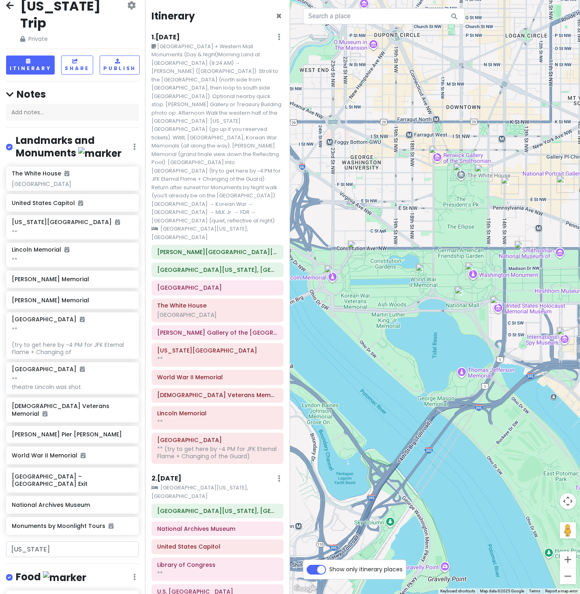
click at [279, 40] on icon at bounding box center [279, 37] width 2 height 6
click at [267, 70] on link "Edit Day Notes" at bounding box center [248, 61] width 66 height 19
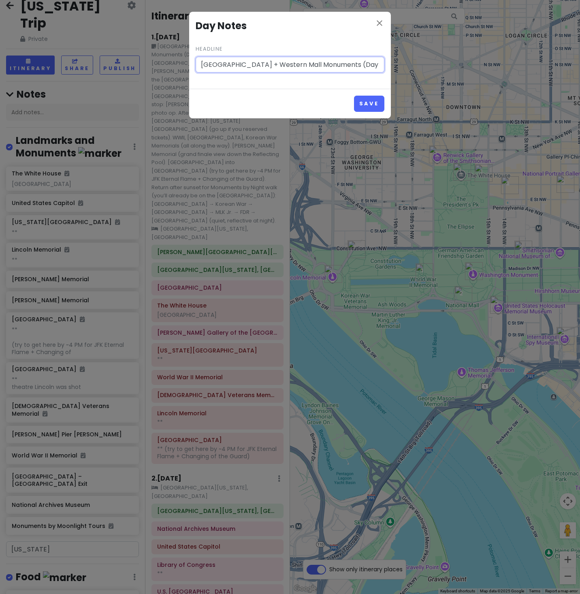
click at [267, 70] on input "White House + Western Mall Monuments (Day & Night)Morning Land at DCA (9:24 AM)…" at bounding box center [290, 65] width 189 height 16
paste input "text"
type input "White House + Western Mall Monuments (Day & Night) Morning Land at DCA (9:24 AM…"
click at [362, 111] on button "Save" at bounding box center [369, 104] width 30 height 16
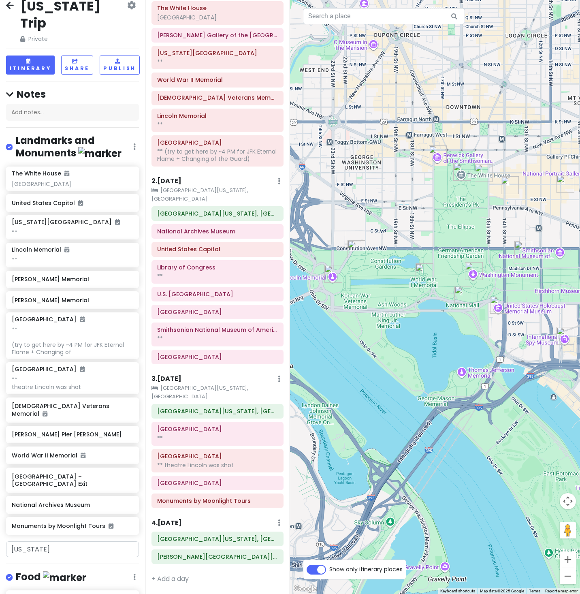
scroll to position [409, 0]
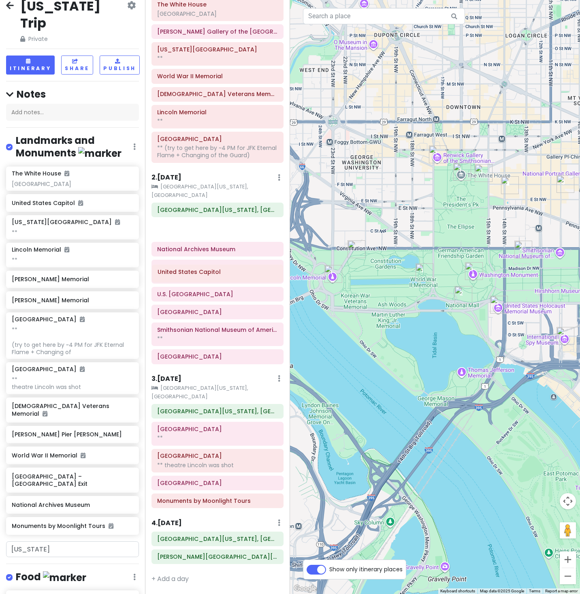
drag, startPoint x: 207, startPoint y: 301, endPoint x: 207, endPoint y: 279, distance: 21.9
click at [207, 279] on div "JW Marriott Washington, DC National Archives Museum United States Capitol Libra…" at bounding box center [217, 284] width 144 height 164
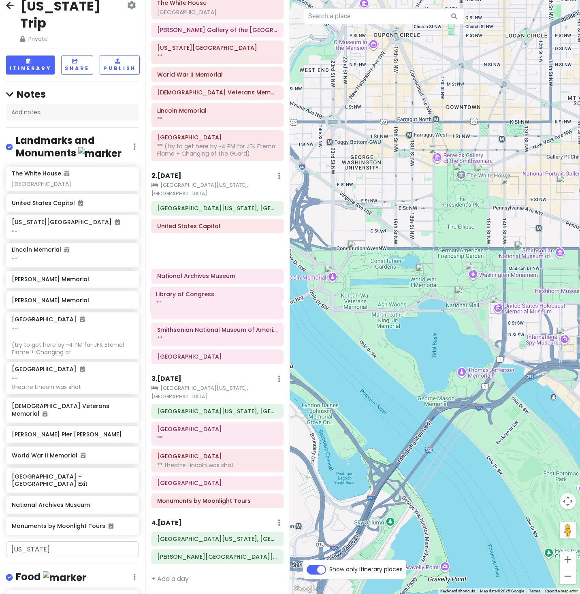
drag, startPoint x: 210, startPoint y: 333, endPoint x: 208, endPoint y: 312, distance: 21.1
click at [208, 312] on div "JW Marriott Washington, DC United States Capitol National Archives Museum Libra…" at bounding box center [217, 284] width 144 height 166
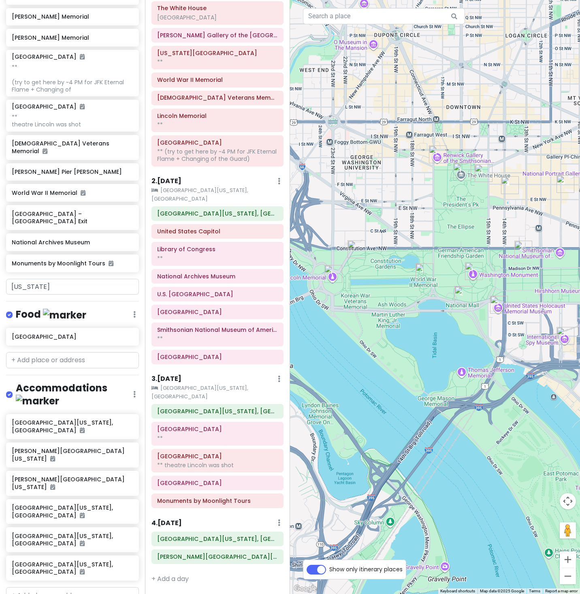
scroll to position [315, 0]
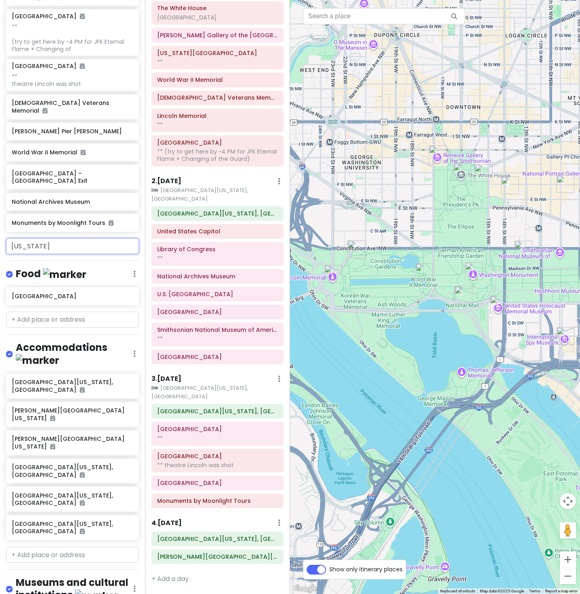
click at [66, 254] on input "[US_STATE]" at bounding box center [72, 246] width 133 height 16
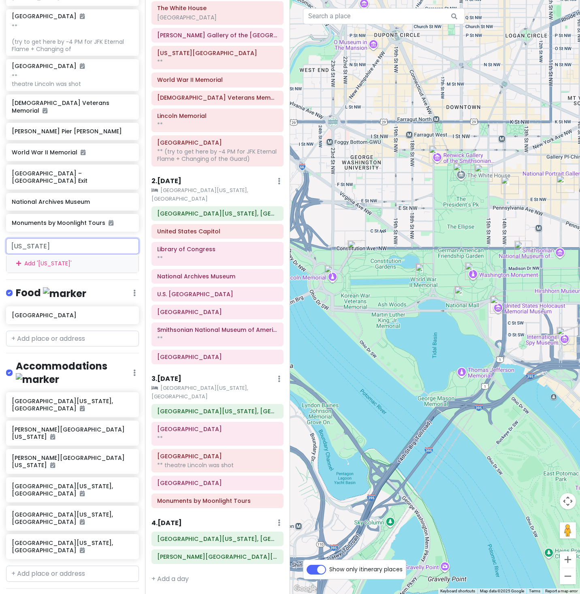
click at [66, 254] on input "[US_STATE]" at bounding box center [72, 246] width 133 height 16
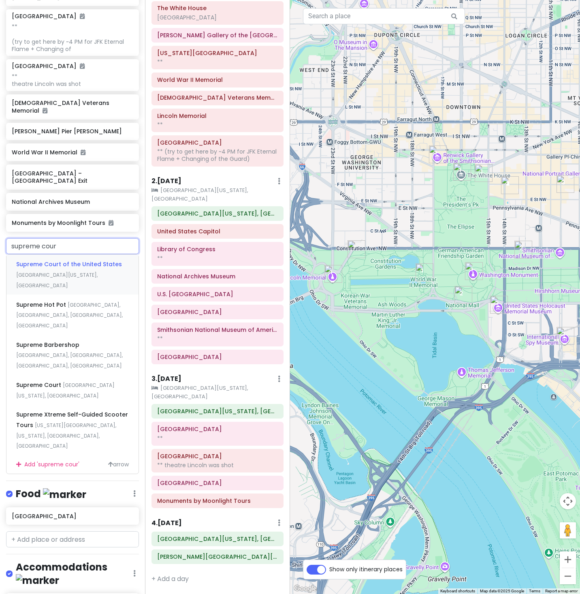
type input "supreme court"
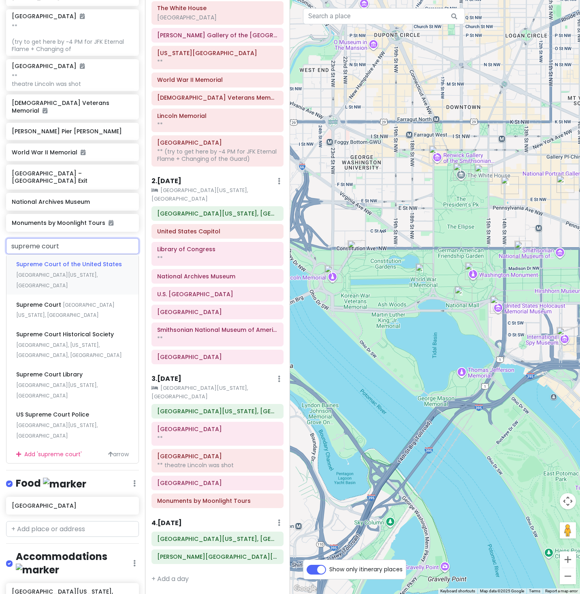
click at [73, 289] on span "First Street Northeast, Washington, DC, USA" at bounding box center [56, 279] width 81 height 17
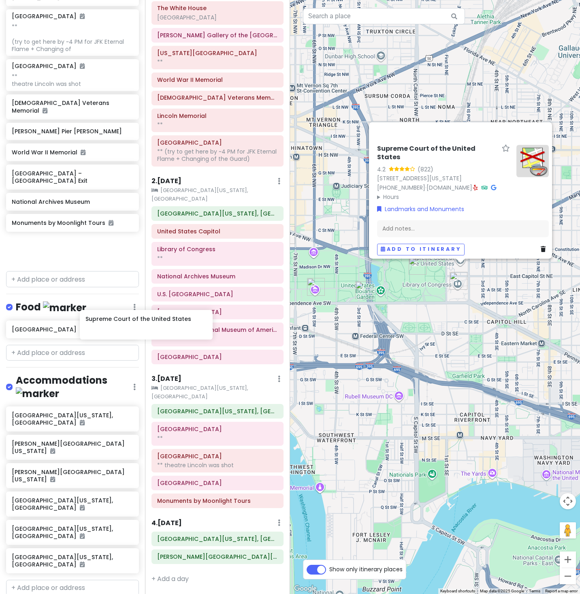
scroll to position [315, 23]
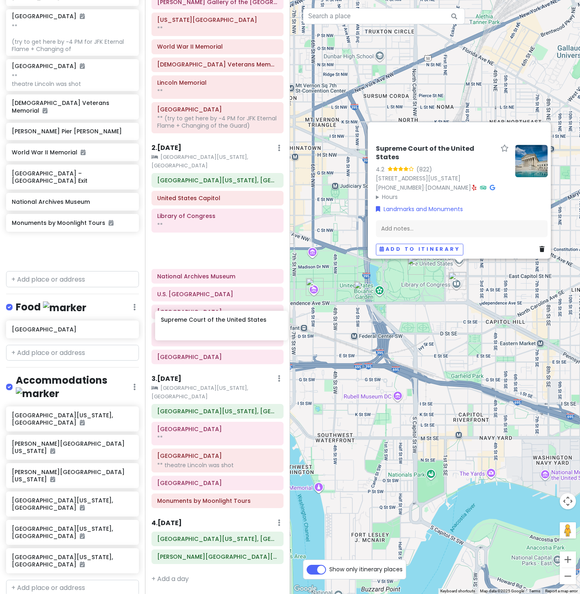
drag, startPoint x: 79, startPoint y: 334, endPoint x: 228, endPoint y: 330, distance: 149.1
click at [228, 330] on div "Washington Trip Private Change Dates Make a Copy Delete Trip Give Feedback 💡 Su…" at bounding box center [290, 297] width 580 height 594
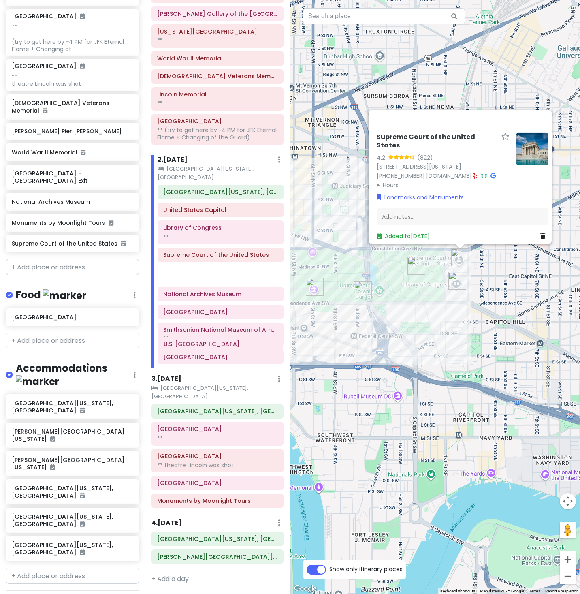
drag, startPoint x: 217, startPoint y: 375, endPoint x: 217, endPoint y: 350, distance: 25.1
click at [217, 350] on div "JW Marriott Washington, DC United States Capitol Library of Congress ** Supreme…" at bounding box center [220, 276] width 138 height 183
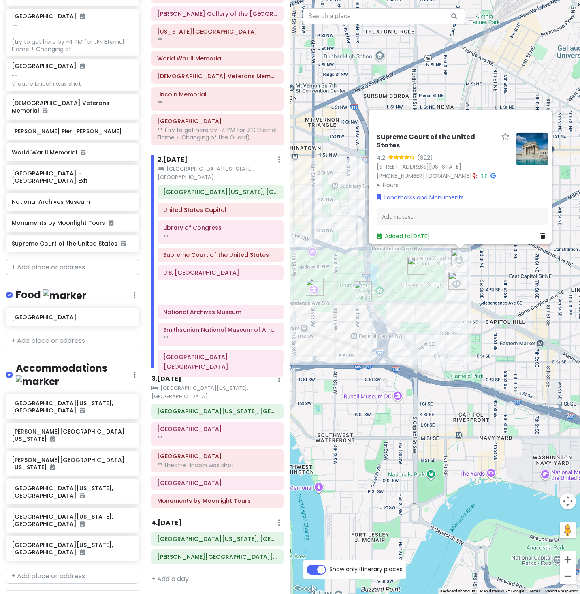
drag, startPoint x: 224, startPoint y: 397, endPoint x: 224, endPoint y: 373, distance: 23.5
click at [224, 367] on div "JW Marriott Washington, DC United States Capitol Library of Congress ** Supreme…" at bounding box center [220, 276] width 138 height 183
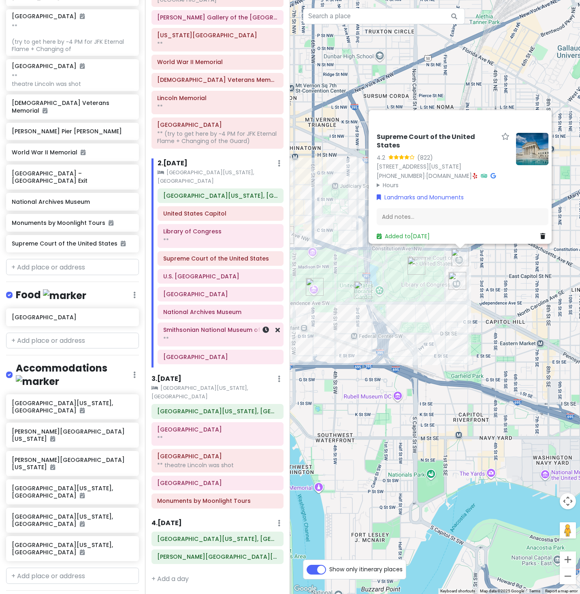
click at [228, 343] on div "**" at bounding box center [220, 338] width 115 height 7
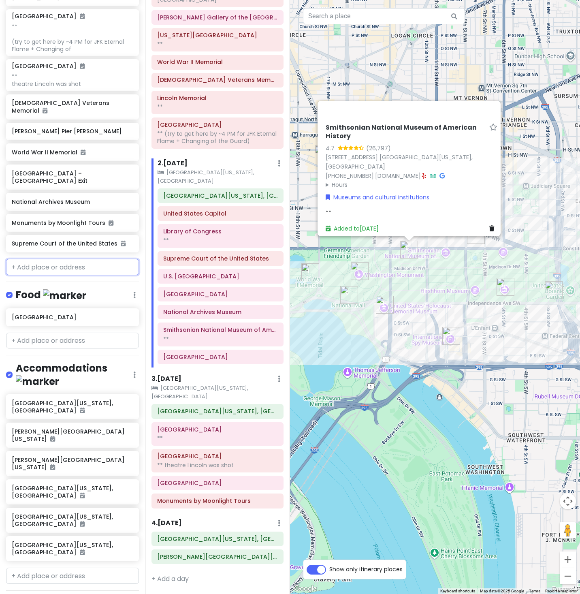
scroll to position [446, 0]
click at [230, 298] on h6 "[GEOGRAPHIC_DATA]" at bounding box center [220, 293] width 115 height 7
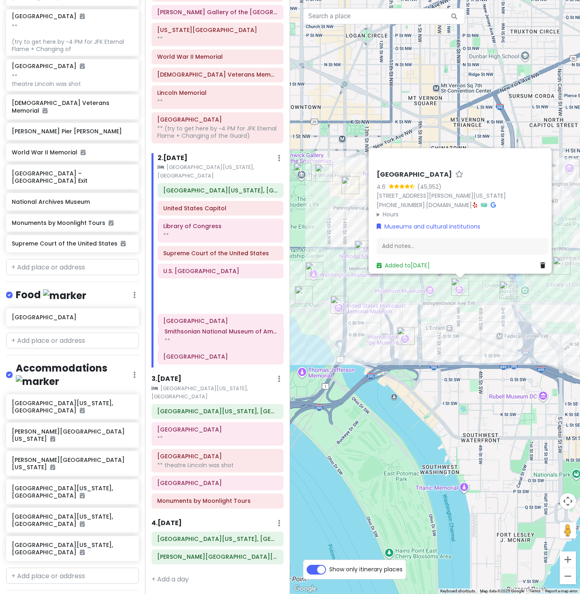
drag, startPoint x: 227, startPoint y: 386, endPoint x: 228, endPoint y: 343, distance: 42.9
click at [228, 343] on div "JW Marriott Washington, DC United States Capitol Library of Congress ** Supreme…" at bounding box center [220, 275] width 138 height 184
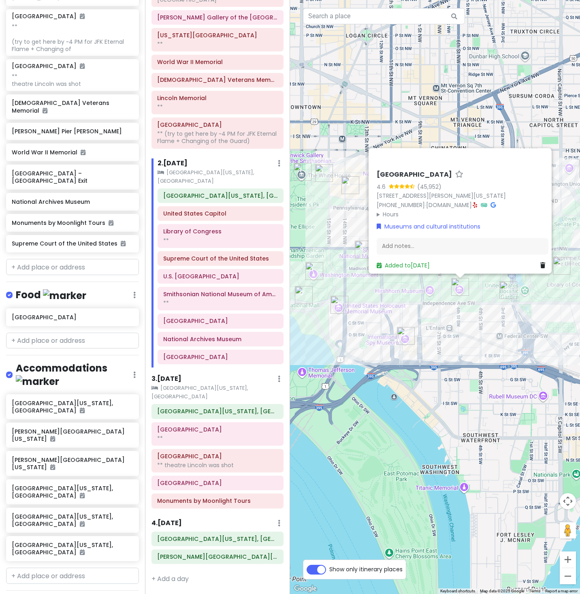
click at [451, 359] on div "Smithsonian's National Air and Space Museum 4.6 (45,952) 650 Jefferson Dr SW, W…" at bounding box center [435, 297] width 290 height 594
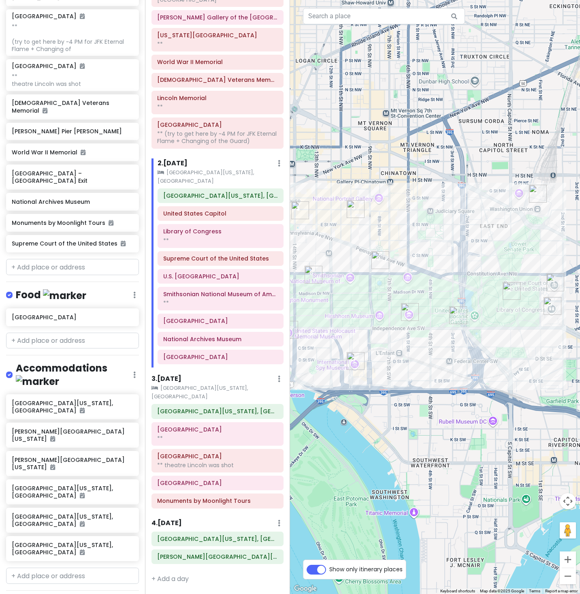
drag, startPoint x: 479, startPoint y: 344, endPoint x: 428, endPoint y: 369, distance: 56.9
click at [428, 369] on div at bounding box center [435, 297] width 290 height 594
click at [552, 277] on img "Supreme Court of the United States" at bounding box center [555, 282] width 18 height 18
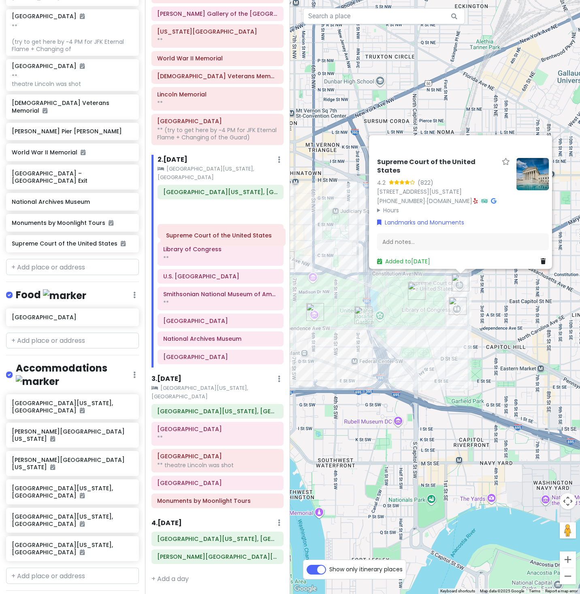
drag, startPoint x: 245, startPoint y: 294, endPoint x: 248, endPoint y: 241, distance: 53.6
click at [248, 241] on div "JW Marriott Washington, DC United States Capitol Library of Congress ** Supreme…" at bounding box center [220, 276] width 138 height 183
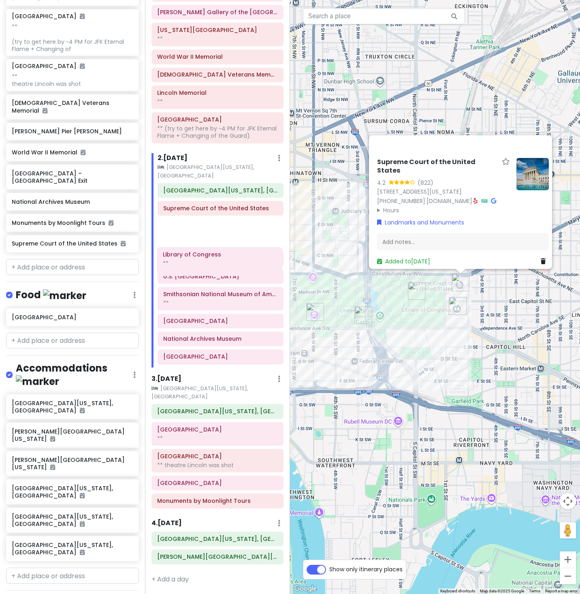
drag, startPoint x: 230, startPoint y: 286, endPoint x: 229, endPoint y: 262, distance: 23.5
click at [229, 262] on div "JW Marriott Washington, DC Supreme Court of the United States United States Cap…" at bounding box center [220, 275] width 138 height 184
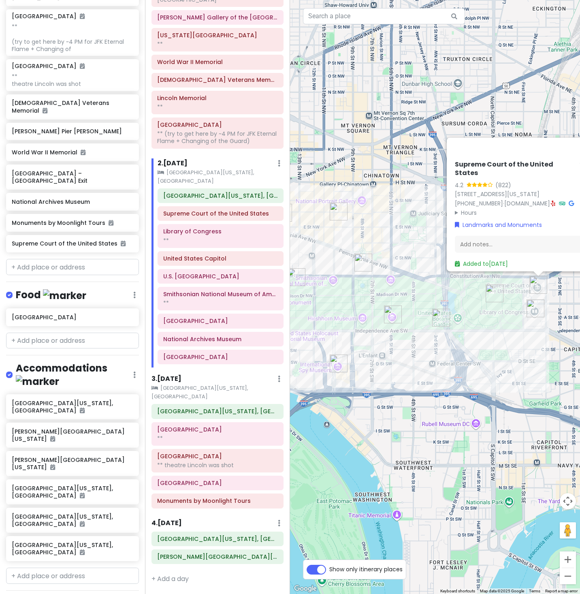
drag, startPoint x: 366, startPoint y: 375, endPoint x: 441, endPoint y: 377, distance: 75.4
click at [441, 377] on div "Supreme Court of the United States 4.2 (822) 1 First St NE, Washington, DC 2054…" at bounding box center [435, 297] width 290 height 594
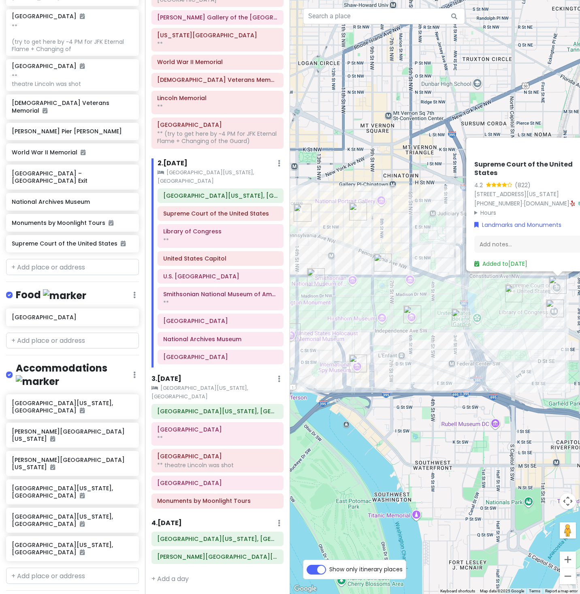
drag, startPoint x: 374, startPoint y: 381, endPoint x: 394, endPoint y: 381, distance: 20.2
click at [394, 381] on div "Supreme Court of the United States 4.2 (822) 1 First St NE, Washington, DC 2054…" at bounding box center [435, 297] width 290 height 594
click at [216, 307] on div "**" at bounding box center [220, 302] width 115 height 7
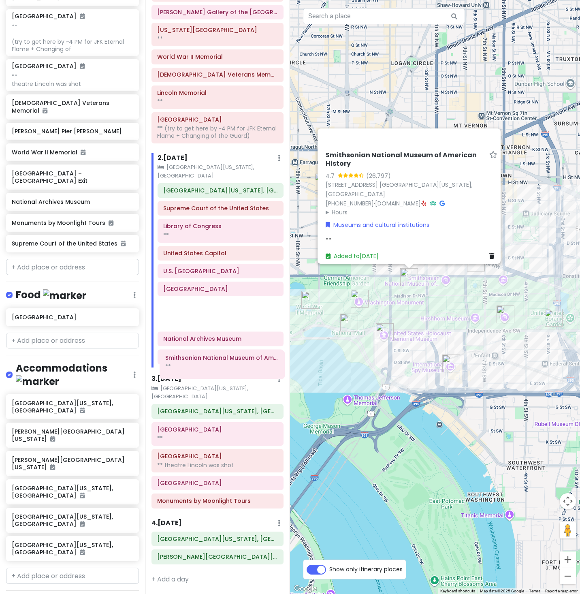
drag, startPoint x: 222, startPoint y: 341, endPoint x: 224, endPoint y: 367, distance: 26.0
click at [224, 367] on div "JW Marriott Washington, DC Supreme Court of the United States Library of Congre…" at bounding box center [220, 275] width 138 height 184
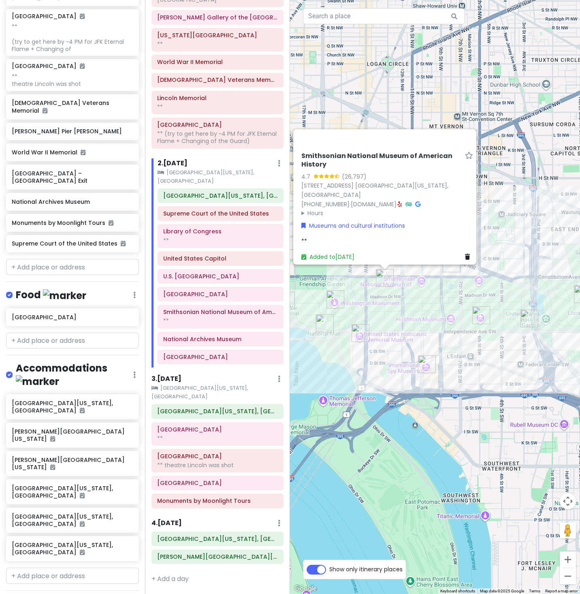
drag, startPoint x: 420, startPoint y: 380, endPoint x: 394, endPoint y: 381, distance: 25.1
click at [394, 381] on div "Smithsonian National Museum of American History 4.7 (26,797) 1300 Constitution …" at bounding box center [435, 297] width 290 height 594
click at [394, 360] on div "Smithsonian National Museum of American History 4.7 (26,797) 1300 Constitution …" at bounding box center [435, 297] width 290 height 594
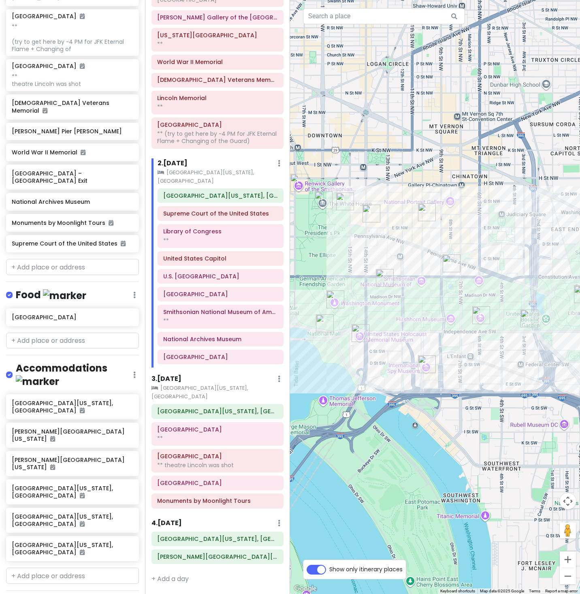
click at [447, 262] on img "National Archives Museum" at bounding box center [452, 263] width 18 height 18
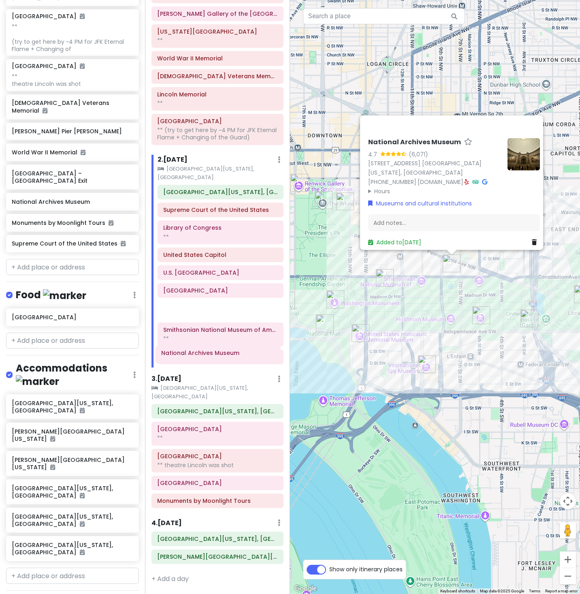
drag, startPoint x: 239, startPoint y: 390, endPoint x: 236, endPoint y: 358, distance: 32.5
click at [236, 358] on div "JW Marriott Washington, DC Supreme Court of the United States Library of Congre…" at bounding box center [220, 276] width 138 height 183
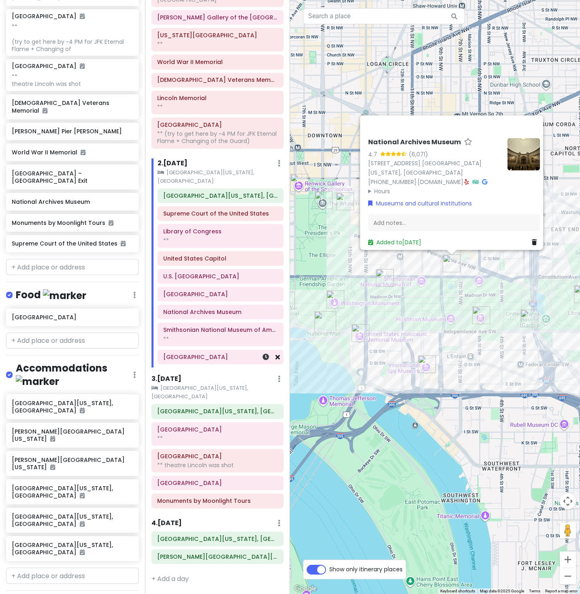
click at [278, 360] on icon at bounding box center [277, 357] width 4 height 6
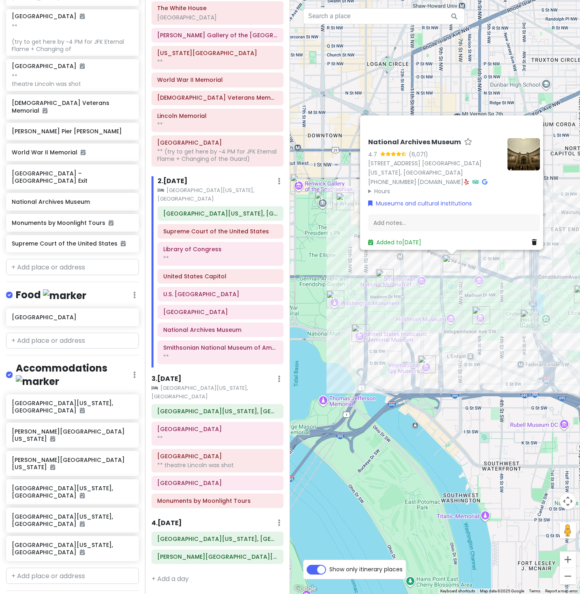
click at [420, 394] on div "National Archives Museum 4.7 (6,071) 701 Constitution Ave. NW, Washington, DC 2…" at bounding box center [435, 297] width 290 height 594
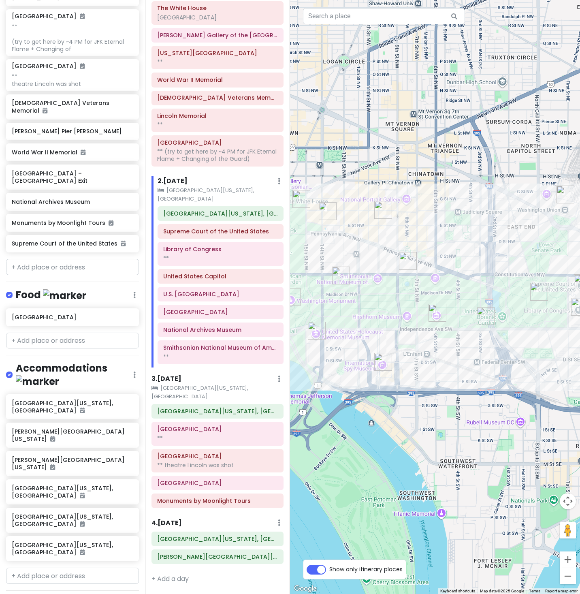
drag, startPoint x: 432, startPoint y: 373, endPoint x: 388, endPoint y: 370, distance: 44.6
click at [388, 370] on img "International Spy Museum" at bounding box center [383, 362] width 18 height 18
click at [228, 424] on div "United States Holocaust Memorial Museum **" at bounding box center [217, 434] width 121 height 20
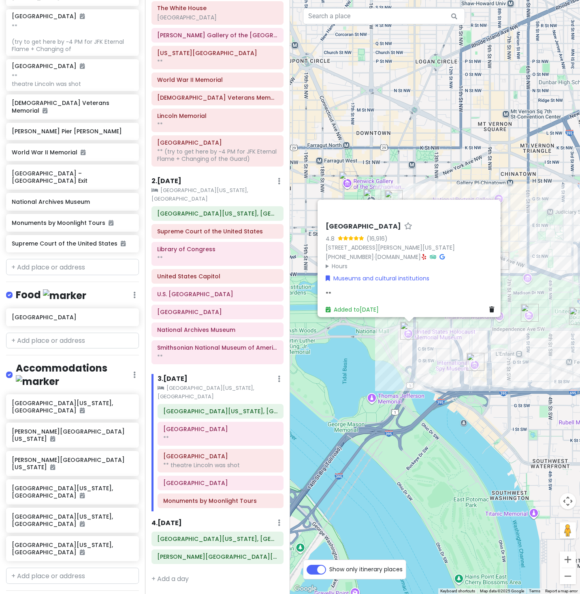
click at [371, 446] on div "United States Holocaust Memorial Museum 4.8 (16,916) 100 Raoul Wallenberg Pl SW…" at bounding box center [435, 297] width 290 height 594
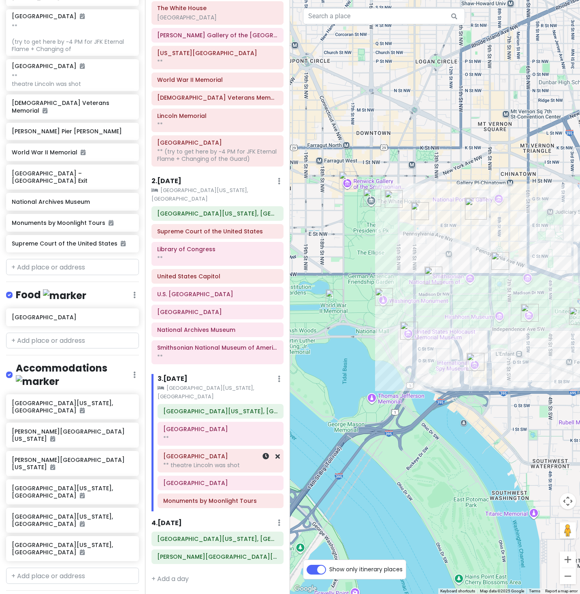
click at [219, 461] on div "** theatre Lincoln was shot" at bounding box center [220, 464] width 115 height 7
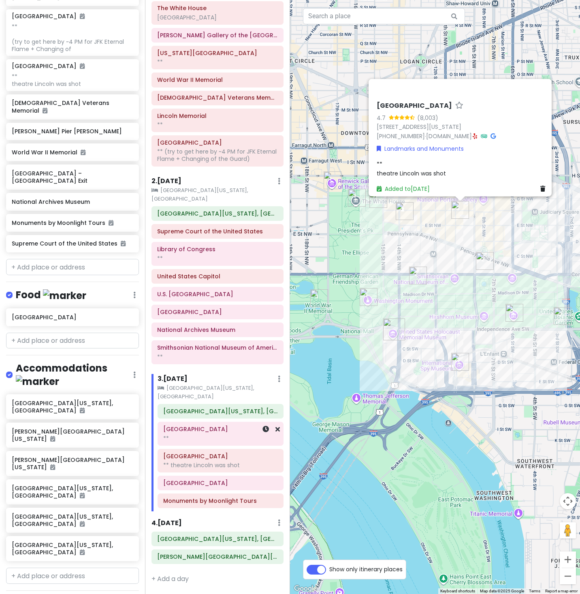
click at [218, 435] on div "**" at bounding box center [220, 438] width 115 height 7
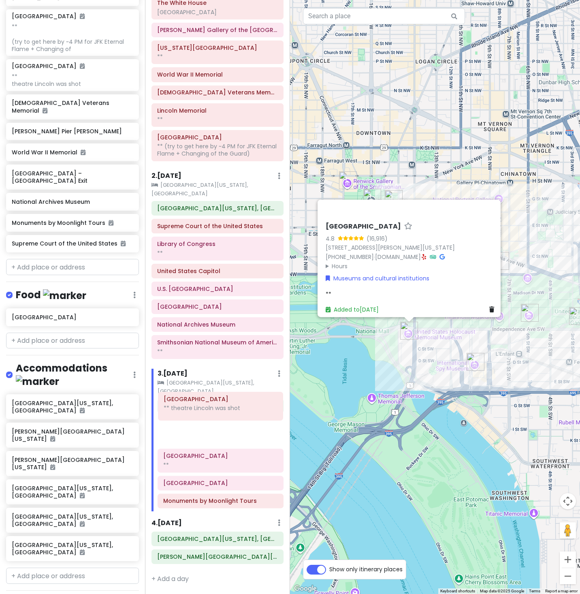
drag, startPoint x: 222, startPoint y: 445, endPoint x: 222, endPoint y: 413, distance: 32.4
click at [222, 413] on div "JW Marriott Washington, DC United States Holocaust Memorial Museum ** Ford's Th…" at bounding box center [220, 454] width 138 height 113
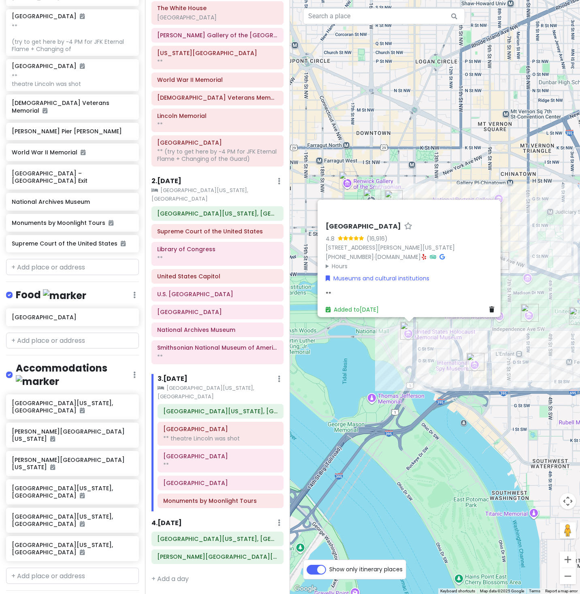
click at [390, 421] on div "United States Holocaust Memorial Museum 4.8 (16,916) 100 Raoul Wallenberg Pl SW…" at bounding box center [435, 297] width 290 height 594
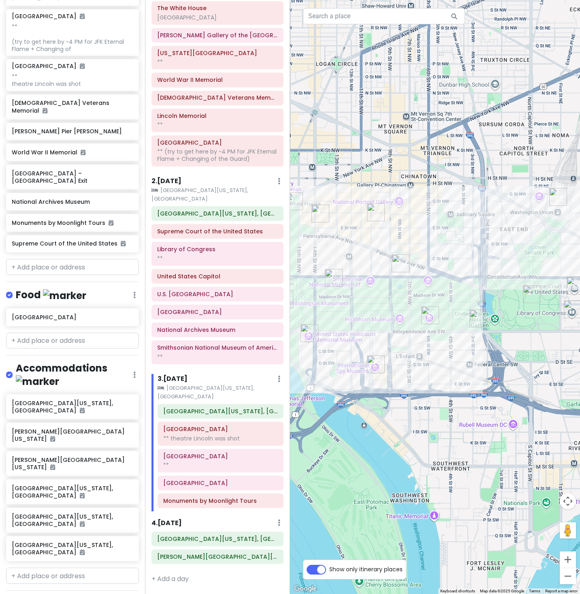
drag, startPoint x: 451, startPoint y: 428, endPoint x: 351, endPoint y: 431, distance: 100.5
click at [351, 431] on div at bounding box center [435, 297] width 290 height 594
